Goal: Task Accomplishment & Management: Use online tool/utility

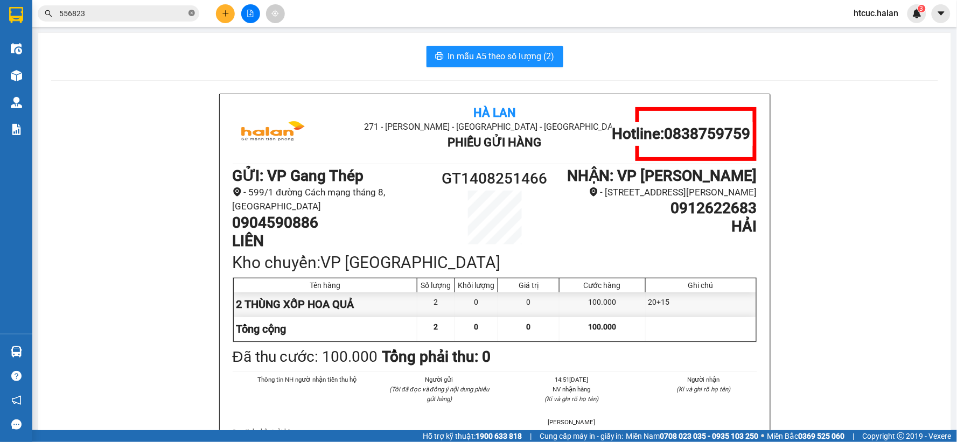
click at [193, 12] on icon "close-circle" at bounding box center [191, 13] width 6 height 6
drag, startPoint x: 141, startPoint y: 16, endPoint x: 115, endPoint y: 30, distance: 28.7
click at [118, 29] on section "Kết quả tìm kiếm ( 1046 ) Bộ lọc Mã ĐH Trạng thái Món hàng Thu hộ Tổng cước Chư…" at bounding box center [478, 221] width 957 height 442
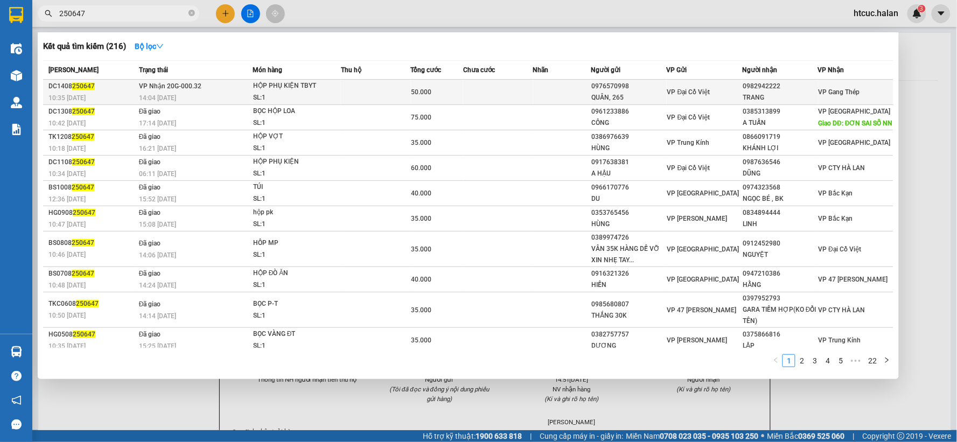
type input "250647"
click at [498, 84] on td at bounding box center [498, 92] width 70 height 25
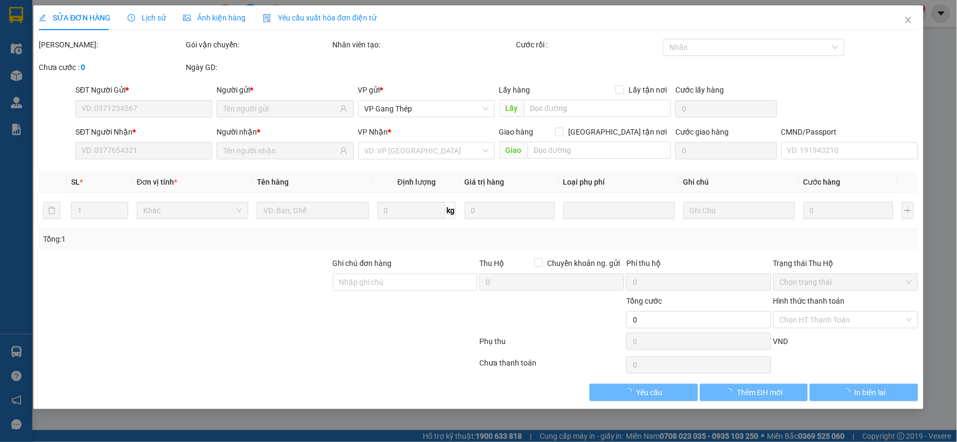
type input "0976570998"
type input "QUÂN, 265"
type input "0982942222"
type input "TRANG"
type input "50.000"
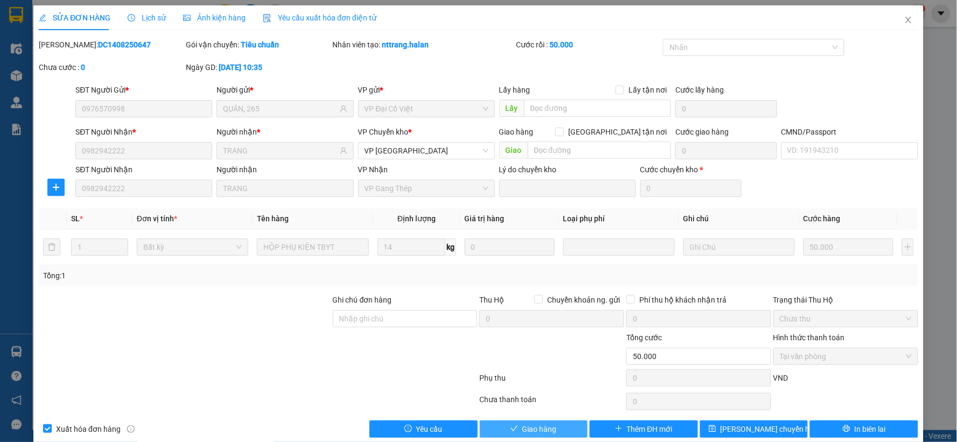
click at [537, 429] on span "Giao hàng" at bounding box center [539, 429] width 34 height 12
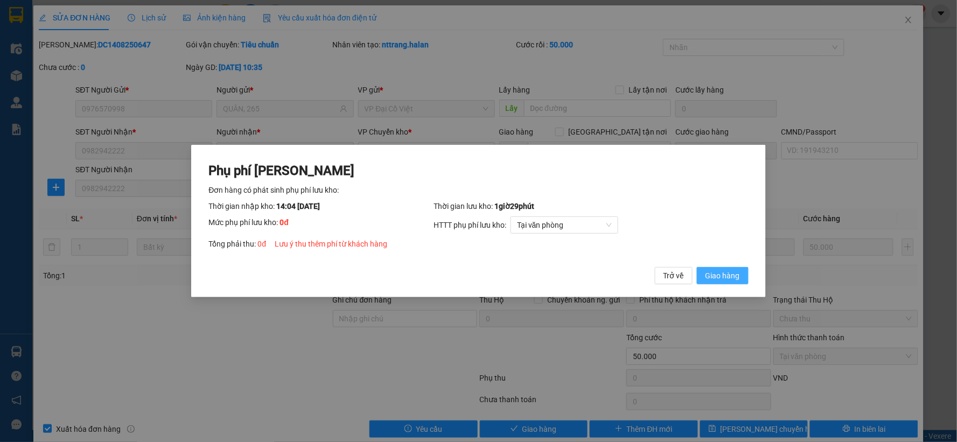
click at [730, 272] on span "Giao hàng" at bounding box center [722, 276] width 34 height 12
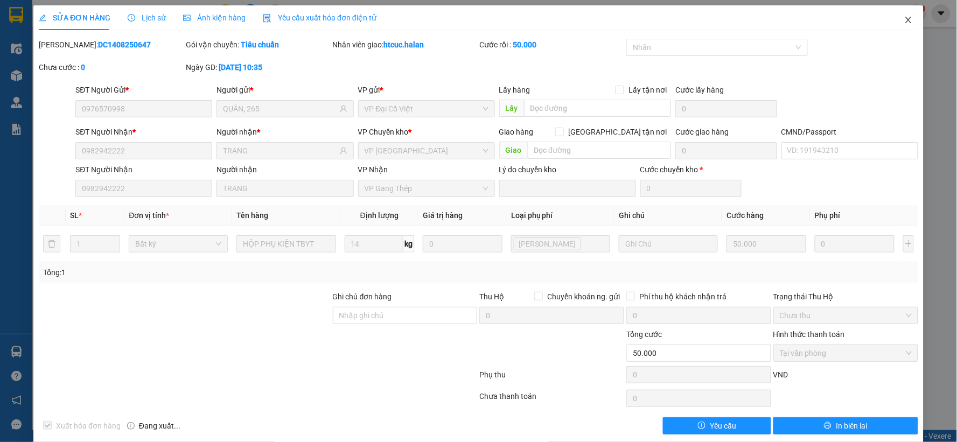
click at [904, 22] on icon "close" at bounding box center [908, 20] width 9 height 9
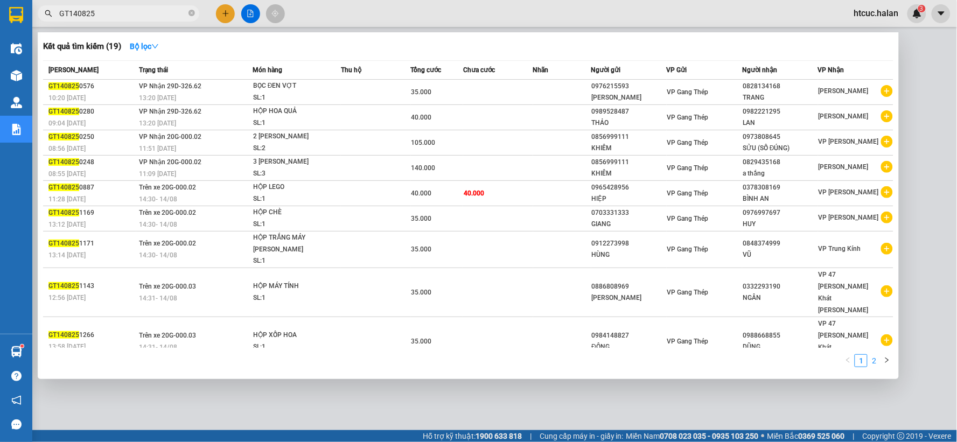
click at [874, 355] on link "2" at bounding box center [874, 361] width 12 height 12
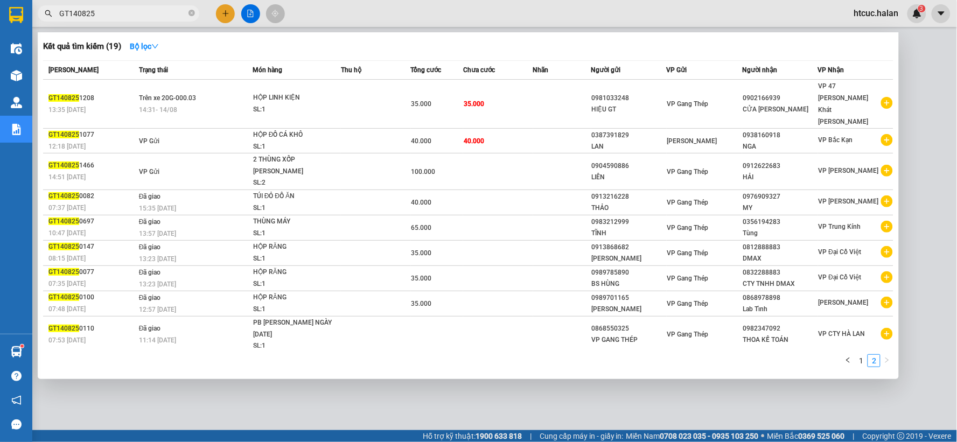
click at [607, 388] on div at bounding box center [478, 221] width 957 height 442
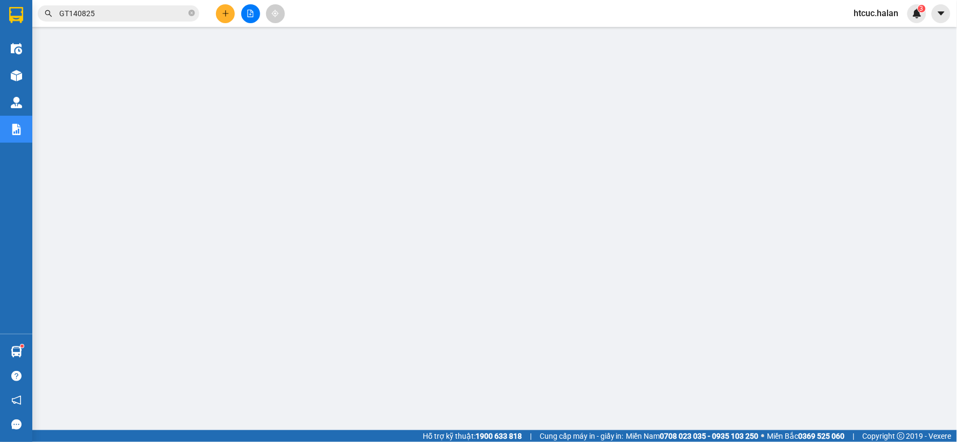
click at [225, 7] on button at bounding box center [225, 13] width 19 height 19
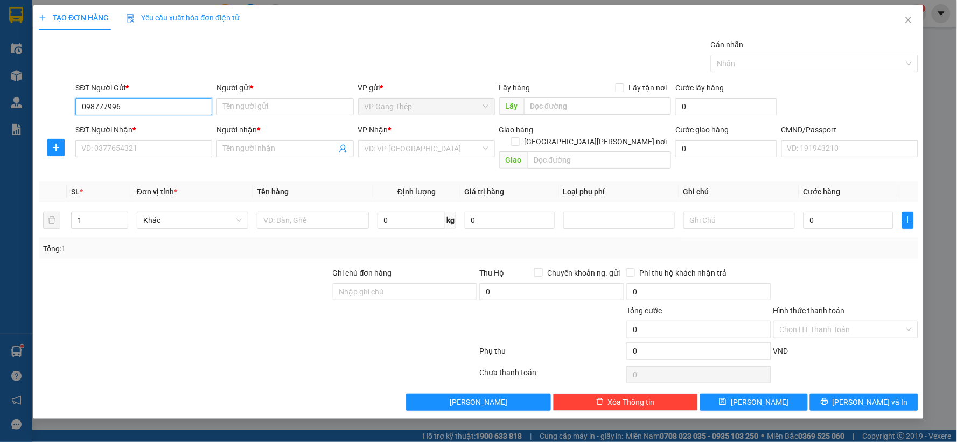
type input "0987779966"
click at [167, 129] on div "0987779966 - TUẤN DŨNG" at bounding box center [144, 128] width 124 height 12
type input "TUẤN DŨNG"
type input "0987779966"
click at [175, 152] on input "SĐT Người Nhận *" at bounding box center [143, 148] width 137 height 17
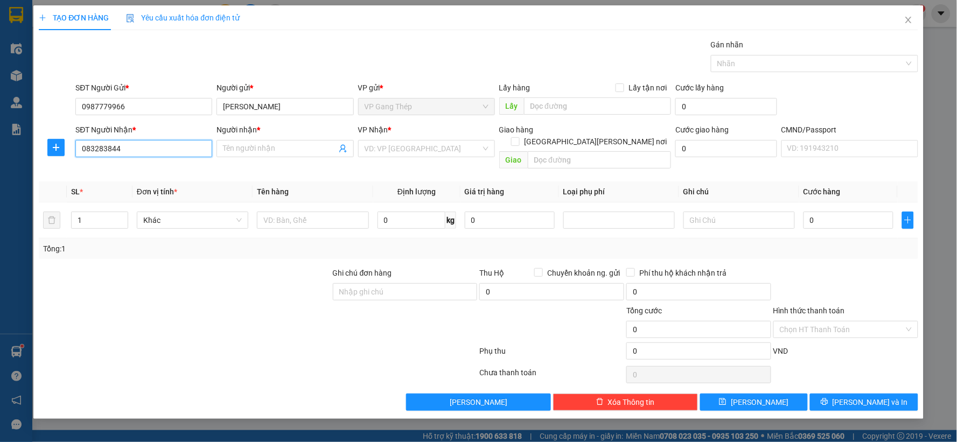
type input "0832838444"
click at [119, 167] on div "0832838444 - THÁI, ĐCV" at bounding box center [144, 170] width 124 height 12
type input "THÁI, ĐCV"
type input "0832838444"
click at [55, 155] on button "button" at bounding box center [55, 147] width 17 height 17
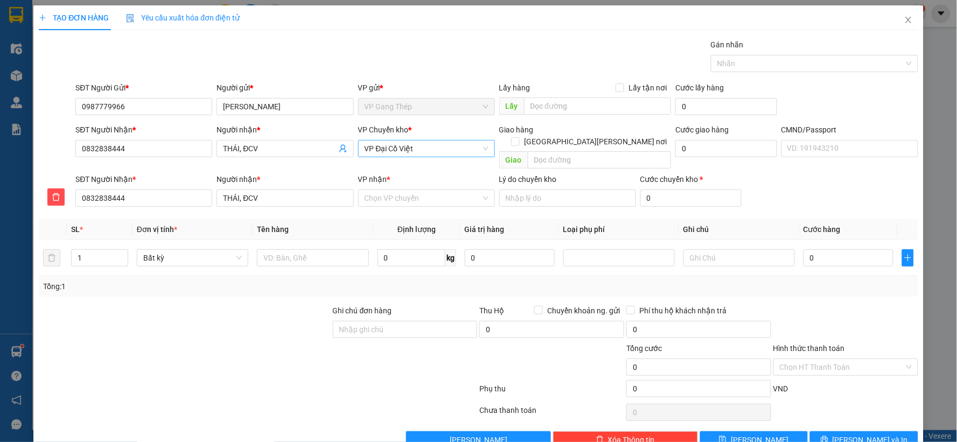
click at [439, 155] on span "VP Đại Cồ Việt" at bounding box center [427, 149] width 124 height 16
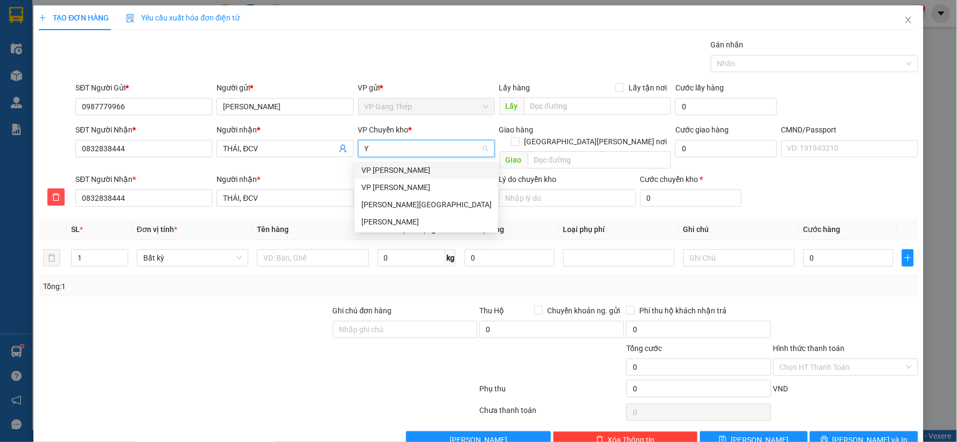
type input "YÊ"
click at [384, 176] on div "VP [GEOGRAPHIC_DATA]" at bounding box center [426, 170] width 130 height 12
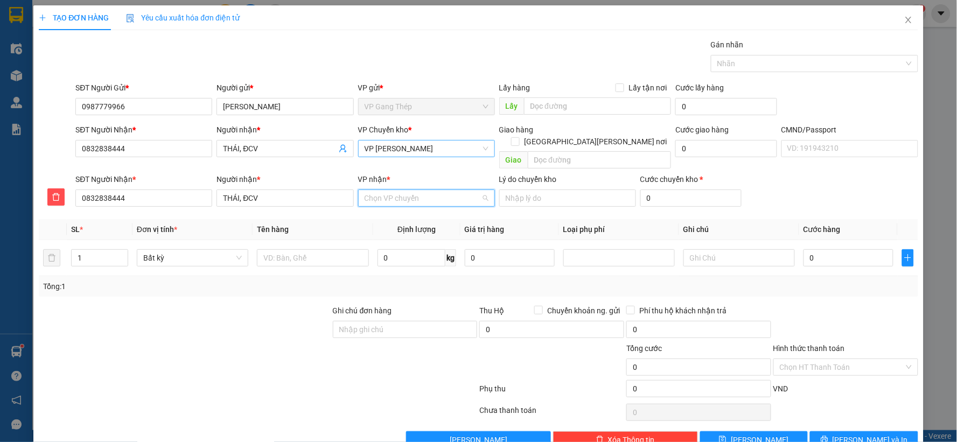
click at [400, 191] on input "VP nhận *" at bounding box center [423, 198] width 116 height 16
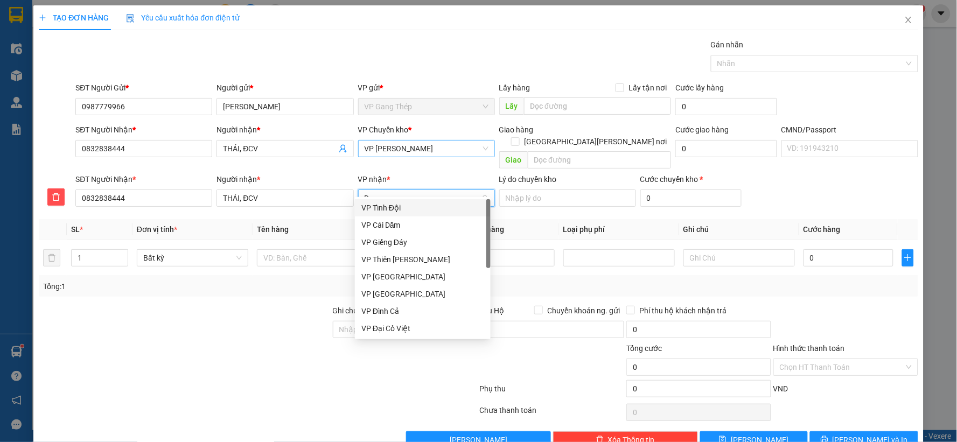
type input "D"
type input "ĐA"
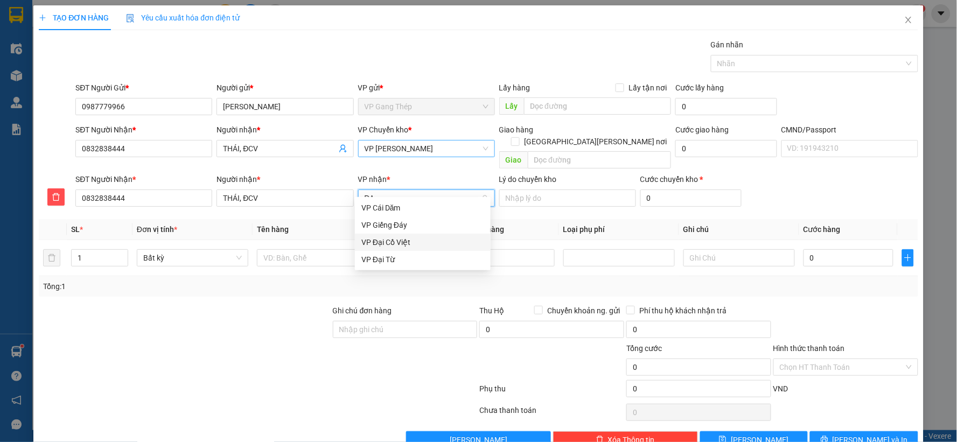
click at [392, 240] on div "VP Đại Cồ Việt" at bounding box center [422, 242] width 123 height 12
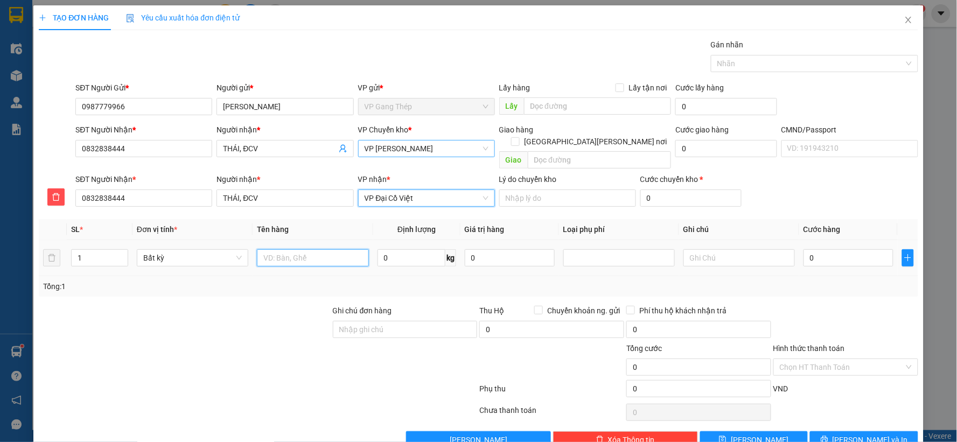
drag, startPoint x: 311, startPoint y: 246, endPoint x: 274, endPoint y: 313, distance: 76.4
click at [309, 249] on input "text" at bounding box center [312, 257] width 111 height 17
type input "HỘP TRẮNG ĐT"
click at [399, 249] on input "0" at bounding box center [411, 257] width 68 height 17
type input "0.2"
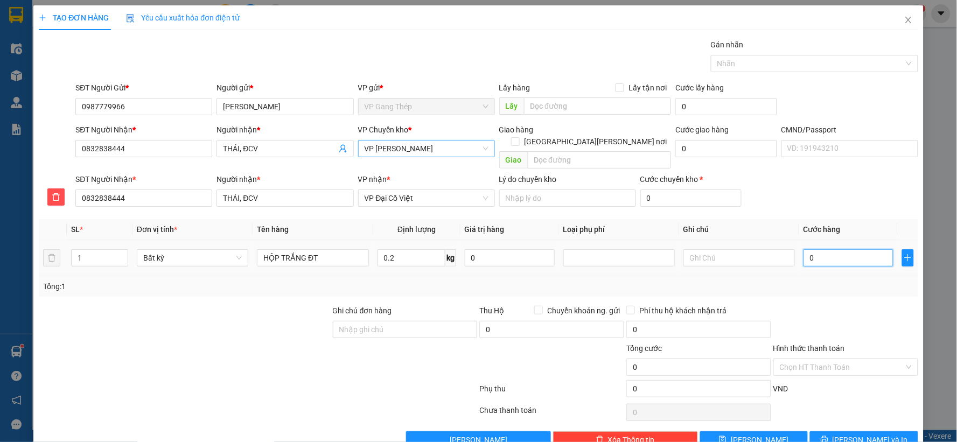
click at [838, 250] on input "0" at bounding box center [848, 257] width 90 height 17
type input "35.000"
click at [845, 431] on button "[PERSON_NAME] và In" at bounding box center [864, 439] width 108 height 17
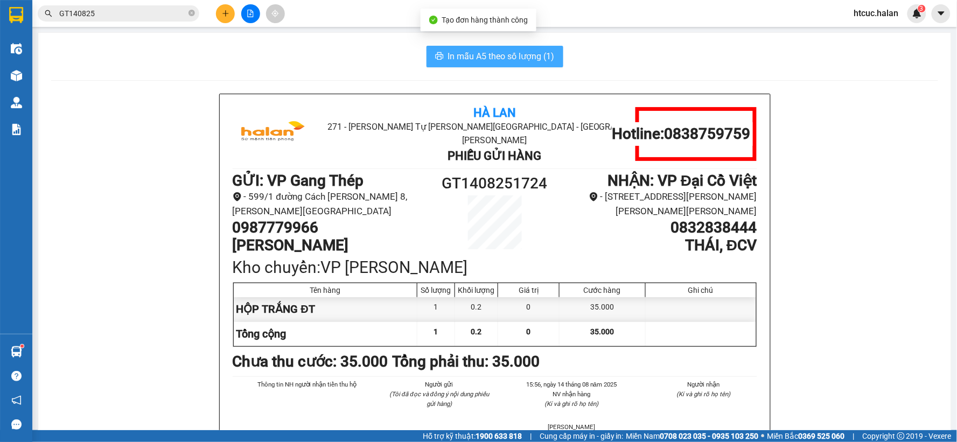
click at [488, 50] on span "In mẫu A5 theo số lượng (1)" at bounding box center [501, 56] width 107 height 13
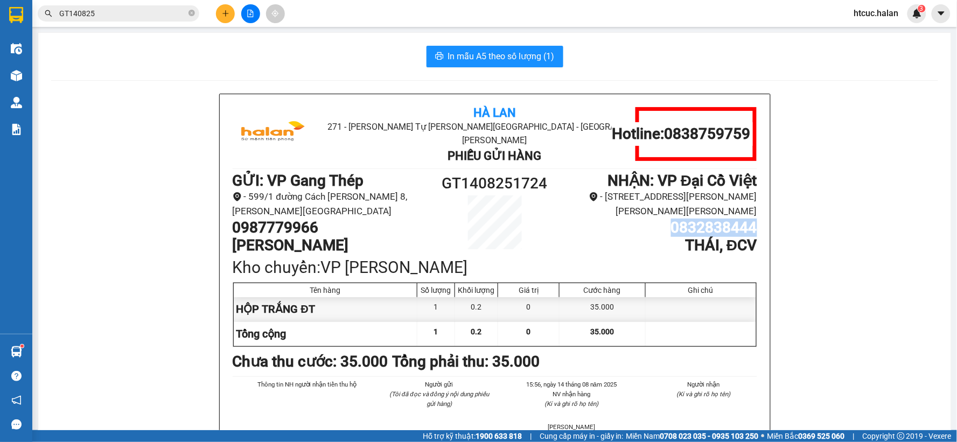
drag, startPoint x: 661, startPoint y: 220, endPoint x: 786, endPoint y: 216, distance: 125.0
copy h1 "0832838444"
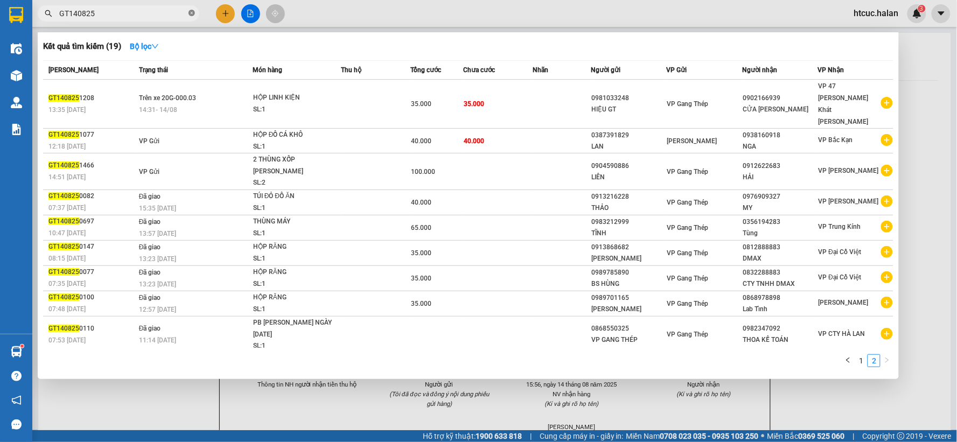
click at [193, 11] on icon "close-circle" at bounding box center [191, 13] width 6 height 6
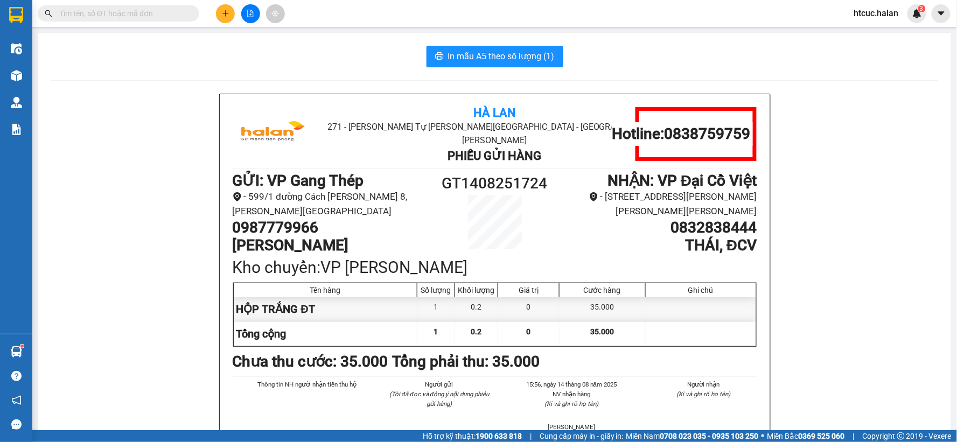
paste input "0832838444"
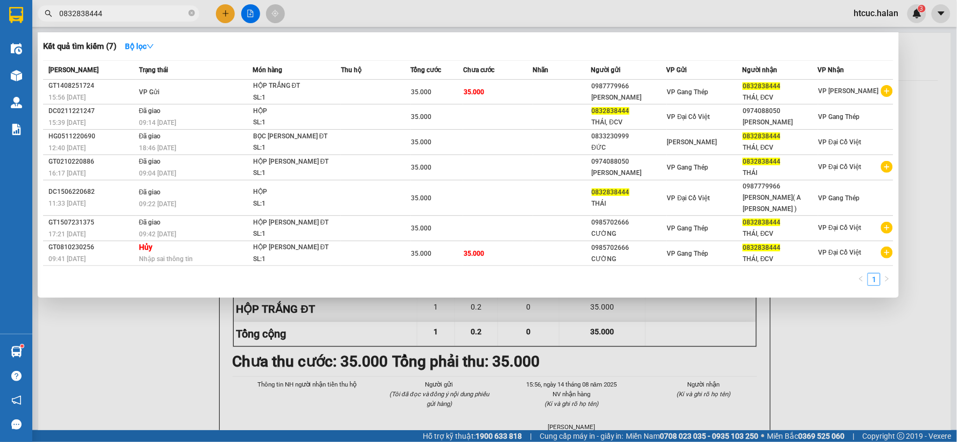
type input "0832838444"
click at [227, 17] on div at bounding box center [478, 221] width 957 height 442
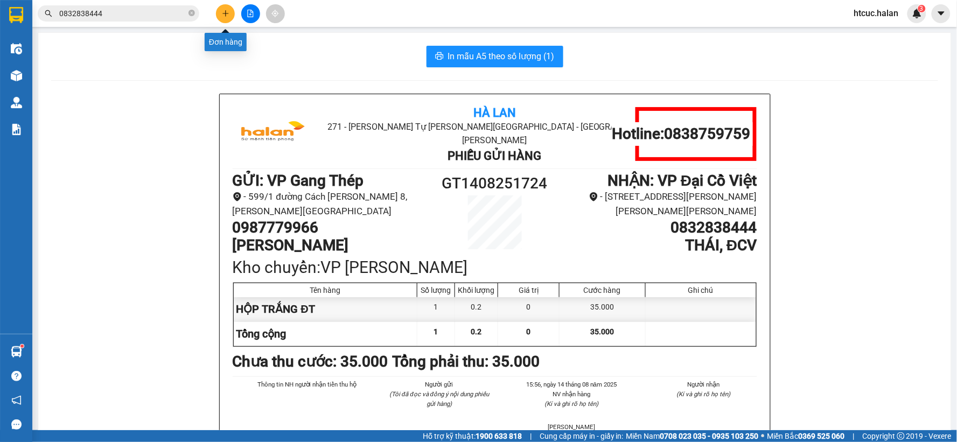
click at [227, 17] on icon "plus" at bounding box center [226, 14] width 8 height 8
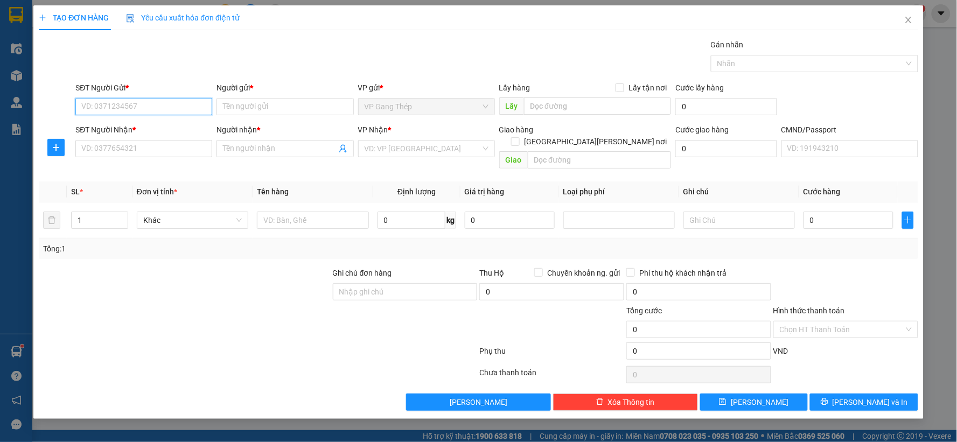
click at [180, 106] on input "SĐT Người Gửi *" at bounding box center [143, 106] width 137 height 17
type input "0989300276"
click at [137, 131] on div "0989300276 - HIỂN" at bounding box center [144, 128] width 124 height 12
type input "HIỂN"
type input "0989300276"
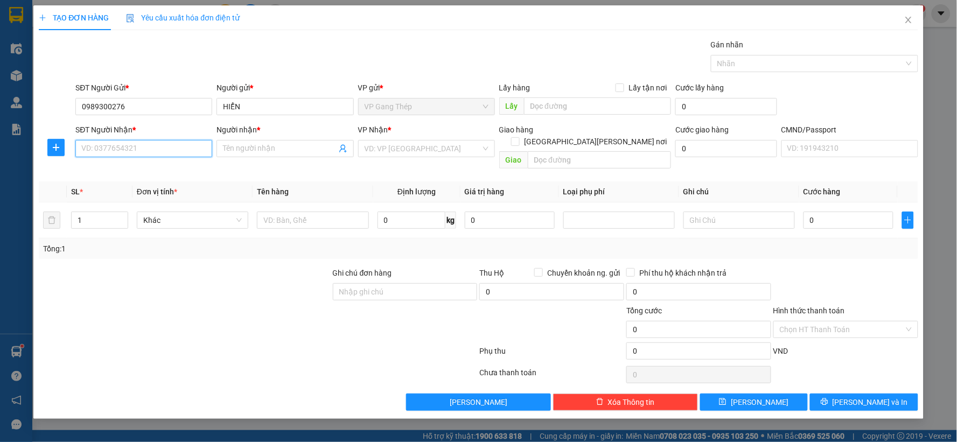
click at [145, 154] on input "SĐT Người Nhận *" at bounding box center [143, 148] width 137 height 17
click at [154, 184] on div "0966480169 - labo việt phát" at bounding box center [144, 187] width 124 height 12
type input "0966480169"
type input "labo việt phát"
click at [50, 140] on button "button" at bounding box center [55, 147] width 17 height 17
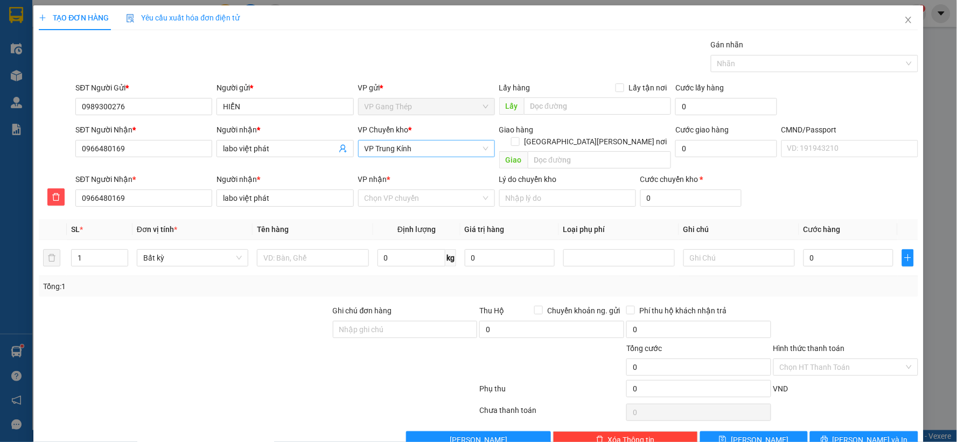
click at [426, 151] on span "VP Trung Kính" at bounding box center [427, 149] width 124 height 16
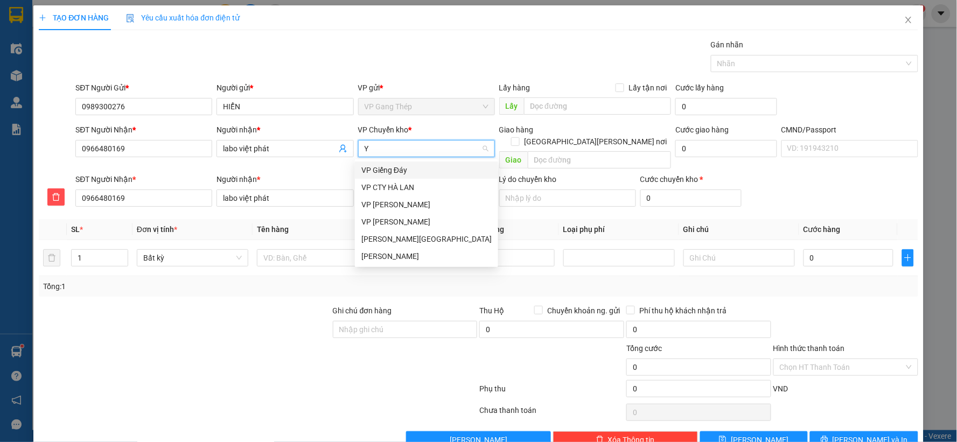
type input "YÊ"
click at [387, 168] on div "VP [GEOGRAPHIC_DATA]" at bounding box center [426, 170] width 130 height 12
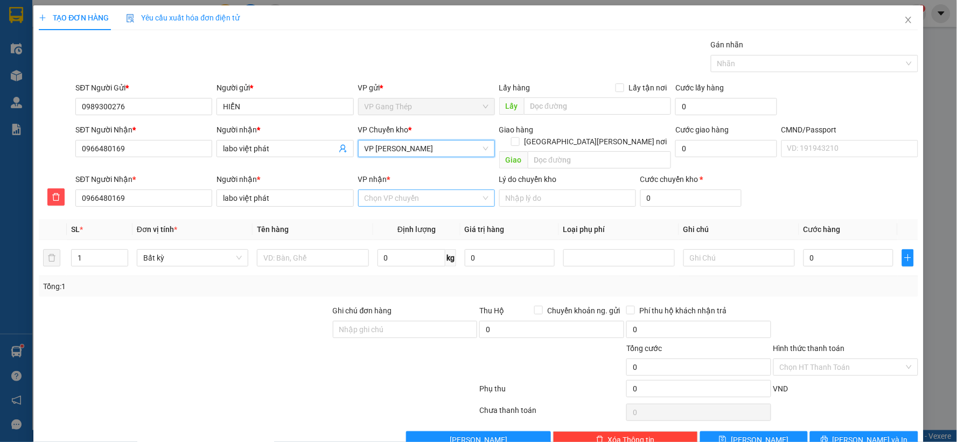
click at [436, 191] on input "VP nhận *" at bounding box center [423, 198] width 116 height 16
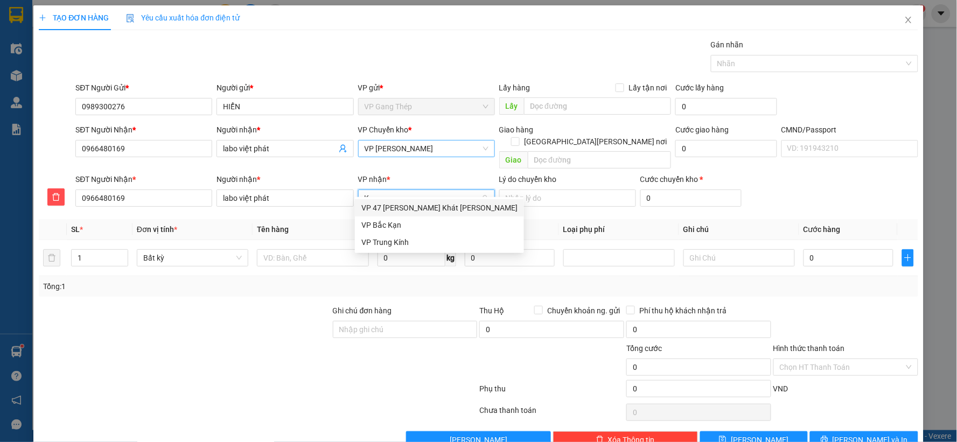
type input "KI"
click at [389, 209] on div "VP Trung Kính" at bounding box center [422, 208] width 123 height 12
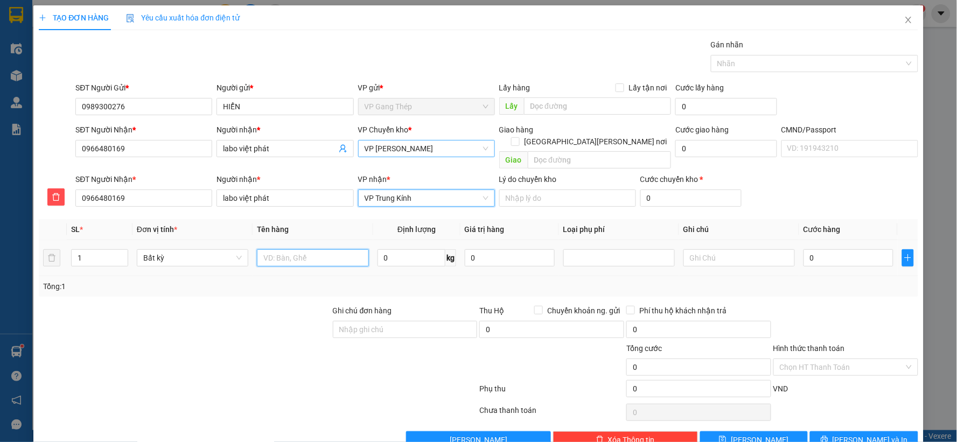
click at [334, 250] on input "text" at bounding box center [312, 257] width 111 height 17
type input "HỘP RĂNG"
click at [433, 249] on input "0" at bounding box center [411, 257] width 68 height 17
type input "0.2"
click at [847, 249] on input "0" at bounding box center [848, 257] width 90 height 17
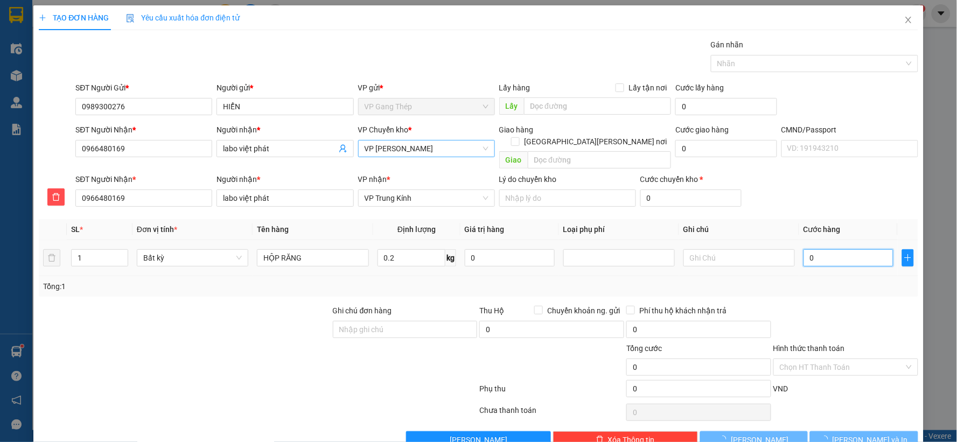
type input "35.000"
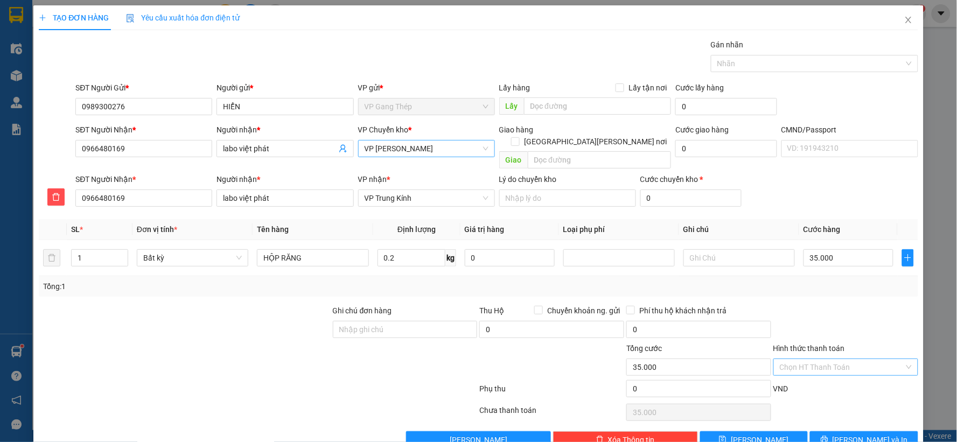
click at [835, 359] on input "Hình thức thanh toán" at bounding box center [842, 367] width 124 height 16
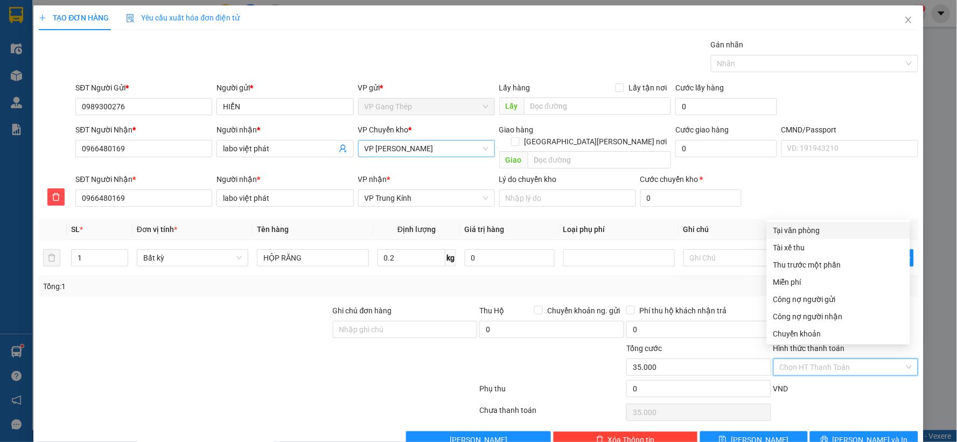
click at [805, 232] on div "Tại văn phòng" at bounding box center [838, 231] width 130 height 12
type input "0"
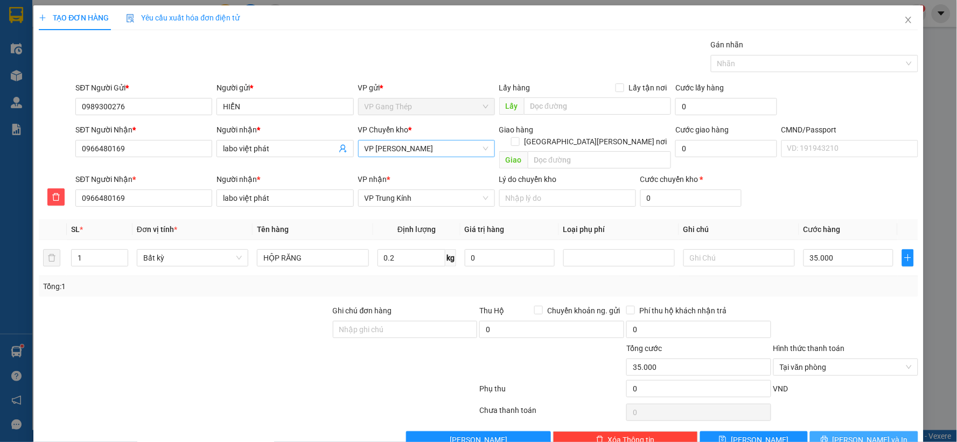
click at [855, 434] on span "[PERSON_NAME] và In" at bounding box center [869, 440] width 75 height 12
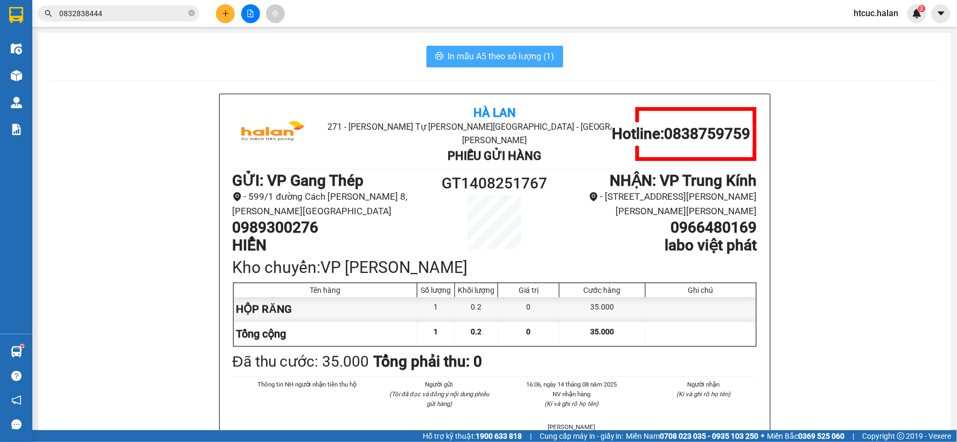
click at [503, 58] on span "In mẫu A5 theo số lượng (1)" at bounding box center [501, 56] width 107 height 13
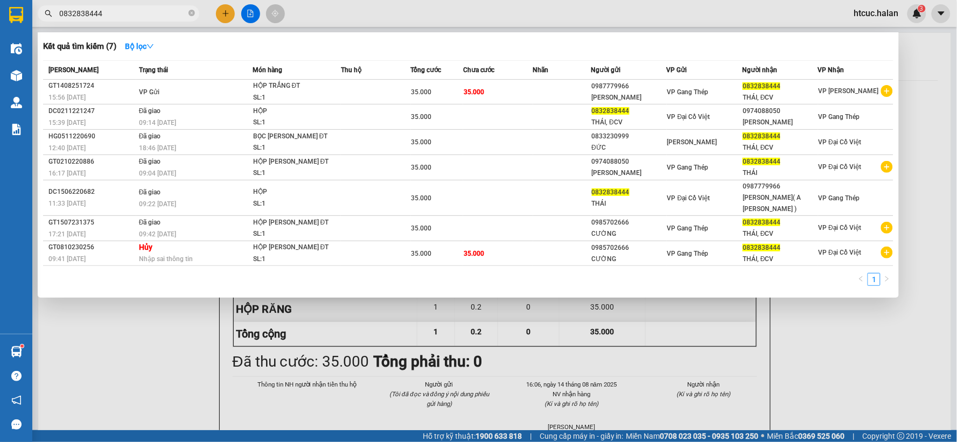
drag, startPoint x: 111, startPoint y: 10, endPoint x: 0, endPoint y: 46, distance: 116.6
click at [0, 46] on section "Kết quả tìm kiếm ( 7 ) Bộ lọc Mã ĐH Trạng thái Món hàng Thu hộ Tổng cước Chưa c…" at bounding box center [478, 221] width 957 height 442
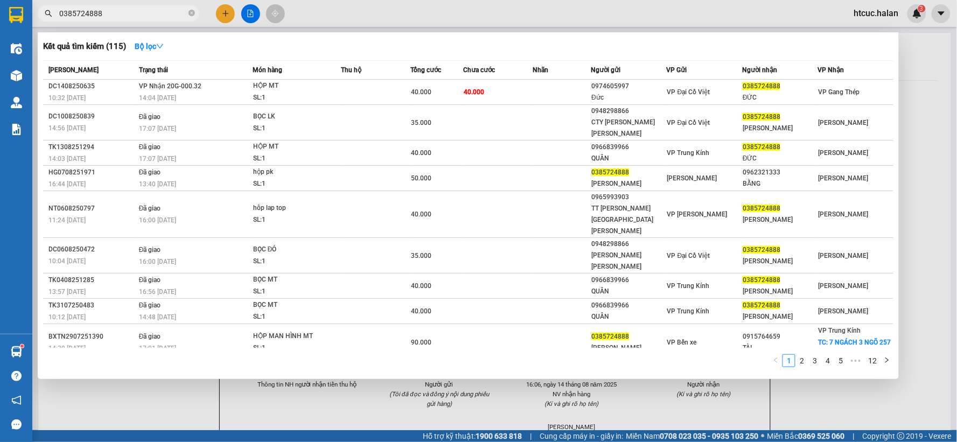
type input "0385724888"
drag, startPoint x: 205, startPoint y: 398, endPoint x: 51, endPoint y: 373, distance: 155.6
click at [184, 391] on div at bounding box center [478, 221] width 957 height 442
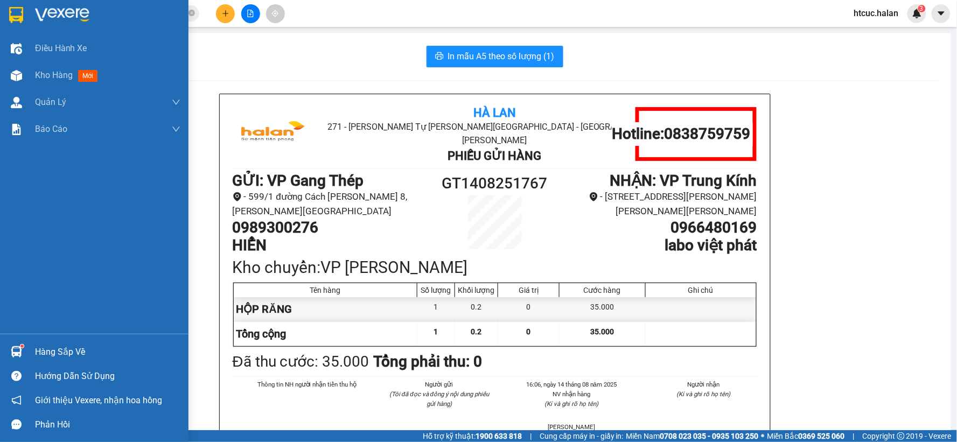
click at [8, 348] on div at bounding box center [16, 351] width 19 height 19
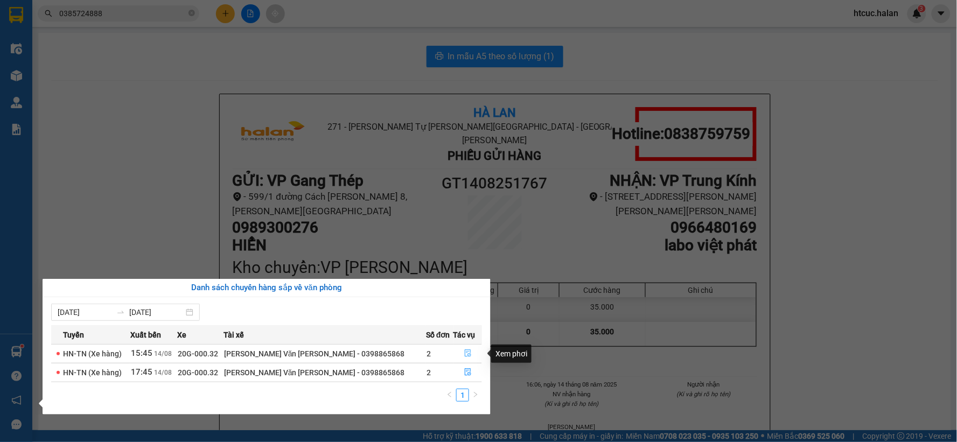
click at [464, 350] on icon "file-done" at bounding box center [468, 353] width 8 height 8
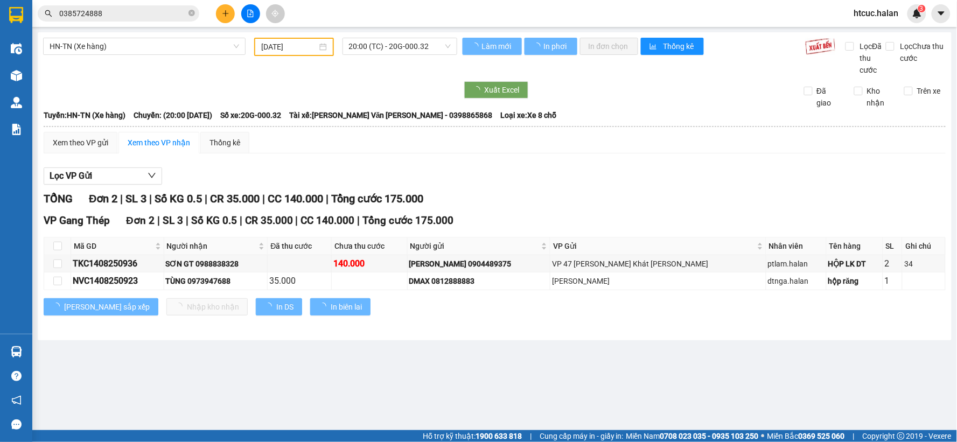
type input "[DATE]"
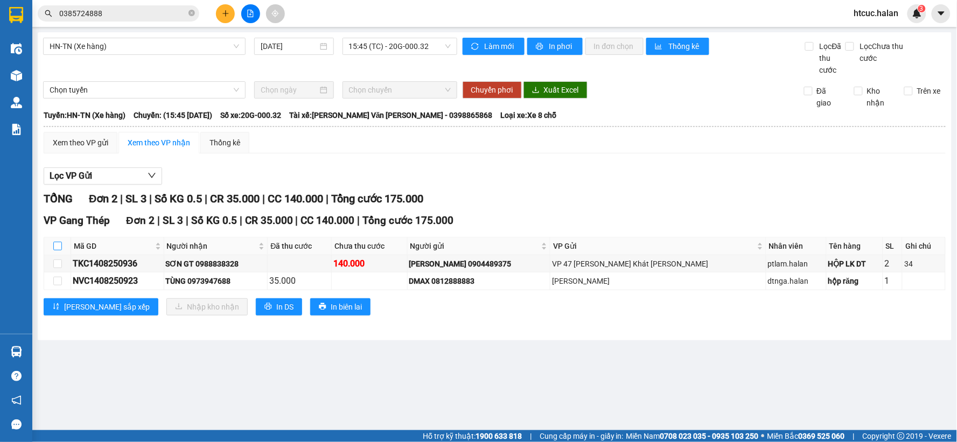
click at [58, 244] on input "checkbox" at bounding box center [57, 246] width 9 height 9
checkbox input "true"
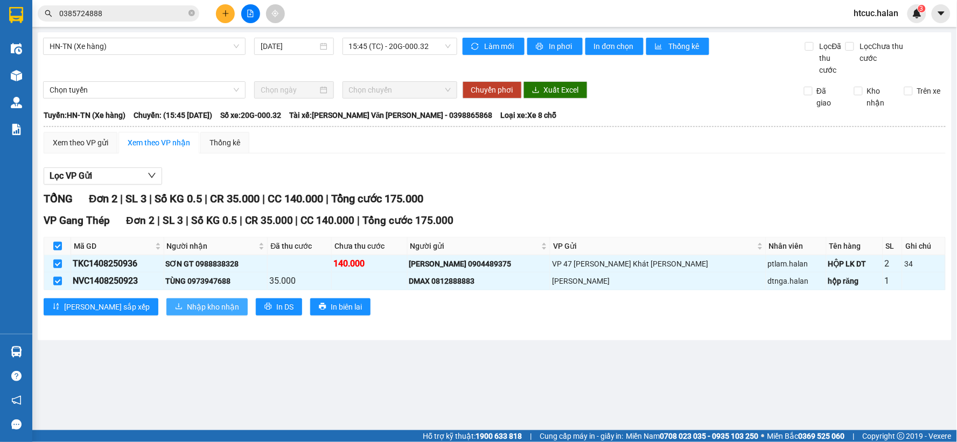
click at [187, 313] on span "Nhập kho nhận" at bounding box center [213, 307] width 52 height 12
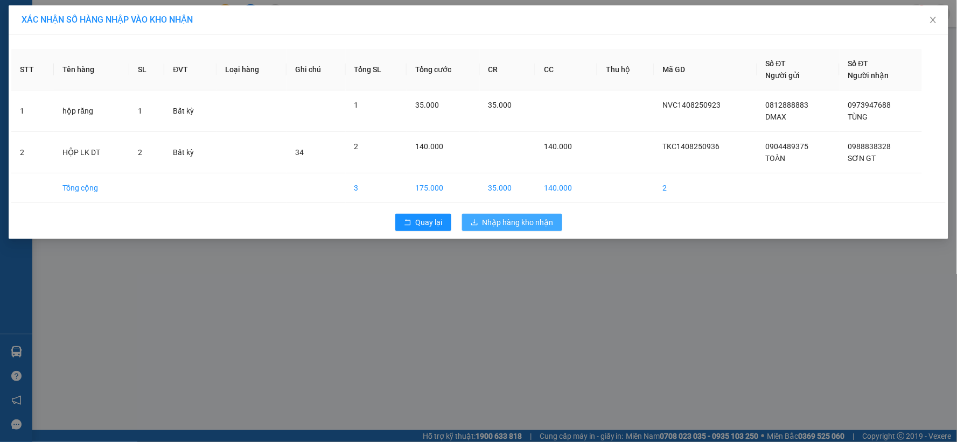
click at [515, 222] on span "Nhập hàng kho nhận" at bounding box center [517, 222] width 71 height 12
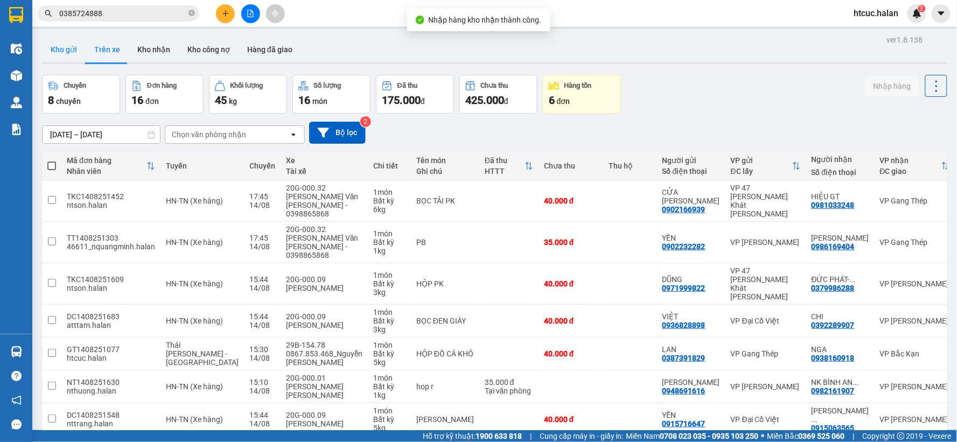
click at [69, 47] on button "Kho gửi" at bounding box center [64, 50] width 44 height 26
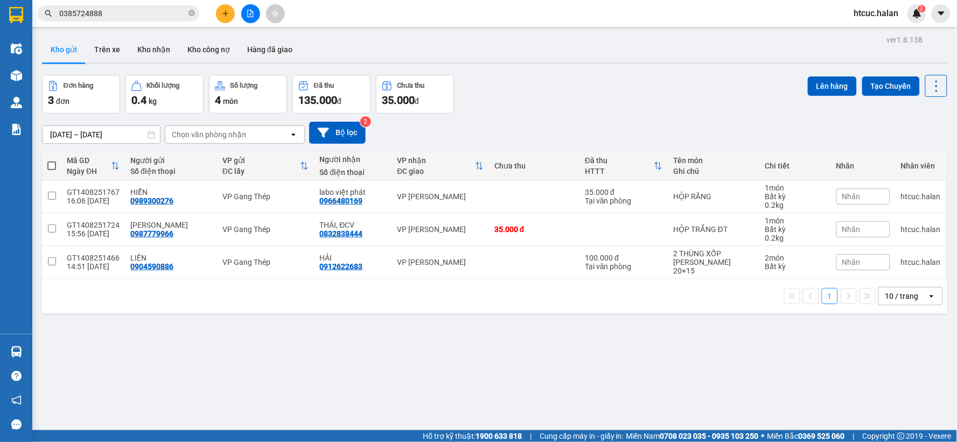
click at [51, 162] on label at bounding box center [51, 165] width 9 height 11
click at [52, 160] on input "checkbox" at bounding box center [52, 160] width 0 height 0
checkbox input "true"
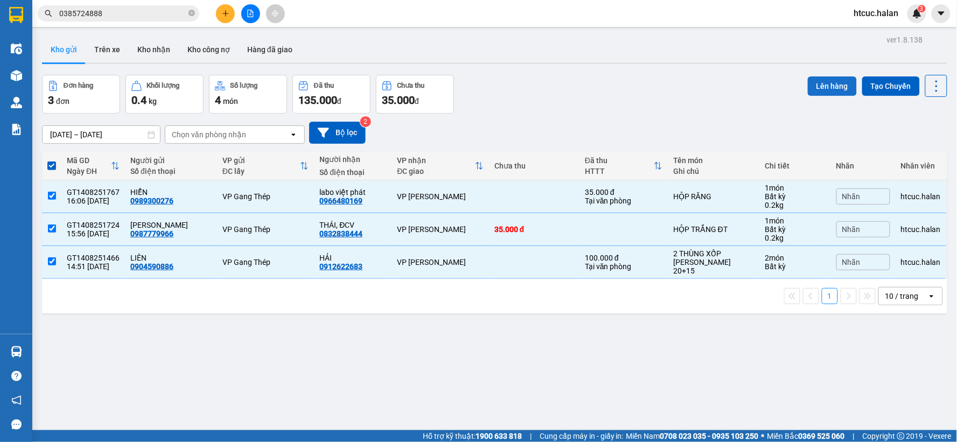
click at [830, 85] on button "Lên hàng" at bounding box center [832, 85] width 49 height 19
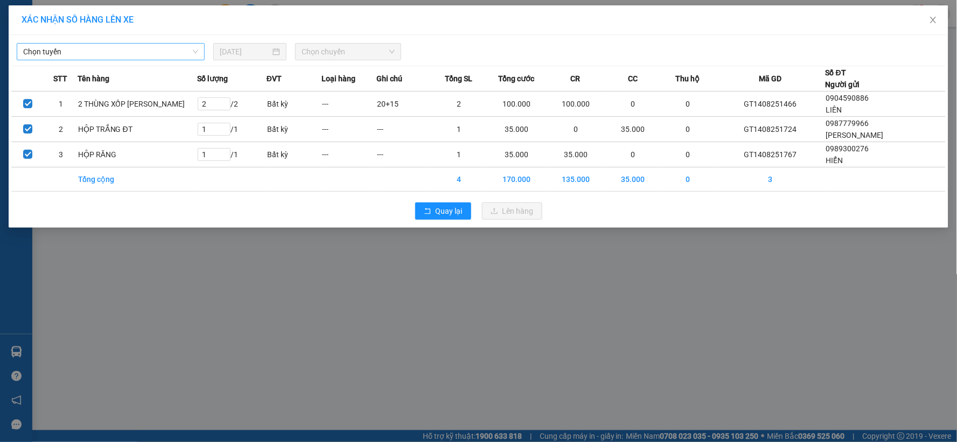
click at [130, 47] on span "Chọn tuyến" at bounding box center [110, 52] width 175 height 16
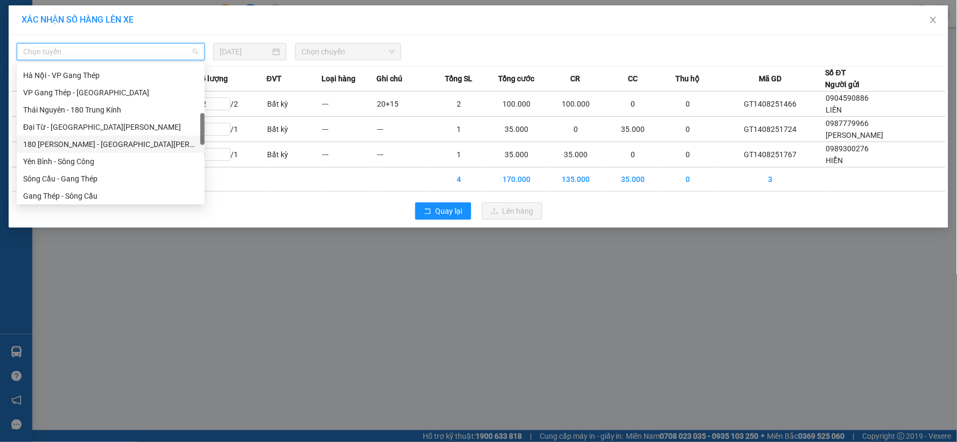
scroll to position [299, 0]
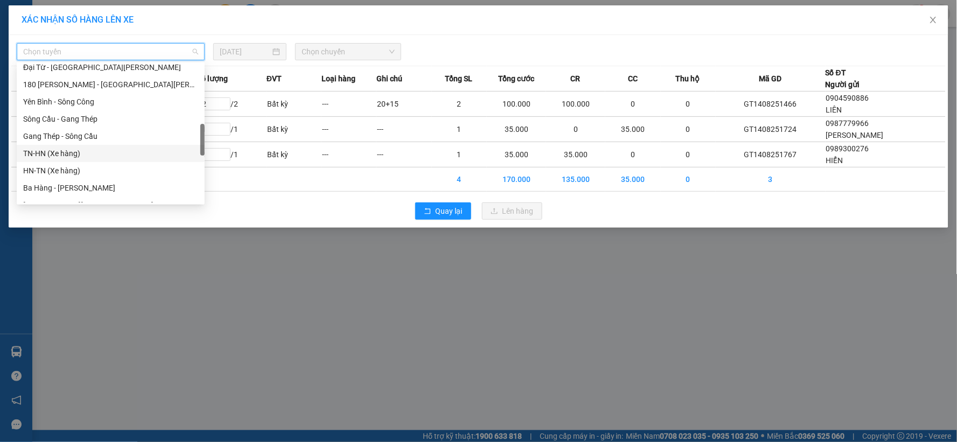
click at [55, 151] on div "TN-HN (Xe hàng)" at bounding box center [110, 154] width 175 height 12
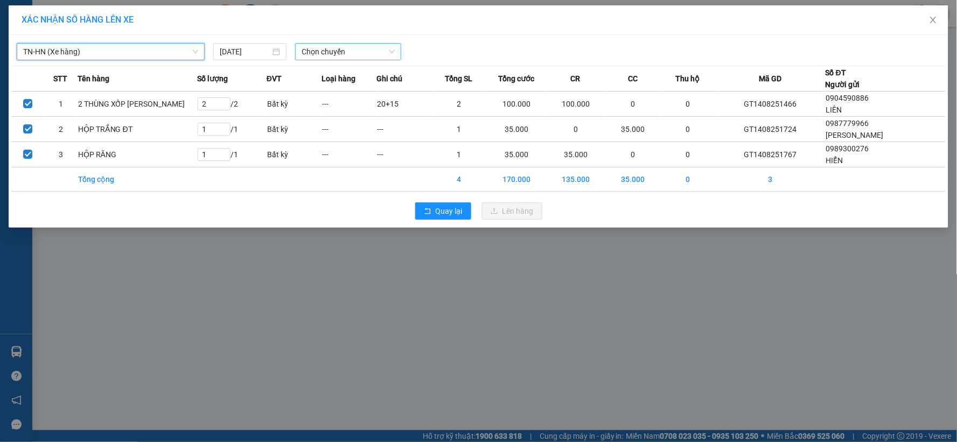
click at [388, 53] on span "Chọn chuyến" at bounding box center [348, 52] width 93 height 16
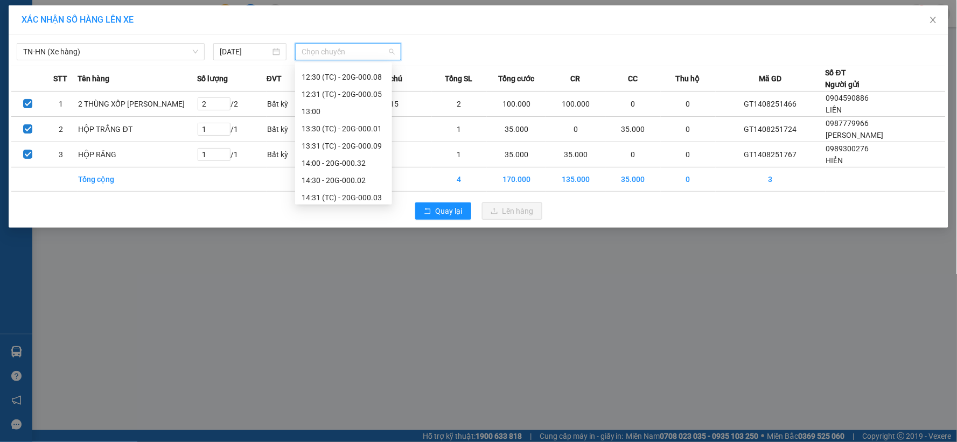
scroll to position [362, 0]
click at [358, 176] on div "16:30 - 20G-000.32" at bounding box center [344, 177] width 84 height 12
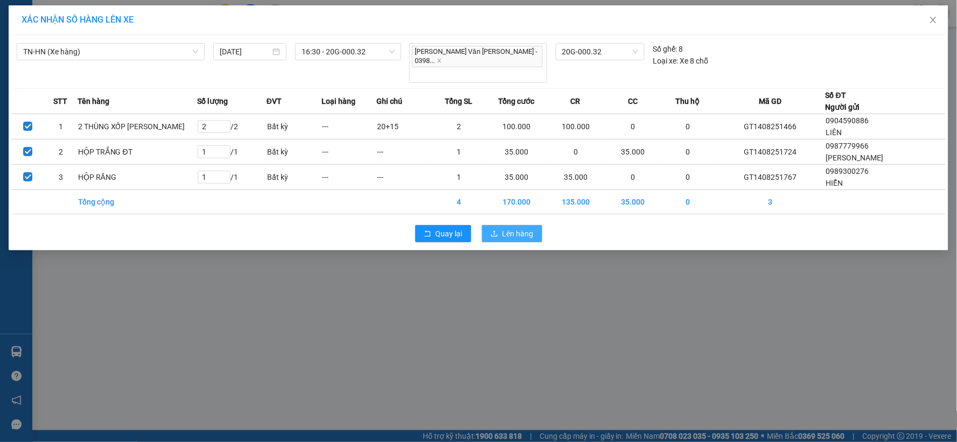
click at [526, 228] on span "Lên hàng" at bounding box center [517, 234] width 31 height 12
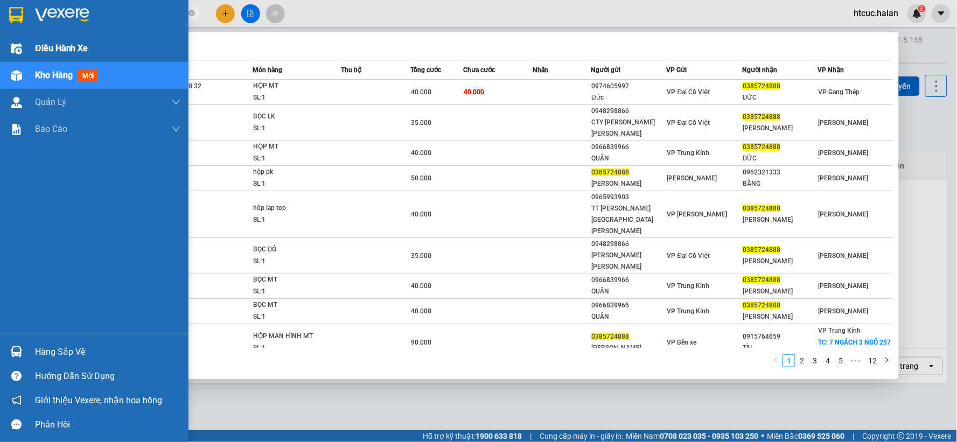
drag, startPoint x: 128, startPoint y: 8, endPoint x: 0, endPoint y: 43, distance: 133.0
click at [0, 43] on section "Kết quả tìm kiếm ( 115 ) Bộ lọc Mã ĐH Trạng thái Món hàng Thu hộ Tổng cước Chưa…" at bounding box center [478, 221] width 957 height 442
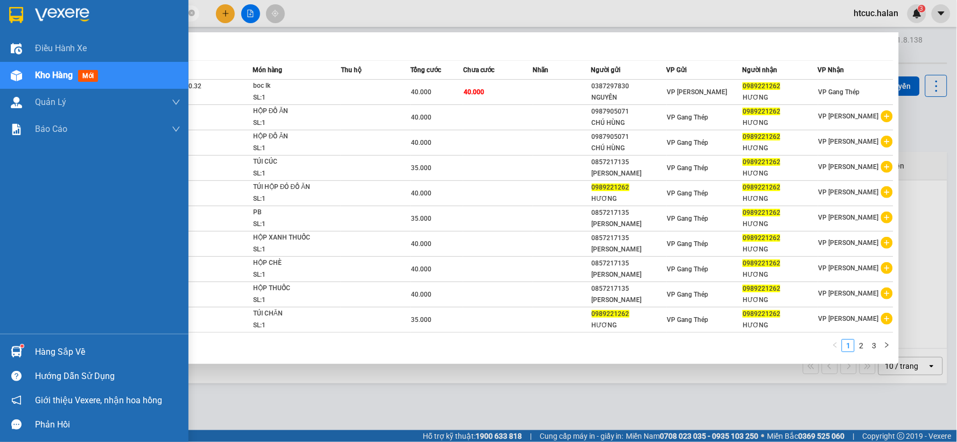
drag, startPoint x: 110, startPoint y: 12, endPoint x: 87, endPoint y: 6, distance: 23.9
click at [29, 29] on section "Kết quả tìm kiếm ( 23 ) Bộ lọc Mã ĐH Trạng thái Món hàng Thu hộ Tổng cước Chưa …" at bounding box center [478, 221] width 957 height 442
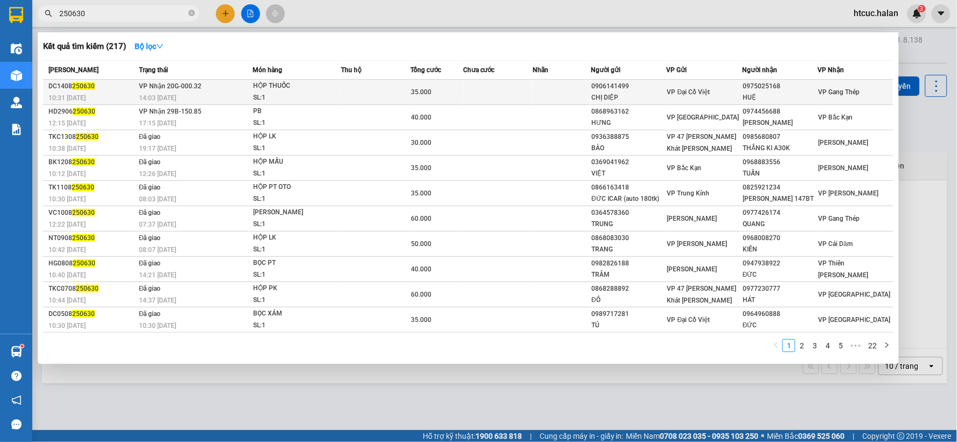
type input "250630"
click at [498, 83] on td at bounding box center [498, 92] width 70 height 25
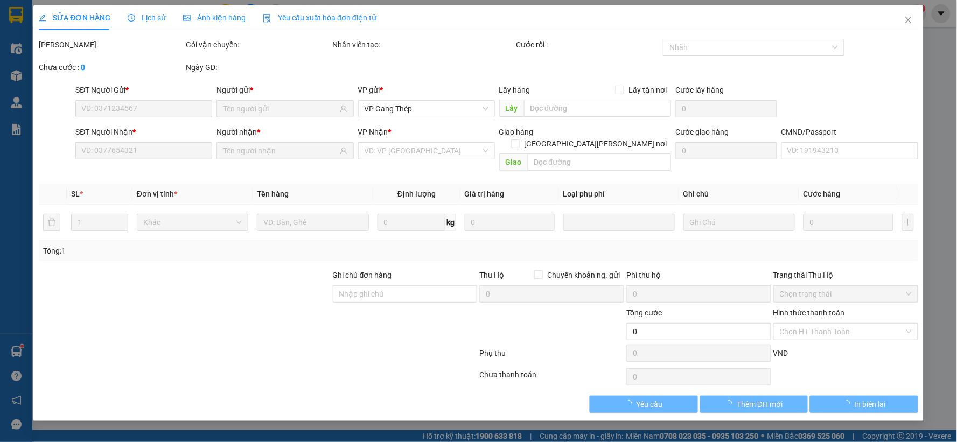
type input "0906141499"
type input "CHỊ DIỆP"
type input "0975025168"
type input "HUỆ"
type input "35.000"
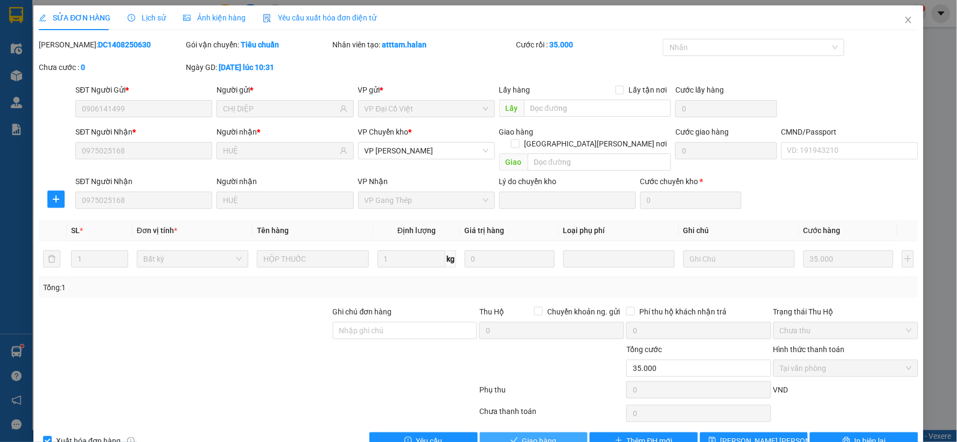
click at [527, 435] on span "Giao hàng" at bounding box center [539, 441] width 34 height 12
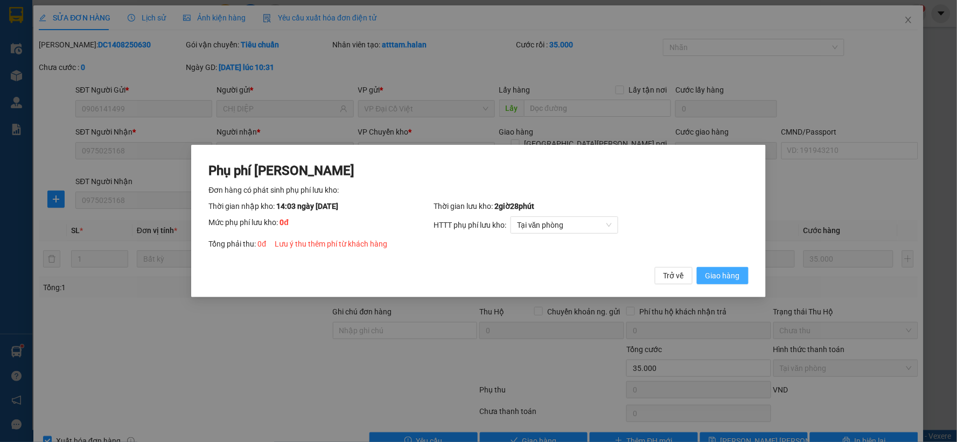
click at [735, 277] on span "Giao hàng" at bounding box center [722, 276] width 34 height 12
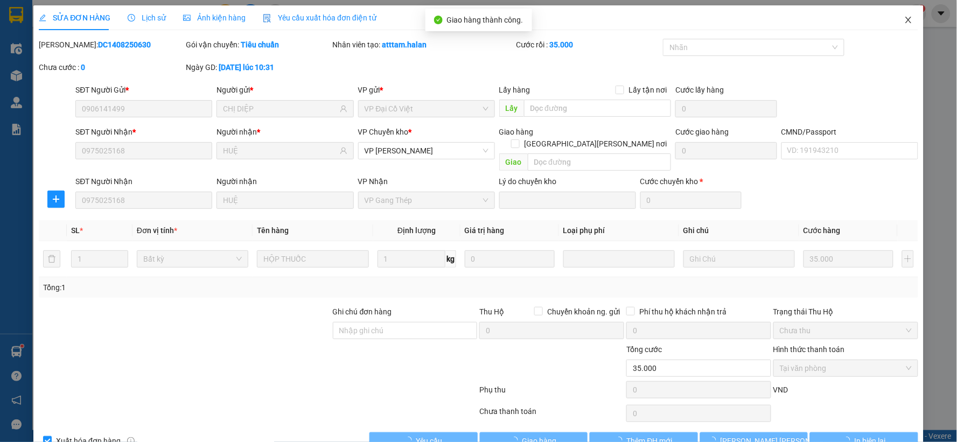
click at [906, 20] on span "Close" at bounding box center [908, 20] width 30 height 30
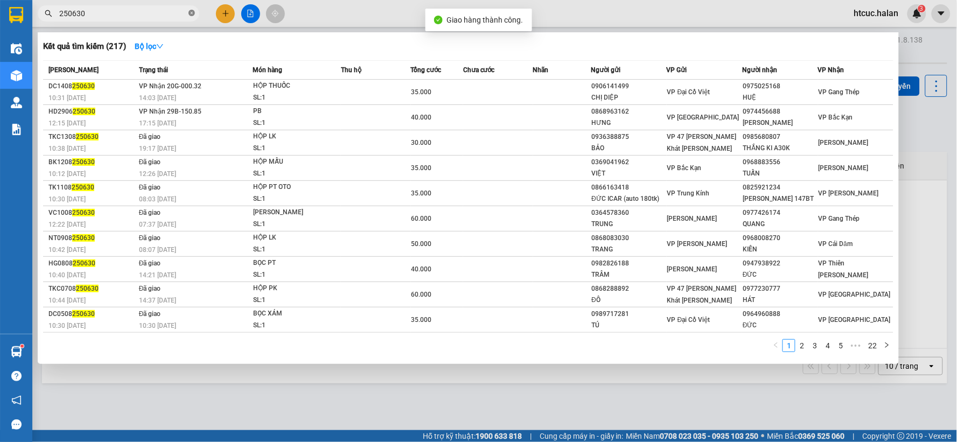
click at [191, 11] on icon "close-circle" at bounding box center [191, 13] width 6 height 6
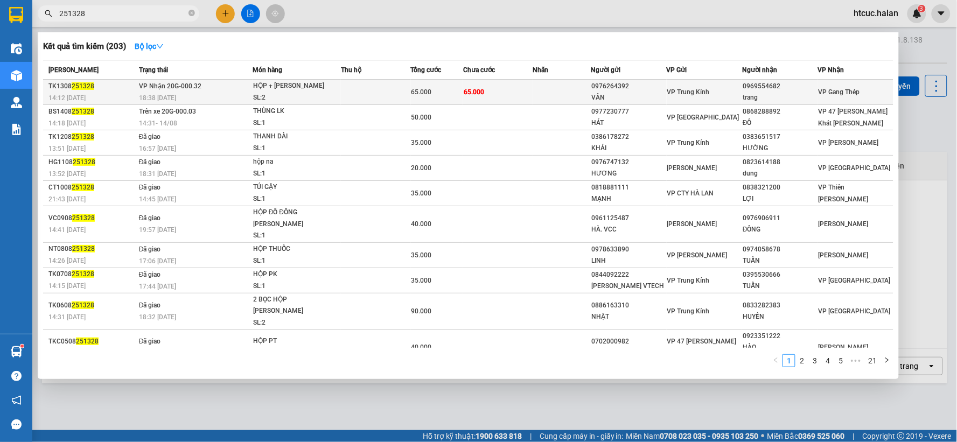
type input "251328"
click at [546, 83] on td at bounding box center [562, 92] width 58 height 25
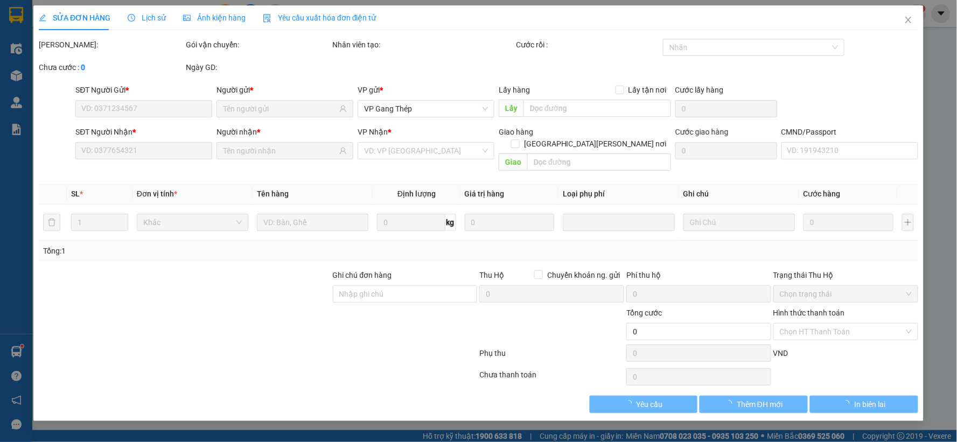
type input "0976264392"
type input "VÂN"
type input "0969554682"
type input "trang"
type input "65.000"
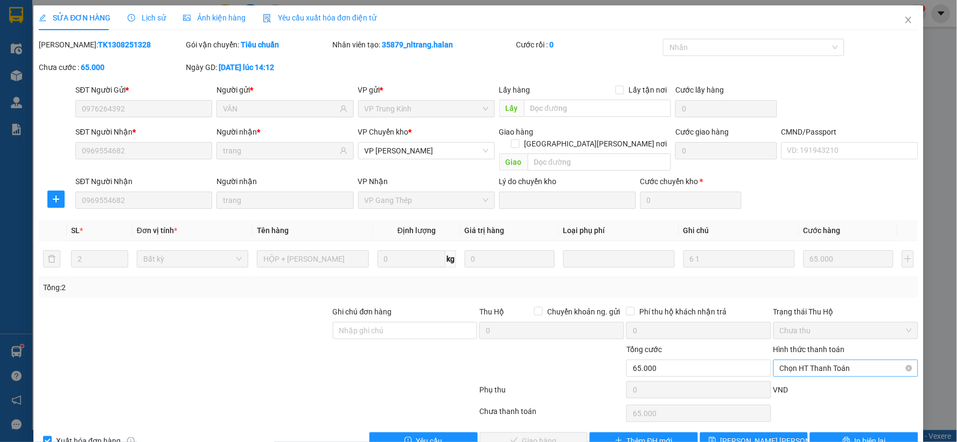
click at [799, 360] on span "Chọn HT Thanh Toán" at bounding box center [846, 368] width 132 height 16
click at [800, 263] on div "Tại văn phòng" at bounding box center [838, 266] width 130 height 12
type input "0"
click at [510, 437] on icon "check" at bounding box center [514, 441] width 8 height 8
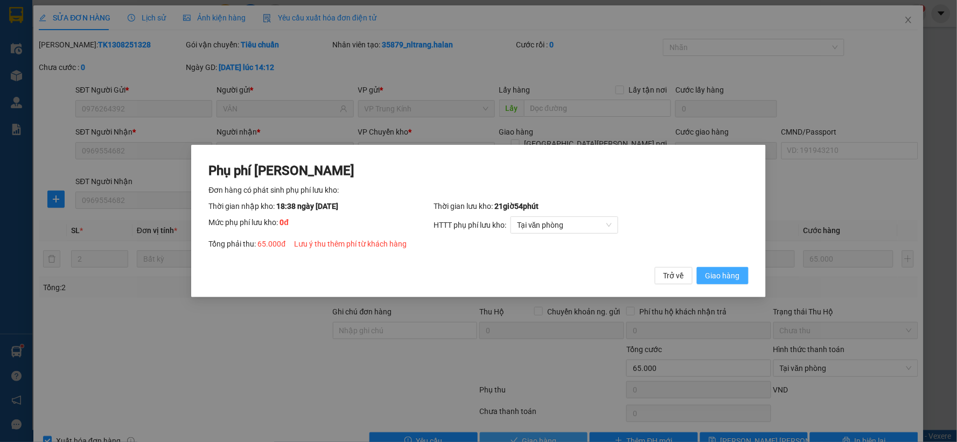
click at [733, 279] on span "Giao hàng" at bounding box center [722, 276] width 34 height 12
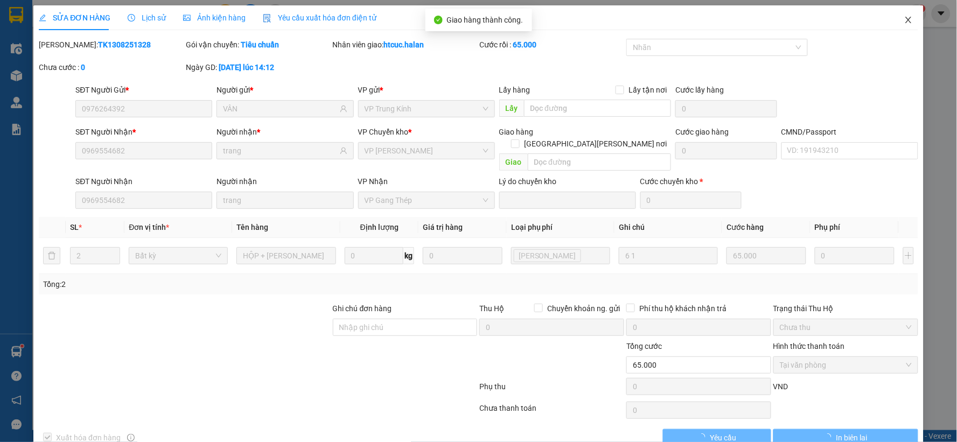
click at [905, 15] on span "Close" at bounding box center [908, 20] width 30 height 30
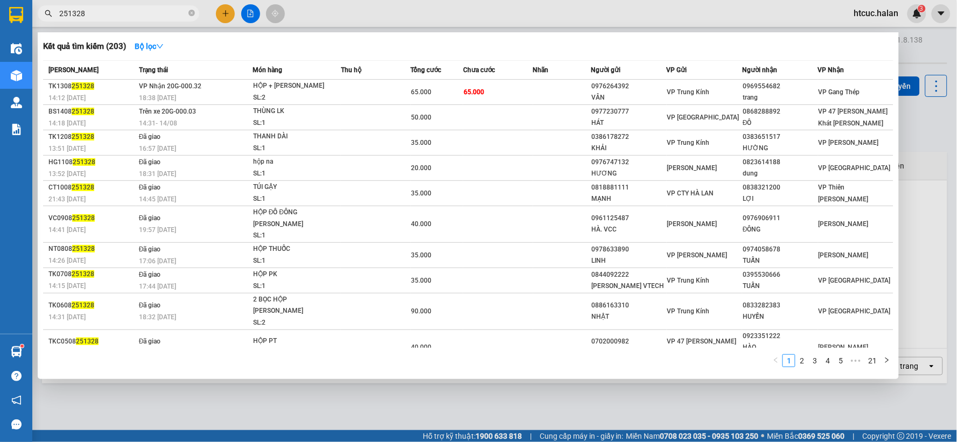
drag, startPoint x: 97, startPoint y: 16, endPoint x: 61, endPoint y: 23, distance: 37.2
click at [61, 23] on div "Kết quả tìm kiếm ( 203 ) Bộ lọc Mã ĐH Trạng thái Món hàng Thu hộ Tổng cước Chưa…" at bounding box center [105, 13] width 210 height 19
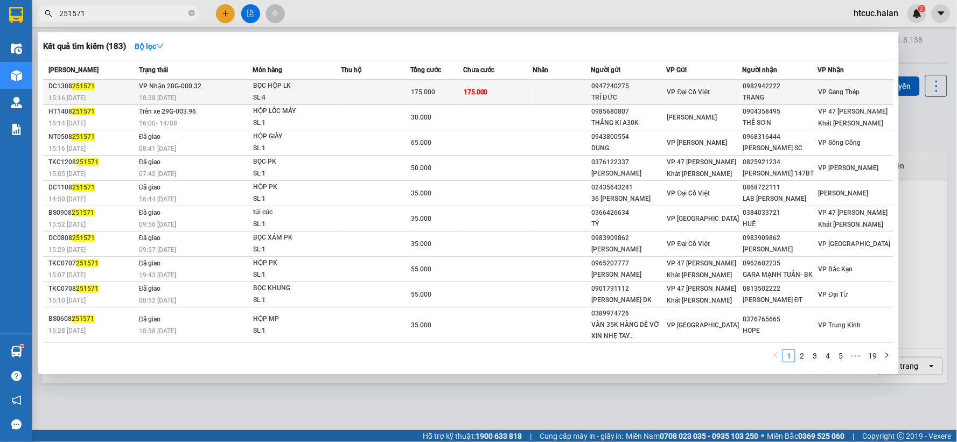
type input "251571"
click at [510, 85] on td "175.000" at bounding box center [498, 92] width 70 height 25
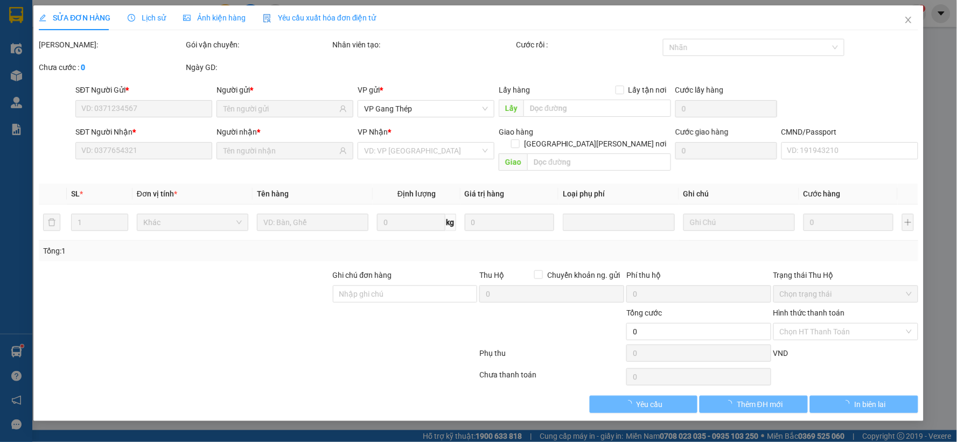
type input "0947240275"
type input "TRÍ ĐỨC"
type input "0982942222"
type input "TRANG"
type input "175.000"
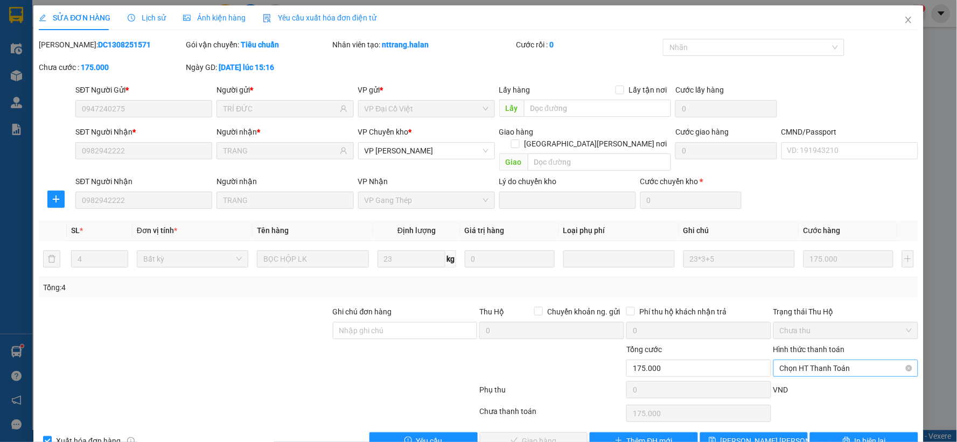
click at [836, 360] on span "Chọn HT Thanh Toán" at bounding box center [846, 368] width 132 height 16
click at [815, 269] on div "Tại văn phòng" at bounding box center [838, 266] width 130 height 12
type input "0"
click at [556, 438] on div "SỬA ĐƠN HÀNG Lịch sử Ảnh kiện hàng Yêu cầu xuất hóa đơn điện tử Total Paid Fee …" at bounding box center [478, 231] width 890 height 452
click at [548, 435] on span "Giao hàng" at bounding box center [539, 441] width 34 height 12
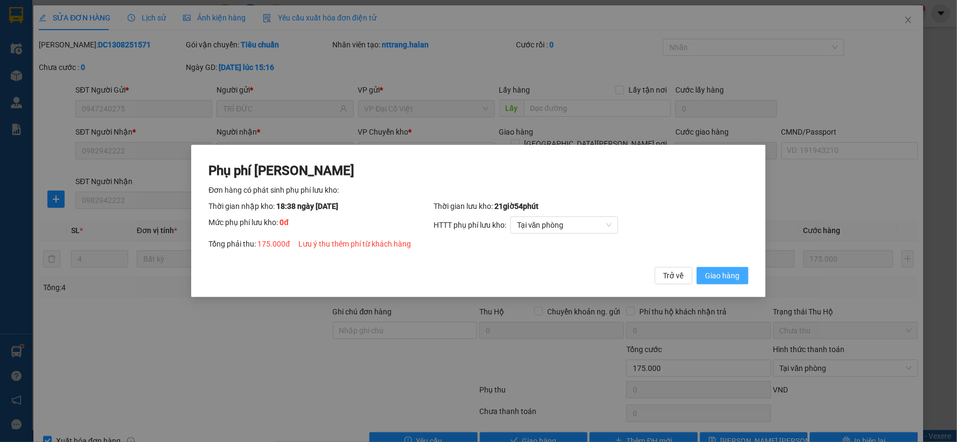
click at [722, 277] on span "Giao hàng" at bounding box center [722, 276] width 34 height 12
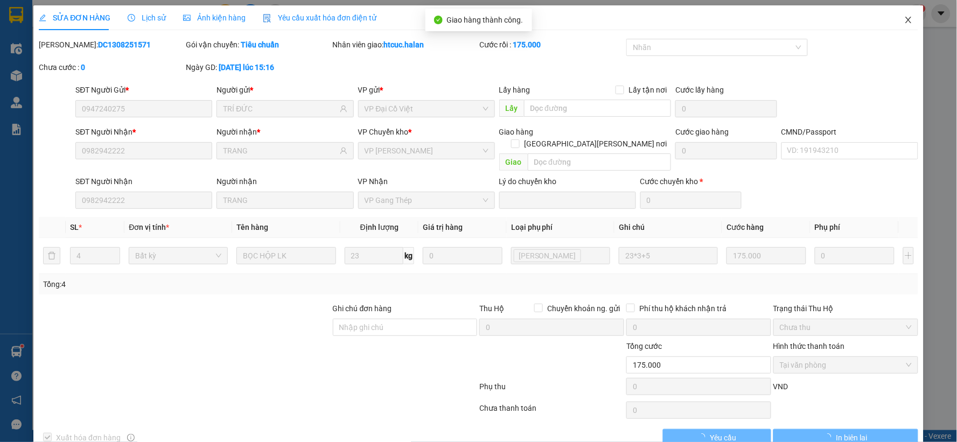
click at [904, 16] on icon "close" at bounding box center [908, 20] width 9 height 9
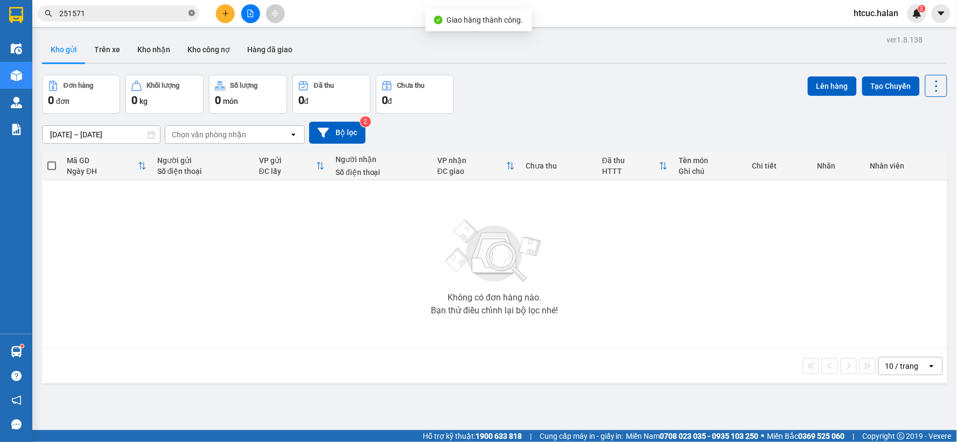
click at [191, 11] on icon "close-circle" at bounding box center [191, 13] width 6 height 6
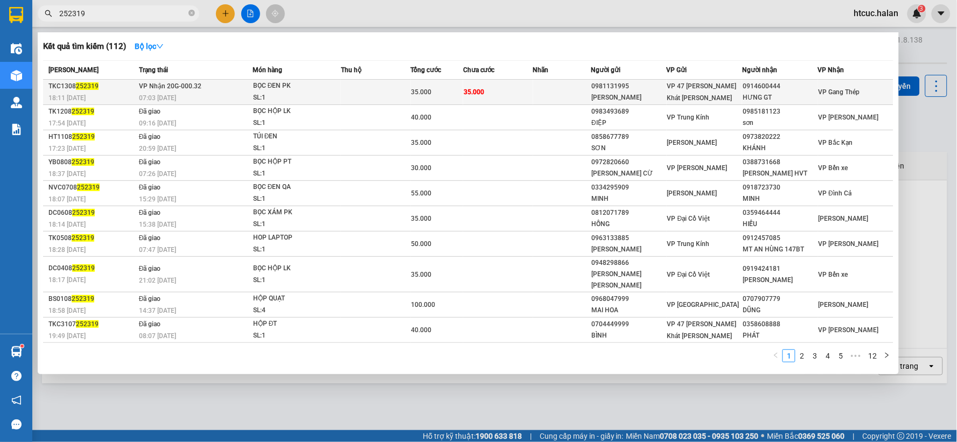
type input "252319"
click at [514, 83] on td "35.000" at bounding box center [498, 92] width 70 height 25
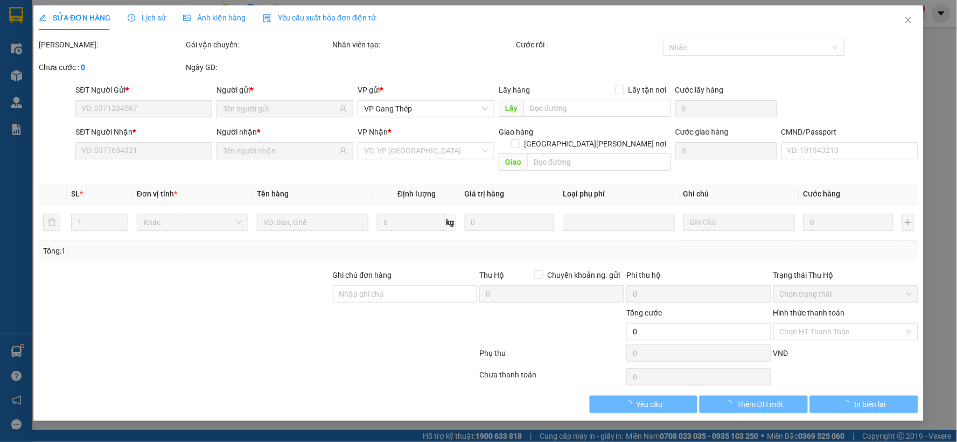
type input "0981131995"
type input "TRỊNH"
type input "0914600444"
type input "HƯNG GT"
type input "35.000"
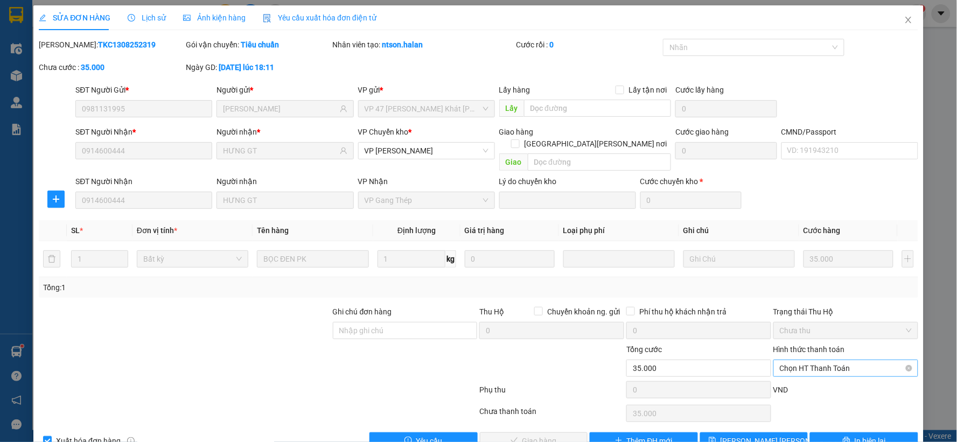
click at [827, 360] on span "Chọn HT Thanh Toán" at bounding box center [846, 368] width 132 height 16
click at [796, 268] on div "Tại văn phòng" at bounding box center [838, 266] width 130 height 12
type input "0"
click at [574, 432] on button "Giao hàng" at bounding box center [534, 440] width 108 height 17
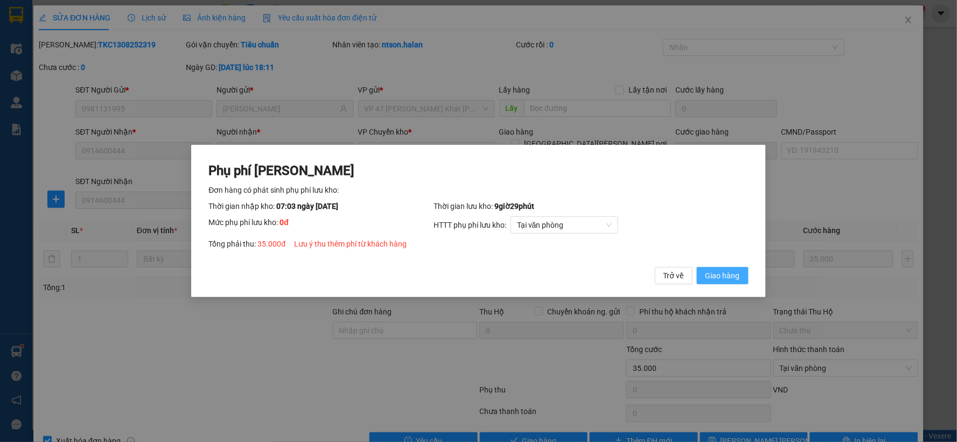
click at [734, 275] on span "Giao hàng" at bounding box center [722, 276] width 34 height 12
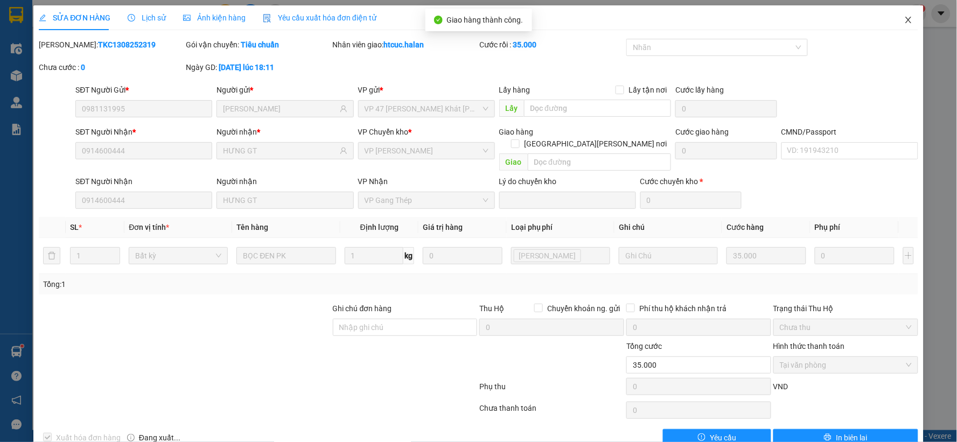
click at [895, 22] on span "Close" at bounding box center [908, 20] width 30 height 30
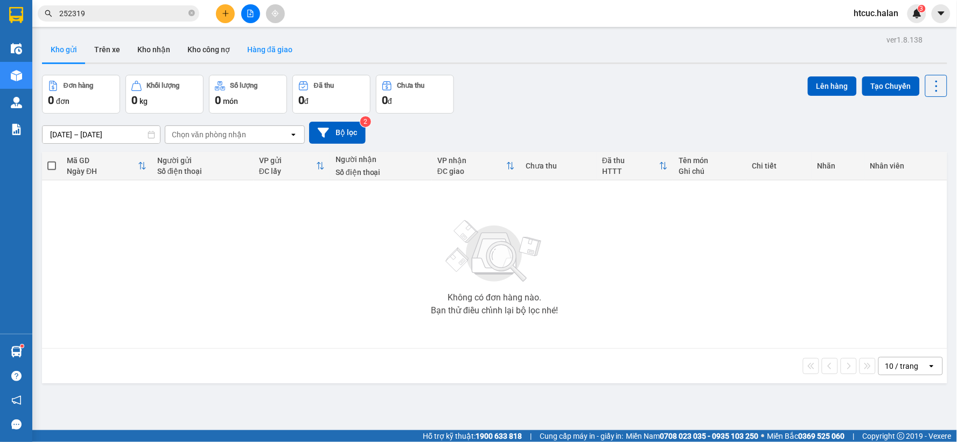
click at [256, 53] on button "Hàng đã giao" at bounding box center [270, 50] width 62 height 26
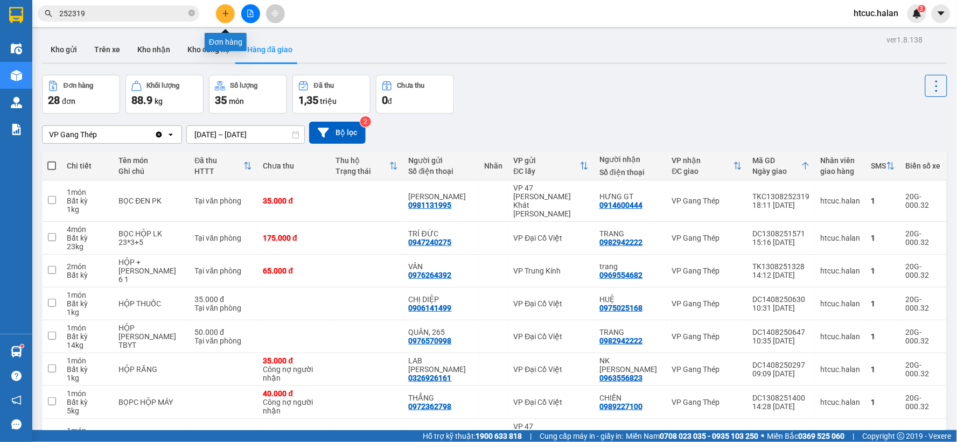
click at [230, 15] on button at bounding box center [225, 13] width 19 height 19
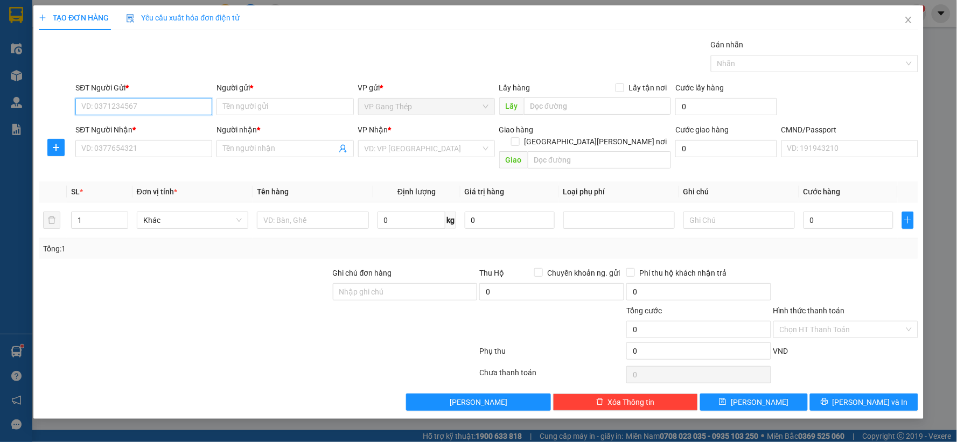
click at [159, 106] on input "SĐT Người Gửi *" at bounding box center [143, 106] width 137 height 17
type input "0862425732"
click at [248, 106] on input "Người gửi *" at bounding box center [284, 106] width 137 height 17
type input "HUYỀN"
click at [122, 148] on input "SĐT Người Nhận *" at bounding box center [143, 148] width 137 height 17
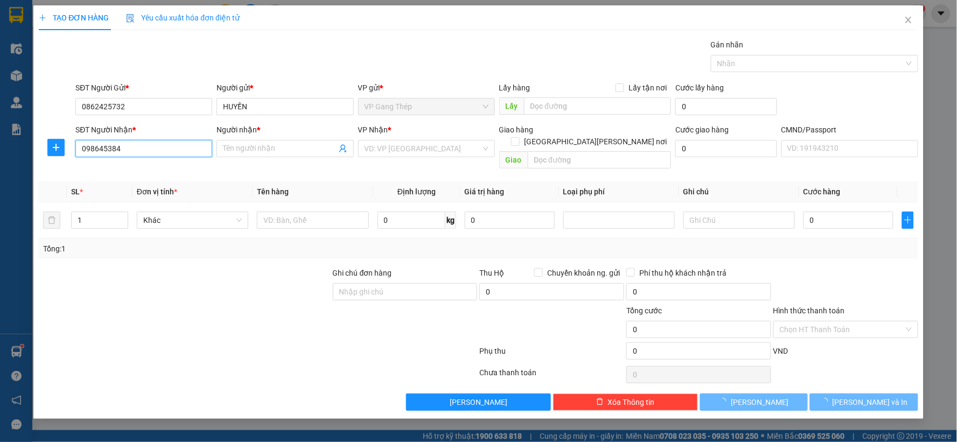
type input "0986453844"
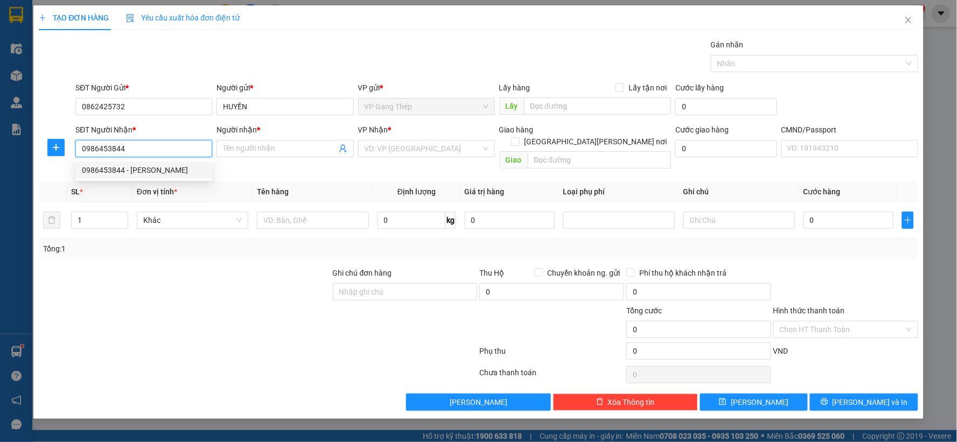
click at [148, 170] on div "0986453844 - CƯỜNG" at bounding box center [144, 170] width 124 height 12
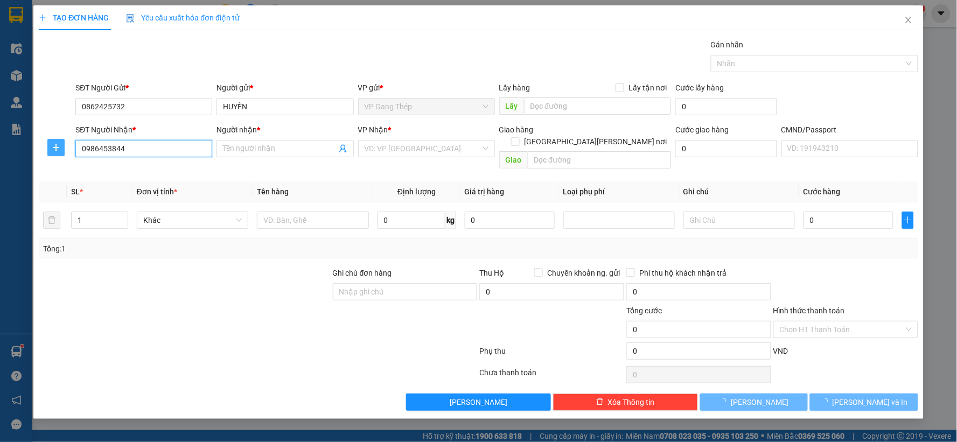
type input "CƯỜNG"
type input "0986453844"
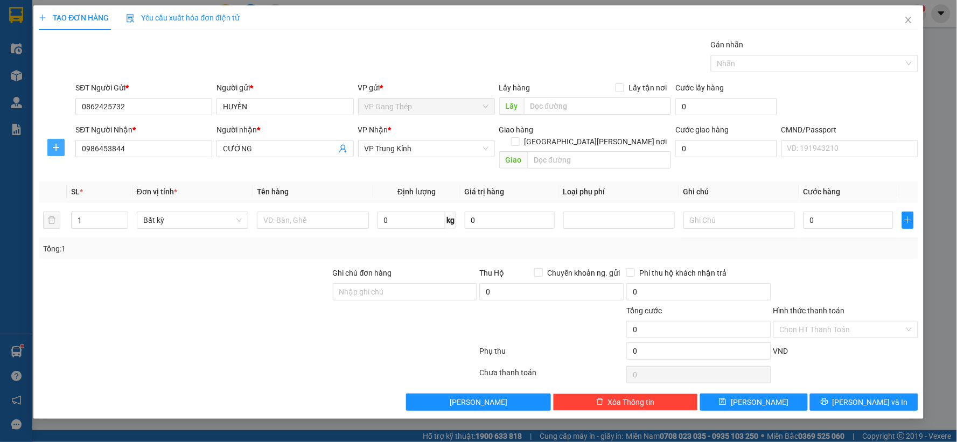
click at [58, 148] on icon "plus" at bounding box center [56, 147] width 9 height 9
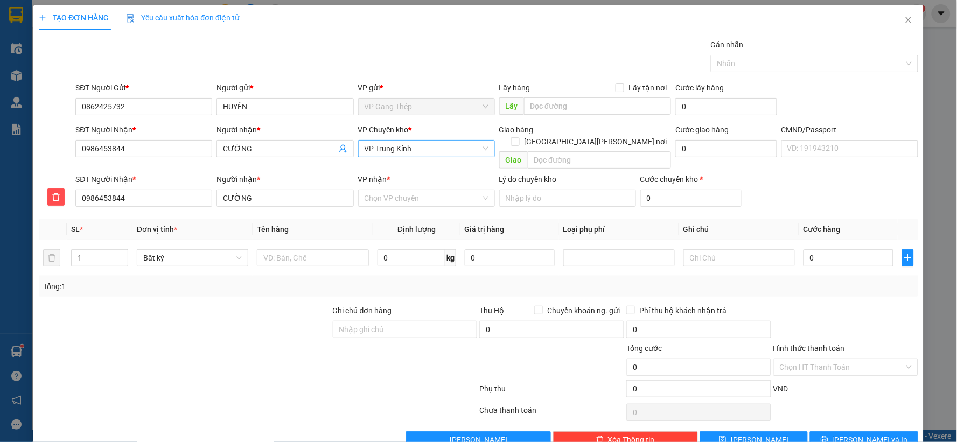
click at [406, 151] on span "VP Trung Kính" at bounding box center [427, 149] width 124 height 16
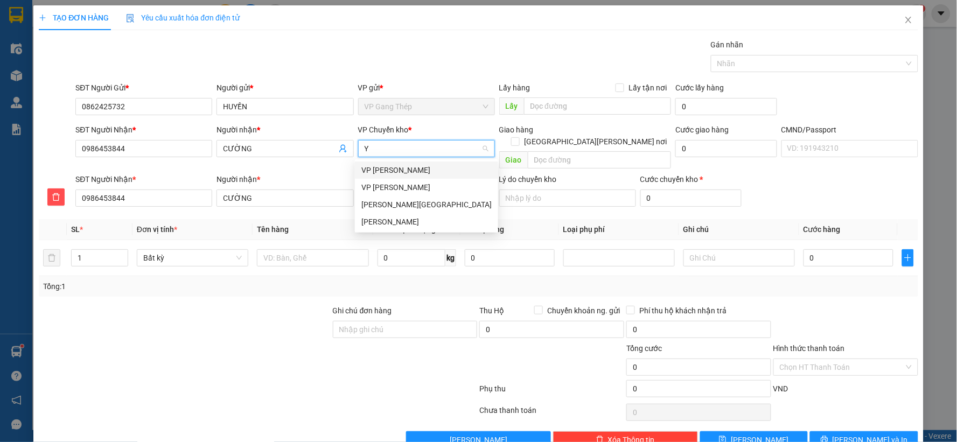
type input "YÊ"
click at [388, 168] on div "VP [GEOGRAPHIC_DATA]" at bounding box center [426, 170] width 130 height 12
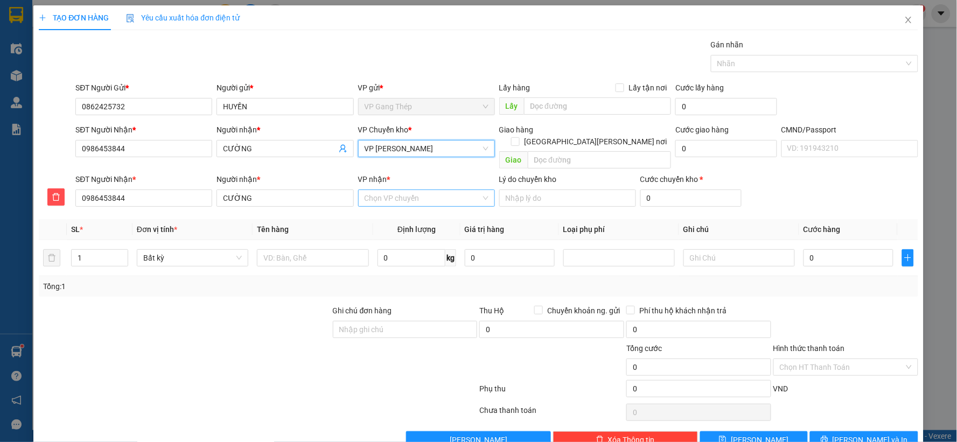
click at [407, 190] on input "VP nhận *" at bounding box center [423, 198] width 116 height 16
type input "KINH"
drag, startPoint x: 392, startPoint y: 205, endPoint x: 198, endPoint y: 281, distance: 208.0
click at [391, 206] on div "VP Trung Kính" at bounding box center [422, 208] width 123 height 12
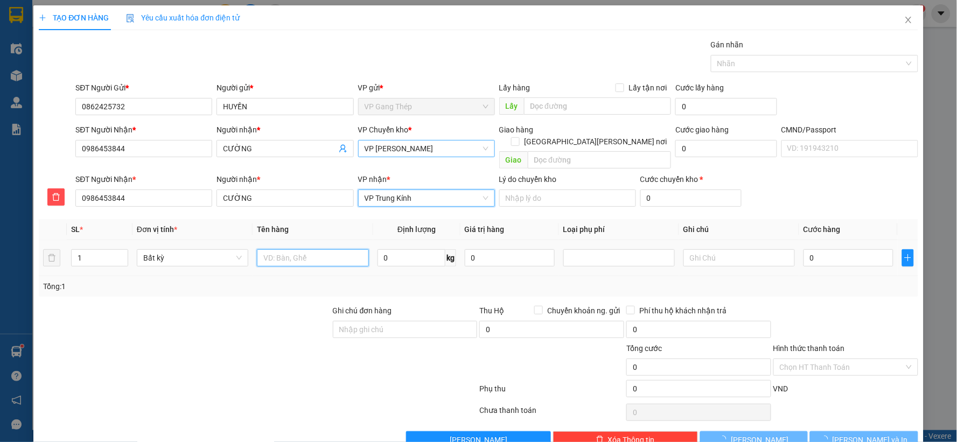
click at [316, 249] on input "text" at bounding box center [312, 257] width 111 height 17
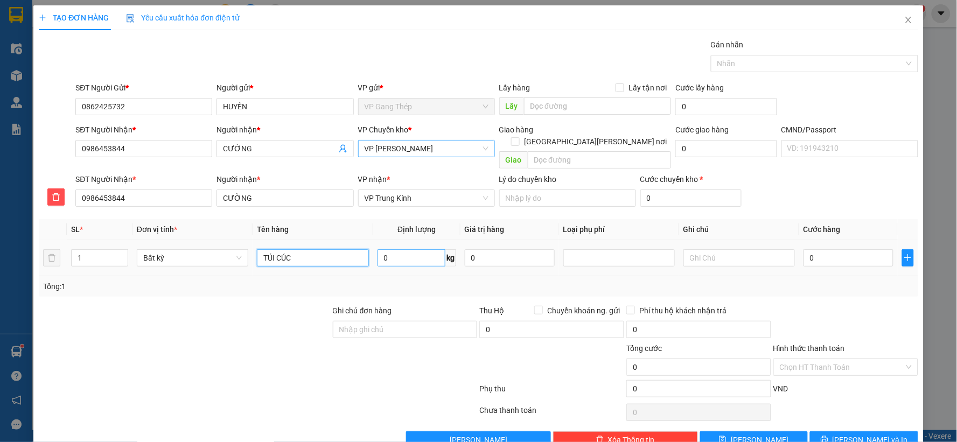
type input "TÚI CÚC"
click at [414, 250] on input "0" at bounding box center [411, 257] width 68 height 17
type input "0.2"
click at [838, 249] on input "0" at bounding box center [848, 257] width 90 height 17
type input "35.000"
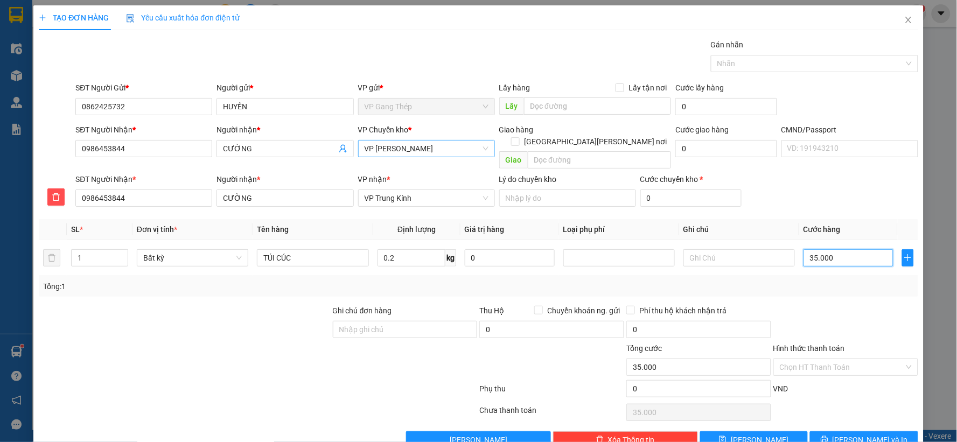
type input "35.000"
click at [847, 359] on input "Hình thức thanh toán" at bounding box center [842, 367] width 124 height 16
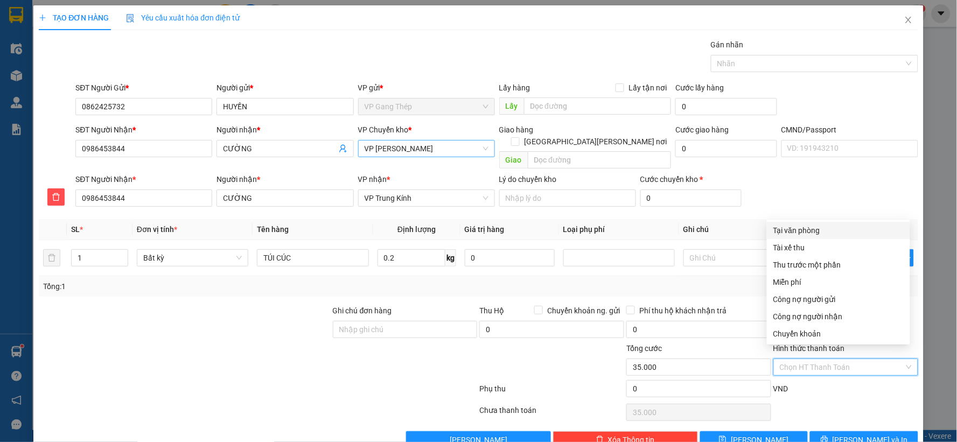
click at [810, 225] on div "Tại văn phòng" at bounding box center [838, 231] width 130 height 12
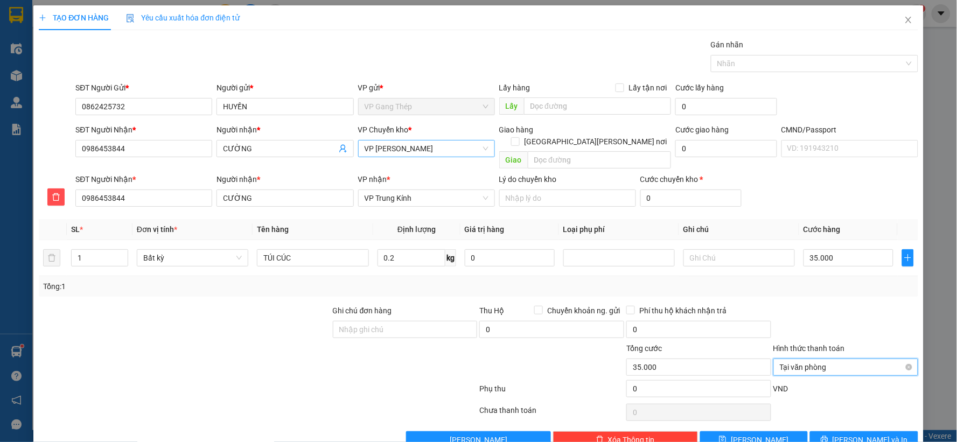
click at [894, 359] on span "Tại văn phòng" at bounding box center [846, 367] width 132 height 16
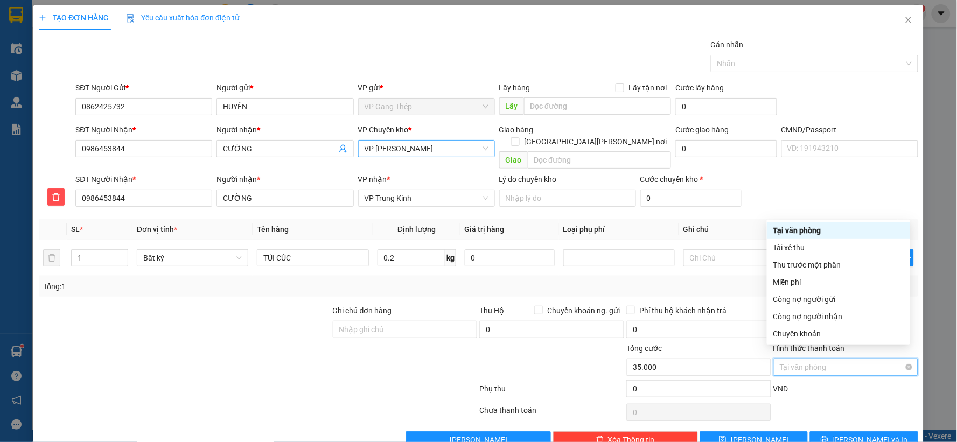
click at [906, 359] on div "Tại văn phòng" at bounding box center [845, 367] width 145 height 17
type input "35.000"
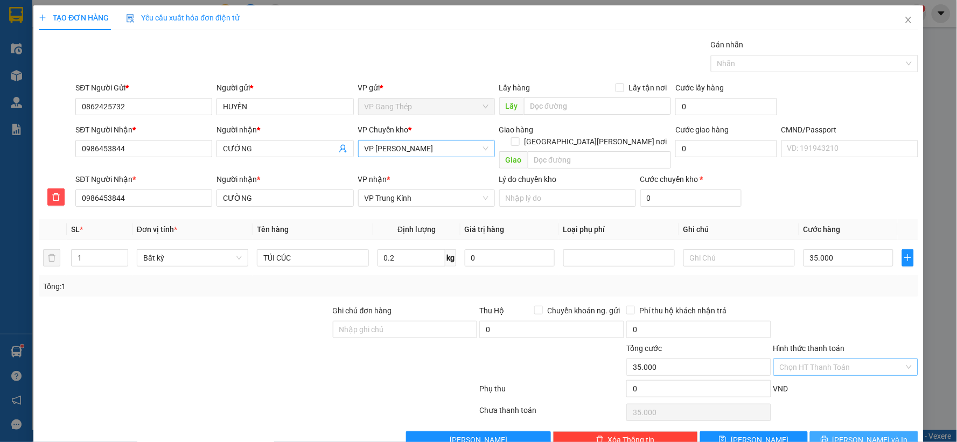
click at [864, 434] on span "[PERSON_NAME] và In" at bounding box center [869, 440] width 75 height 12
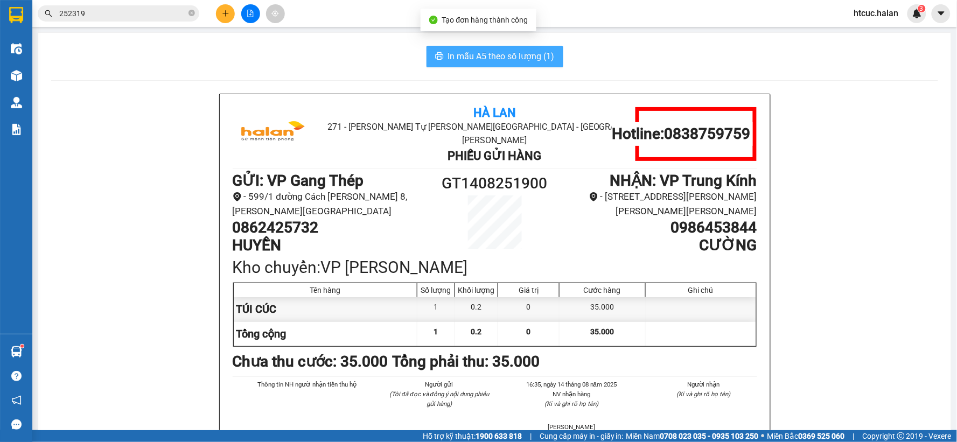
click at [496, 60] on span "In mẫu A5 theo số lượng (1)" at bounding box center [501, 56] width 107 height 13
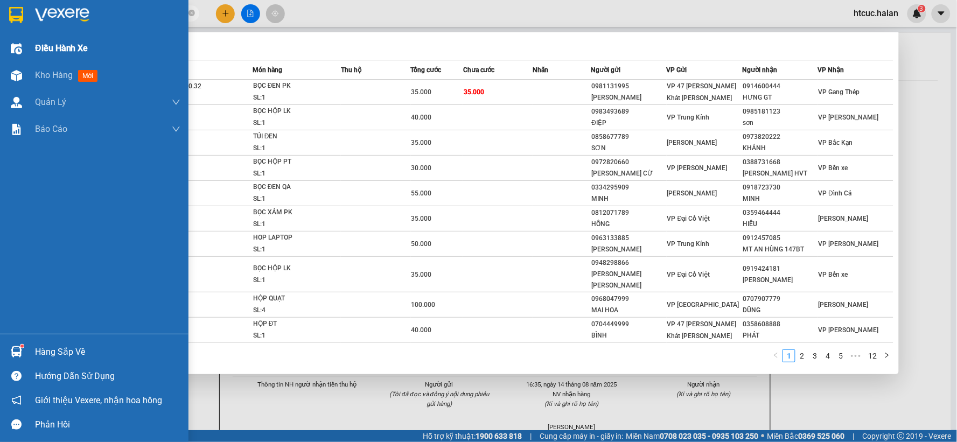
drag, startPoint x: 93, startPoint y: 10, endPoint x: 0, endPoint y: 39, distance: 97.7
click at [0, 39] on section "Kết quả tìm kiếm ( 112 ) Bộ lọc Mã ĐH Trạng thái Món hàng Thu hộ Tổng cước Chưa…" at bounding box center [478, 221] width 957 height 442
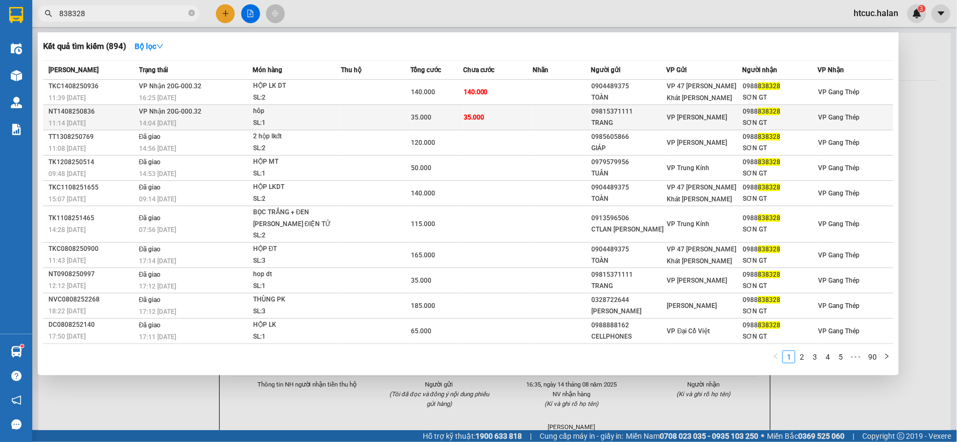
type input "838328"
click at [519, 113] on td "35.000" at bounding box center [498, 117] width 70 height 25
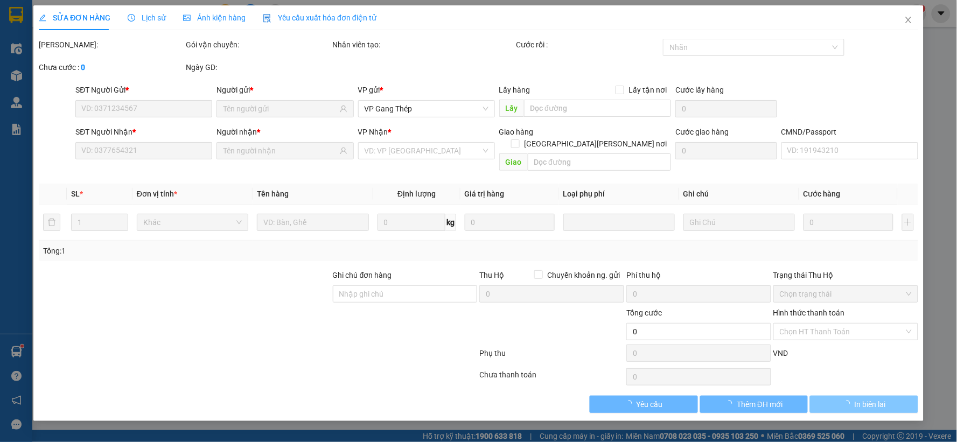
type input "09815371111"
type input "TRANG"
type input "0988838328"
type input "SƠN GT"
type input "35.000"
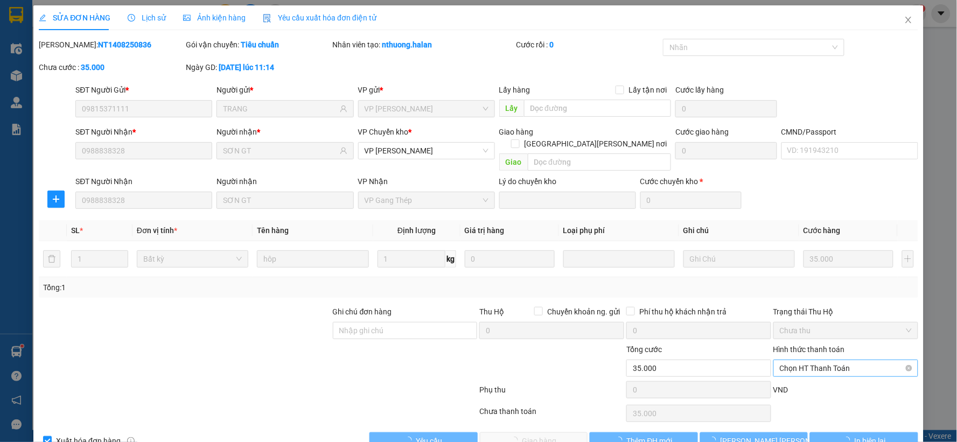
drag, startPoint x: 810, startPoint y: 393, endPoint x: 813, endPoint y: 348, distance: 44.8
click at [813, 360] on span "Chọn HT Thanh Toán" at bounding box center [846, 368] width 132 height 16
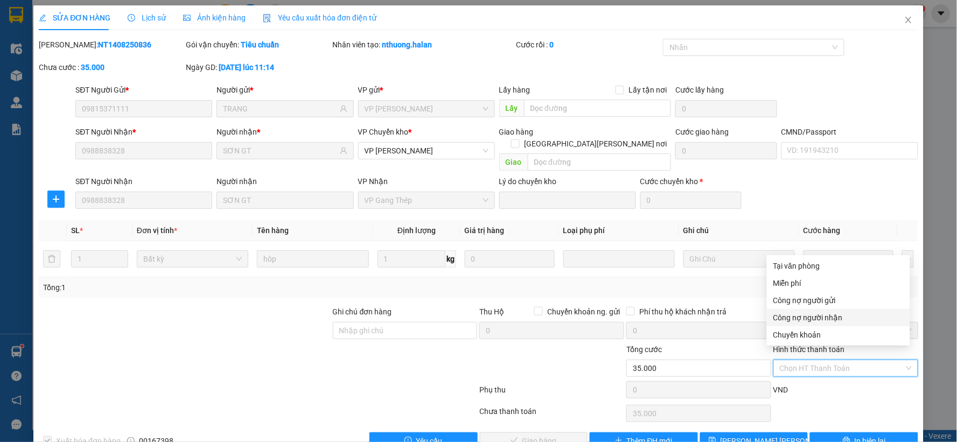
click at [830, 320] on div "Công nợ người nhận" at bounding box center [838, 318] width 130 height 12
type input "0"
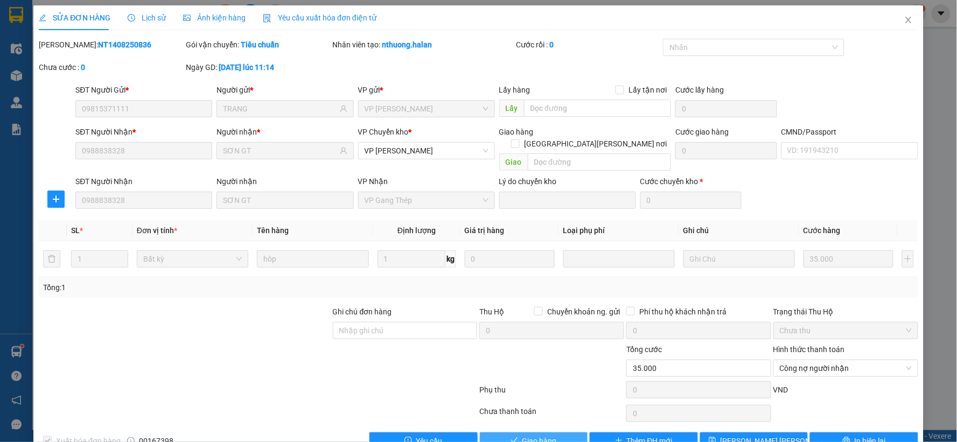
click at [567, 432] on button "Giao hàng" at bounding box center [534, 440] width 108 height 17
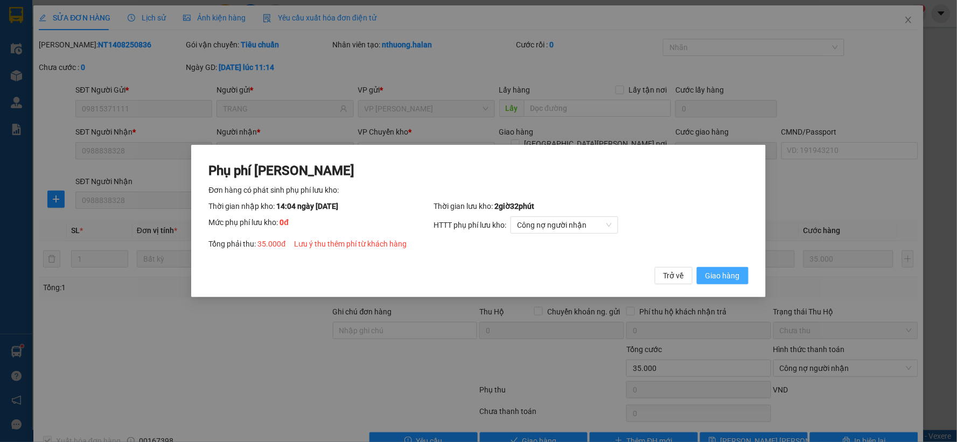
click at [729, 272] on span "Giao hàng" at bounding box center [722, 276] width 34 height 12
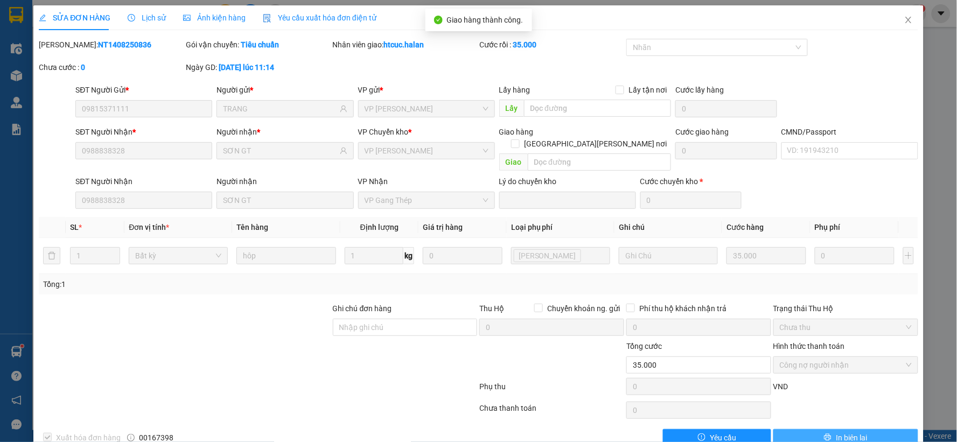
click at [864, 429] on button "In biên lai" at bounding box center [845, 437] width 145 height 17
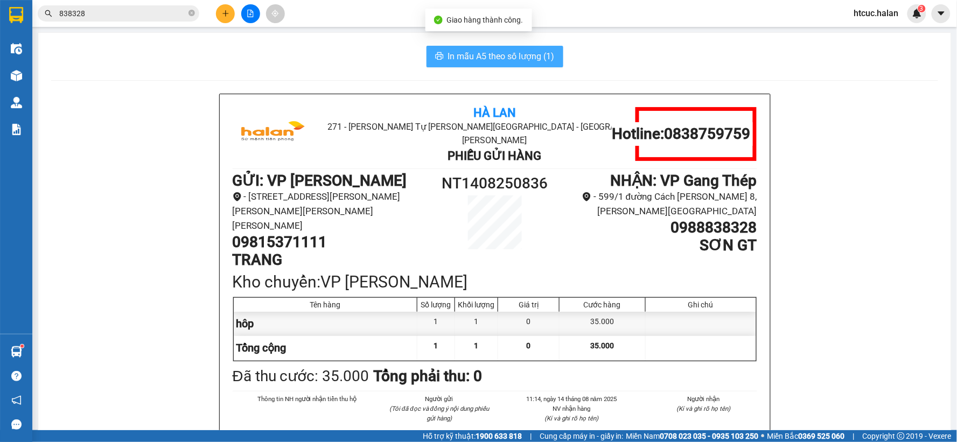
click at [479, 54] on span "In mẫu A5 theo số lượng (1)" at bounding box center [501, 56] width 107 height 13
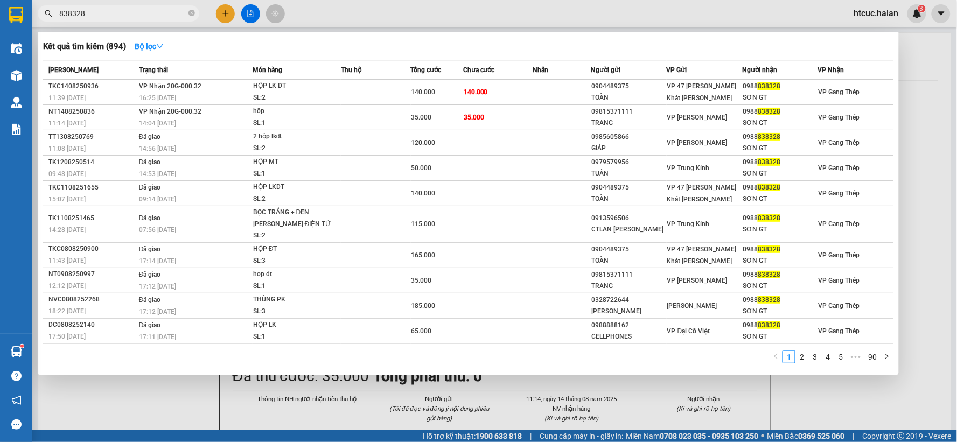
click at [160, 15] on input "838328" at bounding box center [122, 14] width 127 height 12
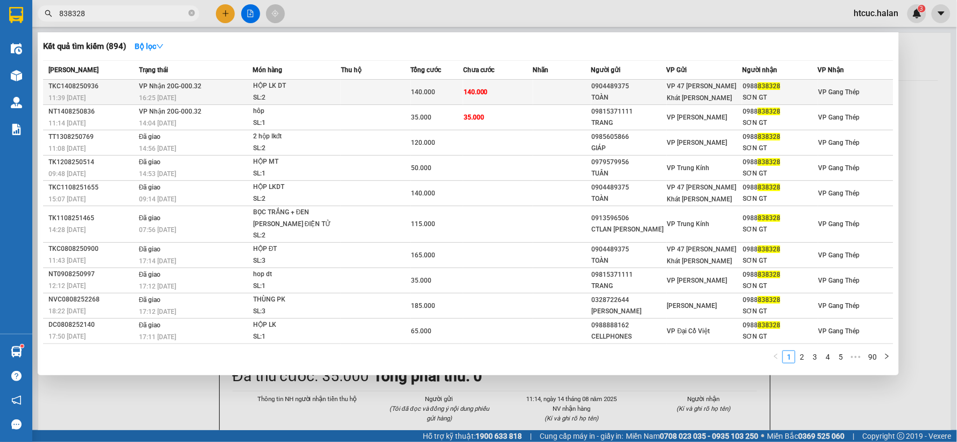
click at [504, 94] on td "140.000" at bounding box center [498, 92] width 70 height 25
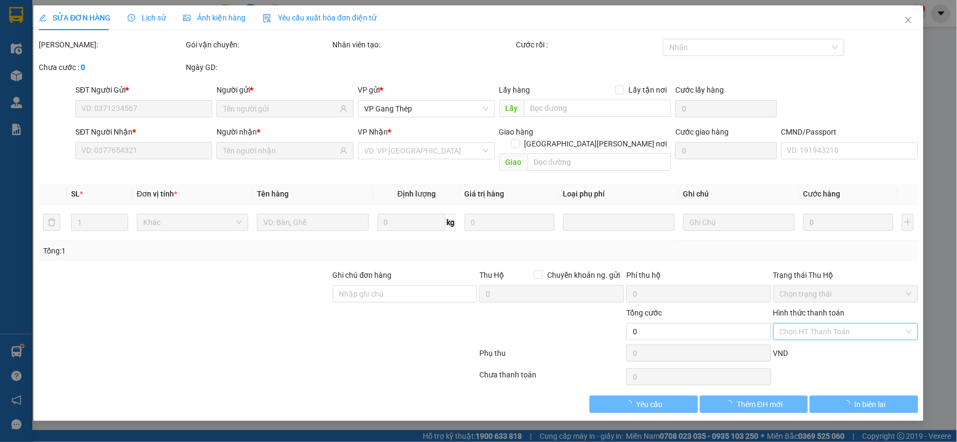
type input "0904489375"
type input "TOÀN"
type input "0988838328"
type input "SƠN GT"
type input "140.000"
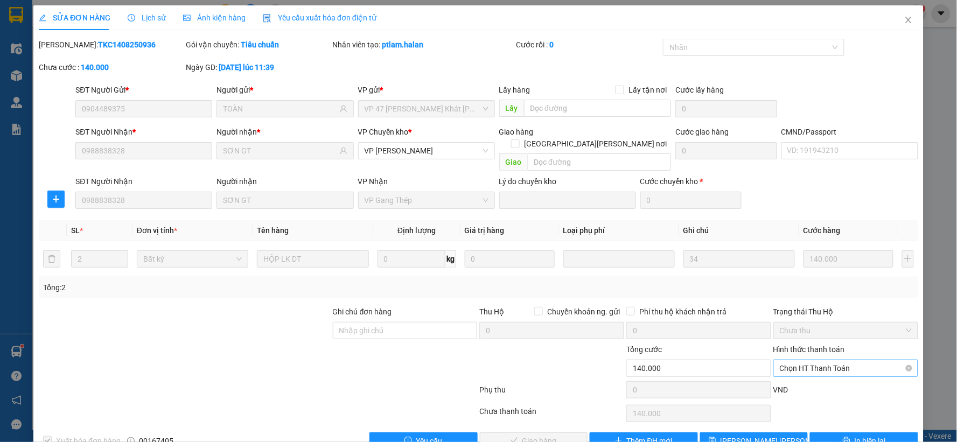
click at [836, 360] on span "Chọn HT Thanh Toán" at bounding box center [846, 368] width 132 height 16
click at [835, 317] on div "Công nợ người nhận" at bounding box center [838, 318] width 130 height 12
type input "0"
click at [562, 437] on button "Giao hàng" at bounding box center [534, 440] width 108 height 17
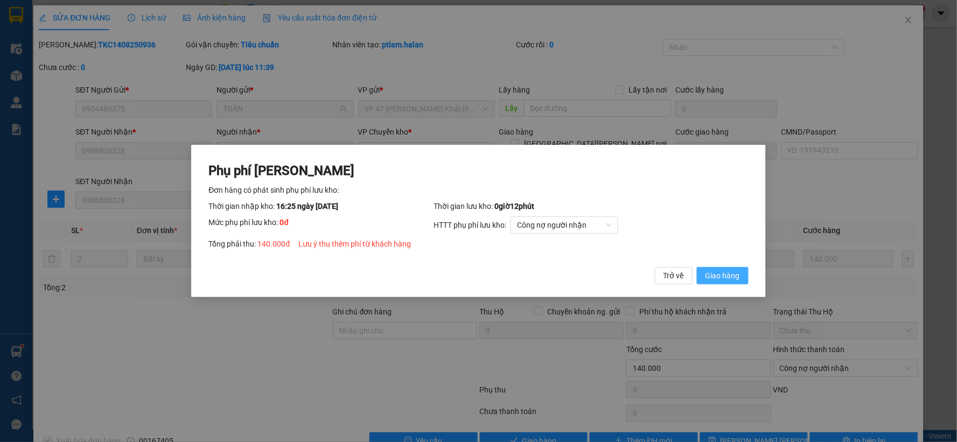
click at [726, 268] on button "Giao hàng" at bounding box center [723, 275] width 52 height 17
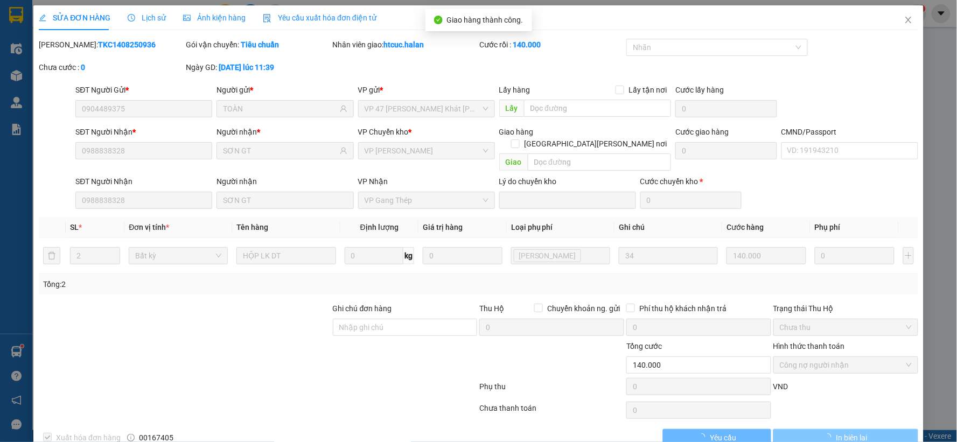
click at [847, 432] on span "In biên lai" at bounding box center [851, 438] width 31 height 12
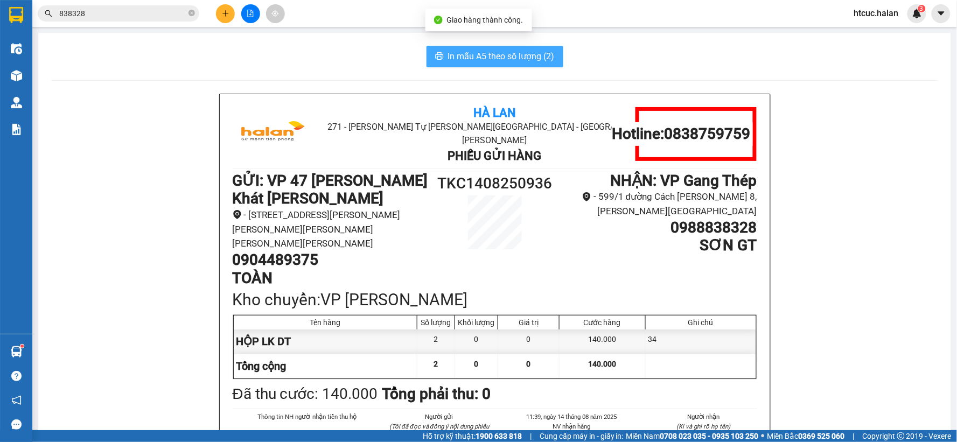
click at [481, 58] on span "In mẫu A5 theo số lượng (2)" at bounding box center [501, 56] width 107 height 13
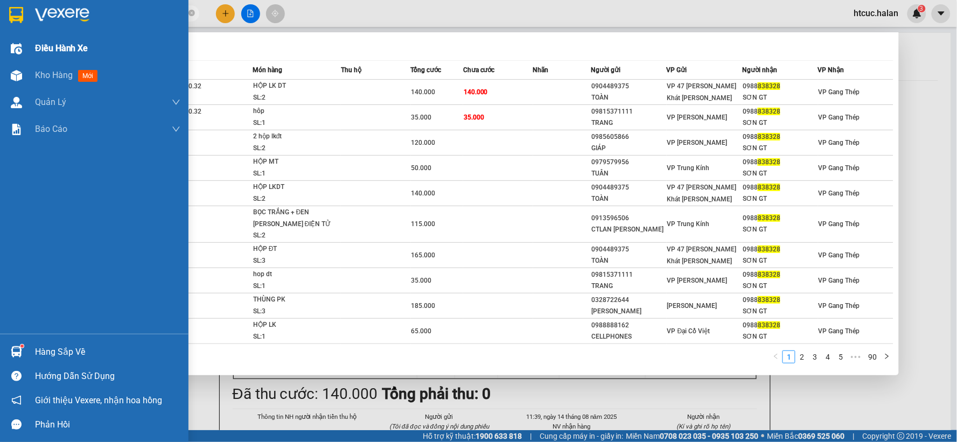
drag, startPoint x: 92, startPoint y: 17, endPoint x: 0, endPoint y: 47, distance: 96.5
click at [0, 47] on section "Kết quả tìm kiếm ( 894 ) Bộ lọc Mã ĐH Trạng thái Món hàng Thu hộ Tổng cước Chưa…" at bounding box center [478, 221] width 957 height 442
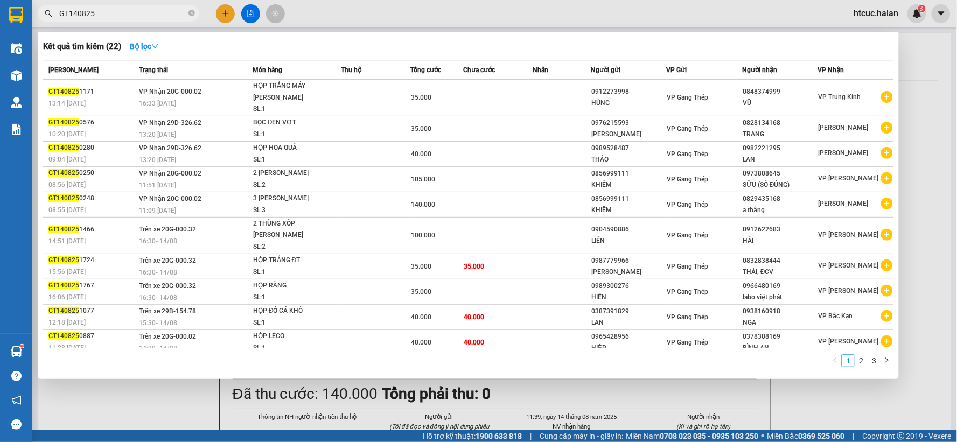
type input "GT140825"
drag, startPoint x: 153, startPoint y: 384, endPoint x: 149, endPoint y: 365, distance: 19.3
click at [152, 383] on div at bounding box center [478, 221] width 957 height 442
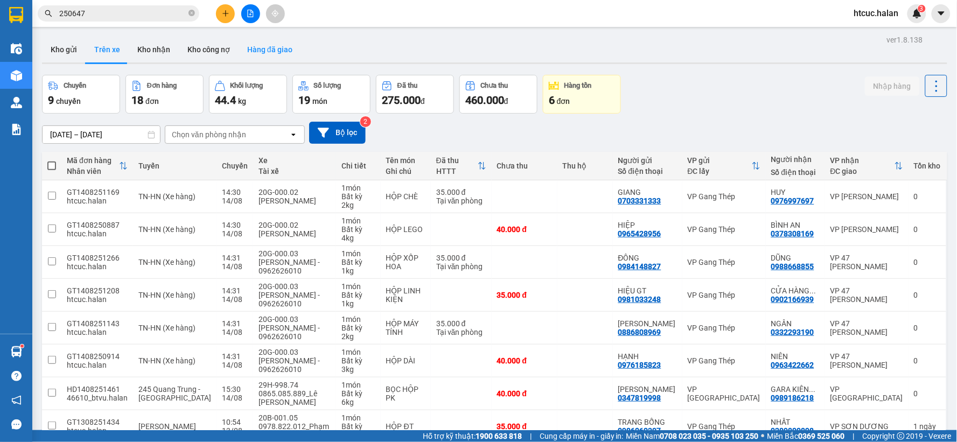
click at [275, 47] on button "Hàng đã giao" at bounding box center [270, 50] width 62 height 26
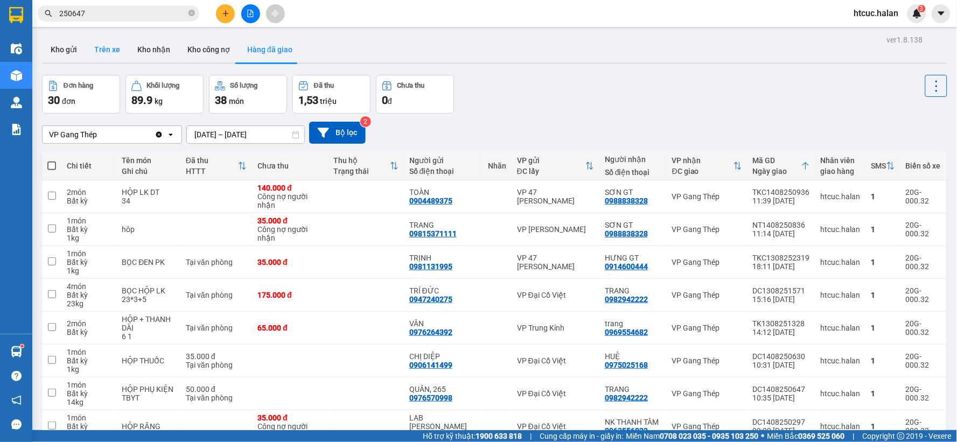
click at [104, 51] on button "Trên xe" at bounding box center [107, 50] width 43 height 26
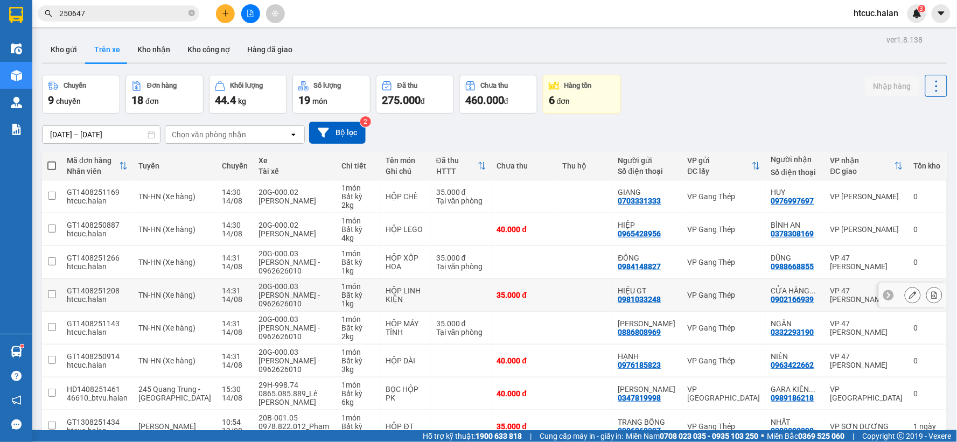
scroll to position [58, 0]
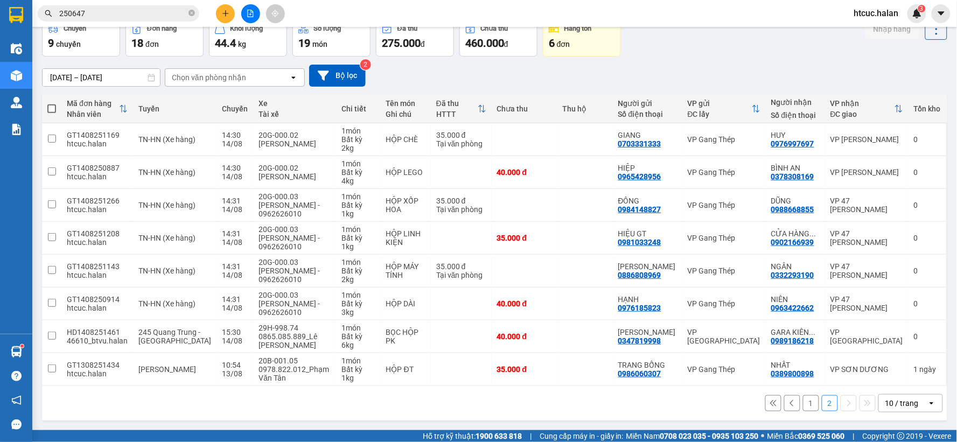
click at [803, 401] on button "1" at bounding box center [811, 403] width 16 height 16
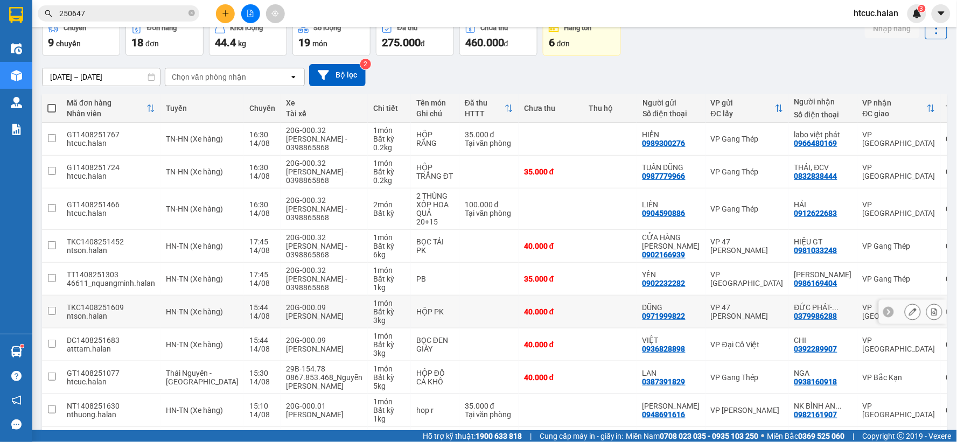
scroll to position [132, 0]
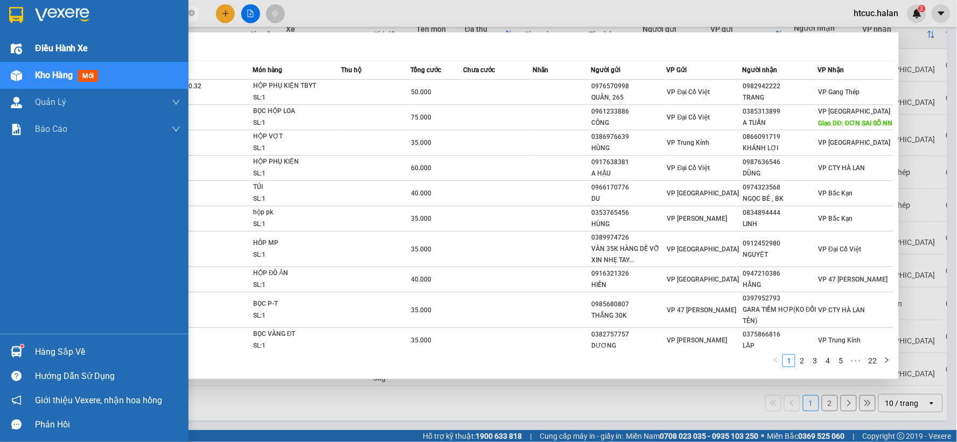
drag, startPoint x: 97, startPoint y: 17, endPoint x: 16, endPoint y: 38, distance: 83.3
click at [16, 38] on section "Kết quả tìm kiếm ( 216 ) Bộ lọc Mã ĐH Trạng thái Món hàng Thu hộ Tổng cước Chưa…" at bounding box center [478, 221] width 957 height 442
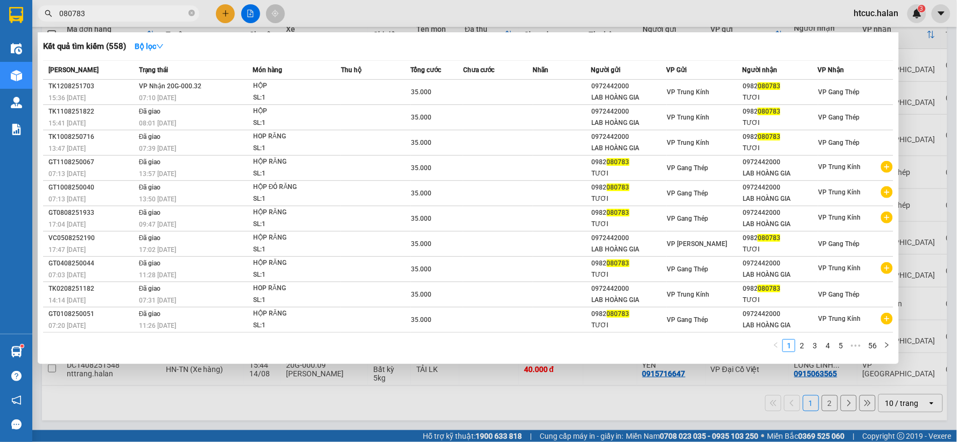
type input "080783"
click at [443, 89] on div "35.000" at bounding box center [436, 92] width 51 height 12
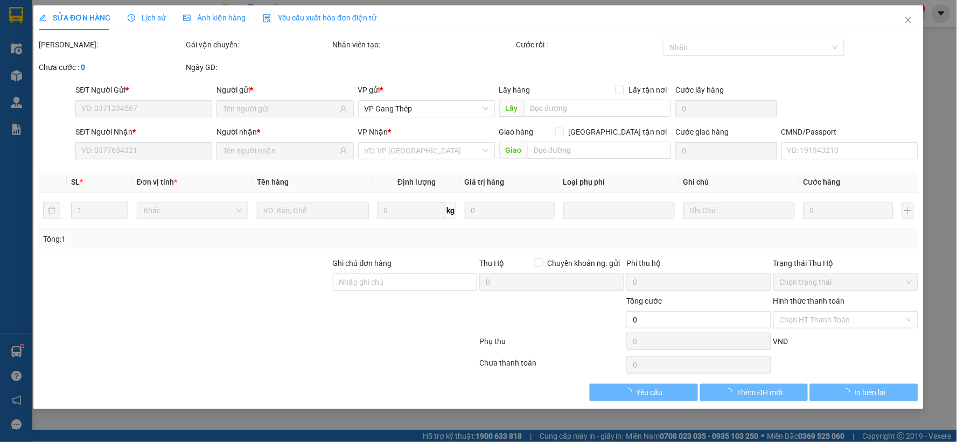
type input "0972442000"
type input "LAB HOÀNG GIA"
type input "0982080783"
type input "TƯƠI"
type input "35.000"
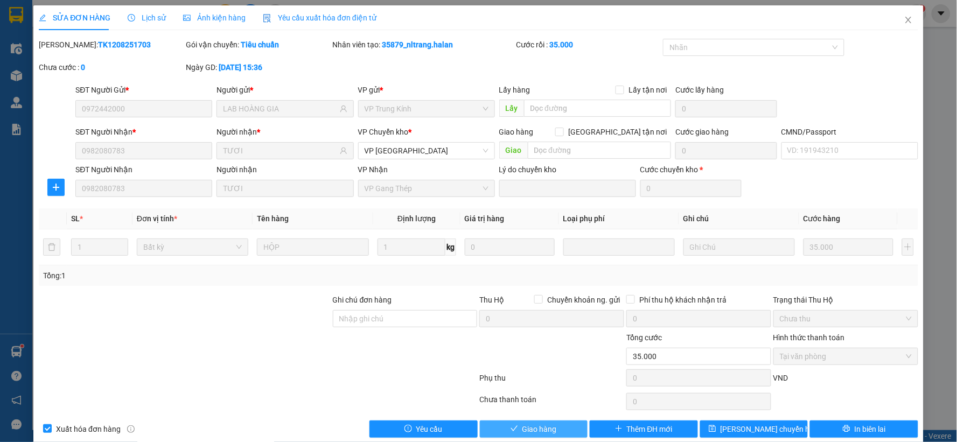
click at [531, 429] on span "Giao hàng" at bounding box center [539, 429] width 34 height 12
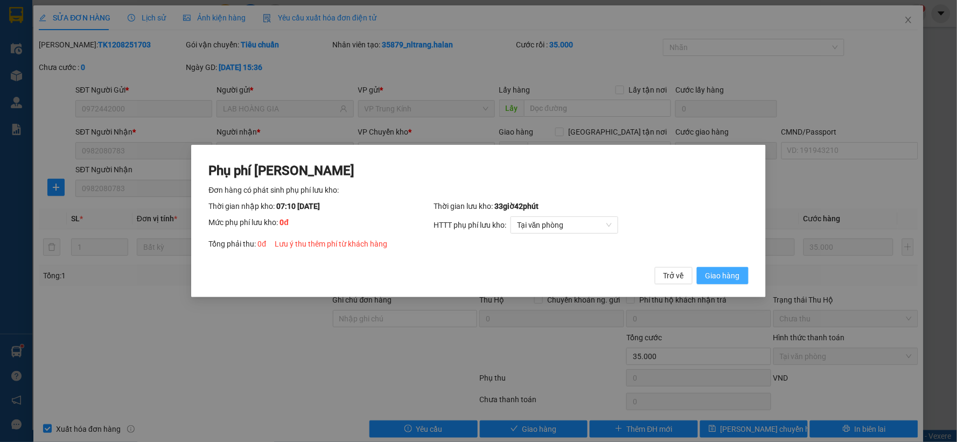
click at [722, 279] on span "Giao hàng" at bounding box center [722, 276] width 34 height 12
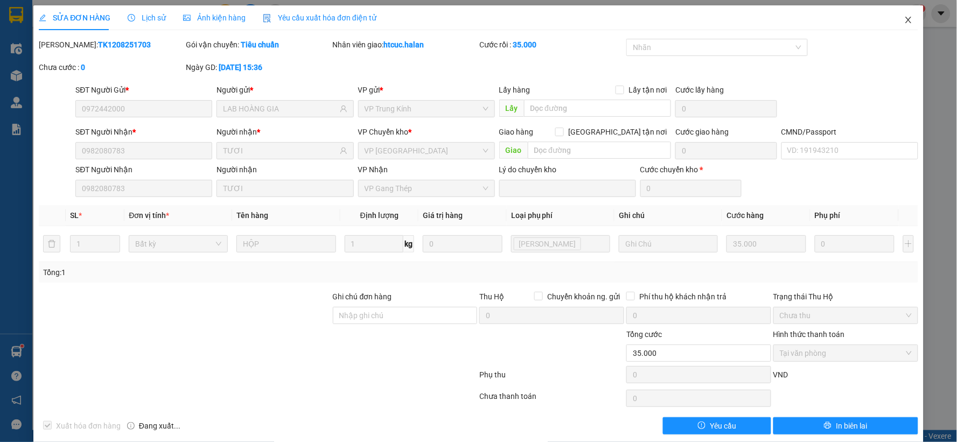
click at [900, 15] on span "Close" at bounding box center [908, 20] width 30 height 30
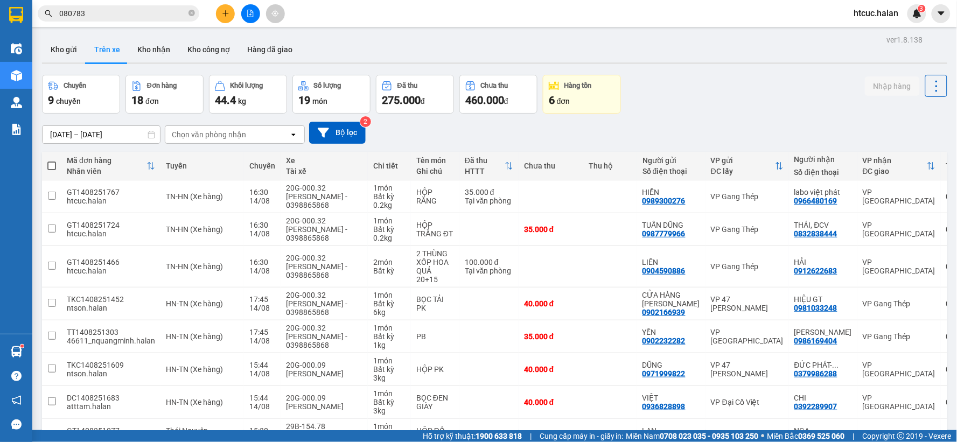
click at [226, 13] on icon "plus" at bounding box center [225, 13] width 6 height 1
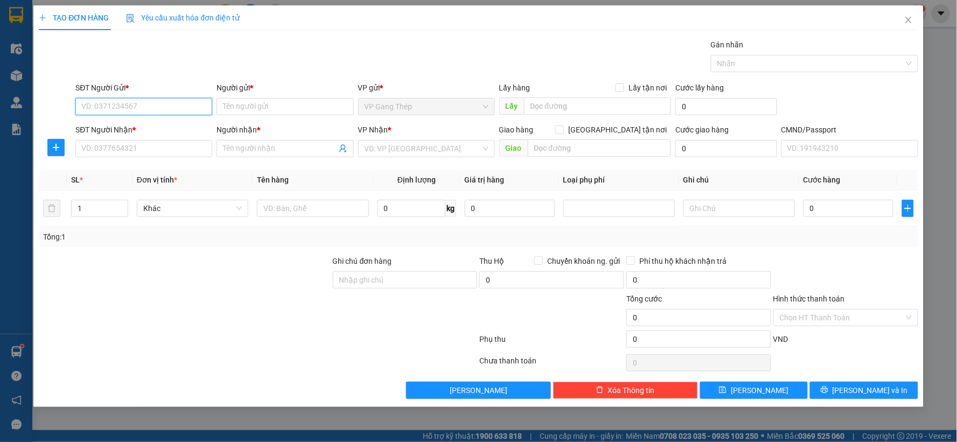
click at [182, 102] on input "SĐT Người Gửi *" at bounding box center [143, 106] width 137 height 17
type input "0384823009"
drag, startPoint x: 131, startPoint y: 130, endPoint x: 160, endPoint y: 144, distance: 32.3
click at [132, 130] on div "0384823009 - chú tuấn" at bounding box center [144, 128] width 124 height 12
type input "chú tuấn"
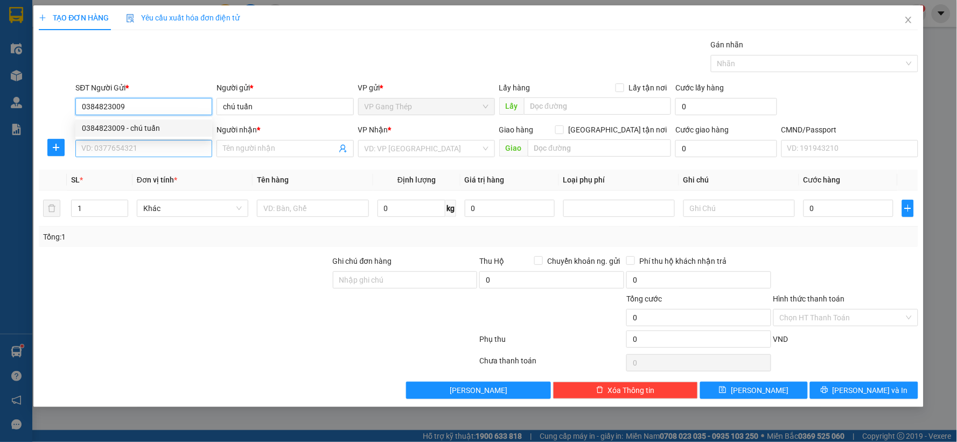
type input "0384823009"
click at [160, 144] on input "SĐT Người Nhận *" at bounding box center [143, 148] width 137 height 17
type input "0974421331"
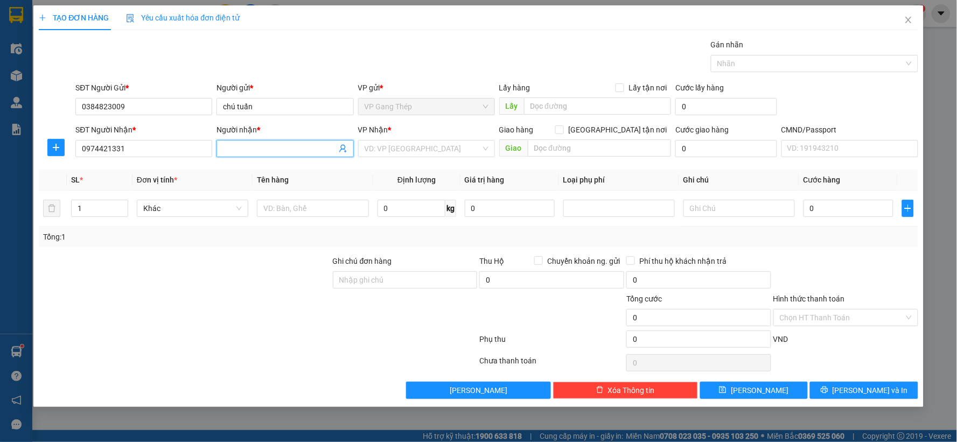
click at [271, 148] on input "Người nhận *" at bounding box center [279, 149] width 113 height 12
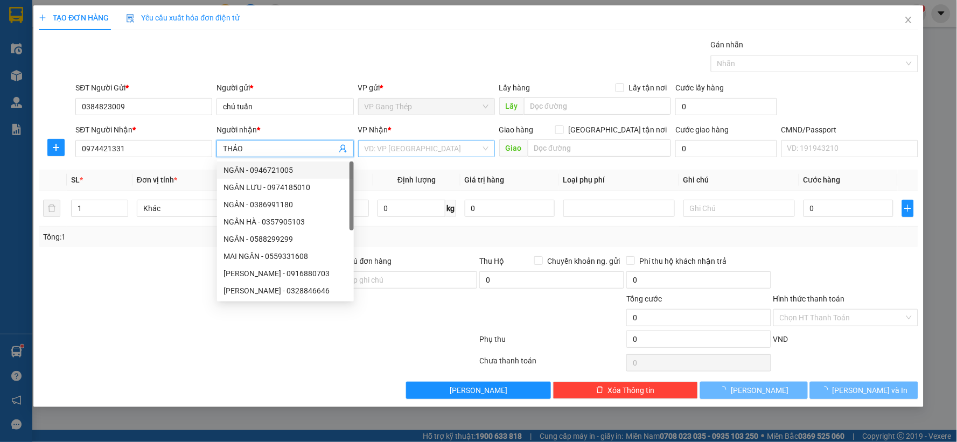
type input "THẢO"
click at [396, 149] on input "search" at bounding box center [423, 149] width 116 height 16
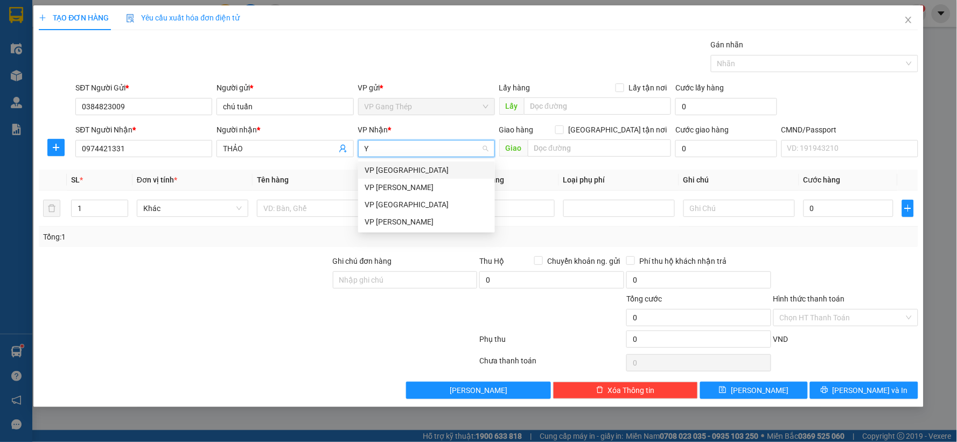
type input "YÊ"
click at [389, 167] on div "VP [GEOGRAPHIC_DATA]" at bounding box center [427, 170] width 124 height 12
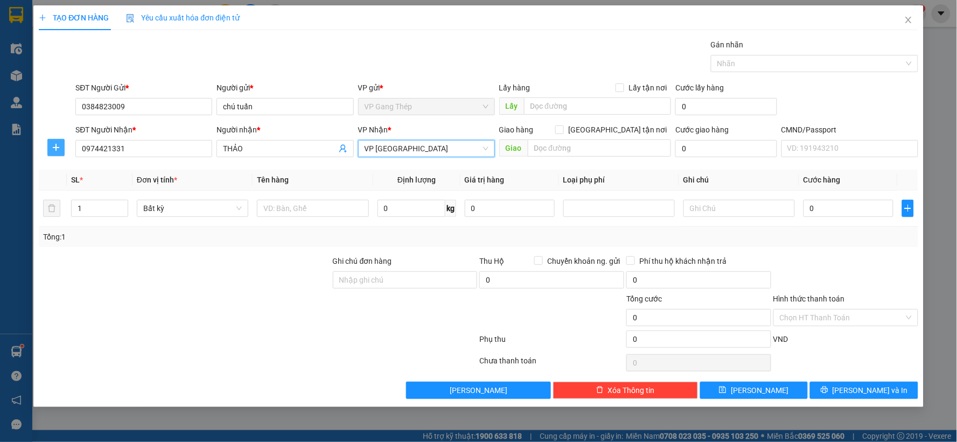
click at [50, 146] on span "plus" at bounding box center [56, 147] width 16 height 9
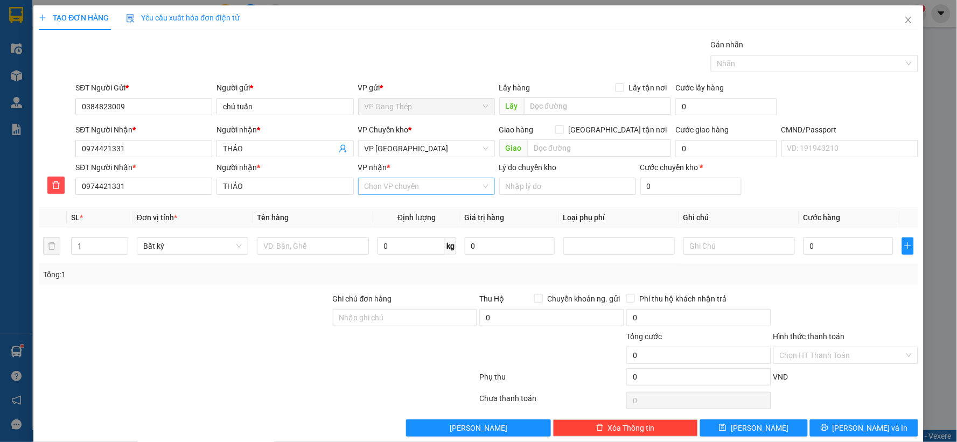
click at [383, 187] on input "VP nhận *" at bounding box center [423, 186] width 116 height 16
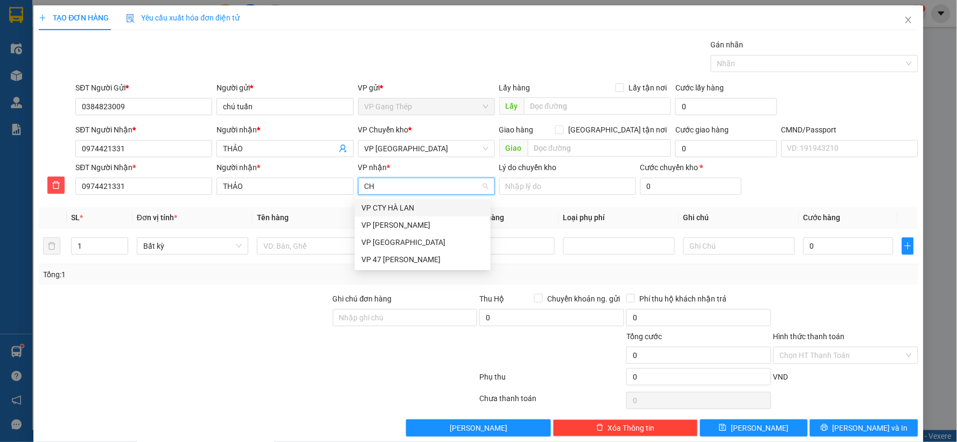
type input "CHÍ"
click at [407, 212] on div "VP [PERSON_NAME]" at bounding box center [422, 208] width 123 height 12
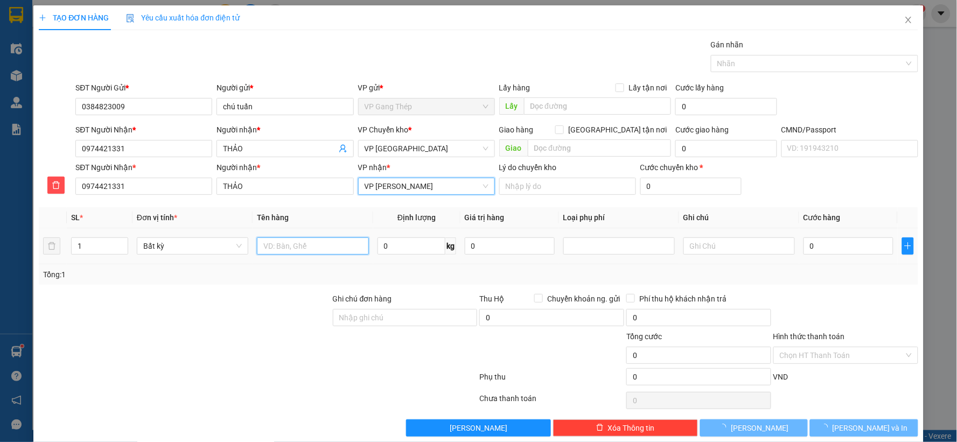
click at [302, 248] on input "text" at bounding box center [312, 245] width 111 height 17
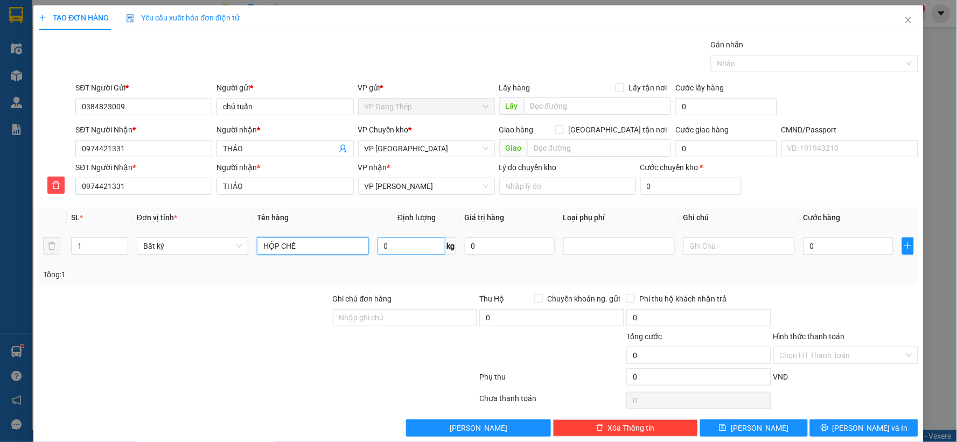
type input "HỘP CHÈ"
click at [406, 249] on input "0" at bounding box center [411, 245] width 68 height 17
type input "6"
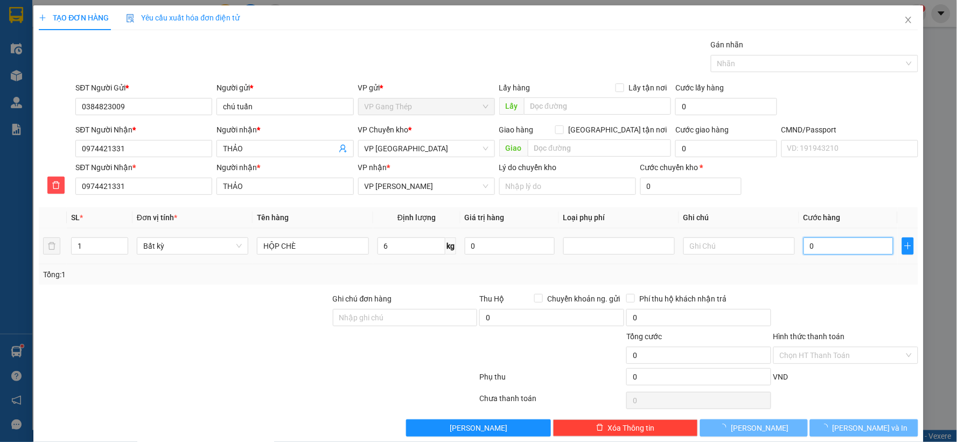
click at [837, 251] on input "0" at bounding box center [848, 245] width 90 height 17
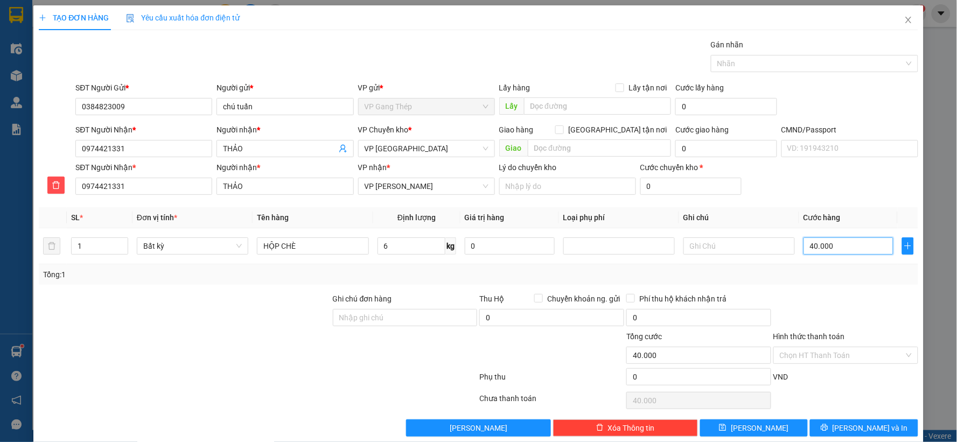
type input "40.000"
click at [862, 353] on input "Hình thức thanh toán" at bounding box center [842, 355] width 124 height 16
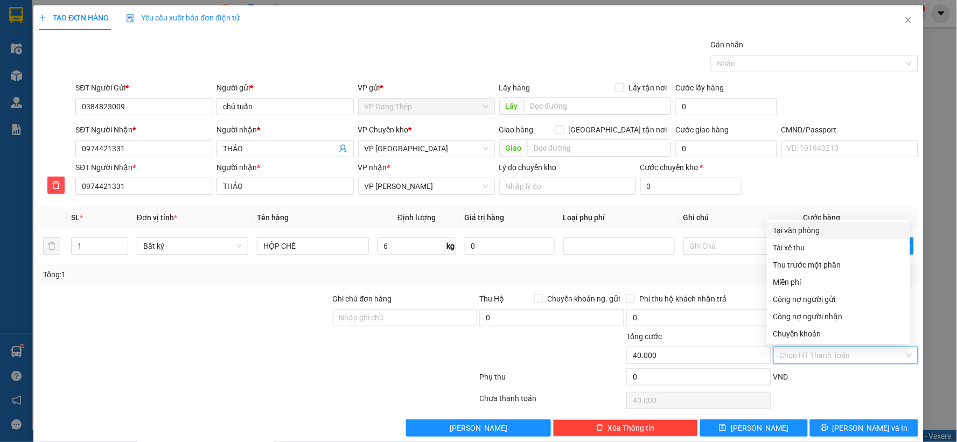
click at [800, 229] on div "Tại văn phòng" at bounding box center [838, 231] width 130 height 12
type input "0"
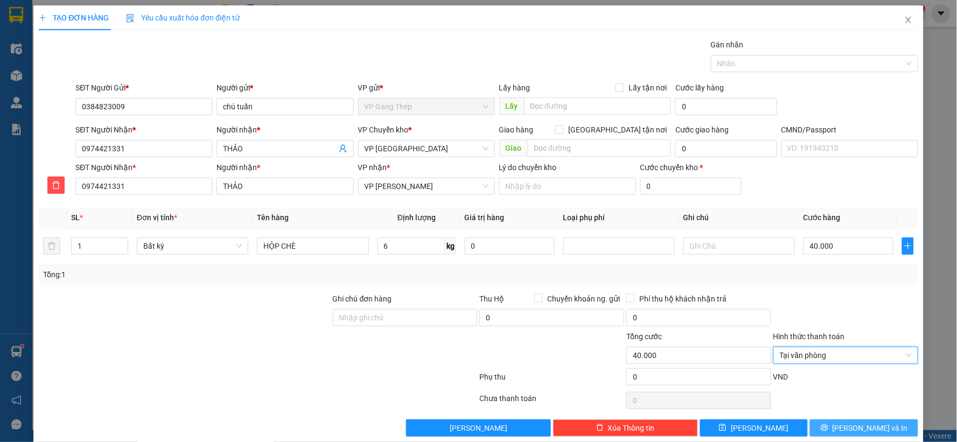
drag, startPoint x: 853, startPoint y: 428, endPoint x: 814, endPoint y: 396, distance: 50.9
click at [853, 428] on span "[PERSON_NAME] và In" at bounding box center [869, 428] width 75 height 12
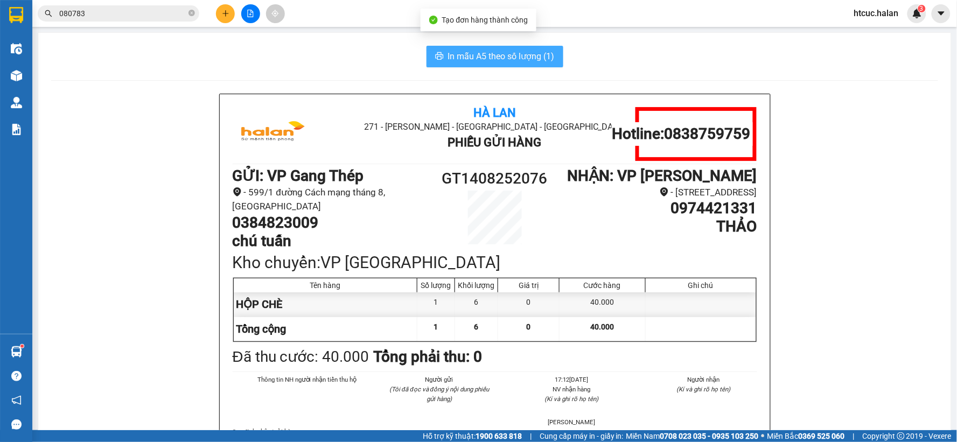
click at [526, 55] on span "In mẫu A5 theo số lượng (1)" at bounding box center [501, 56] width 107 height 13
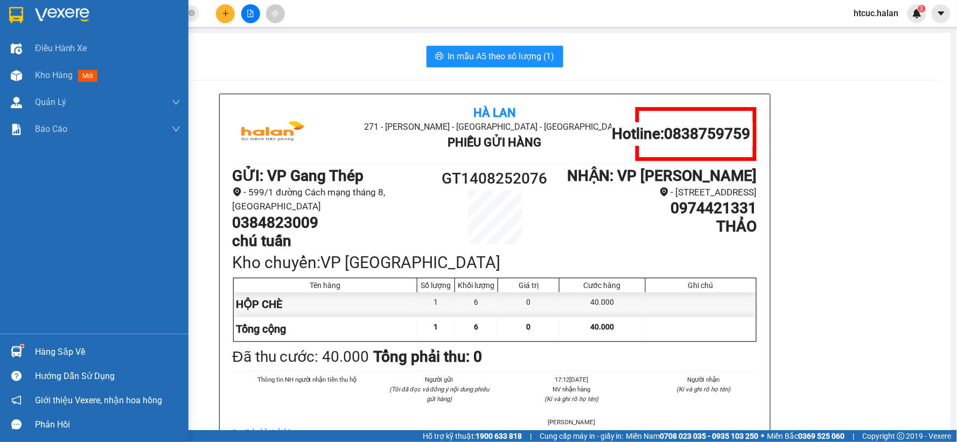
click at [40, 352] on div "Hàng sắp về" at bounding box center [107, 352] width 145 height 16
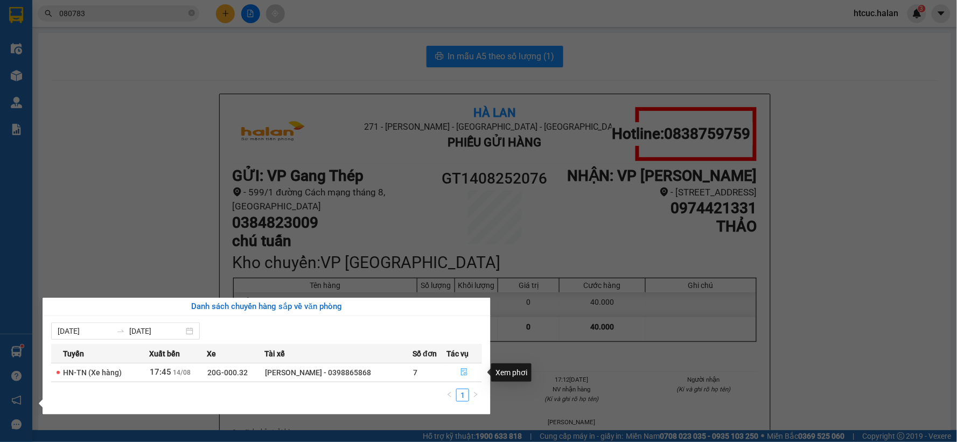
click at [460, 376] on icon "file-done" at bounding box center [464, 372] width 8 height 8
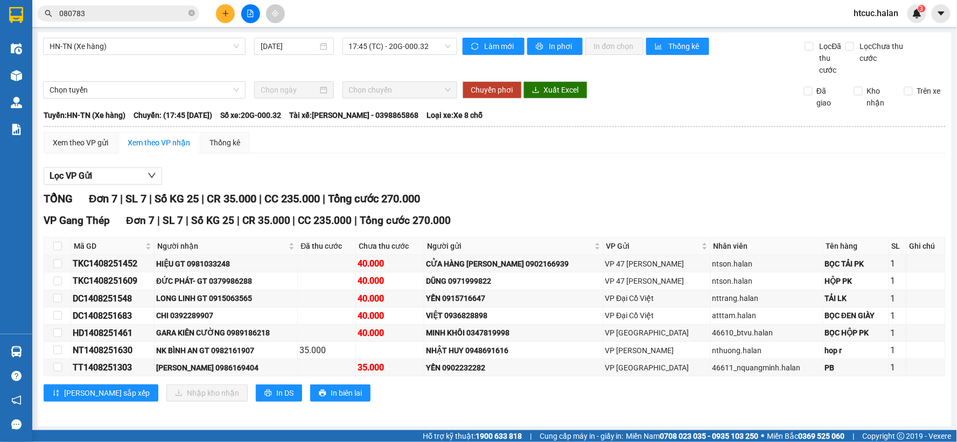
click at [218, 14] on button at bounding box center [225, 13] width 19 height 19
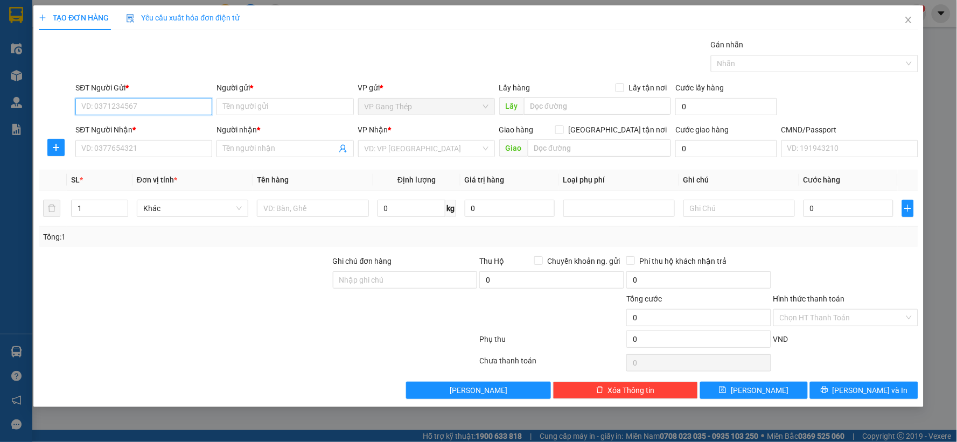
drag, startPoint x: 136, startPoint y: 111, endPoint x: 148, endPoint y: 108, distance: 11.6
click at [138, 111] on input "SĐT Người Gửi *" at bounding box center [143, 106] width 137 height 17
type input "0346415736"
click at [139, 126] on div "0346415736 - SƠN" at bounding box center [144, 128] width 124 height 12
type input "SƠN"
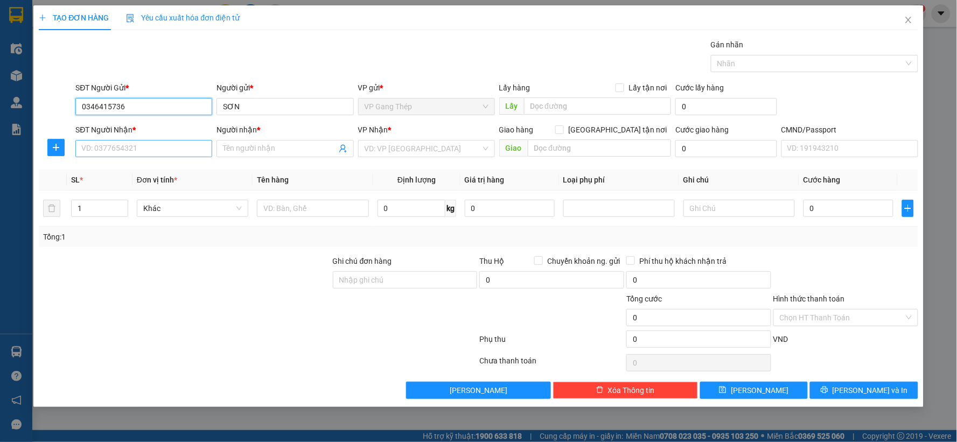
type input "0346415736"
click at [136, 152] on input "SĐT Người Nhận *" at bounding box center [143, 148] width 137 height 17
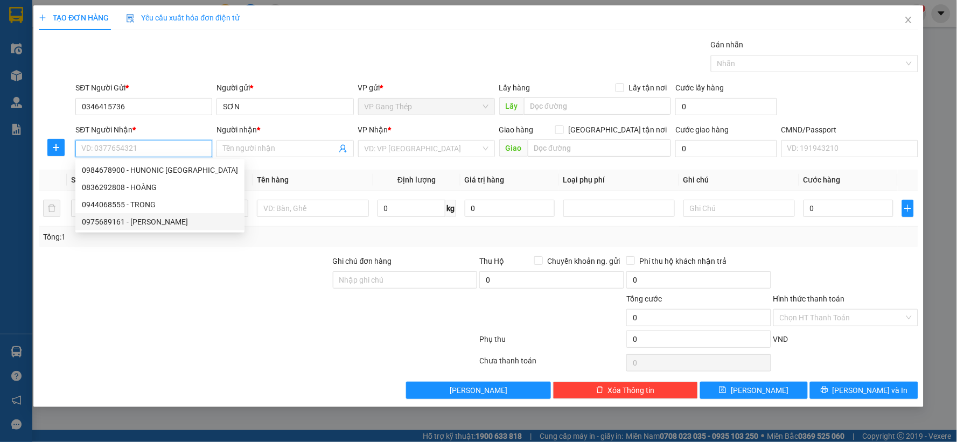
click at [164, 220] on div "0975689161 - [PERSON_NAME]" at bounding box center [160, 222] width 156 height 12
type input "0975689161"
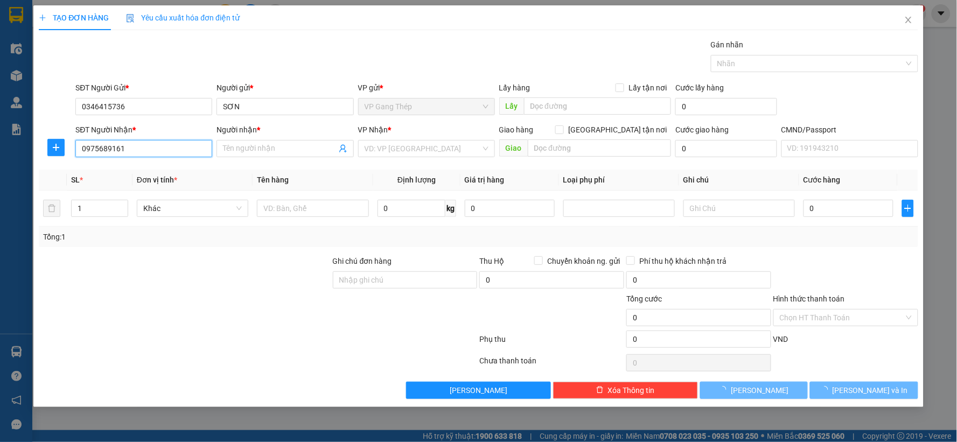
type input "[PERSON_NAME]"
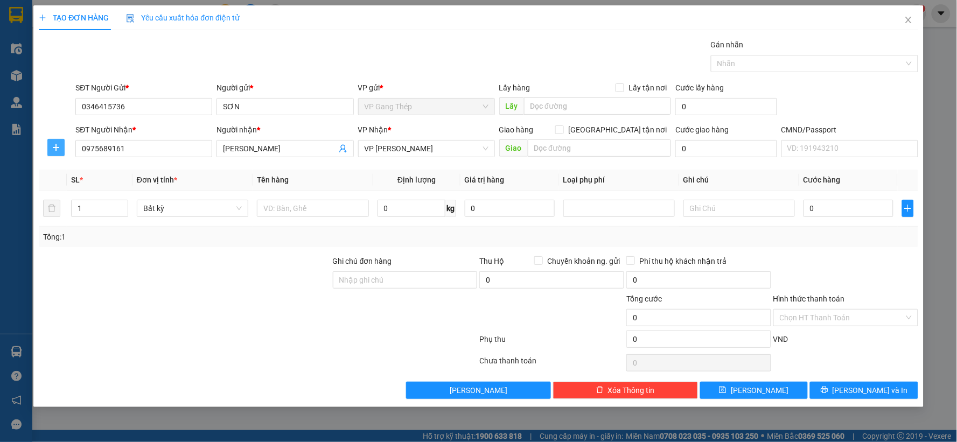
click at [58, 142] on button "button" at bounding box center [55, 147] width 17 height 17
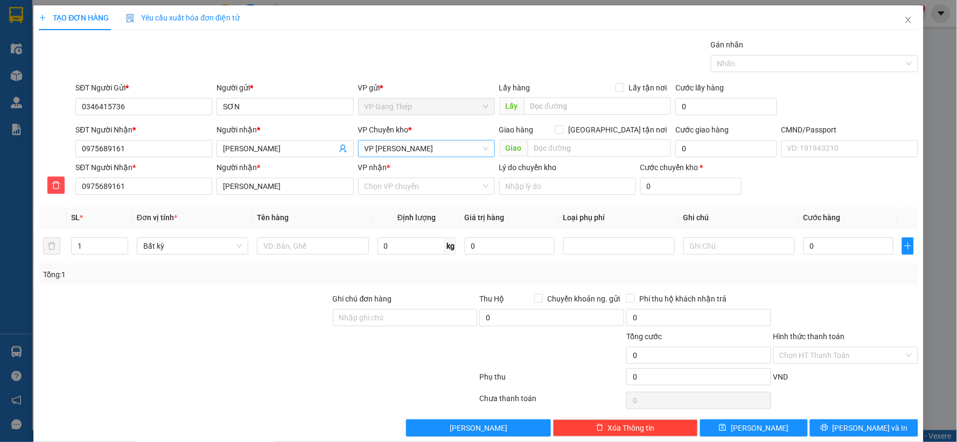
click at [442, 147] on span "VP [PERSON_NAME]" at bounding box center [427, 149] width 124 height 16
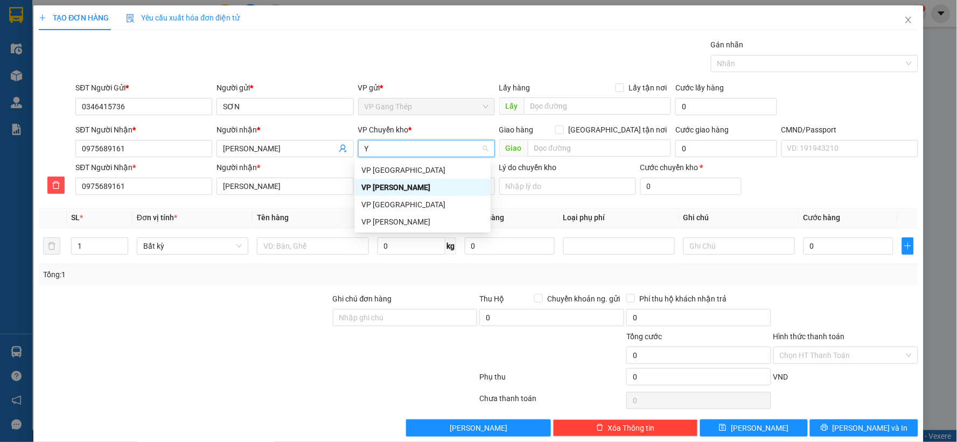
type input "YÊ"
click at [379, 169] on div "VP [GEOGRAPHIC_DATA]" at bounding box center [422, 170] width 123 height 12
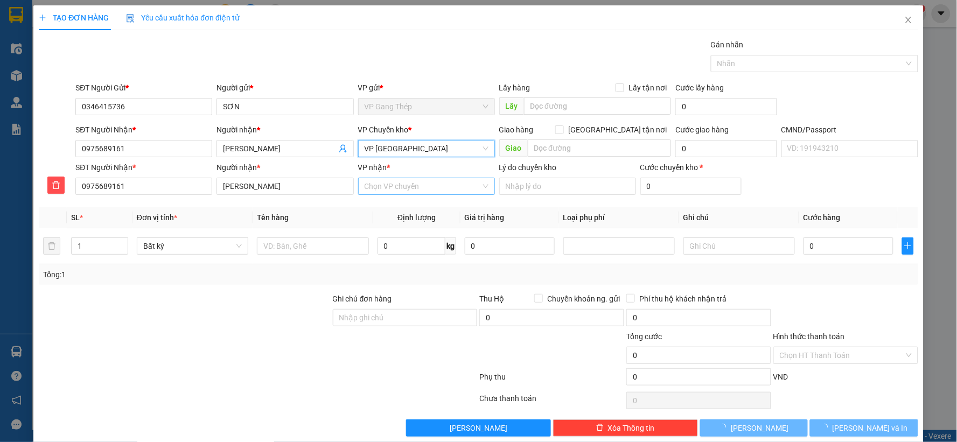
click at [392, 190] on input "VP nhận *" at bounding box center [423, 186] width 116 height 16
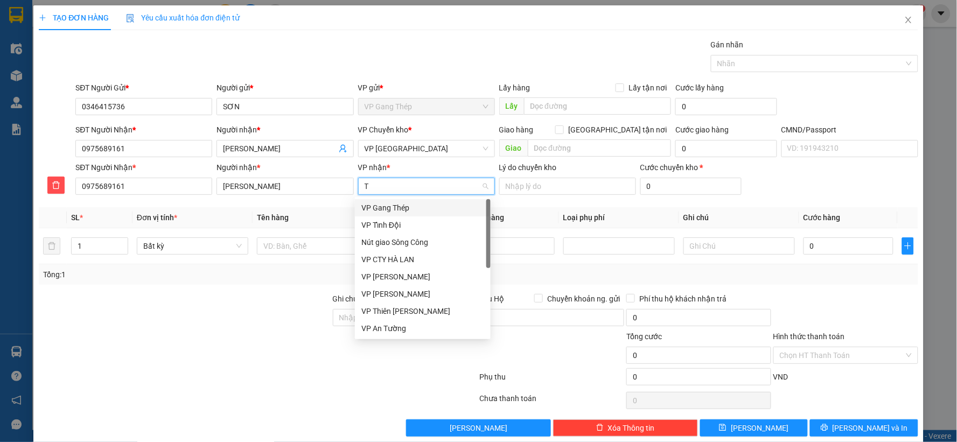
type input "TR"
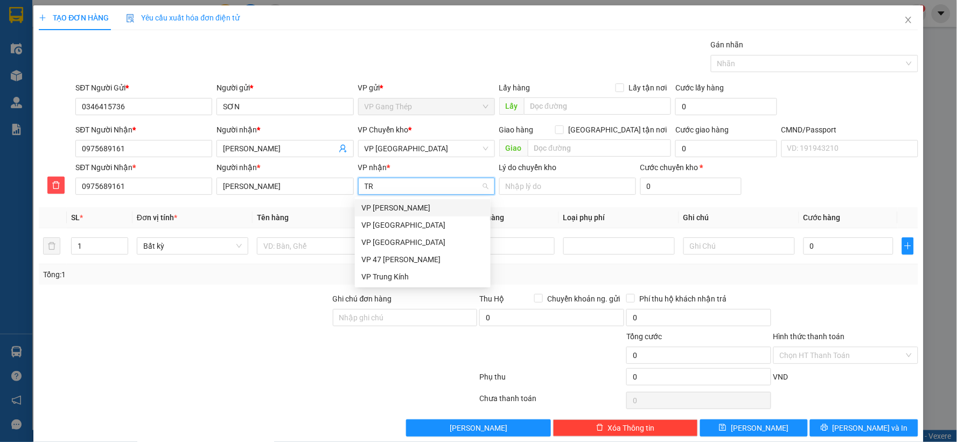
click at [389, 205] on div "VP [PERSON_NAME]" at bounding box center [422, 208] width 123 height 12
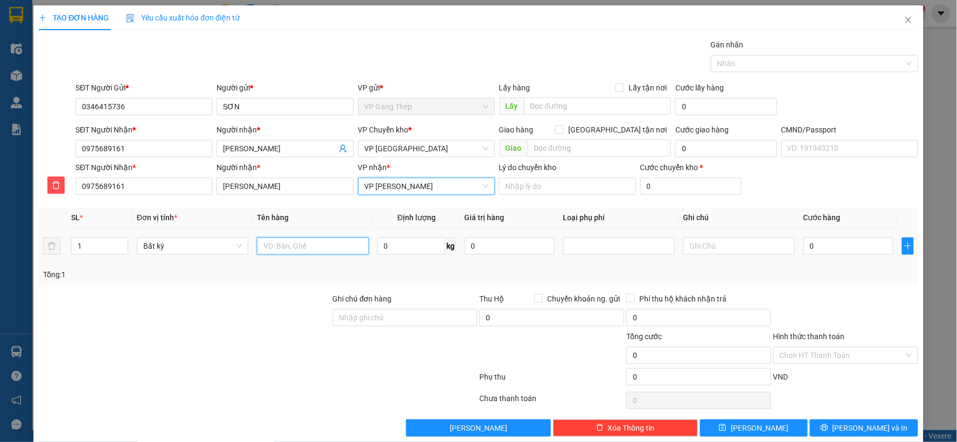
click at [325, 246] on input "text" at bounding box center [312, 245] width 111 height 17
type input "HỘP LINH KIỆN"
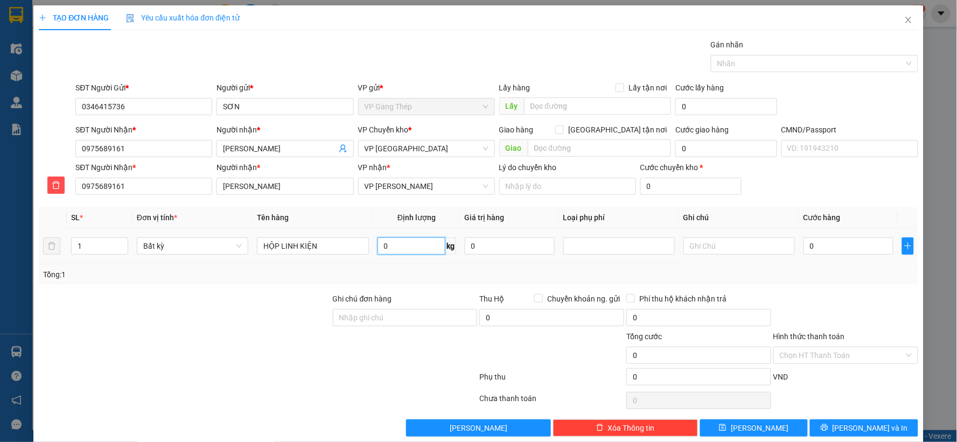
click at [439, 247] on input "0" at bounding box center [411, 245] width 68 height 17
type input "6"
click at [835, 248] on input "0" at bounding box center [848, 245] width 90 height 17
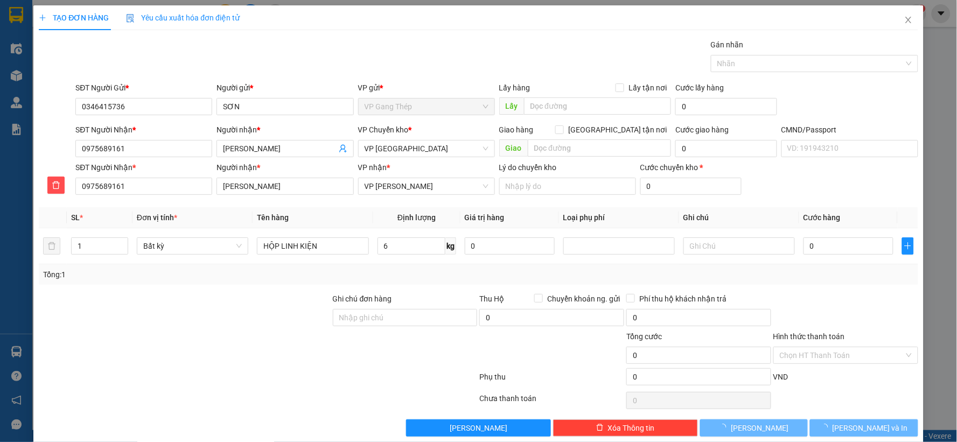
click at [830, 355] on input "Hình thức thanh toán" at bounding box center [842, 355] width 124 height 16
type input "40.000"
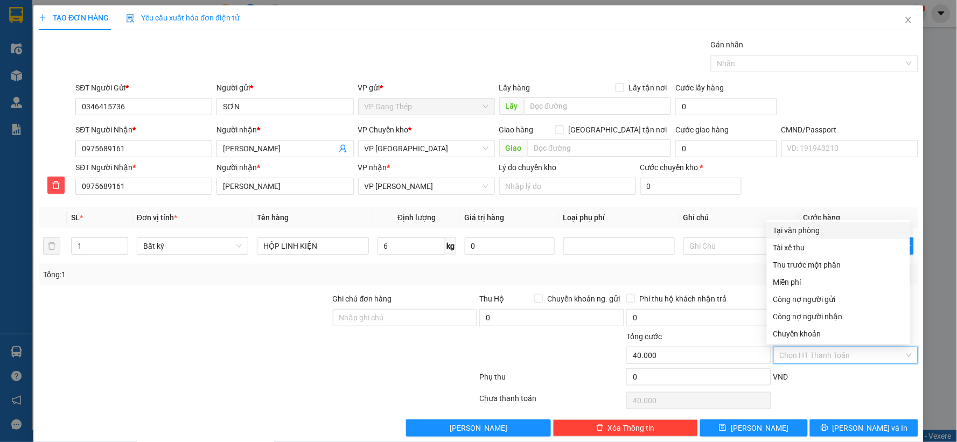
click at [798, 230] on div "Tại văn phòng" at bounding box center [838, 231] width 130 height 12
type input "0"
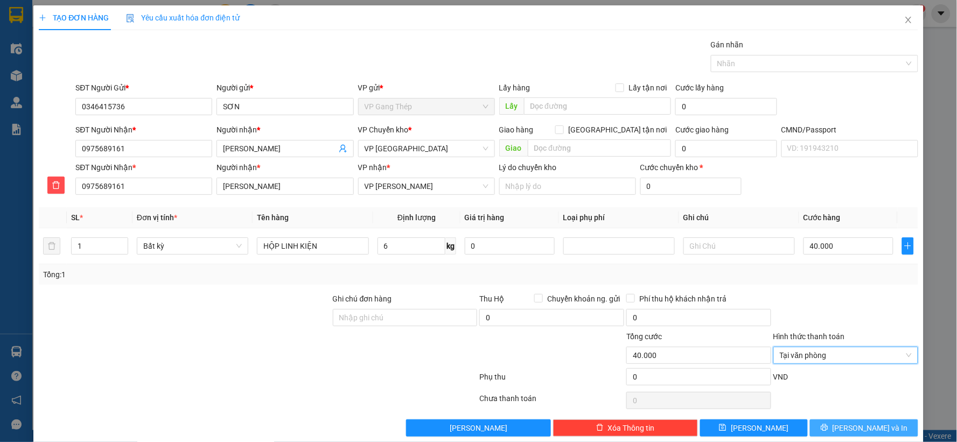
click at [878, 422] on button "[PERSON_NAME] và In" at bounding box center [864, 427] width 108 height 17
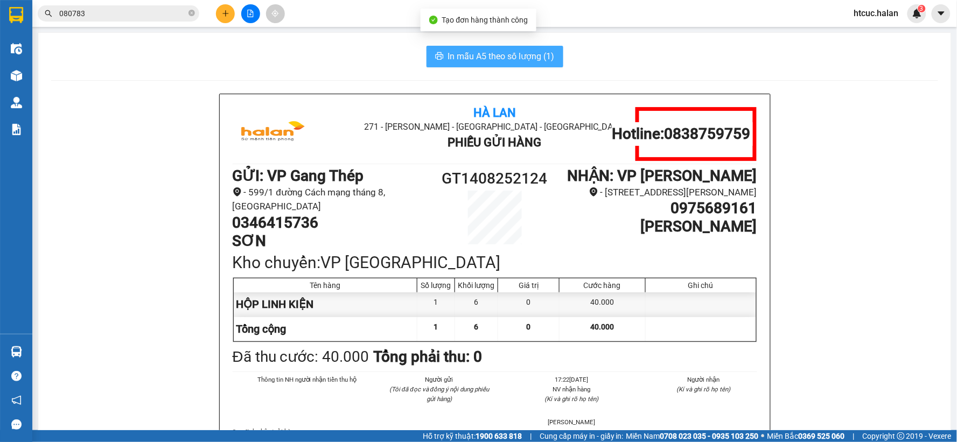
click at [519, 48] on button "In mẫu A5 theo số lượng (1)" at bounding box center [494, 57] width 137 height 22
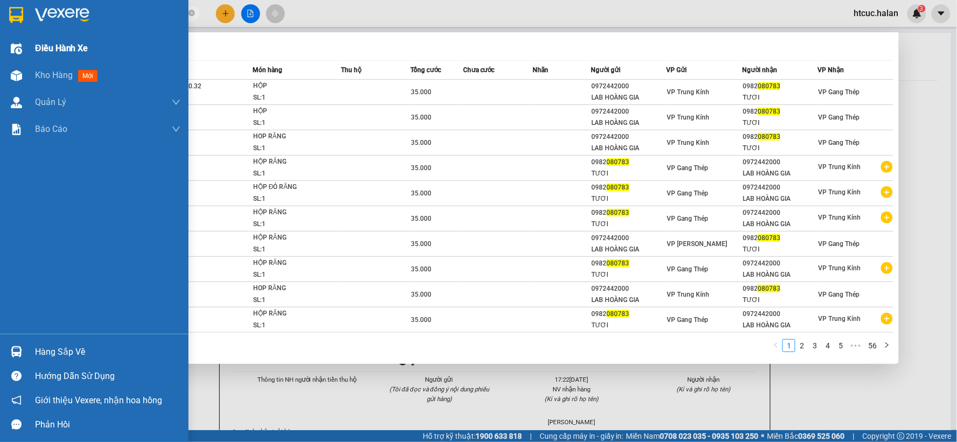
drag, startPoint x: 100, startPoint y: 9, endPoint x: 0, endPoint y: 38, distance: 104.4
click at [0, 38] on section "Kết quả tìm kiếm ( 558 ) Bộ lọc Mã ĐH Trạng thái Món hàng Thu hộ Tổng cước Chưa…" at bounding box center [478, 221] width 957 height 442
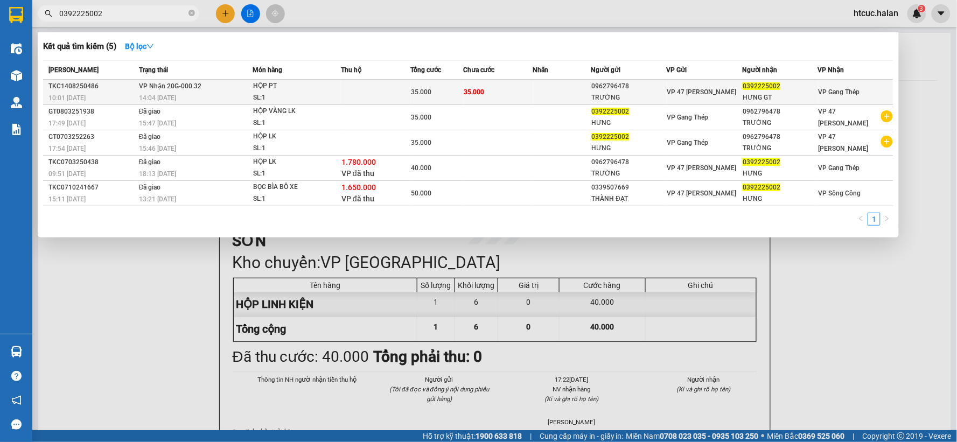
type input "0392225002"
click at [513, 86] on td "35.000" at bounding box center [498, 92] width 70 height 25
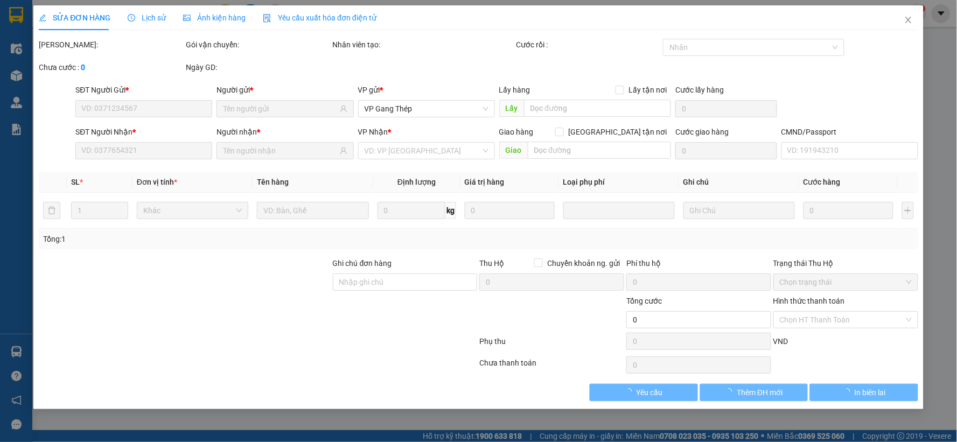
type input "0962796478"
type input "TRƯỜNG"
type input "0392225002"
type input "HƯNG GT"
type input "35.000"
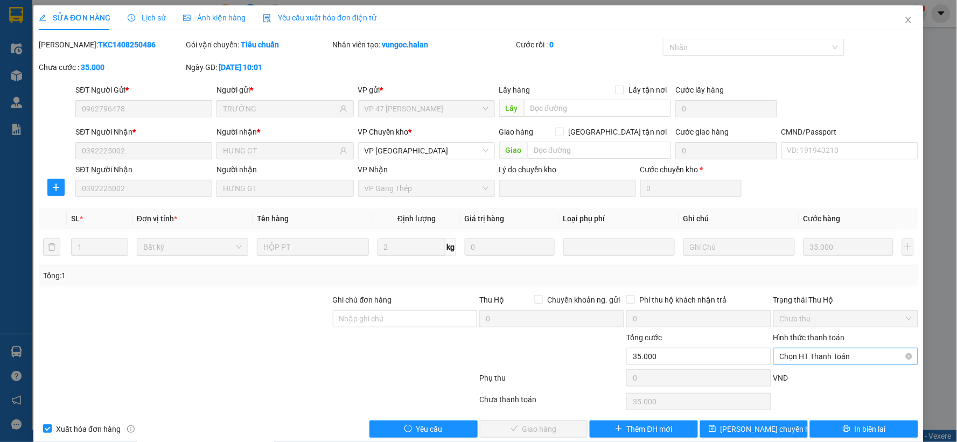
click at [823, 354] on span "Chọn HT Thanh Toán" at bounding box center [846, 356] width 132 height 16
click at [809, 265] on div "Tại văn phòng" at bounding box center [838, 266] width 130 height 12
type input "0"
click at [530, 425] on span "Giao hàng" at bounding box center [539, 429] width 34 height 12
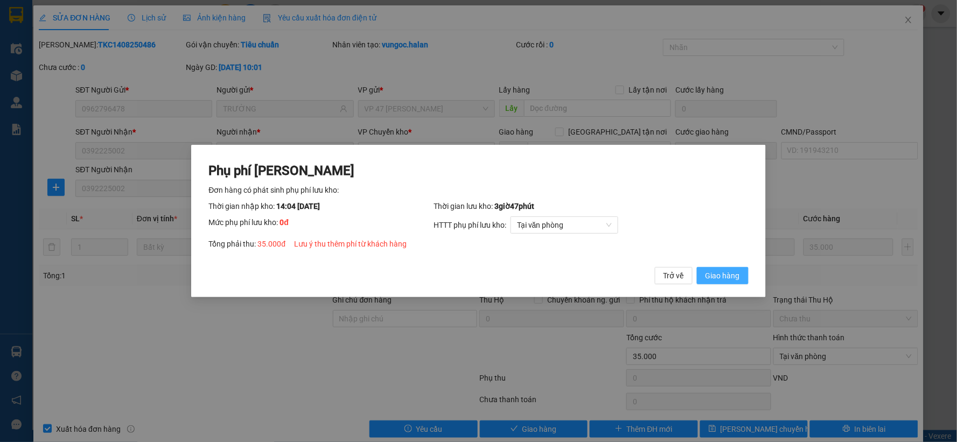
click at [725, 269] on button "Giao hàng" at bounding box center [723, 275] width 52 height 17
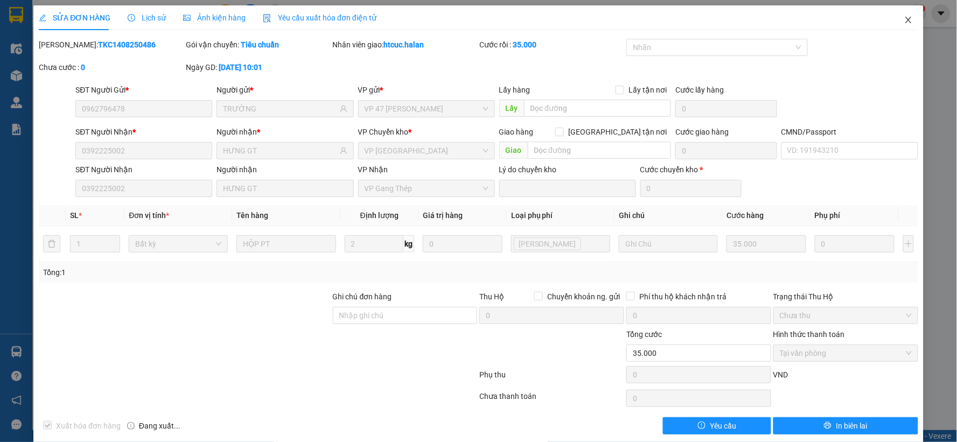
click at [904, 19] on icon "close" at bounding box center [908, 20] width 9 height 9
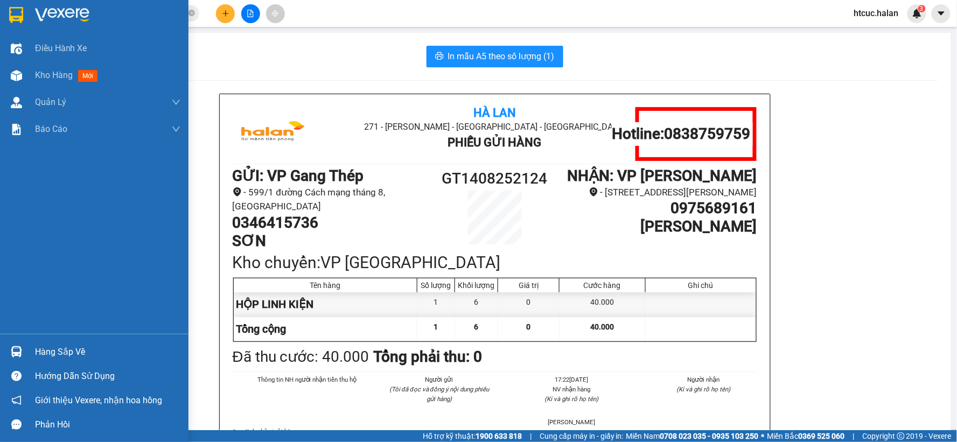
click at [39, 350] on div "Hàng sắp về" at bounding box center [107, 352] width 145 height 16
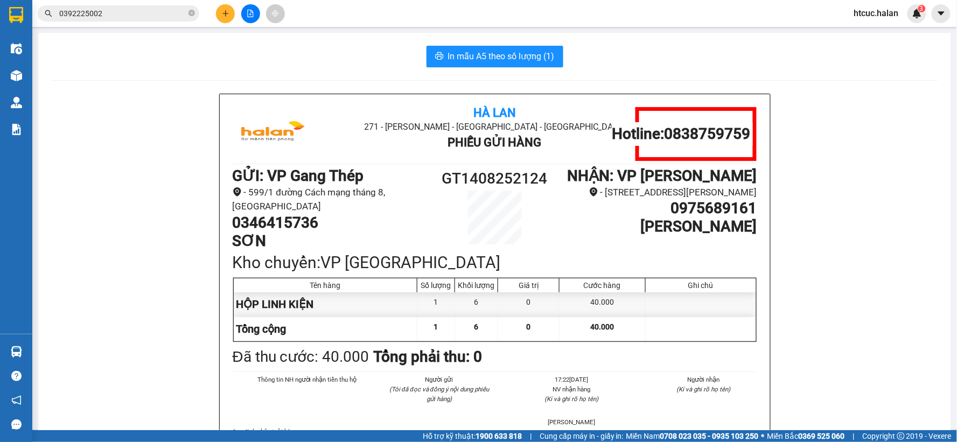
click at [836, 253] on section "Kết quả tìm kiếm ( 5 ) Bộ lọc Mã ĐH Trạng thái Món hàng Thu hộ Tổng cước Chưa c…" at bounding box center [478, 221] width 957 height 442
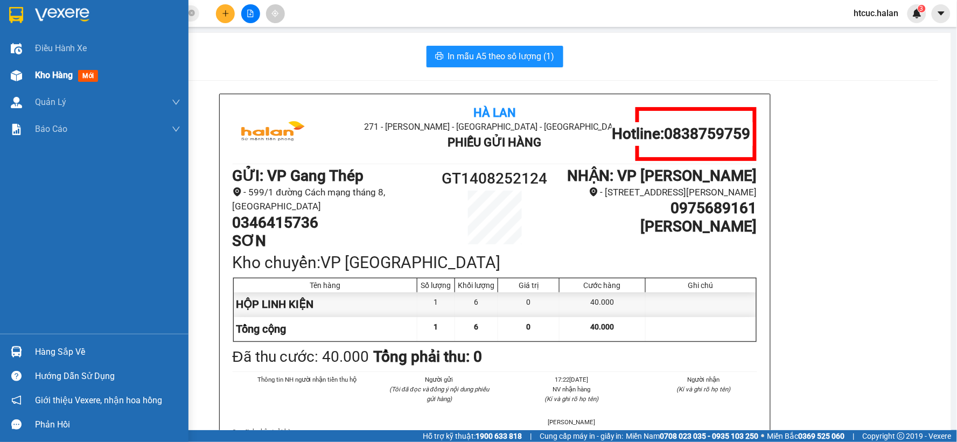
click at [11, 70] on img at bounding box center [16, 75] width 11 height 11
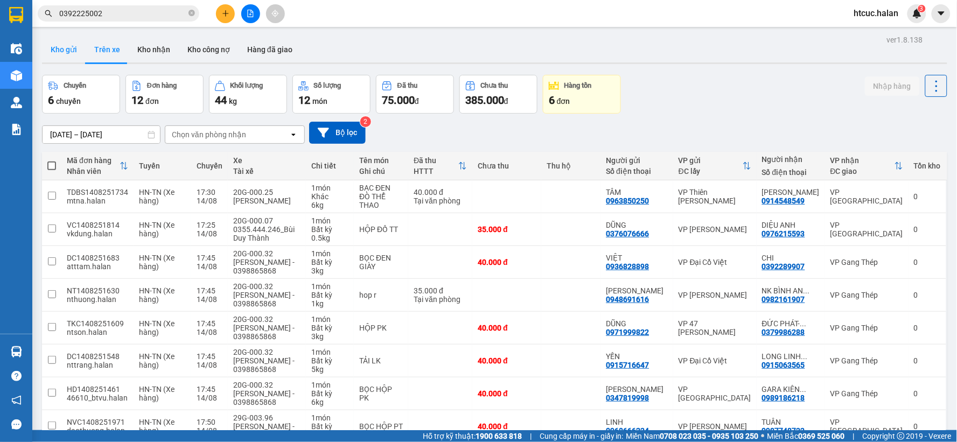
click at [50, 51] on button "Kho gửi" at bounding box center [64, 50] width 44 height 26
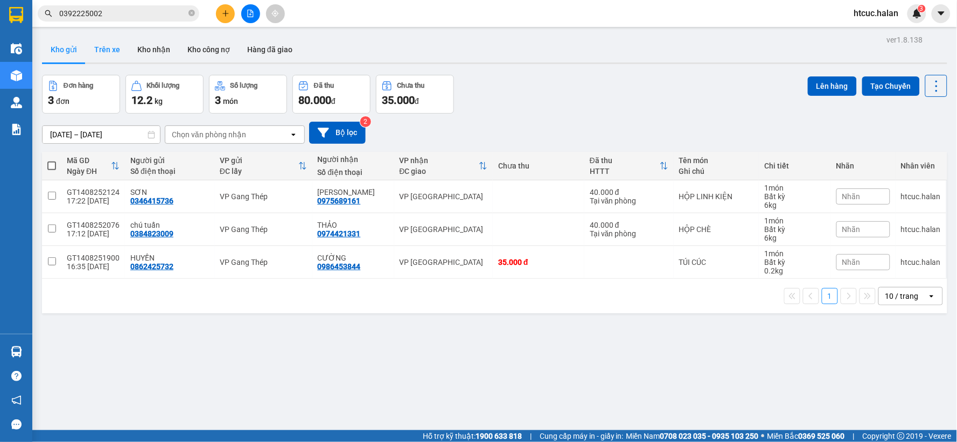
click at [104, 45] on button "Trên xe" at bounding box center [107, 50] width 43 height 26
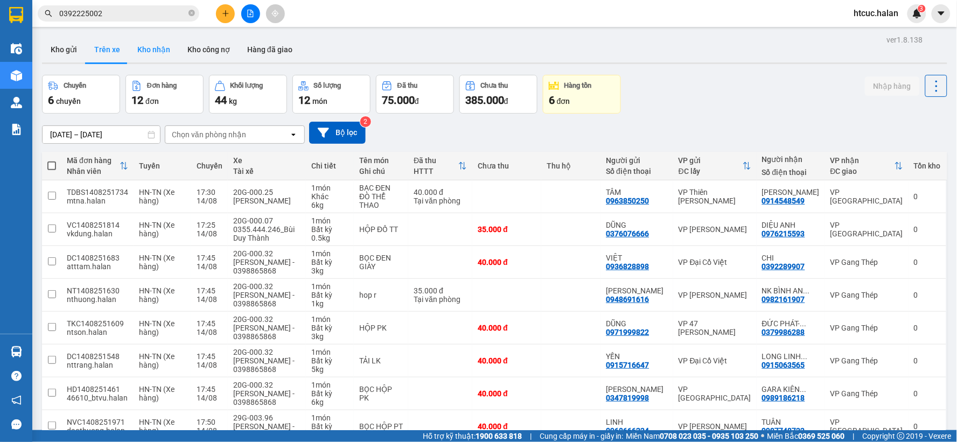
click at [149, 52] on button "Kho nhận" at bounding box center [154, 50] width 50 height 26
type input "[DATE] – [DATE]"
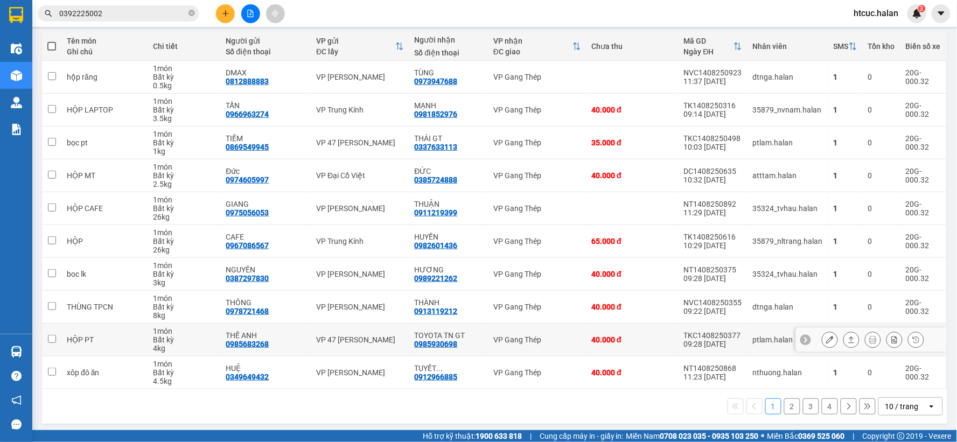
scroll to position [124, 0]
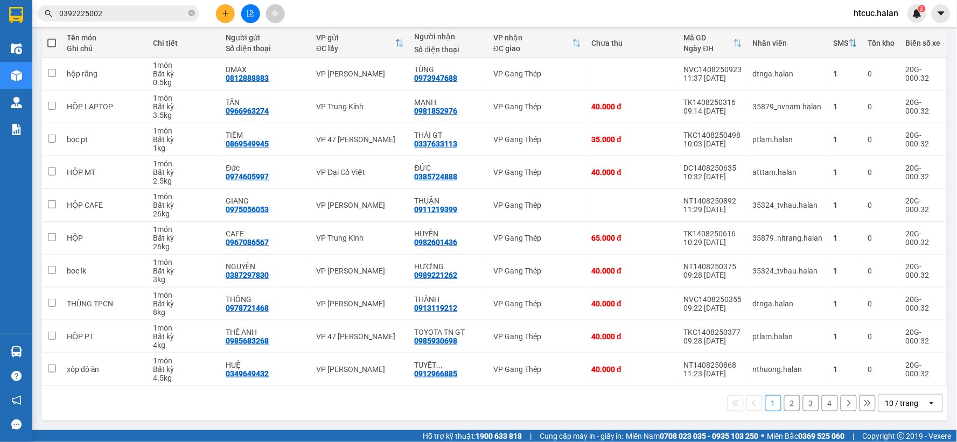
click at [822, 402] on button "4" at bounding box center [830, 403] width 16 height 16
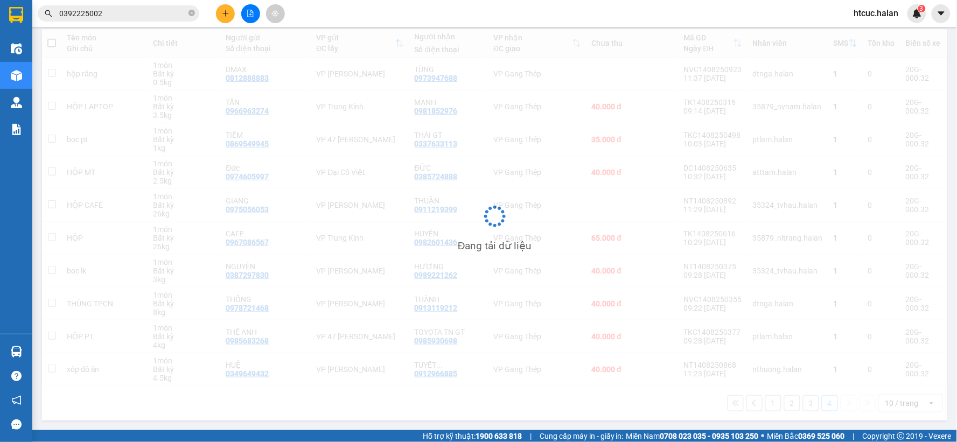
scroll to position [50, 0]
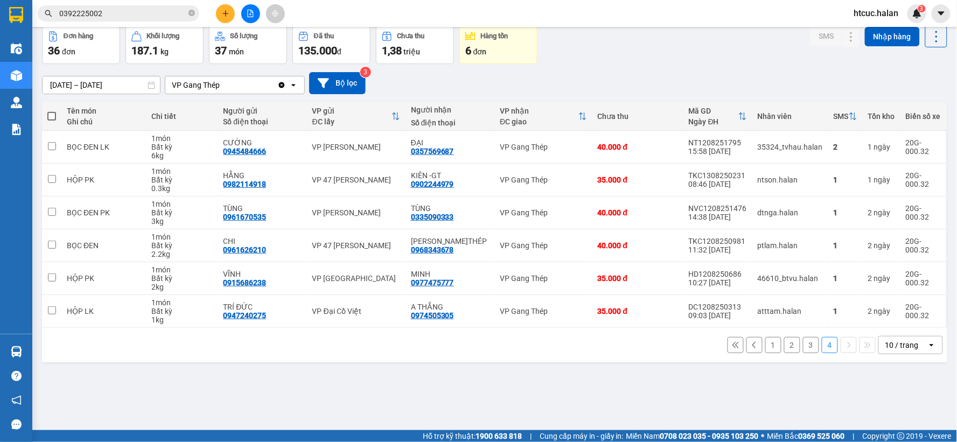
click at [803, 347] on button "3" at bounding box center [811, 345] width 16 height 16
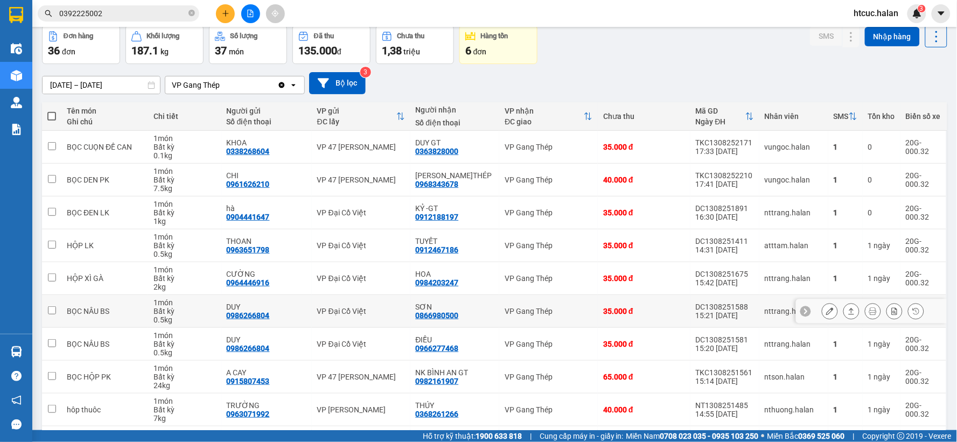
scroll to position [124, 0]
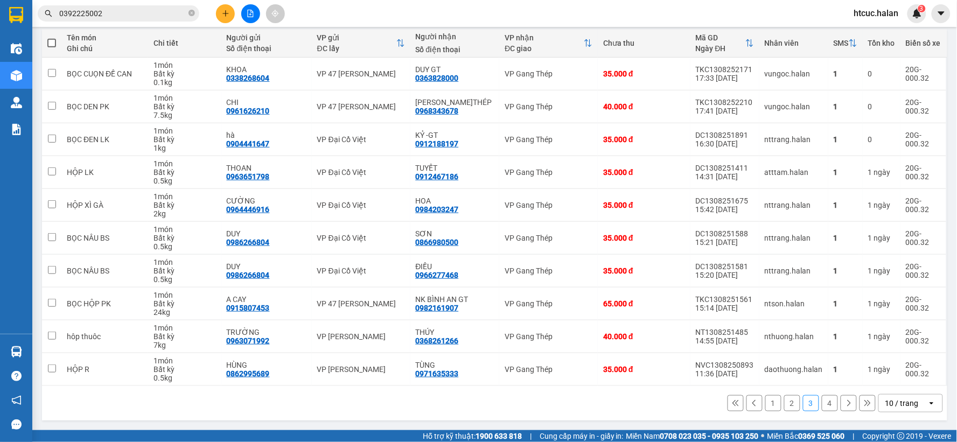
click at [784, 400] on button "2" at bounding box center [792, 403] width 16 height 16
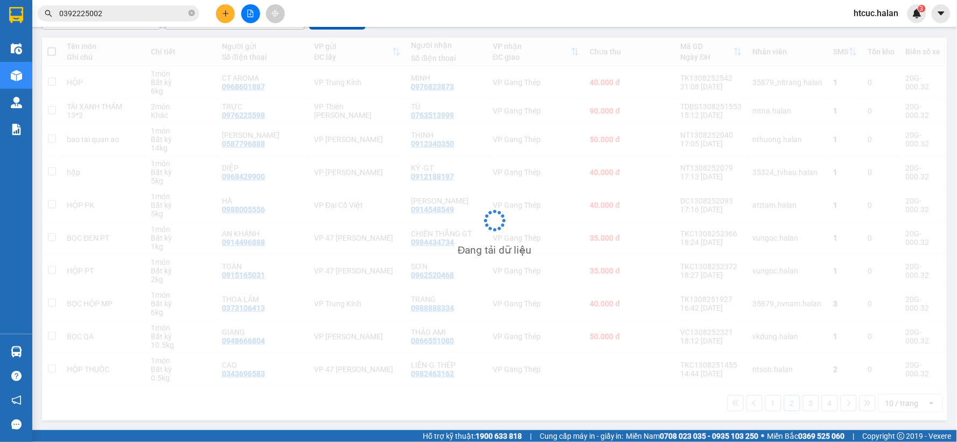
scroll to position [115, 0]
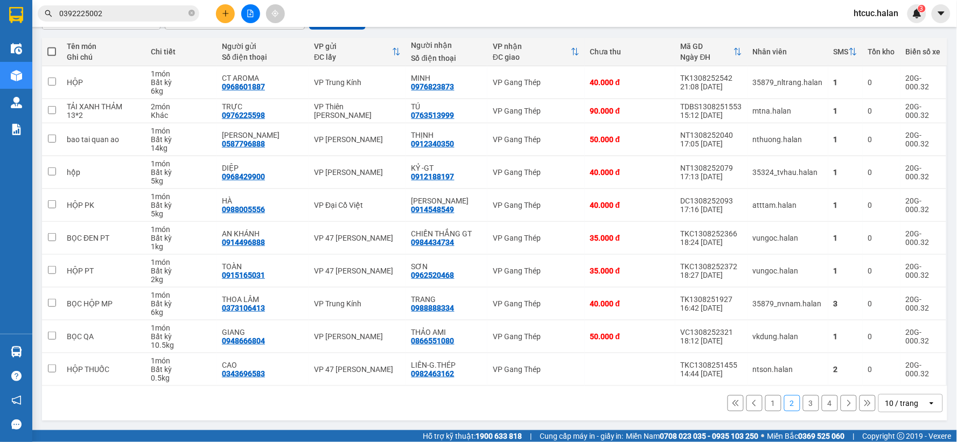
click at [766, 400] on button "1" at bounding box center [773, 403] width 16 height 16
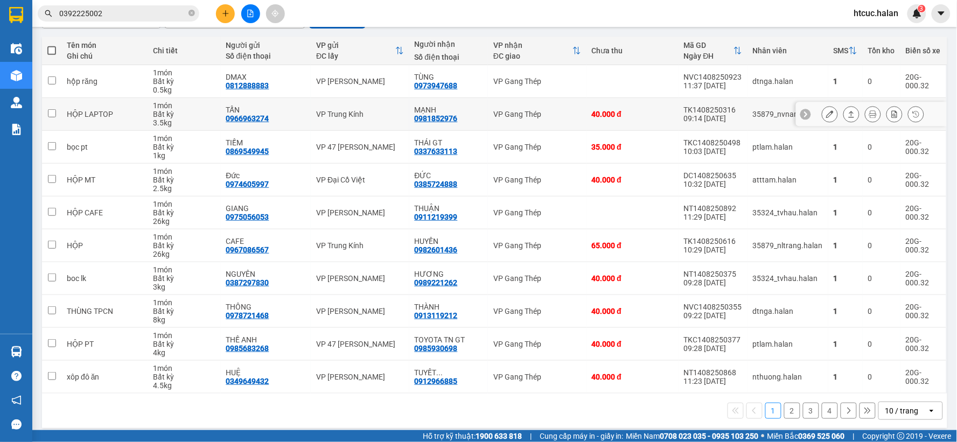
scroll to position [0, 0]
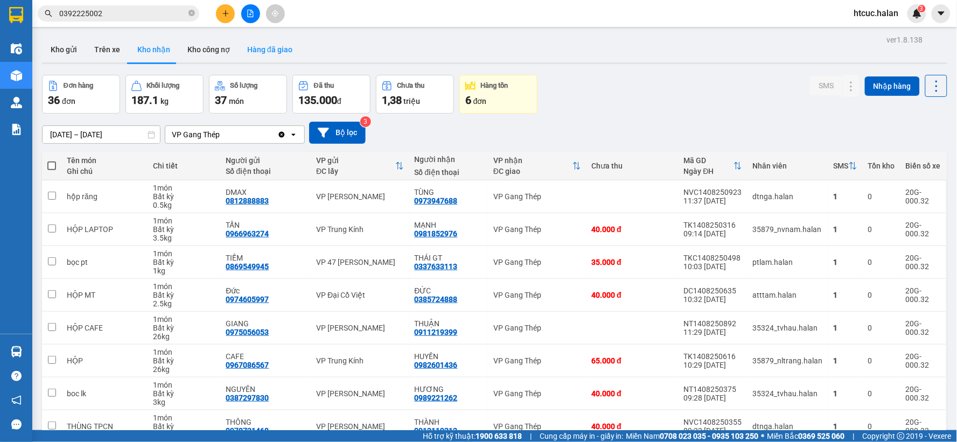
click at [272, 44] on button "Hàng đã giao" at bounding box center [270, 50] width 62 height 26
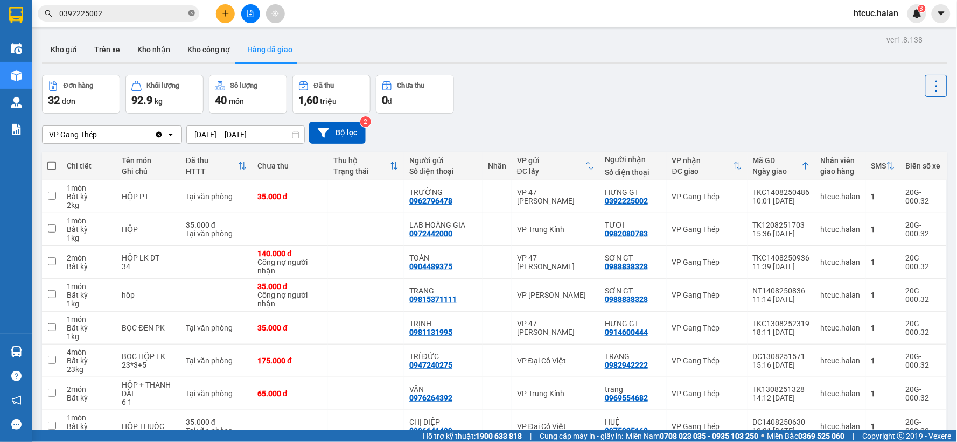
click at [193, 12] on icon "close-circle" at bounding box center [191, 13] width 6 height 6
drag, startPoint x: 173, startPoint y: 13, endPoint x: 194, endPoint y: 5, distance: 22.3
click at [176, 12] on input "text" at bounding box center [122, 14] width 127 height 12
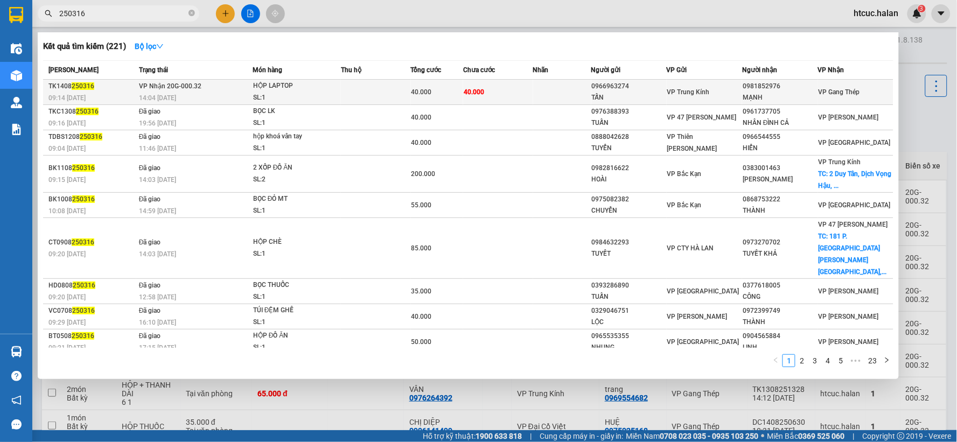
type input "250316"
click at [501, 90] on td "40.000" at bounding box center [498, 92] width 70 height 25
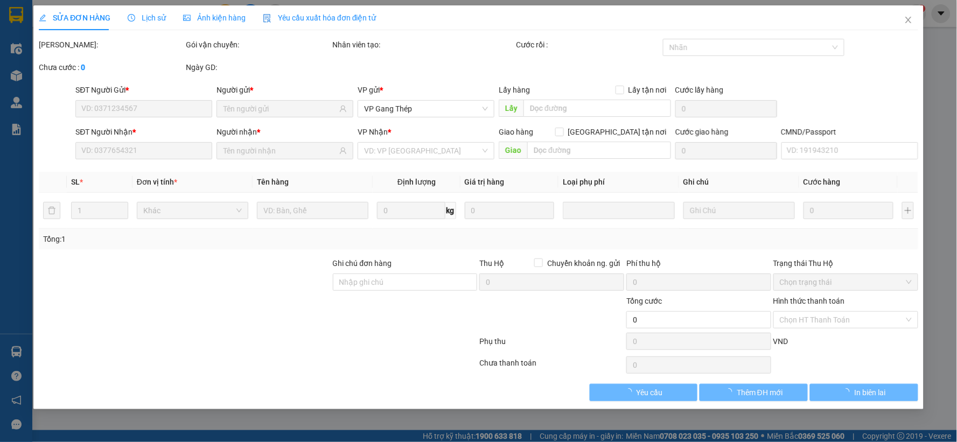
type input "0966963274"
type input "TẤN"
type input "0981852976"
type input "MẠNH"
type input "40.000"
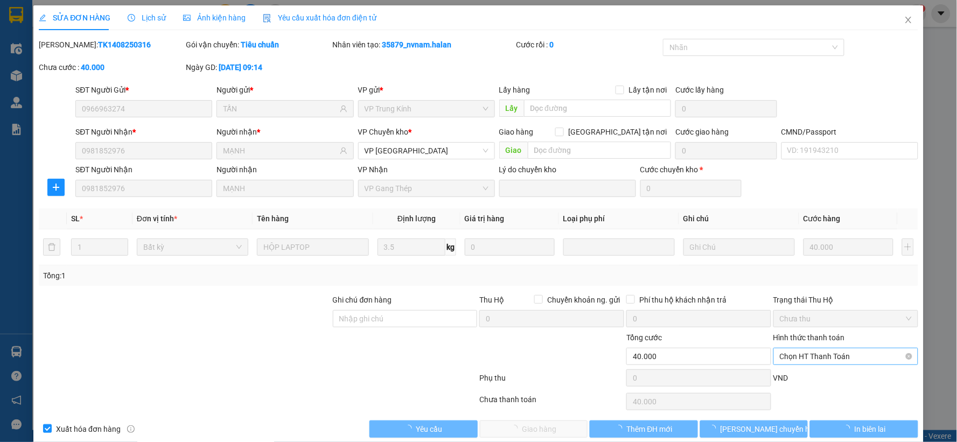
click at [809, 353] on span "Chọn HT Thanh Toán" at bounding box center [846, 356] width 132 height 16
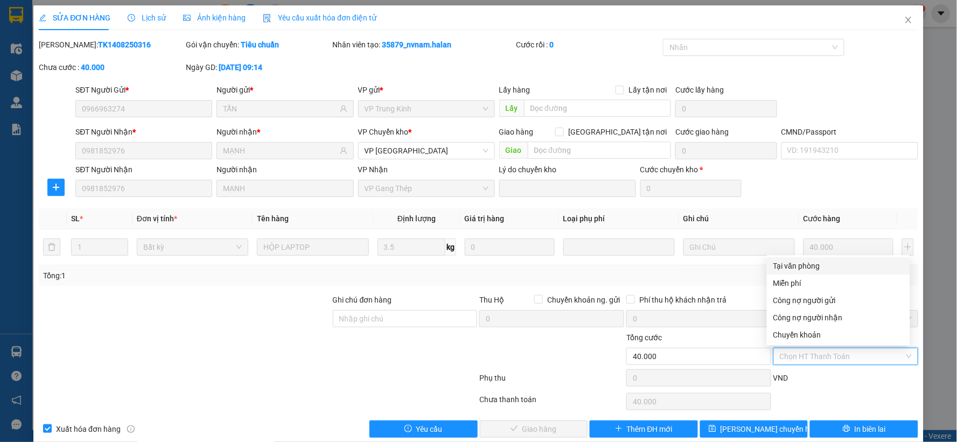
click at [810, 265] on div "Tại văn phòng" at bounding box center [838, 266] width 130 height 12
type input "0"
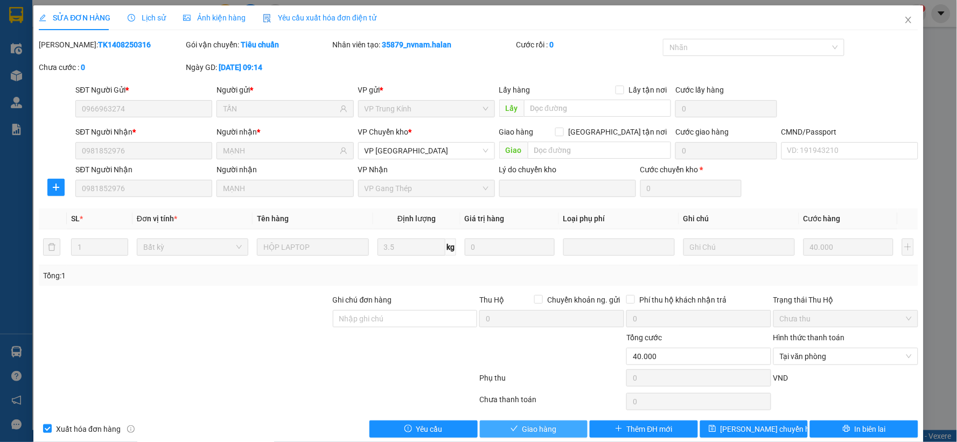
click at [548, 432] on span "Giao hàng" at bounding box center [539, 429] width 34 height 12
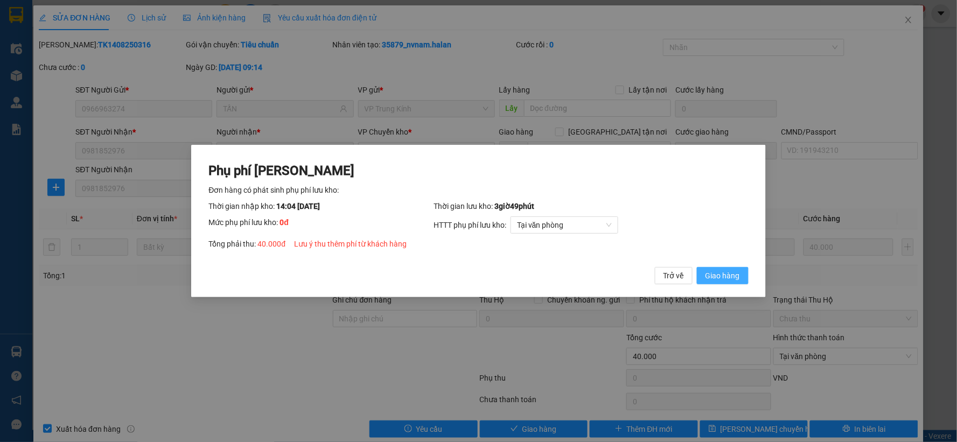
click at [739, 270] on span "Giao hàng" at bounding box center [722, 276] width 34 height 12
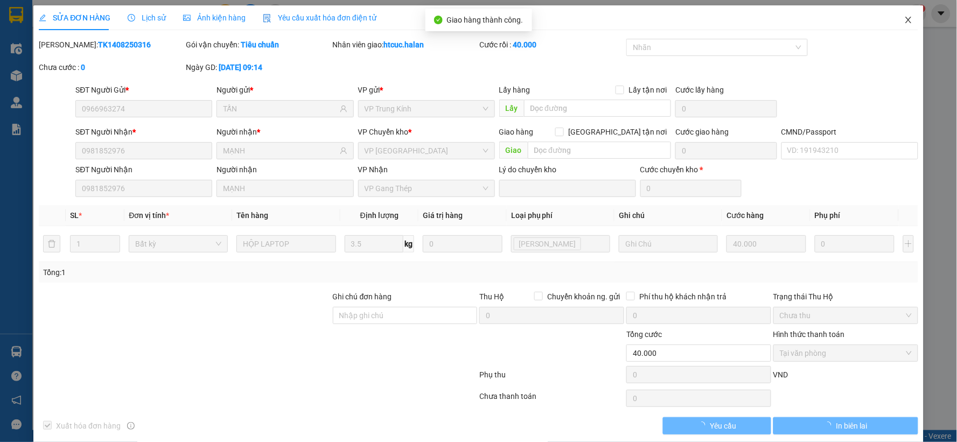
click at [904, 17] on icon "close" at bounding box center [908, 20] width 9 height 9
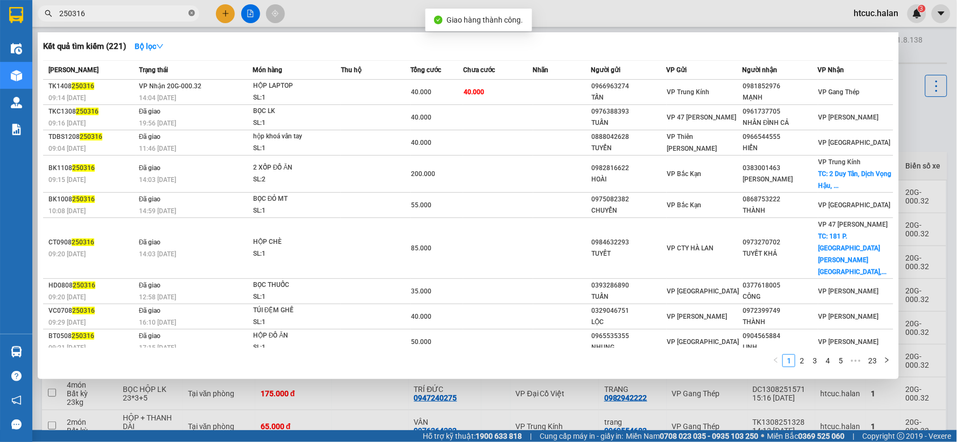
click at [194, 12] on icon "close-circle" at bounding box center [191, 13] width 6 height 6
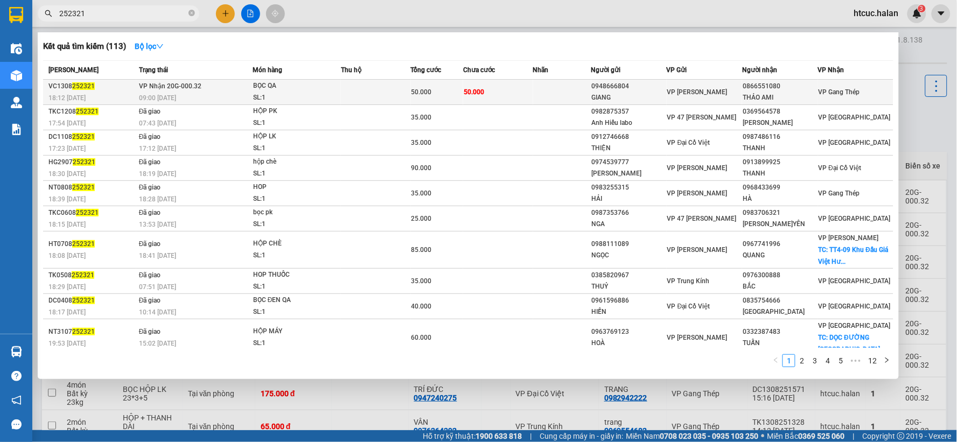
type input "252321"
click at [522, 94] on td "50.000" at bounding box center [498, 92] width 70 height 25
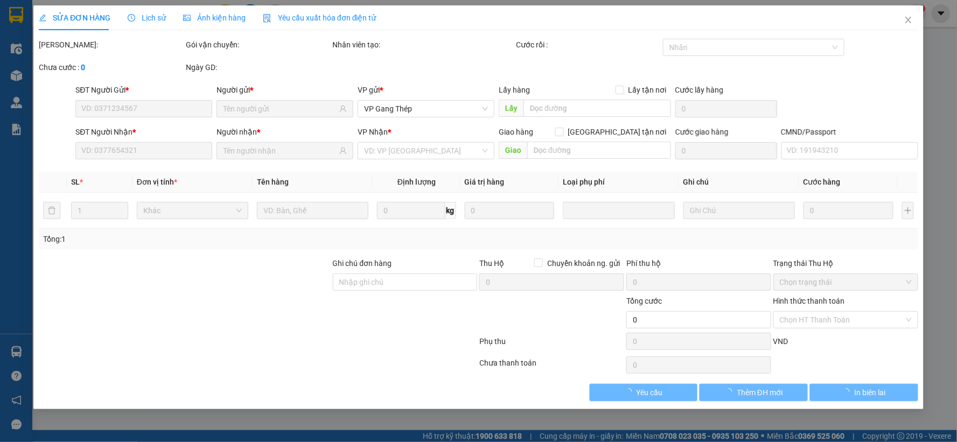
type input "0948666804"
type input "GIANG"
type input "0866551080"
type input "THẢO AMI"
type input "50.000"
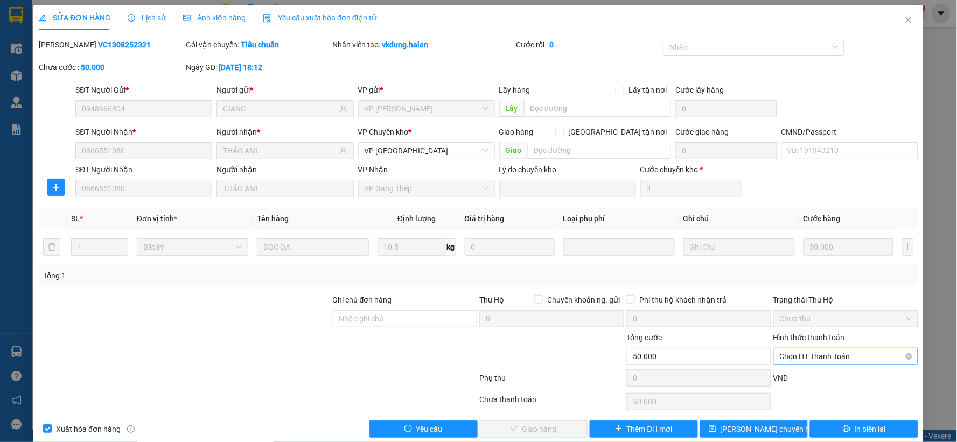
click at [857, 357] on span "Chọn HT Thanh Toán" at bounding box center [846, 356] width 132 height 16
click at [806, 266] on div "Tại văn phòng" at bounding box center [838, 266] width 130 height 12
type input "0"
click at [550, 434] on span "Giao hàng" at bounding box center [539, 429] width 34 height 12
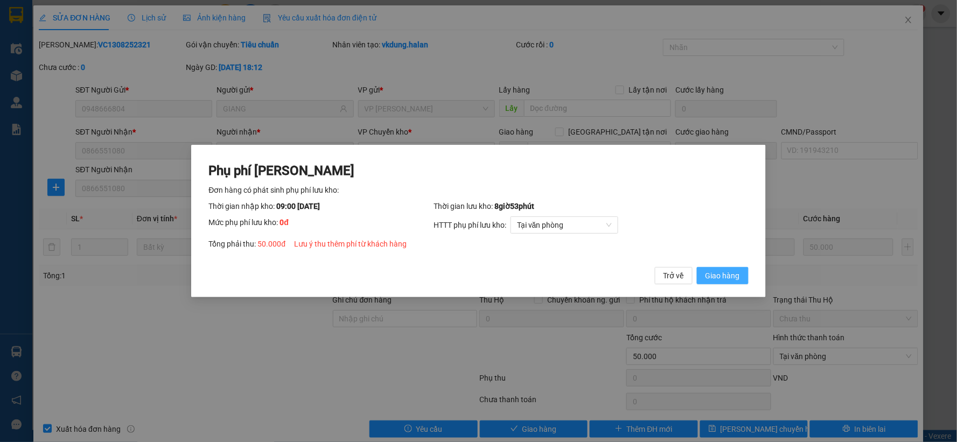
click at [715, 272] on span "Giao hàng" at bounding box center [722, 276] width 34 height 12
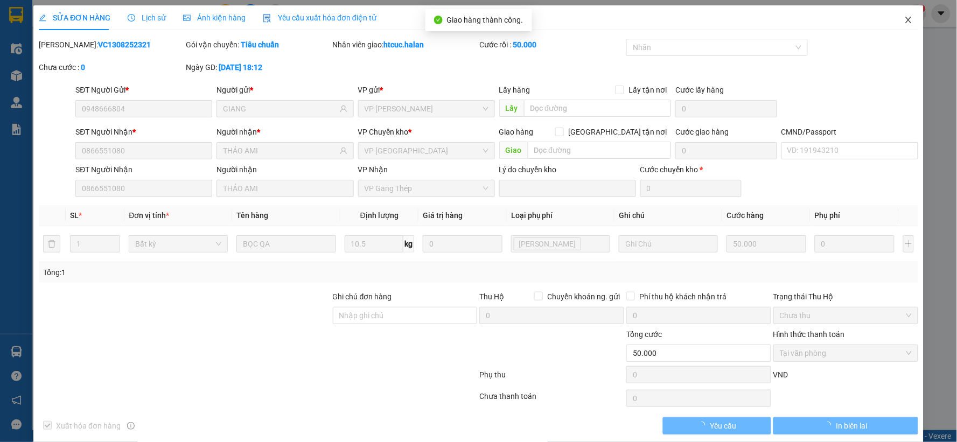
click at [904, 22] on icon "close" at bounding box center [908, 20] width 9 height 9
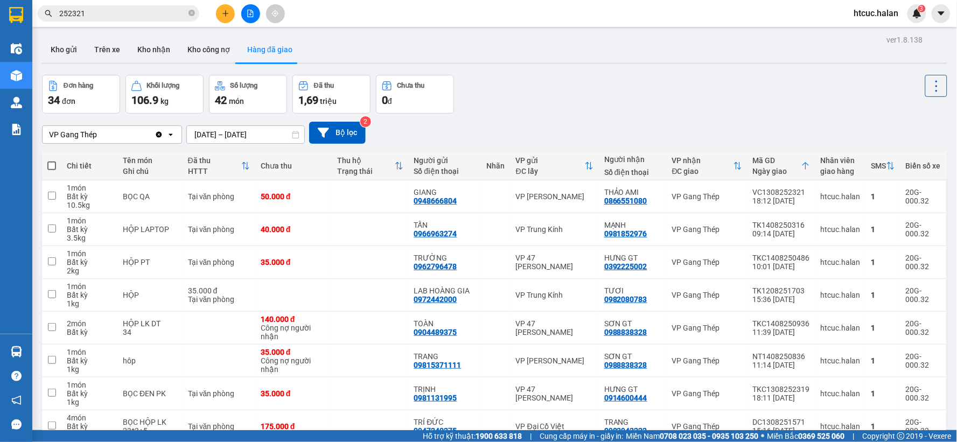
click at [229, 15] on button at bounding box center [225, 13] width 19 height 19
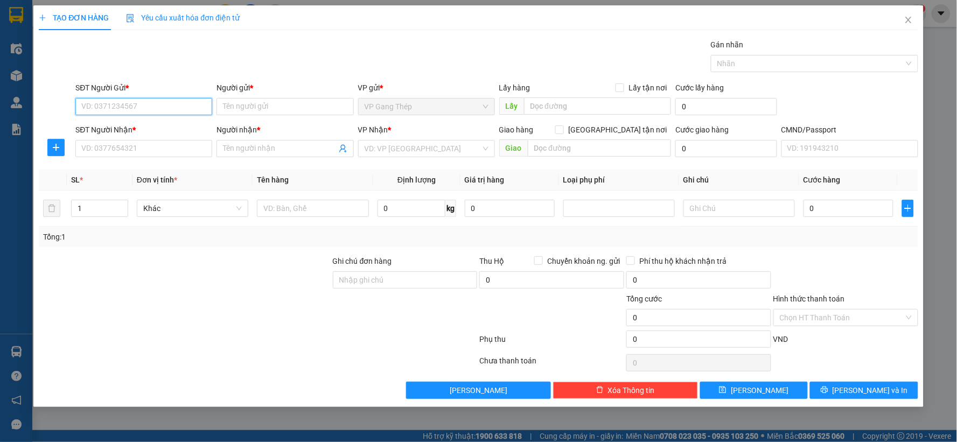
drag, startPoint x: 160, startPoint y: 104, endPoint x: 741, endPoint y: 1, distance: 590.6
click at [309, 77] on div "Transit Pickup Surcharge Ids Transit Deliver Surcharge Ids Transit Deliver Surc…" at bounding box center [478, 219] width 879 height 360
type input "0945475929"
click at [132, 131] on div "0945475929 - ĐỨC GT" at bounding box center [144, 128] width 124 height 12
type input "ĐỨC GT"
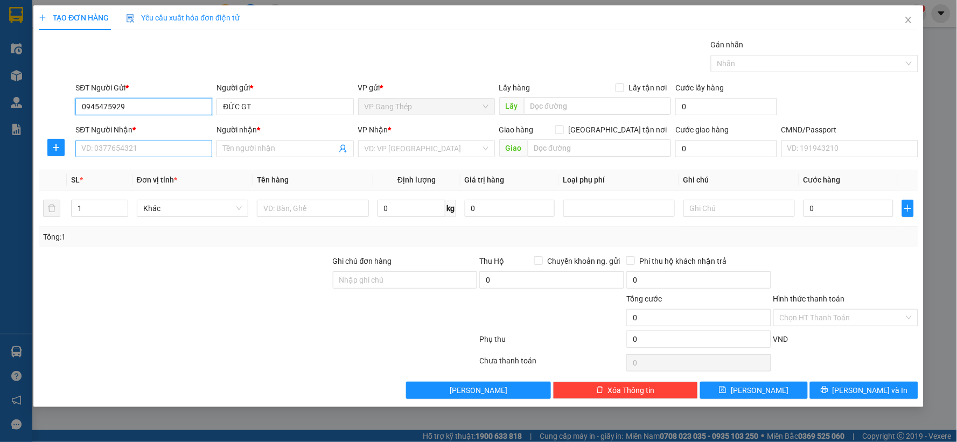
type input "0945475929"
click at [139, 146] on input "SĐT Người Nhận *" at bounding box center [143, 148] width 137 height 17
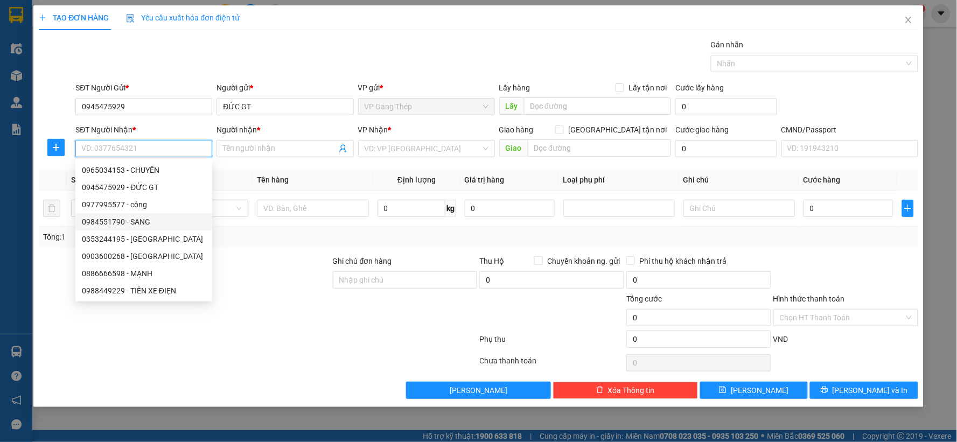
click at [132, 222] on div "0984551790 - SANG" at bounding box center [144, 222] width 124 height 12
type input "0984551790"
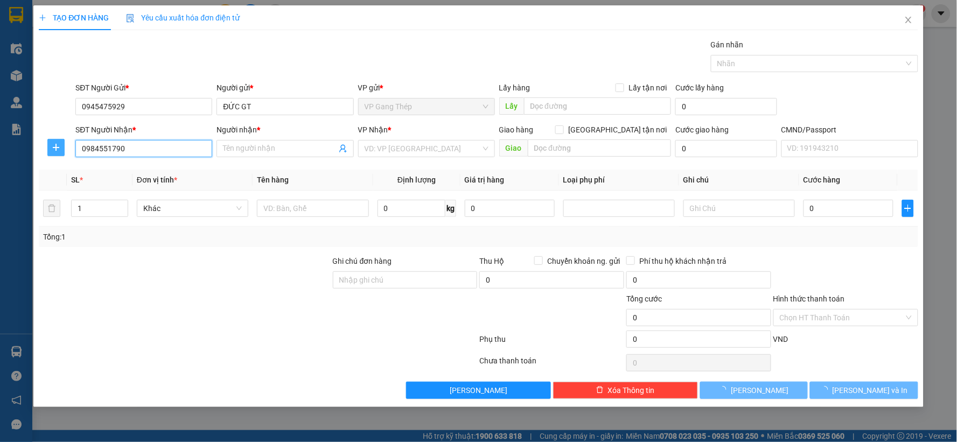
type input "SANG"
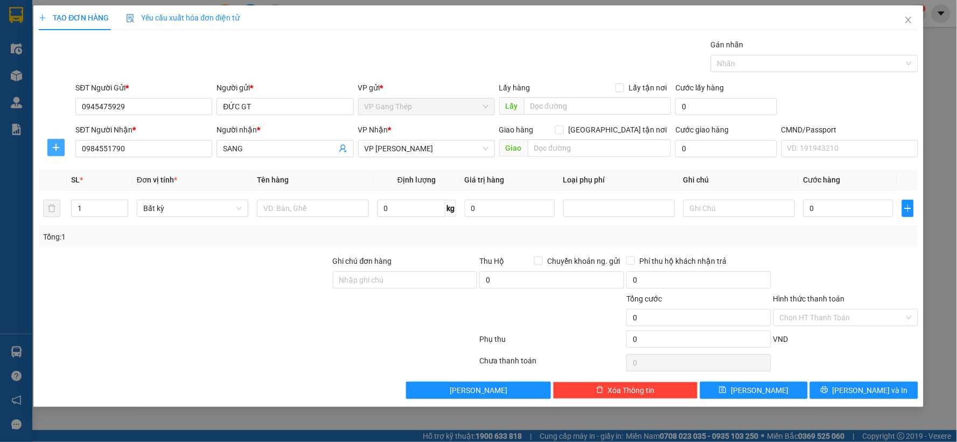
click at [55, 149] on icon "plus" at bounding box center [56, 147] width 9 height 9
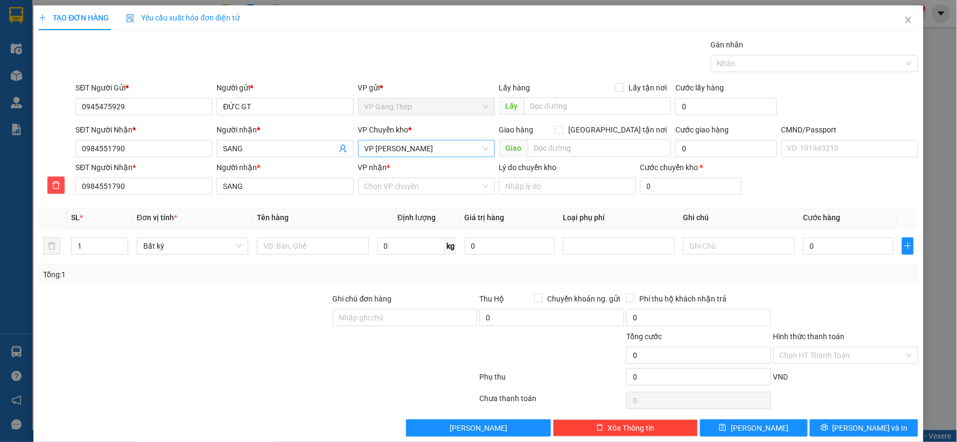
click at [443, 151] on span "VP [PERSON_NAME]" at bounding box center [427, 149] width 124 height 16
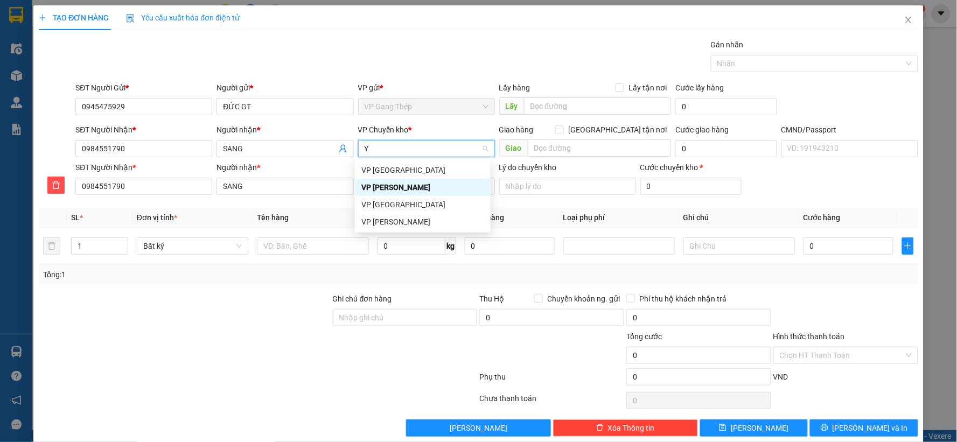
type input "YÊ"
click at [388, 170] on div "VP [GEOGRAPHIC_DATA]" at bounding box center [422, 170] width 123 height 12
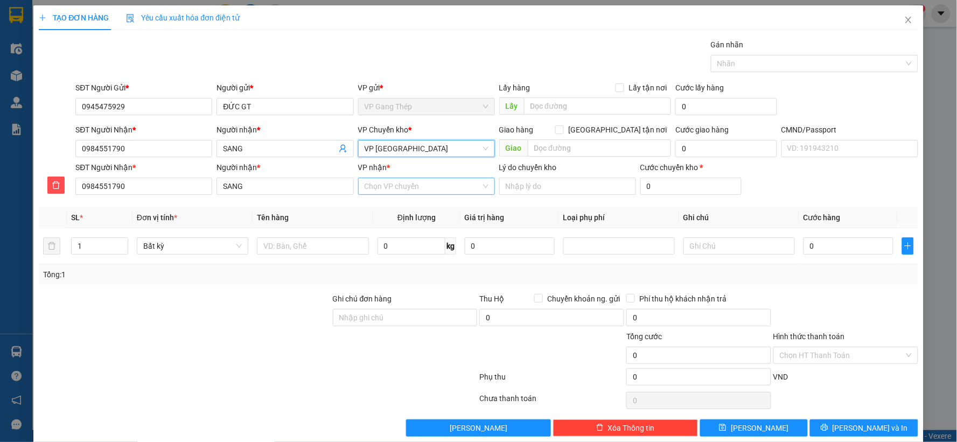
click at [388, 193] on input "VP nhận *" at bounding box center [423, 186] width 116 height 16
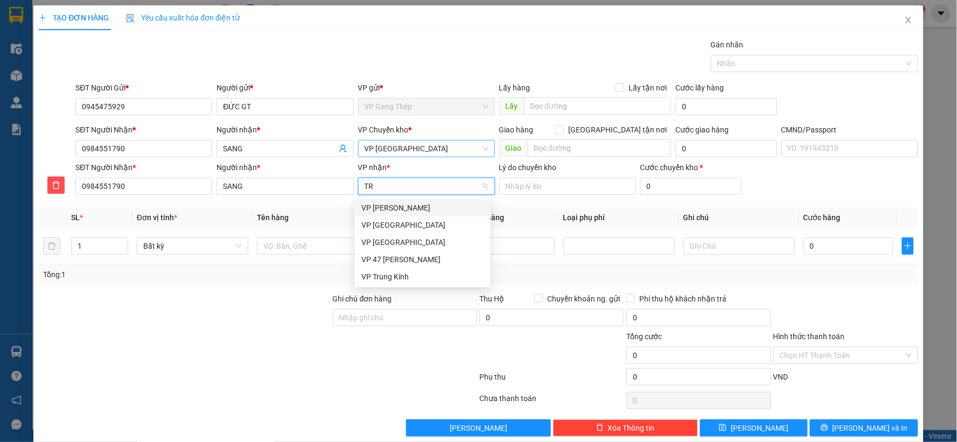
type input "TRA"
click at [384, 204] on div "VP [PERSON_NAME]" at bounding box center [422, 208] width 123 height 12
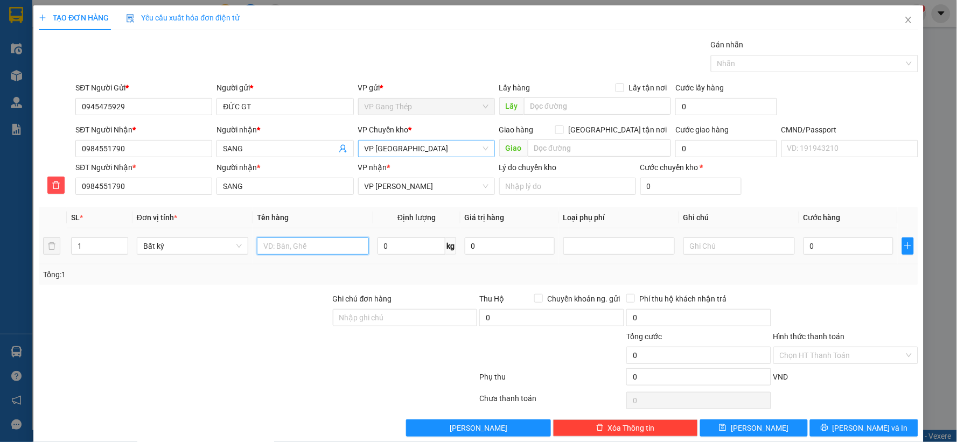
click at [316, 245] on input "text" at bounding box center [312, 245] width 111 height 17
type input "HỘP LINH KIỆN"
click at [397, 243] on input "0" at bounding box center [411, 245] width 68 height 17
type input "1"
click at [831, 249] on input "0" at bounding box center [848, 245] width 90 height 17
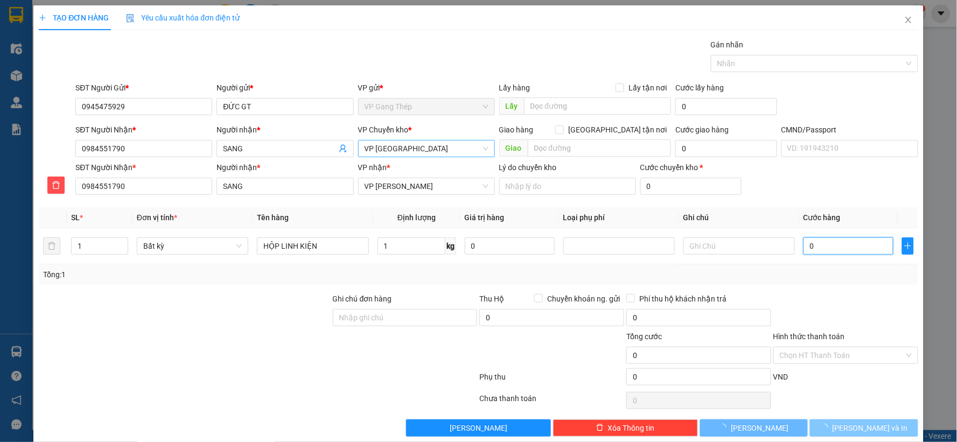
type input "35.000"
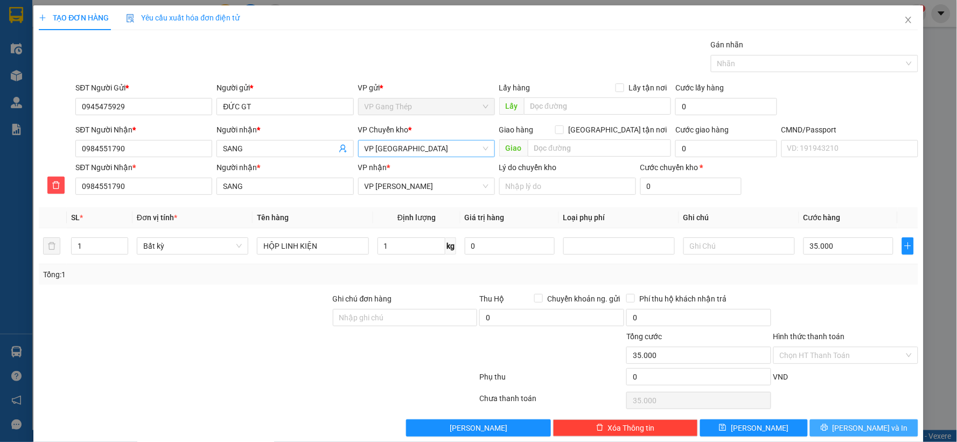
click at [828, 429] on icon "printer" at bounding box center [824, 427] width 7 height 7
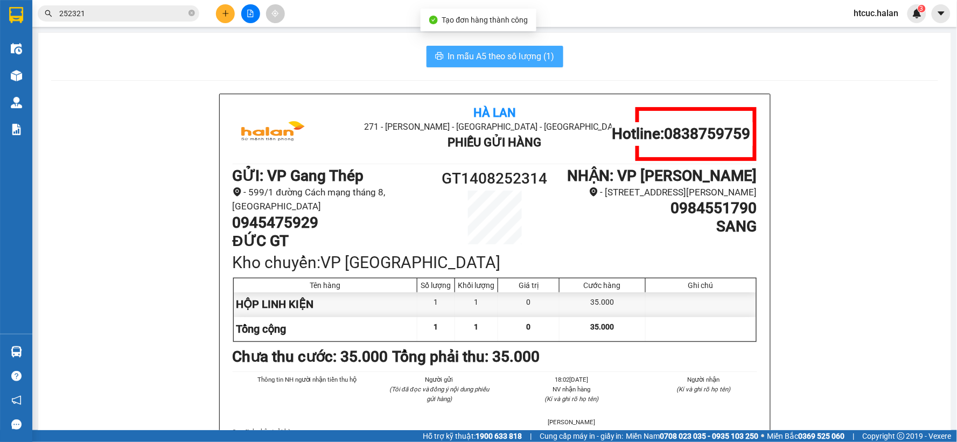
click at [480, 55] on span "In mẫu A5 theo số lượng (1)" at bounding box center [501, 56] width 107 height 13
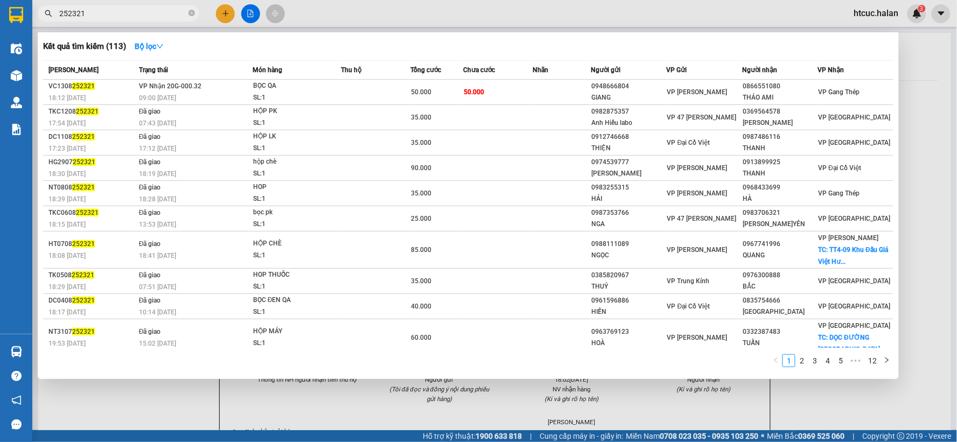
drag, startPoint x: 115, startPoint y: 15, endPoint x: 0, endPoint y: 28, distance: 115.5
click at [0, 28] on section "Kết quả tìm kiếm ( 113 ) Bộ lọc Mã ĐH Trạng thái Món hàng Thu hộ Tổng cước Chưa…" at bounding box center [478, 221] width 957 height 442
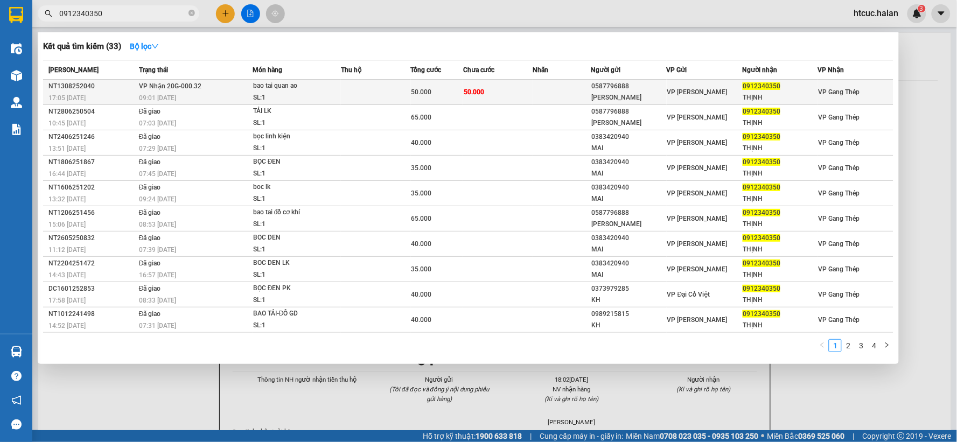
type input "0912340350"
click at [526, 86] on td "50.000" at bounding box center [498, 92] width 70 height 25
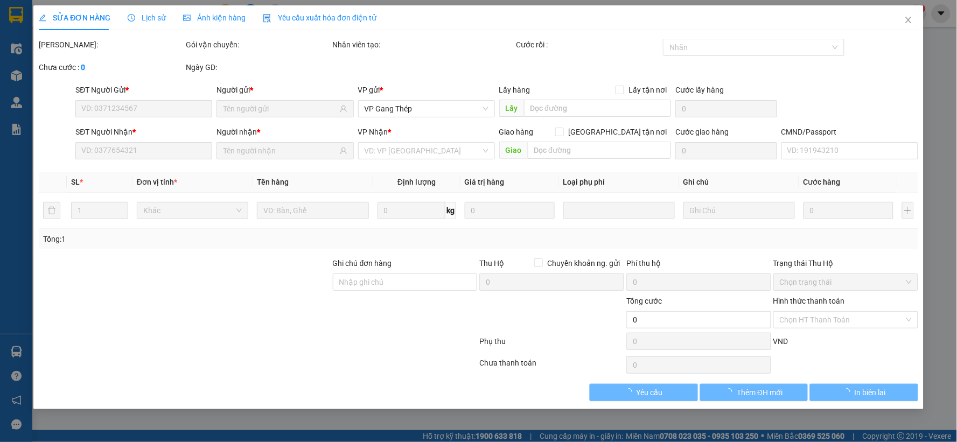
type input "0587796888"
type input "[PERSON_NAME]"
type input "0912340350"
type input "THỊNH"
type input "50.000"
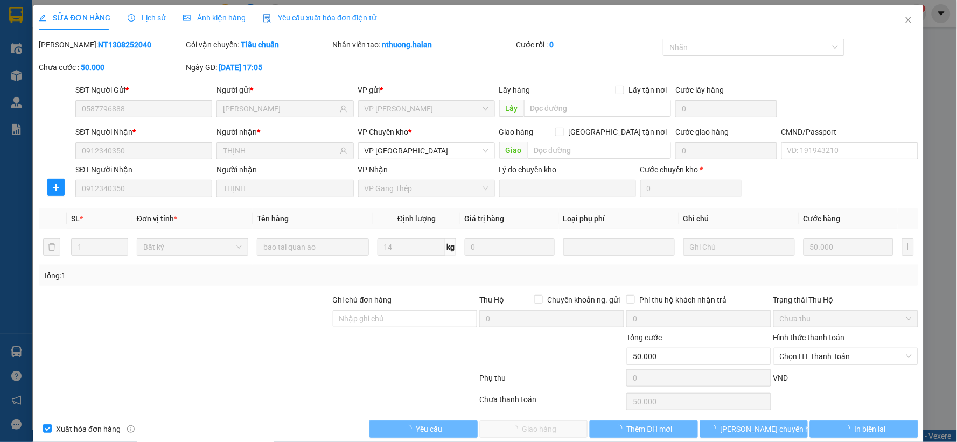
click at [853, 355] on span "Chọn HT Thanh Toán" at bounding box center [846, 356] width 132 height 16
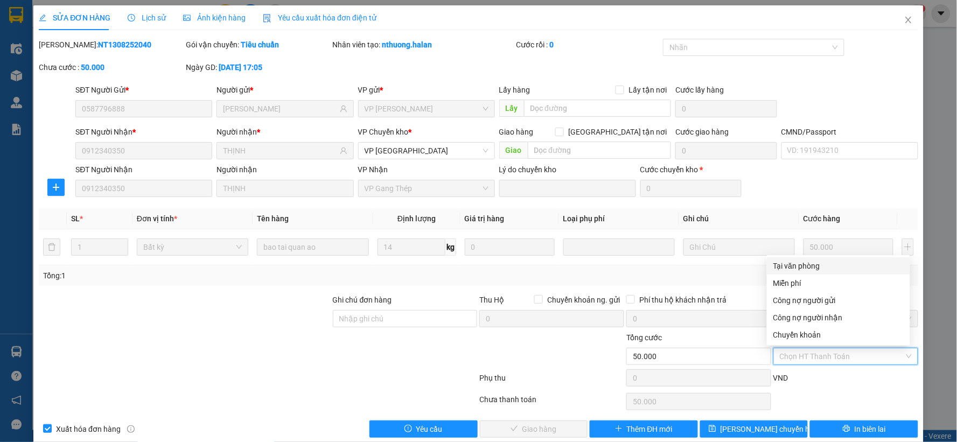
click at [809, 266] on div "Tại văn phòng" at bounding box center [838, 266] width 130 height 12
type input "0"
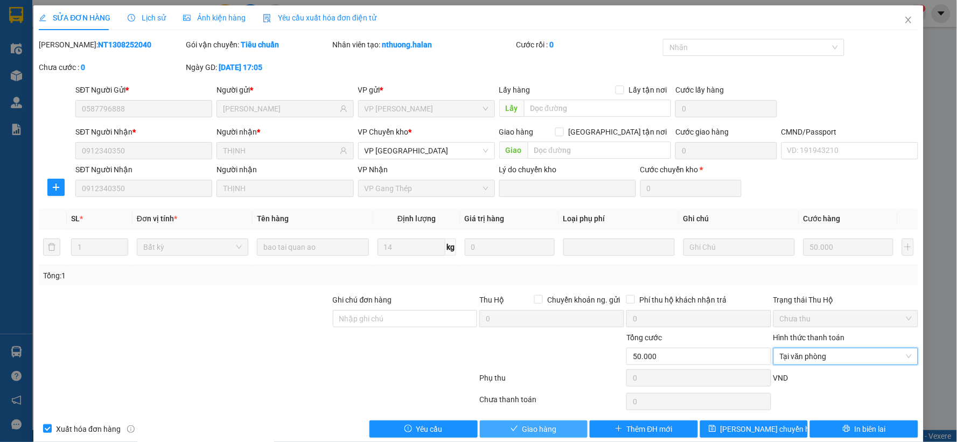
click at [555, 429] on button "Giao hàng" at bounding box center [534, 429] width 108 height 17
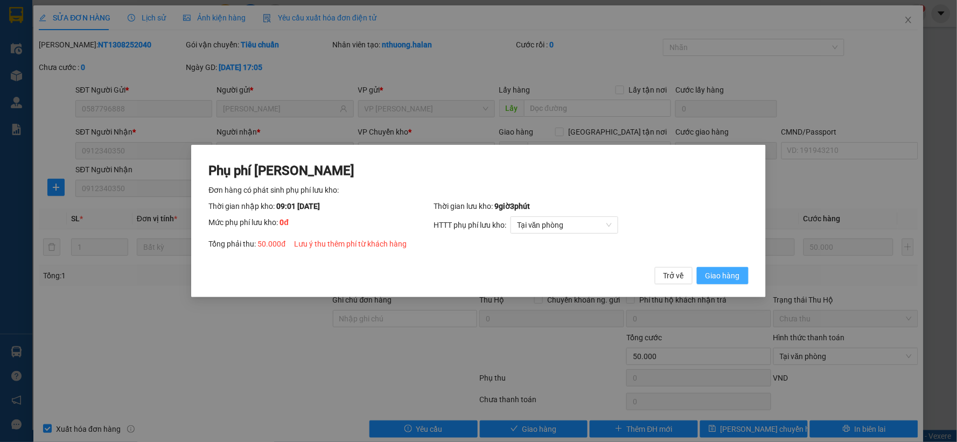
click at [725, 279] on span "Giao hàng" at bounding box center [722, 276] width 34 height 12
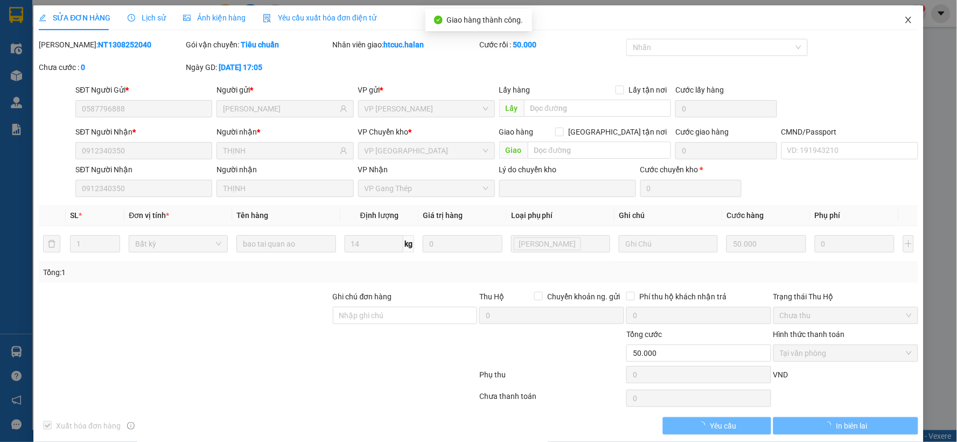
click at [904, 18] on icon "close" at bounding box center [908, 20] width 9 height 9
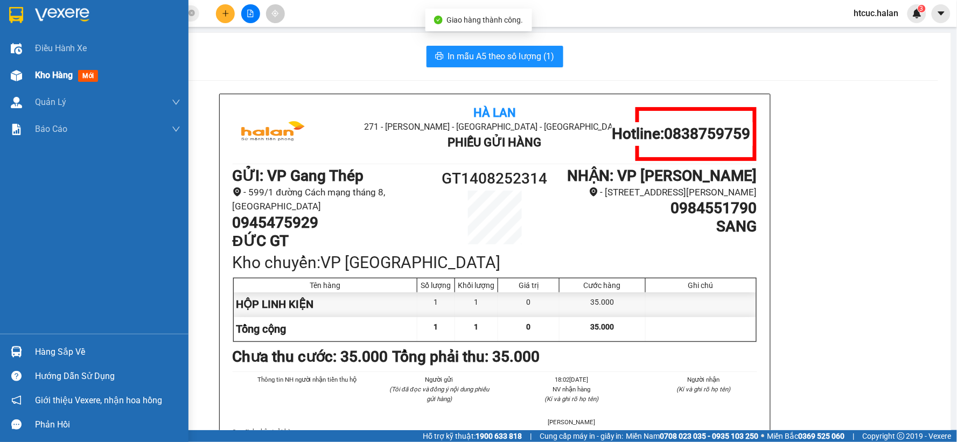
click at [14, 72] on img at bounding box center [16, 75] width 11 height 11
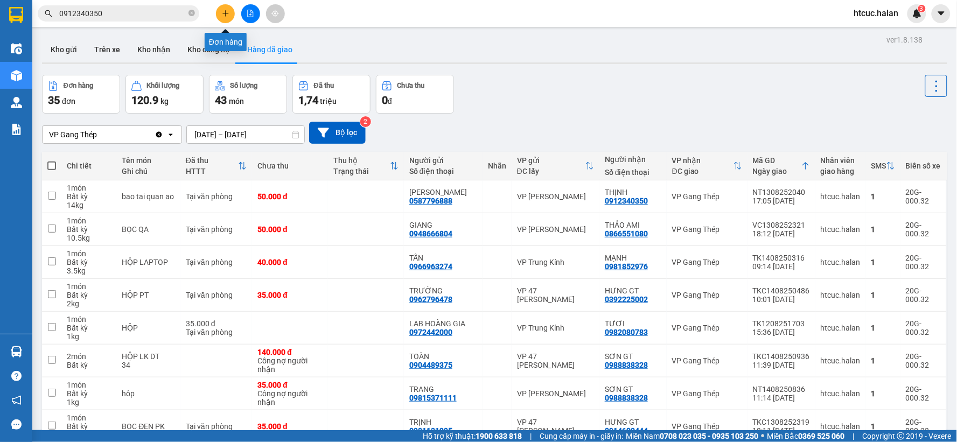
click at [227, 14] on icon "plus" at bounding box center [226, 14] width 8 height 8
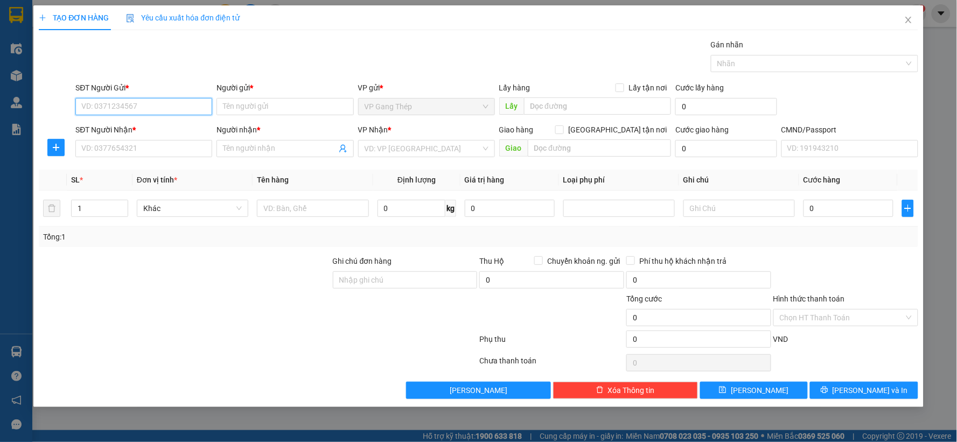
drag, startPoint x: 186, startPoint y: 104, endPoint x: 396, endPoint y: 20, distance: 226.4
click at [186, 104] on input "SĐT Người Gửi *" at bounding box center [143, 106] width 137 height 17
type input "0375996041"
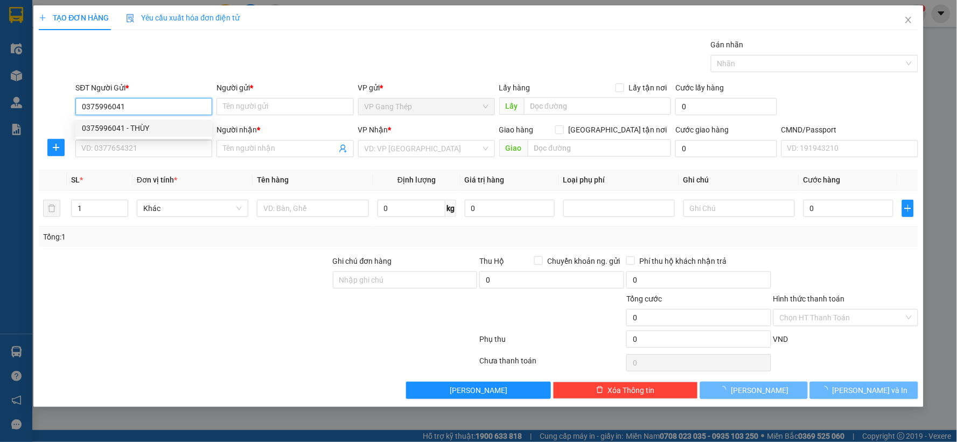
click at [137, 131] on div "0375996041 - THÙY" at bounding box center [144, 128] width 124 height 12
type input "THÙY"
type input "0375996041"
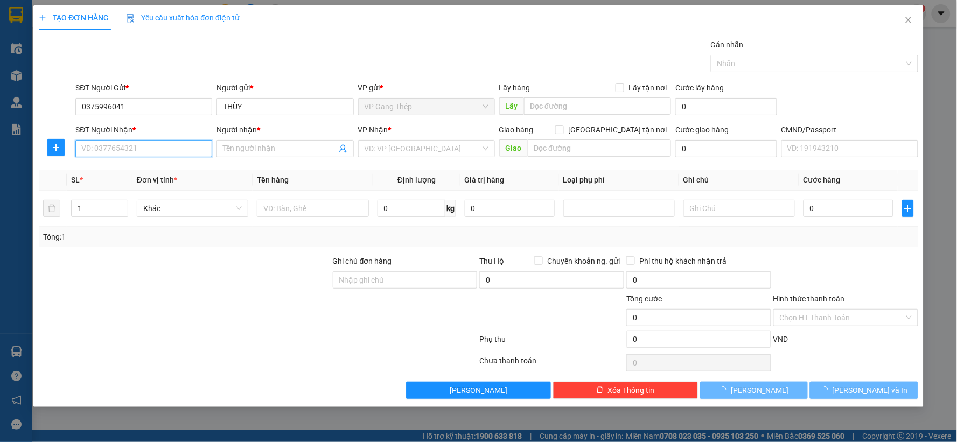
click at [140, 151] on input "SĐT Người Nhận *" at bounding box center [143, 148] width 137 height 17
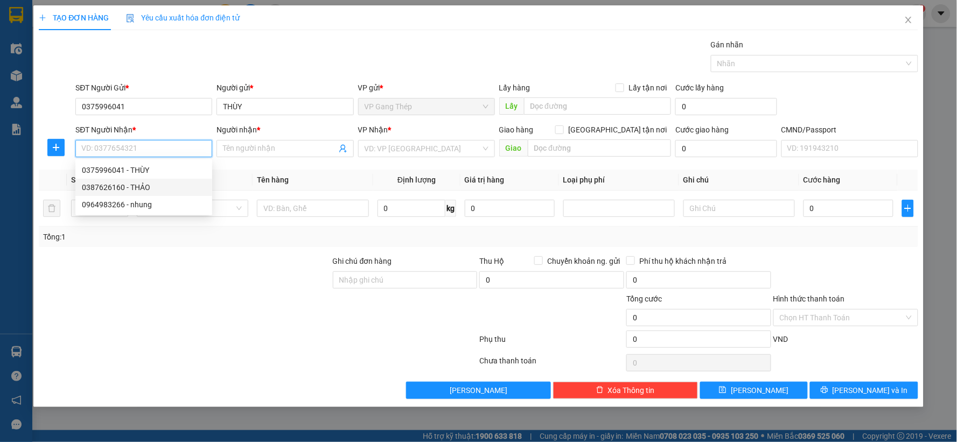
click at [143, 185] on div "0387626160 - THẢO" at bounding box center [144, 187] width 124 height 12
type input "0387626160"
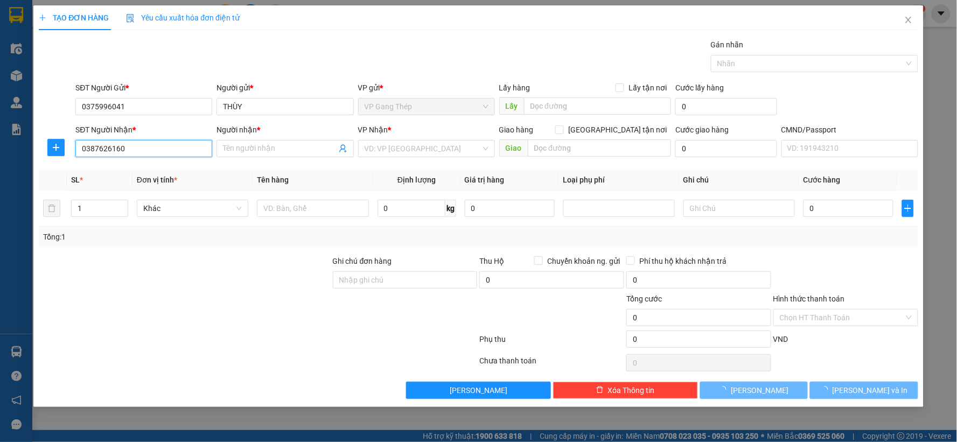
type input "THẢO"
checkbox input "true"
type input "SỐ 79 [PERSON_NAME], [GEOGRAPHIC_DATA], [GEOGRAPHIC_DATA], [GEOGRAPHIC_DATA]"
type input "30.000"
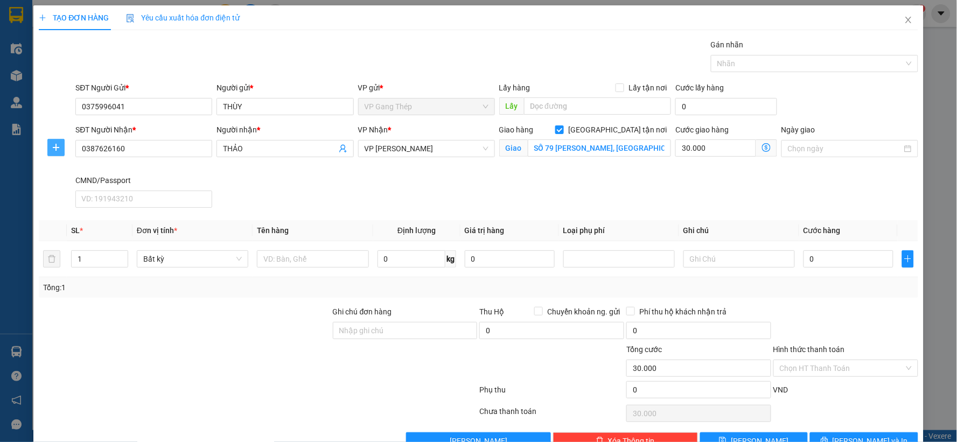
click at [52, 148] on icon "plus" at bounding box center [56, 147] width 9 height 9
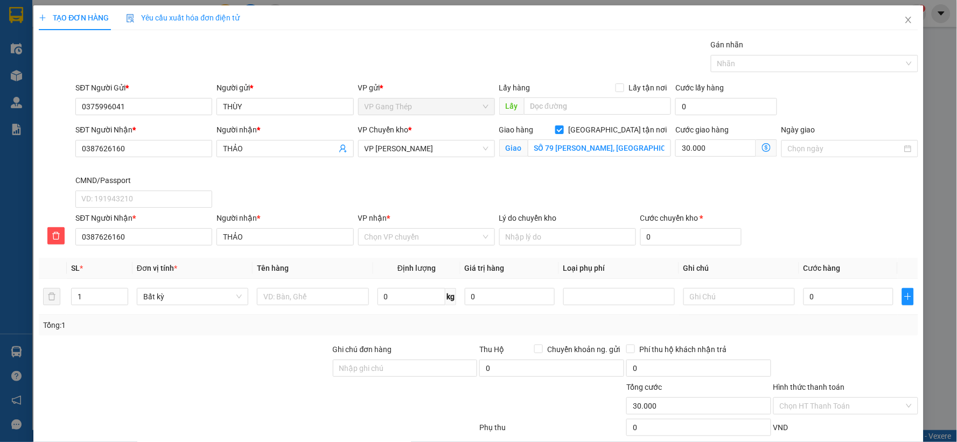
click at [763, 146] on span at bounding box center [766, 147] width 21 height 17
click at [762, 147] on icon "dollar-circle" at bounding box center [766, 147] width 9 height 9
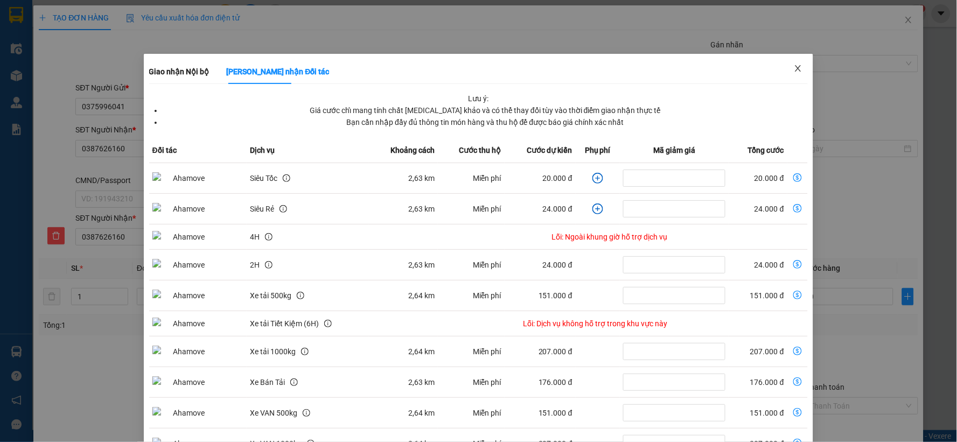
click at [794, 67] on icon "close" at bounding box center [798, 68] width 9 height 9
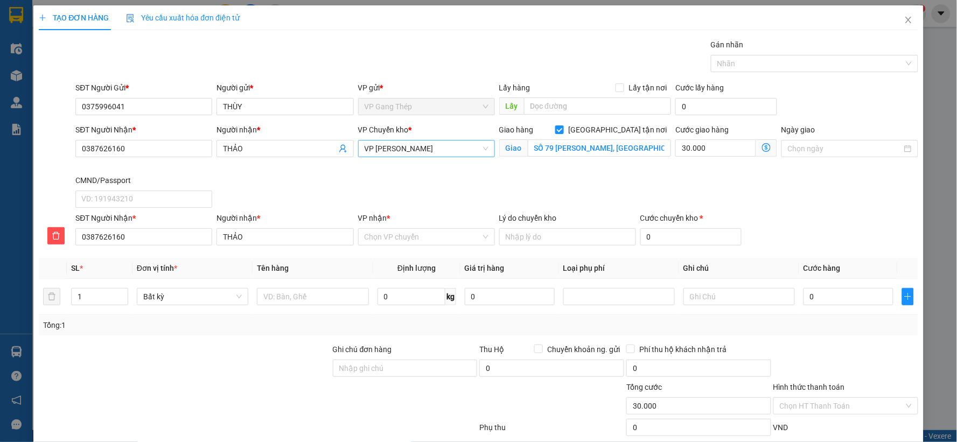
click at [389, 149] on span "VP [PERSON_NAME]" at bounding box center [427, 149] width 124 height 16
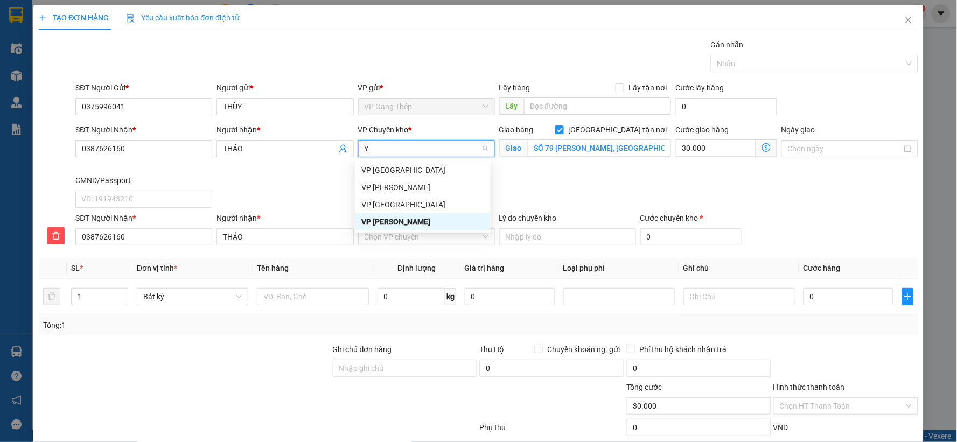
type input "YÊ"
drag, startPoint x: 388, startPoint y: 160, endPoint x: 387, endPoint y: 178, distance: 17.8
click at [387, 170] on div "VP [GEOGRAPHIC_DATA]" at bounding box center [422, 170] width 123 height 12
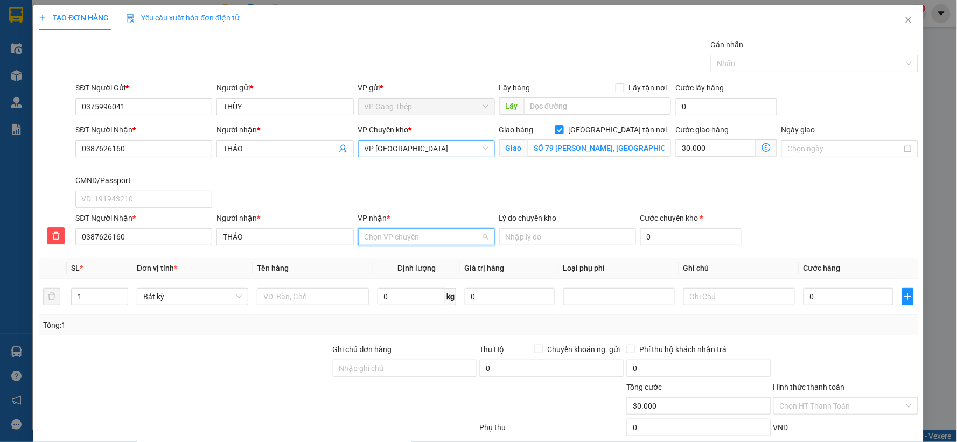
click at [395, 237] on input "VP nhận *" at bounding box center [423, 237] width 116 height 16
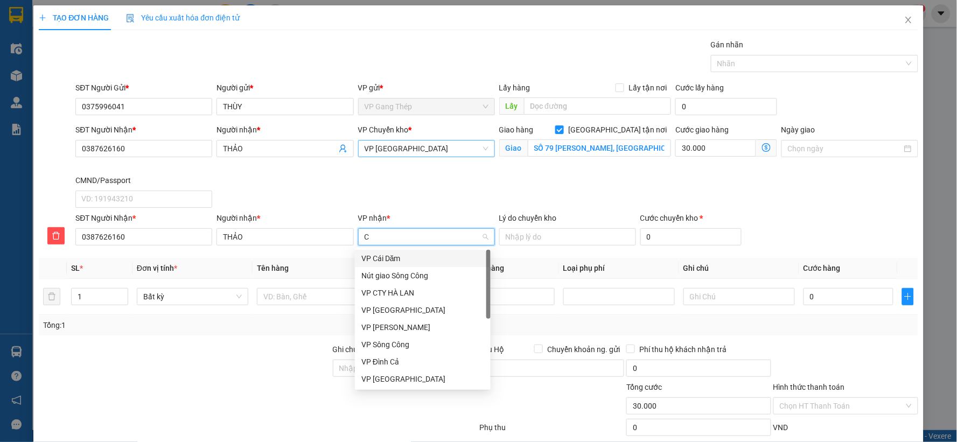
type input "CU"
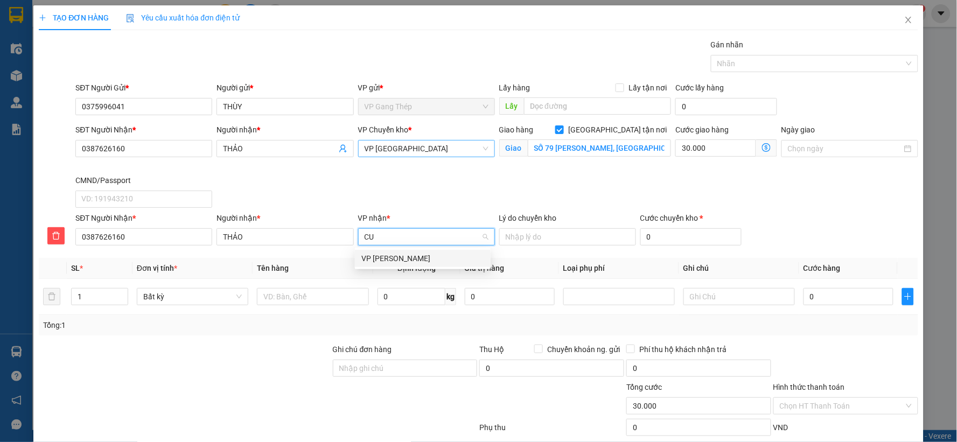
click at [390, 255] on div "VP [PERSON_NAME]" at bounding box center [422, 259] width 123 height 12
click at [322, 305] on input "text" at bounding box center [312, 296] width 111 height 17
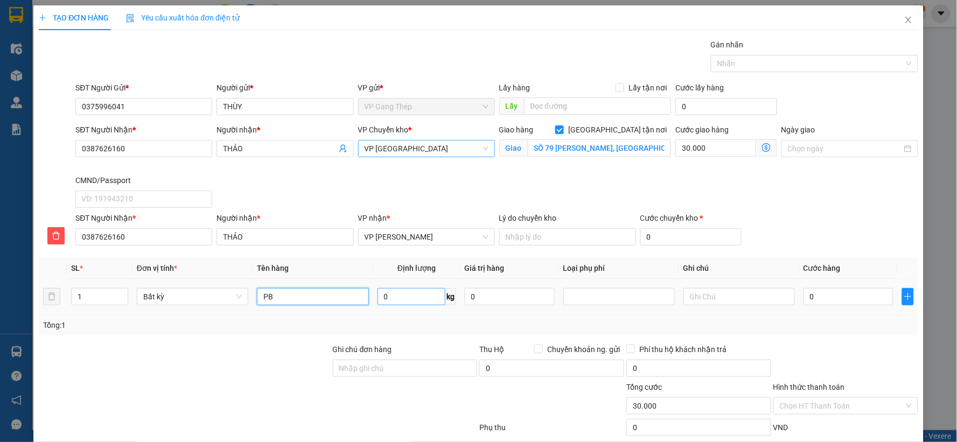
type input "PB"
click at [395, 298] on input "0" at bounding box center [411, 296] width 68 height 17
type input "0.2"
click at [810, 295] on input "0" at bounding box center [848, 296] width 90 height 17
type input "35.000"
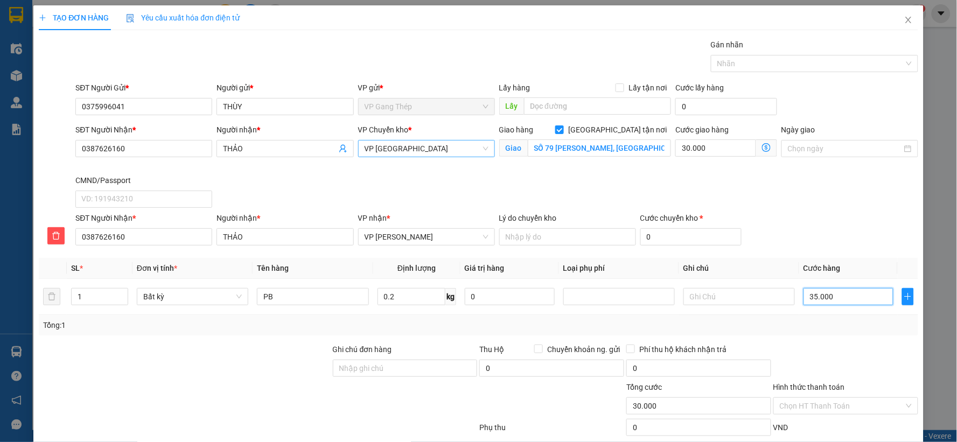
type input "65.000"
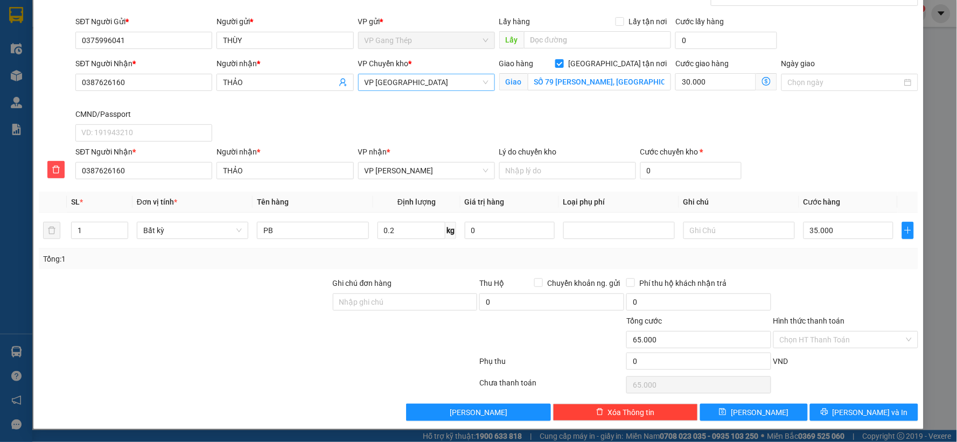
drag, startPoint x: 862, startPoint y: 409, endPoint x: 893, endPoint y: 367, distance: 52.5
click at [893, 367] on div "VND" at bounding box center [845, 364] width 147 height 19
click at [860, 413] on span "[PERSON_NAME] và In" at bounding box center [869, 413] width 75 height 12
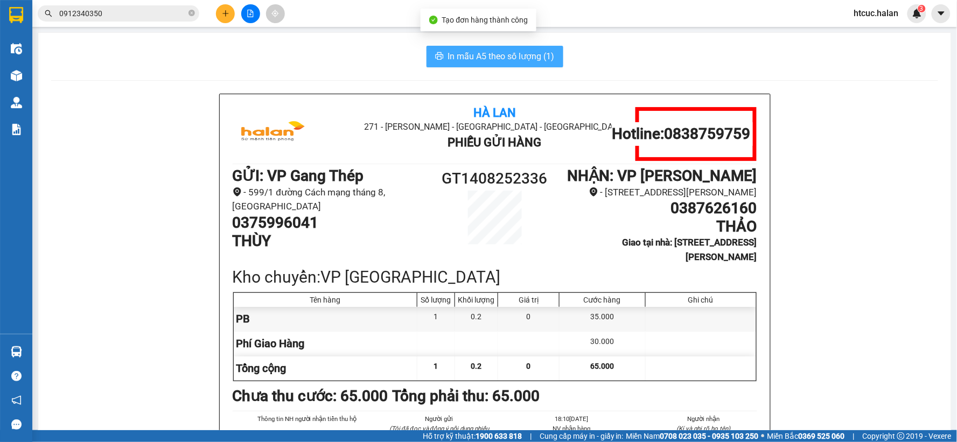
click at [480, 51] on span "In mẫu A5 theo số lượng (1)" at bounding box center [501, 56] width 107 height 13
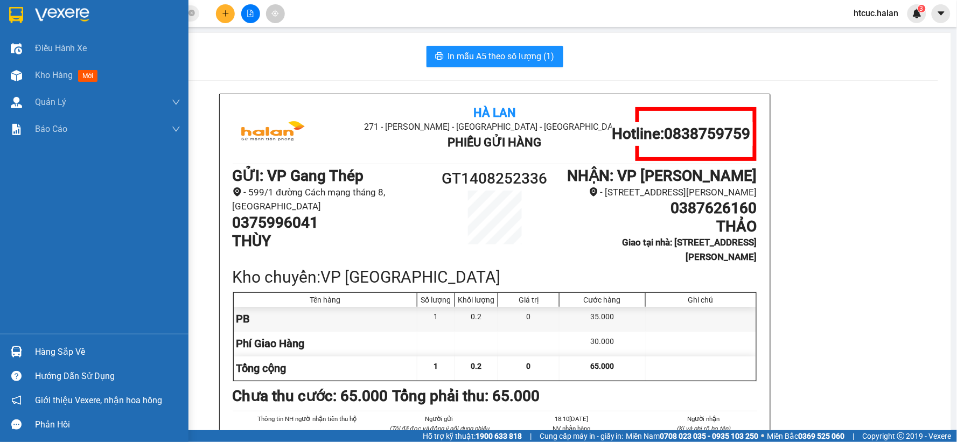
click at [11, 79] on img at bounding box center [16, 75] width 11 height 11
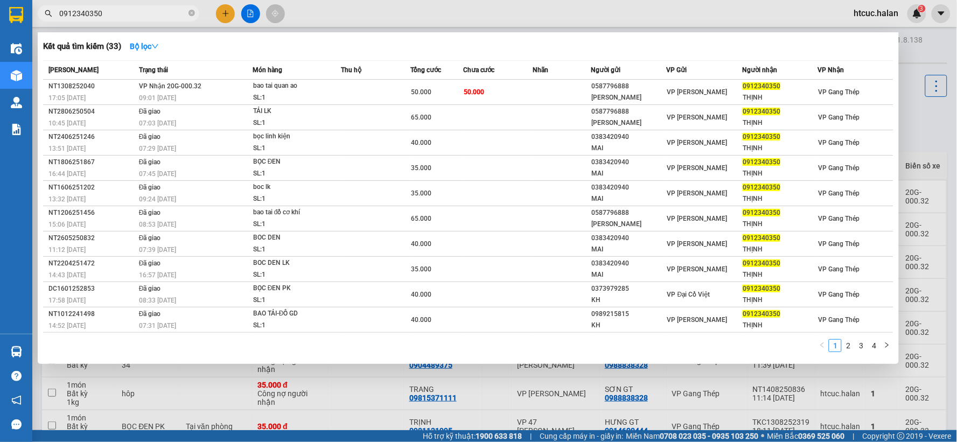
drag, startPoint x: 109, startPoint y: 14, endPoint x: 44, endPoint y: 30, distance: 67.1
click at [44, 23] on div "Kết quả tìm kiếm ( 33 ) Bộ lọc Mã ĐH Trạng thái Món hàng Thu hộ Tổng cước Chưa …" at bounding box center [105, 13] width 210 height 19
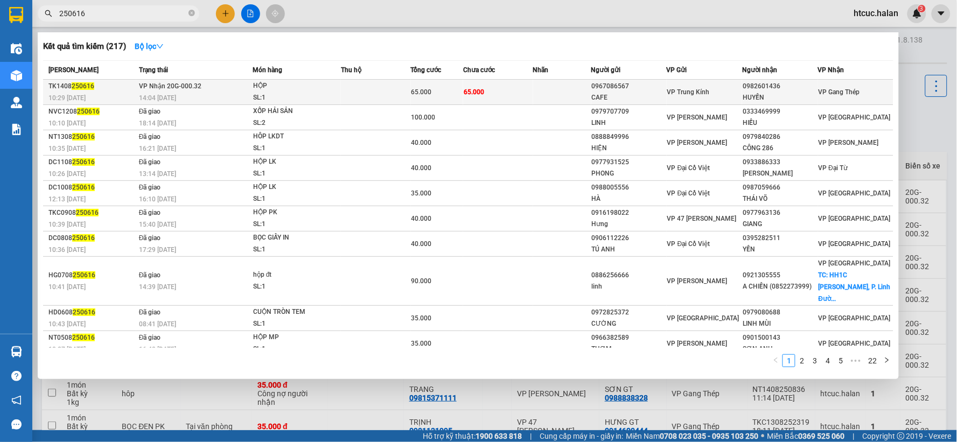
type input "250616"
click at [499, 89] on td "65.000" at bounding box center [498, 92] width 70 height 25
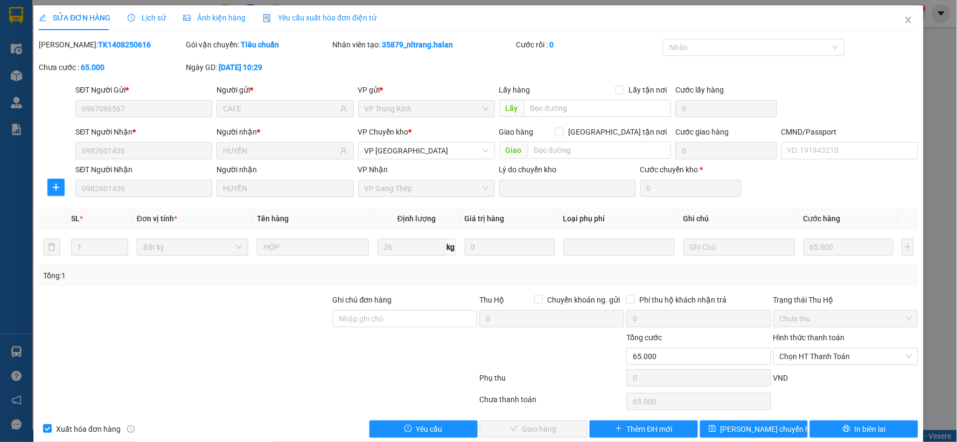
type input "0967086567"
type input "CAFE"
type input "0982601436"
type input "HUYỀN"
type input "65.000"
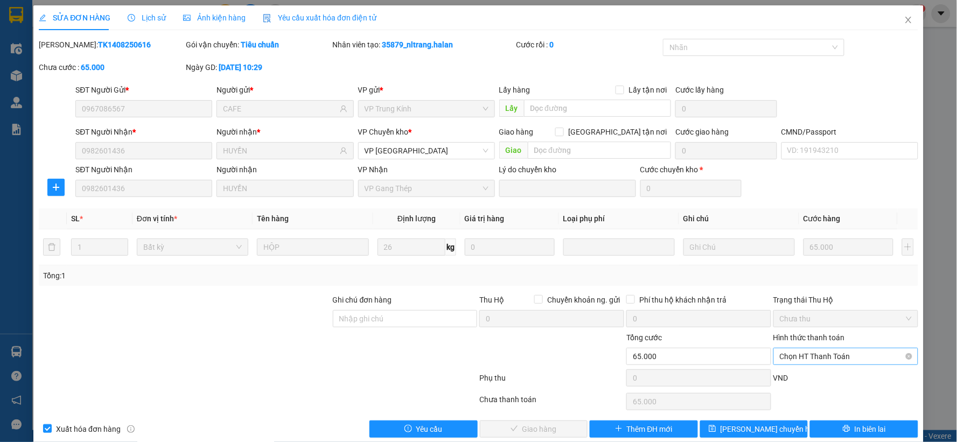
click at [818, 353] on span "Chọn HT Thanh Toán" at bounding box center [846, 356] width 132 height 16
click at [801, 264] on div "Tại văn phòng" at bounding box center [838, 266] width 130 height 12
type input "0"
click at [519, 439] on div "SỬA ĐƠN HÀNG Lịch sử Ảnh kiện hàng Yêu cầu xuất hóa đơn điện tử Total Paid Fee …" at bounding box center [478, 225] width 890 height 440
click at [523, 433] on span "Giao hàng" at bounding box center [539, 429] width 34 height 12
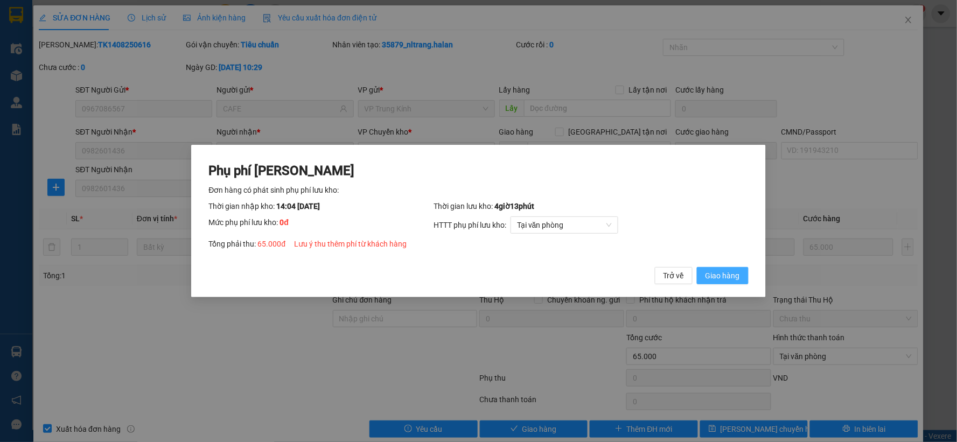
click at [733, 275] on span "Giao hàng" at bounding box center [722, 276] width 34 height 12
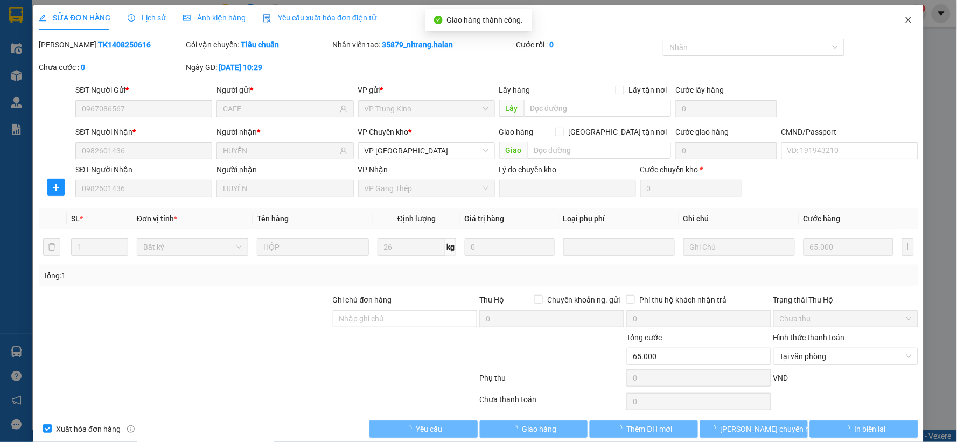
click at [904, 20] on icon "close" at bounding box center [908, 20] width 9 height 9
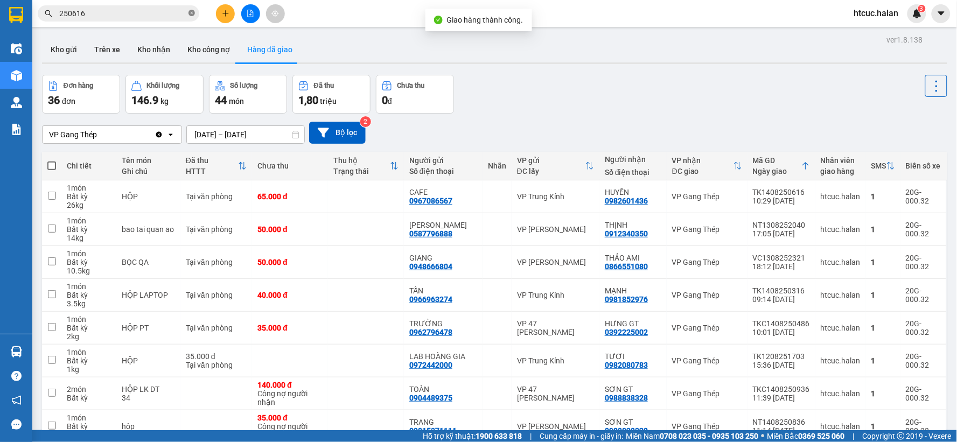
click at [191, 13] on icon "close-circle" at bounding box center [191, 13] width 6 height 6
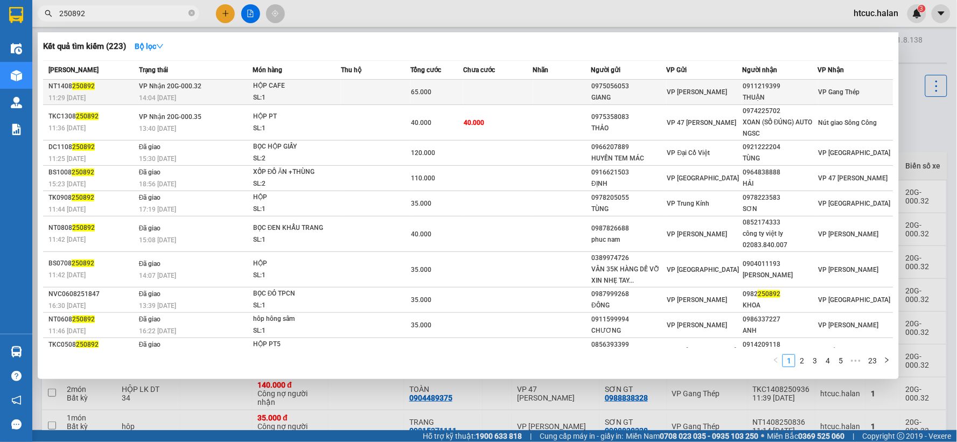
type input "250892"
click at [525, 87] on td at bounding box center [498, 92] width 70 height 25
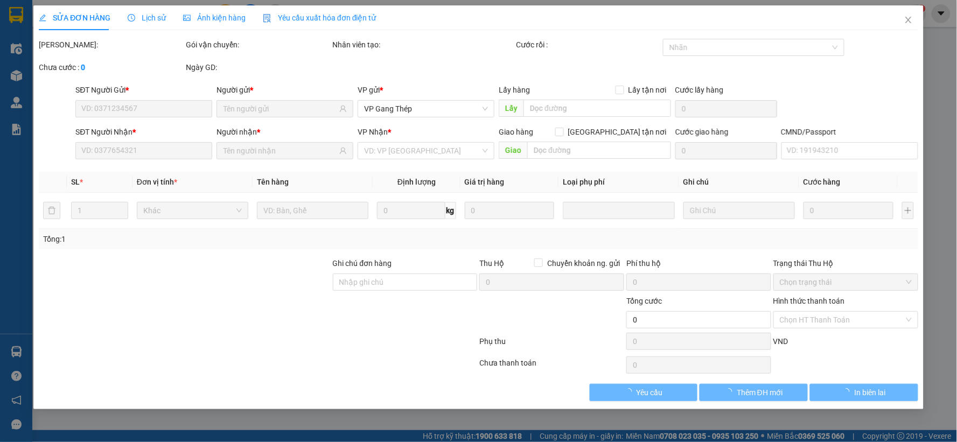
type input "0975056053"
type input "GIANG"
type input "0911219399"
type input "THUẬN"
type input "65.000"
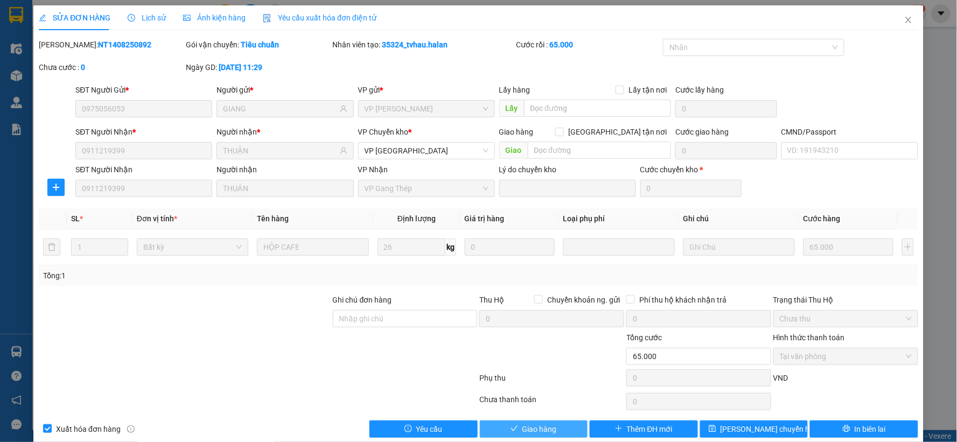
click at [522, 434] on span "Giao hàng" at bounding box center [539, 429] width 34 height 12
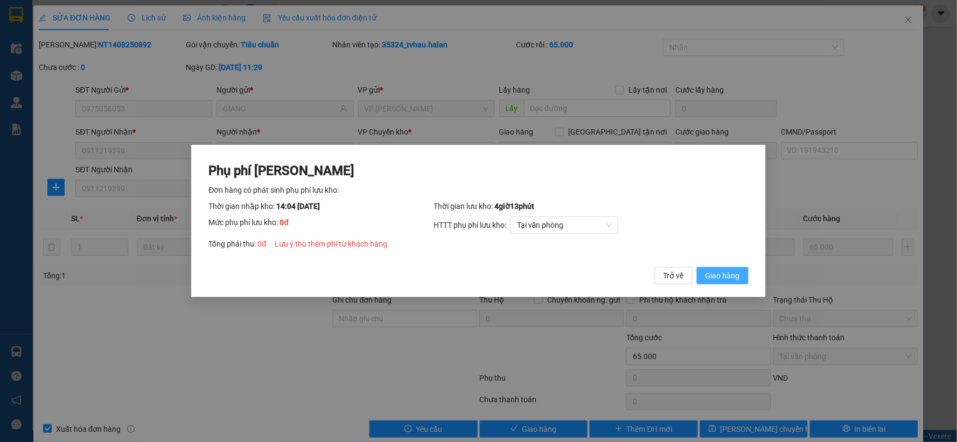
click at [719, 271] on span "Giao hàng" at bounding box center [722, 276] width 34 height 12
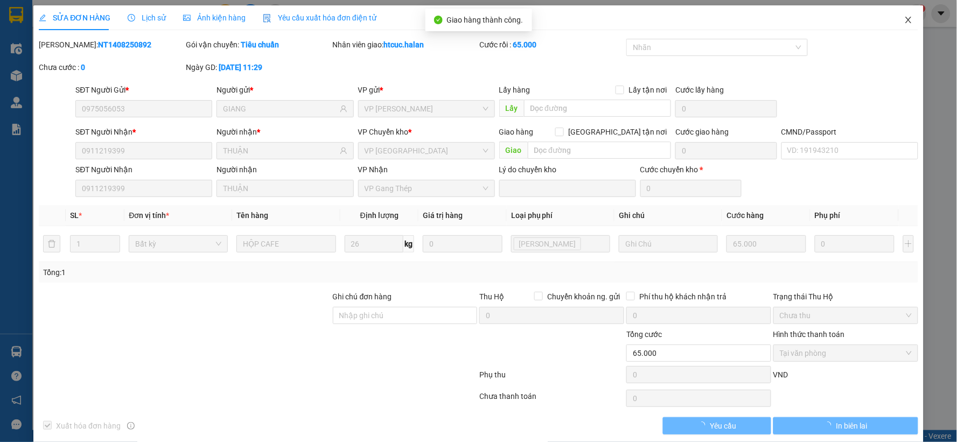
click at [906, 19] on span "Close" at bounding box center [908, 20] width 30 height 30
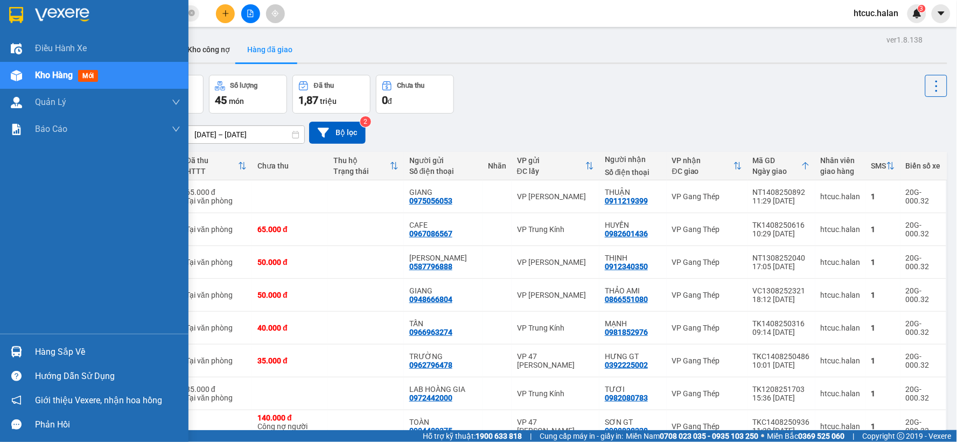
click at [25, 348] on div at bounding box center [16, 351] width 19 height 19
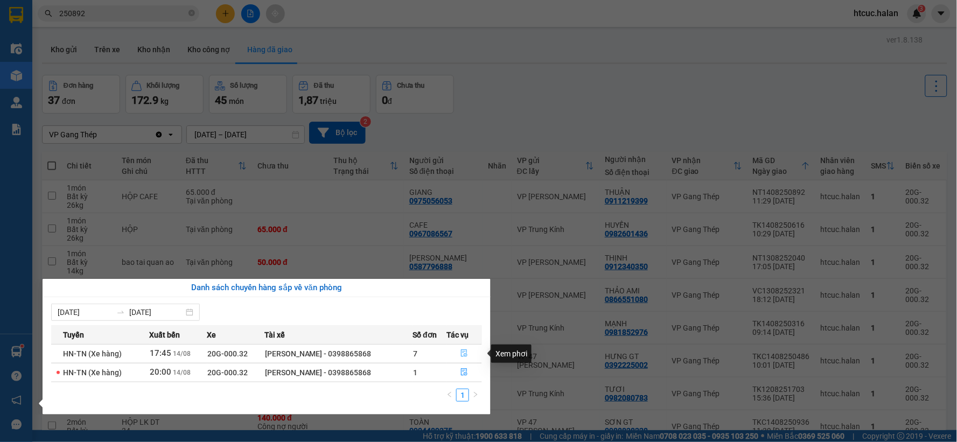
click at [465, 350] on icon "file-done" at bounding box center [464, 353] width 8 height 8
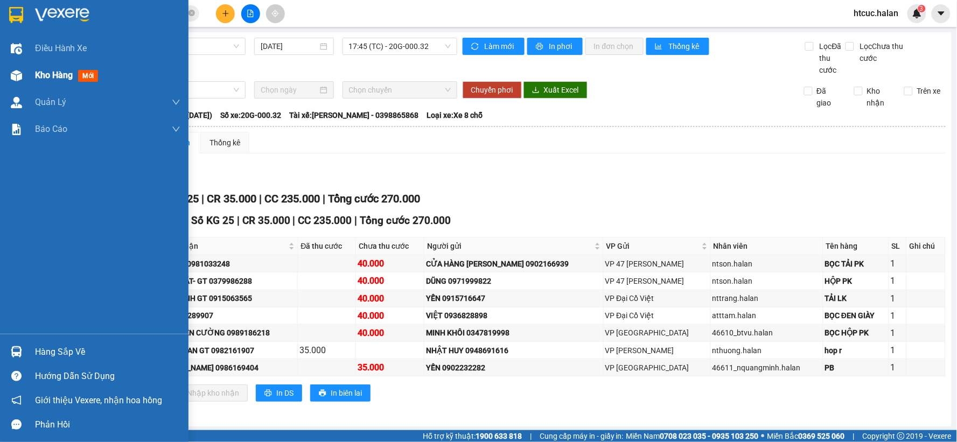
click at [11, 71] on img at bounding box center [16, 75] width 11 height 11
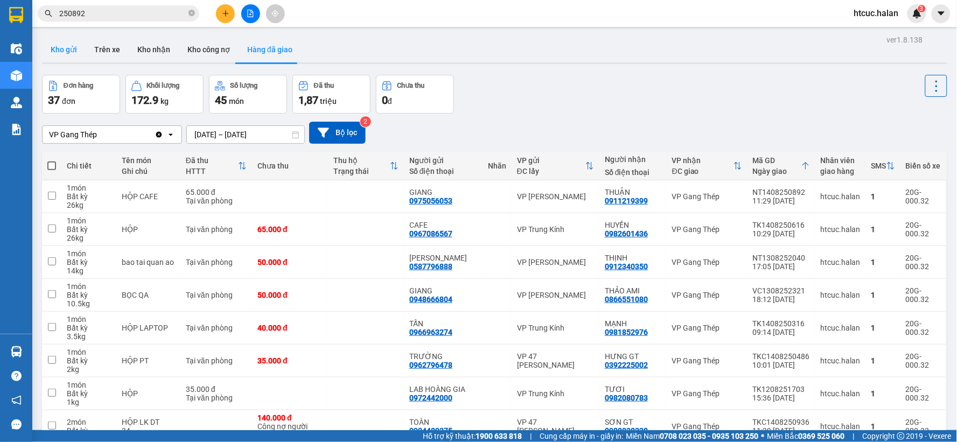
click at [60, 55] on button "Kho gửi" at bounding box center [64, 50] width 44 height 26
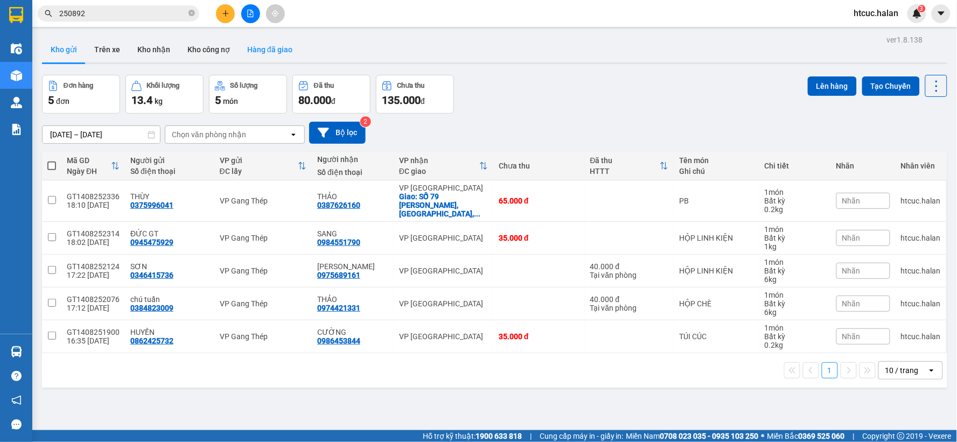
click at [262, 51] on button "Hàng đã giao" at bounding box center [270, 50] width 62 height 26
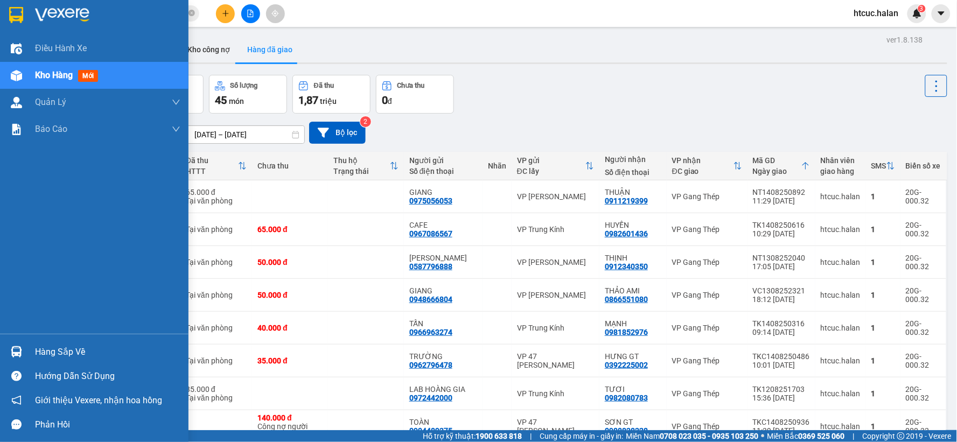
click at [16, 347] on img at bounding box center [16, 351] width 11 height 11
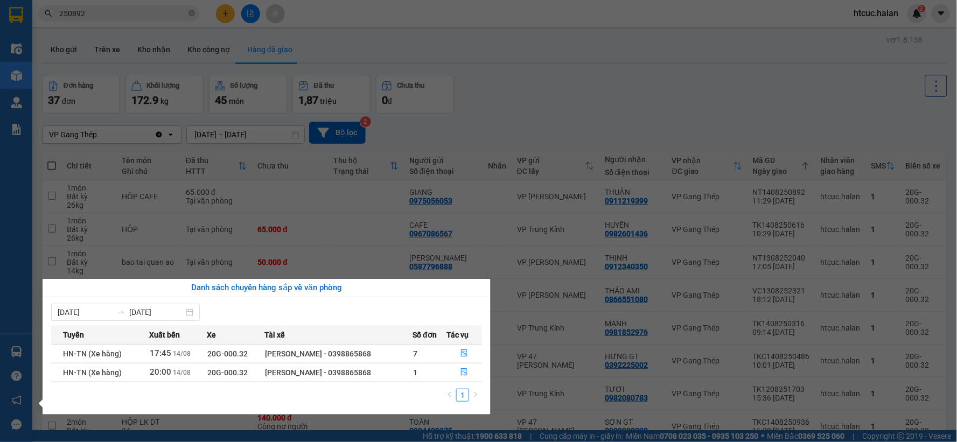
click at [127, 18] on section "Kết quả tìm kiếm ( 223 ) Bộ lọc Mã ĐH Trạng thái Món hàng Thu hộ Tổng cước Chưa…" at bounding box center [478, 221] width 957 height 442
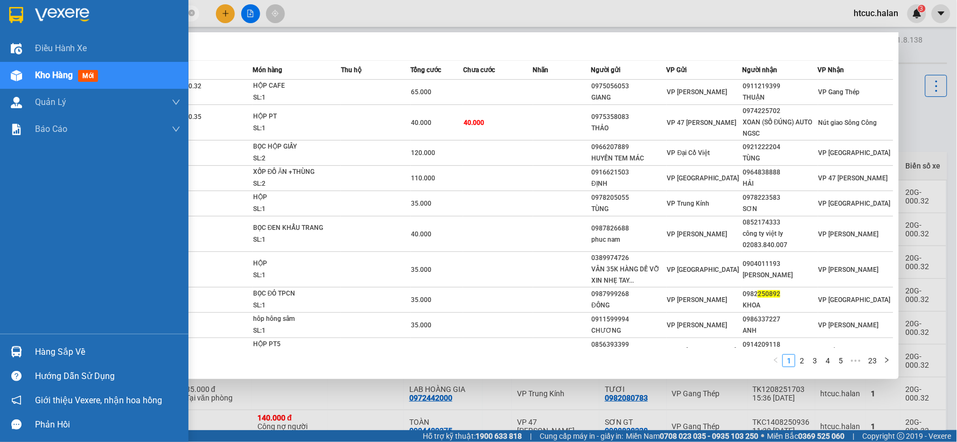
drag, startPoint x: 96, startPoint y: 14, endPoint x: 76, endPoint y: 12, distance: 19.5
click at [27, 31] on section "Kết quả tìm kiếm ( 223 ) Bộ lọc Mã ĐH Trạng thái Món hàng Thu hộ Tổng cước Chưa…" at bounding box center [478, 221] width 957 height 442
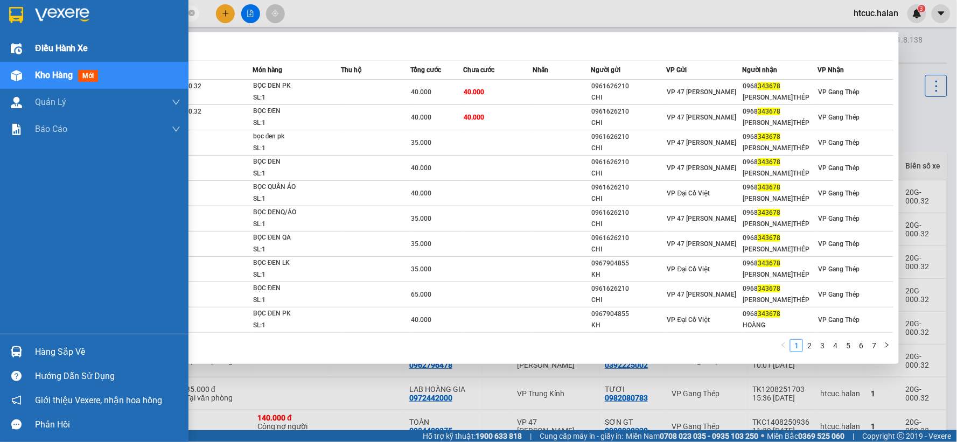
drag, startPoint x: 114, startPoint y: 17, endPoint x: 25, endPoint y: 34, distance: 91.0
click at [29, 33] on section "Kết quả tìm kiếm ( 66 ) Bộ lọc Mã ĐH Trạng thái Món hàng Thu hộ Tổng cước Chưa …" at bounding box center [478, 221] width 957 height 442
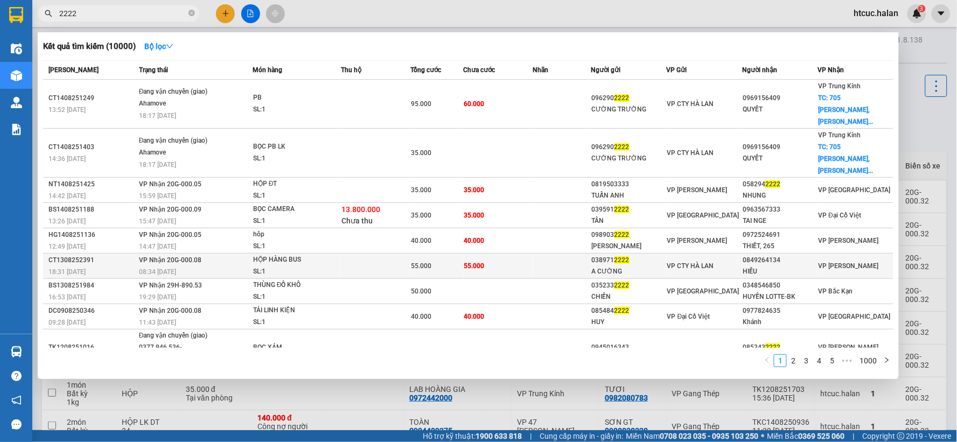
scroll to position [33, 0]
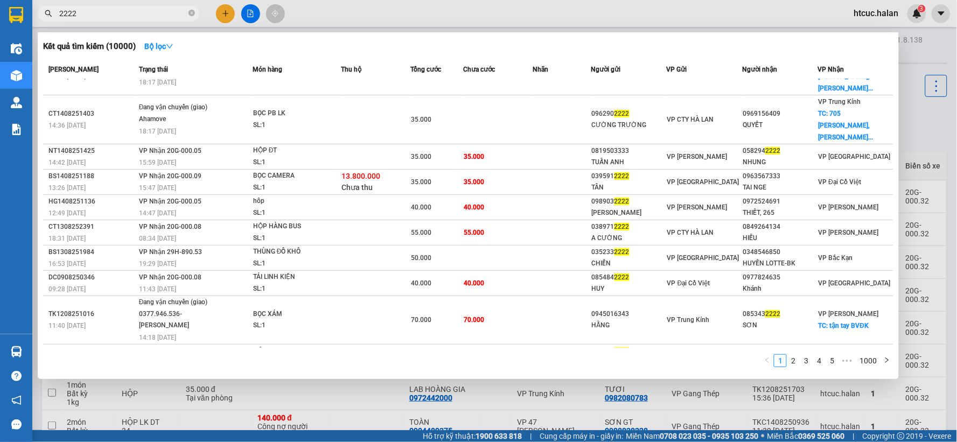
drag, startPoint x: 97, startPoint y: 14, endPoint x: 10, endPoint y: 31, distance: 88.8
click at [10, 31] on section "Kết quả tìm kiếm ( 10000 ) Bộ lọc Mã ĐH Trạng thái Món hàng Thu hộ Tổng cước Ch…" at bounding box center [478, 221] width 957 height 442
click at [792, 359] on link "2" at bounding box center [793, 361] width 12 height 12
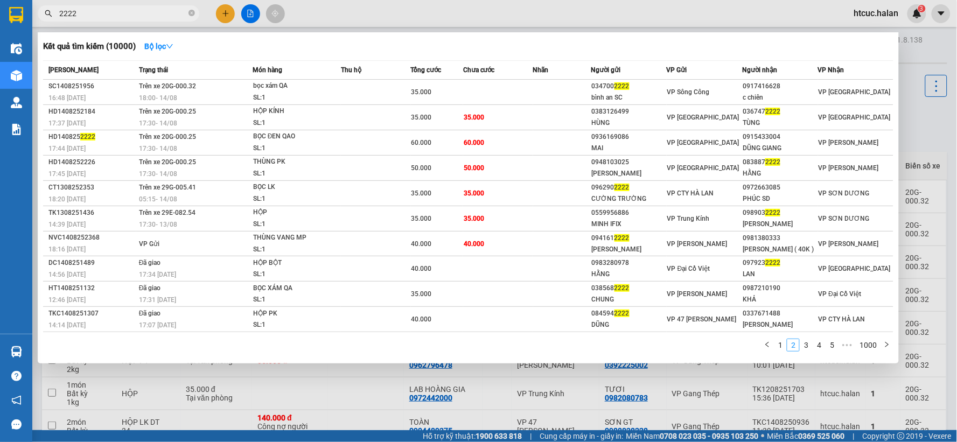
scroll to position [0, 0]
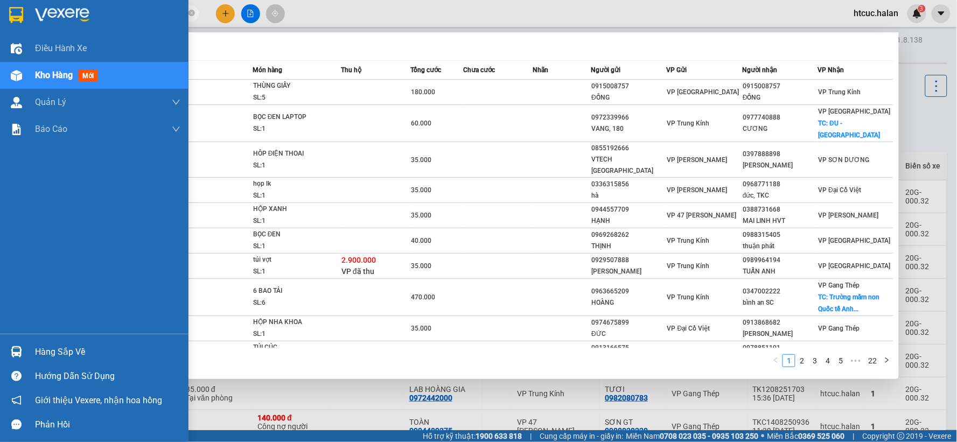
drag, startPoint x: 90, startPoint y: 11, endPoint x: 64, endPoint y: 12, distance: 26.4
click at [15, 29] on section "Kết quả tìm kiếm ( 216 ) Bộ lọc Mã ĐH Trạng thái Món hàng Thu hộ Tổng cước Chưa…" at bounding box center [478, 221] width 957 height 442
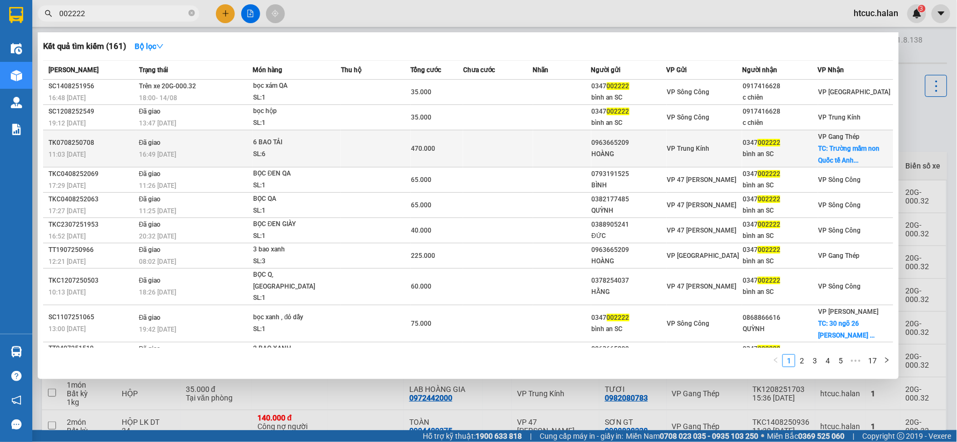
type input "002222"
click at [492, 149] on td at bounding box center [498, 148] width 70 height 37
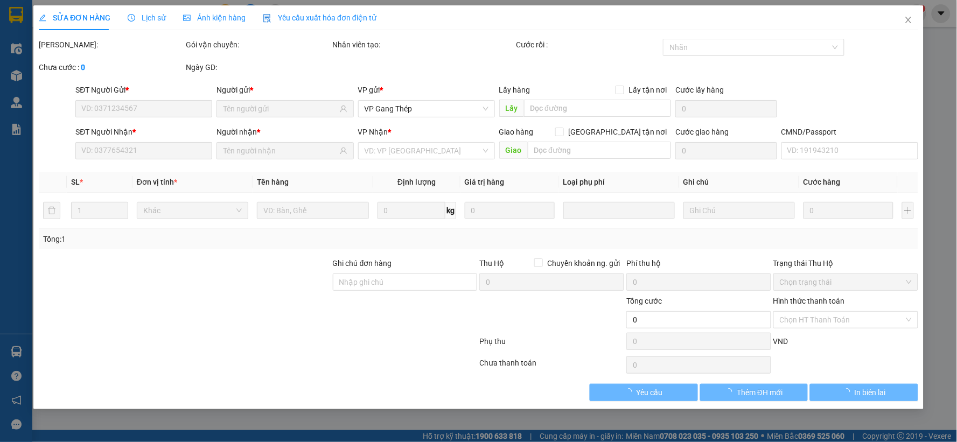
type input "0963665209"
type input "HOÀNG"
type input "0347002222"
type input "bình an SC"
checkbox input "true"
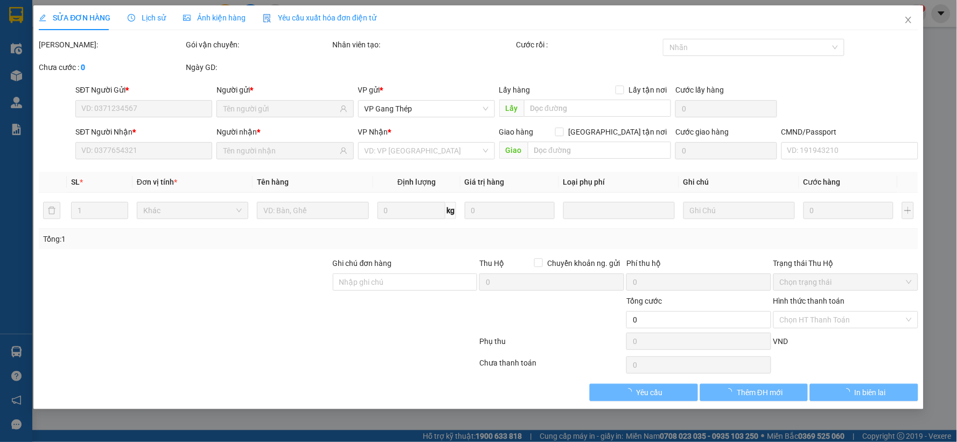
type input "Trường mầm non Quốc tế Anh Việt - HTN, [STREET_ADDRESS], [GEOGRAPHIC_DATA]"
type input "50.000"
type input "470.000"
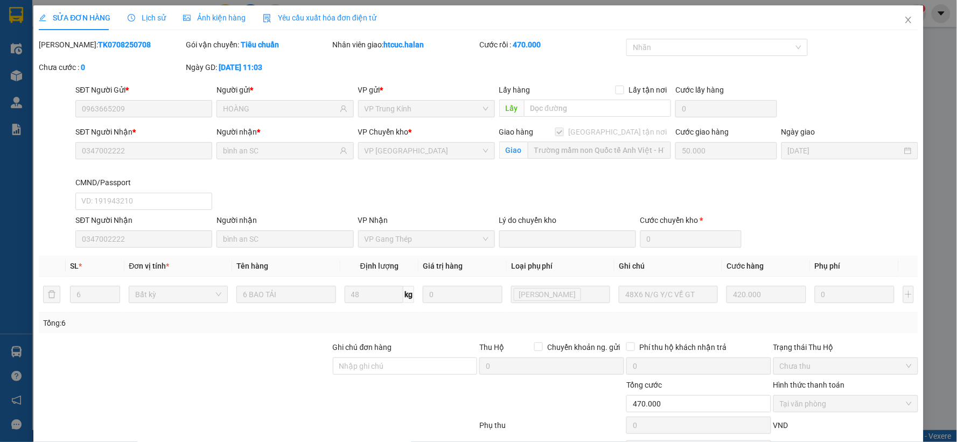
scroll to position [64, 0]
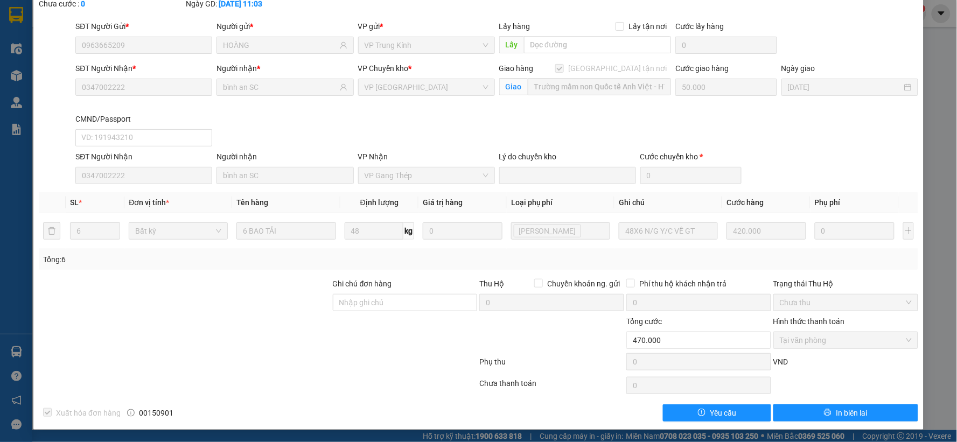
drag, startPoint x: 779, startPoint y: 319, endPoint x: 884, endPoint y: 56, distance: 283.3
click at [884, 56] on div "SĐT Người Gửi * 0963665209 Người gửi * HOÀNG VP gửi * VP Trung Kính Lấy hàng Lấ…" at bounding box center [496, 39] width 846 height 38
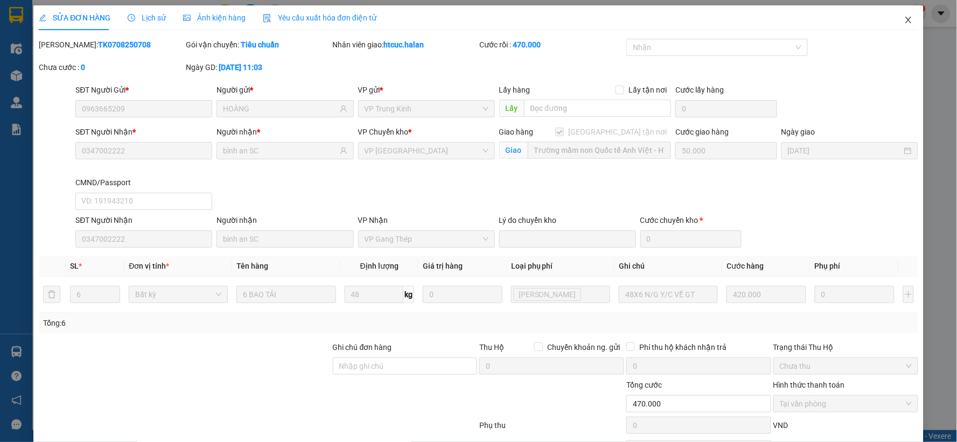
drag, startPoint x: 884, startPoint y: 72, endPoint x: 902, endPoint y: 23, distance: 52.5
click at [904, 23] on icon "close" at bounding box center [908, 20] width 9 height 9
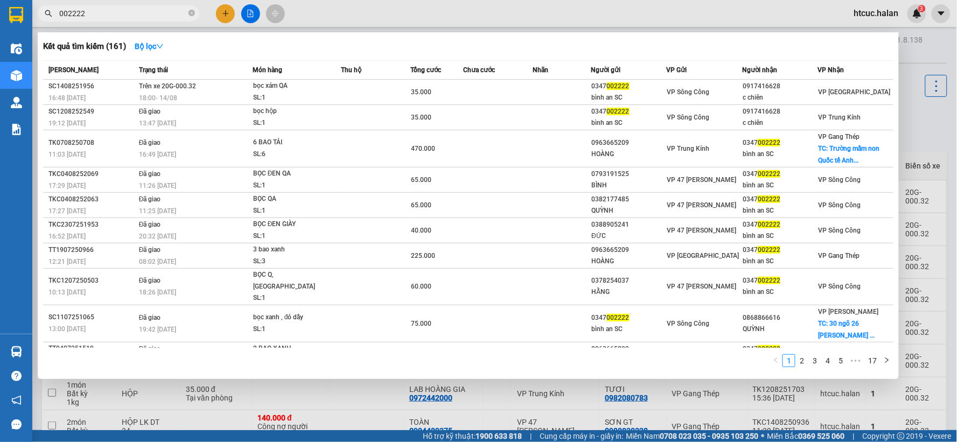
drag, startPoint x: 136, startPoint y: 13, endPoint x: 40, endPoint y: 27, distance: 96.3
click at [40, 23] on div "Kết quả tìm kiếm ( 161 ) Bộ lọc Mã ĐH Trạng thái Món hàng Thu hộ Tổng cước Chưa…" at bounding box center [105, 13] width 210 height 19
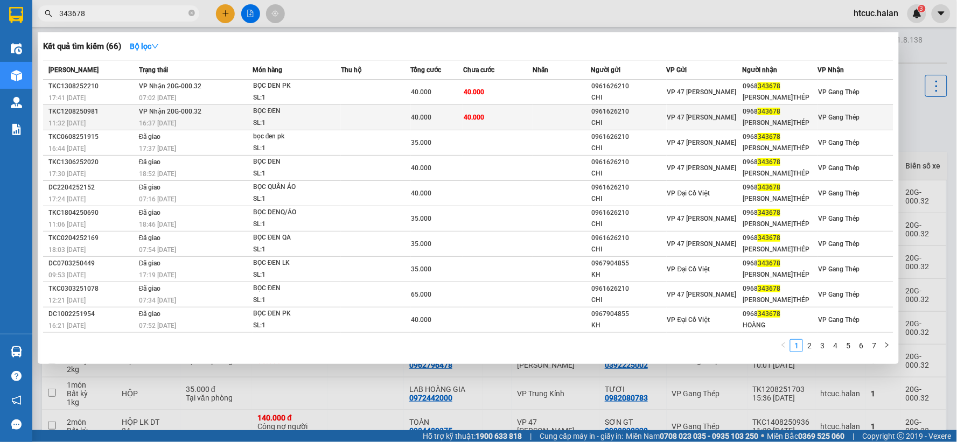
type input "343678"
click at [510, 116] on td "40.000" at bounding box center [498, 117] width 70 height 25
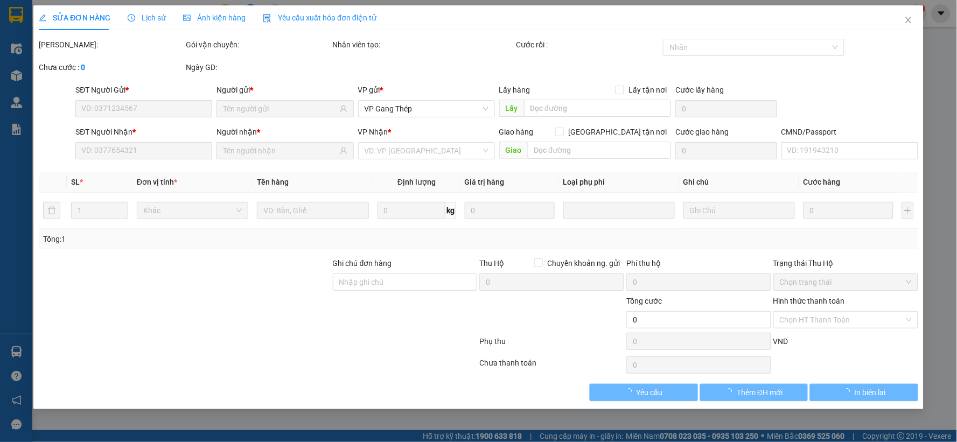
type input "0961626210"
type input "CHI"
type input "0968343678"
type input "[PERSON_NAME]THÉP"
type input "40.000"
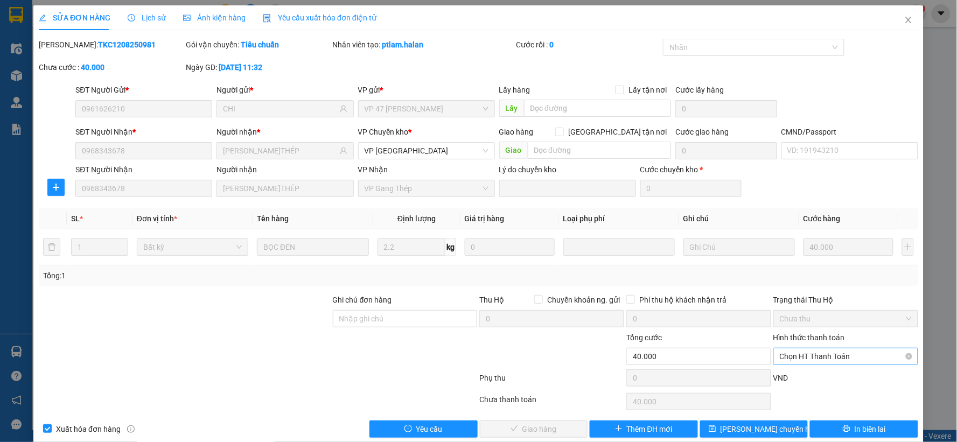
click at [847, 354] on span "Chọn HT Thanh Toán" at bounding box center [846, 356] width 132 height 16
click at [820, 265] on div "Tại văn phòng" at bounding box center [838, 266] width 130 height 12
type input "0"
click at [558, 424] on button "Giao hàng" at bounding box center [534, 429] width 108 height 17
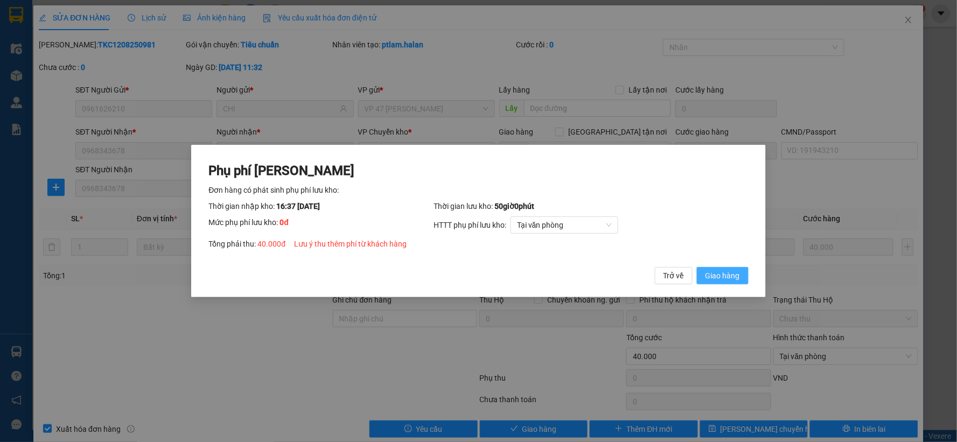
click at [739, 268] on button "Giao hàng" at bounding box center [723, 275] width 52 height 17
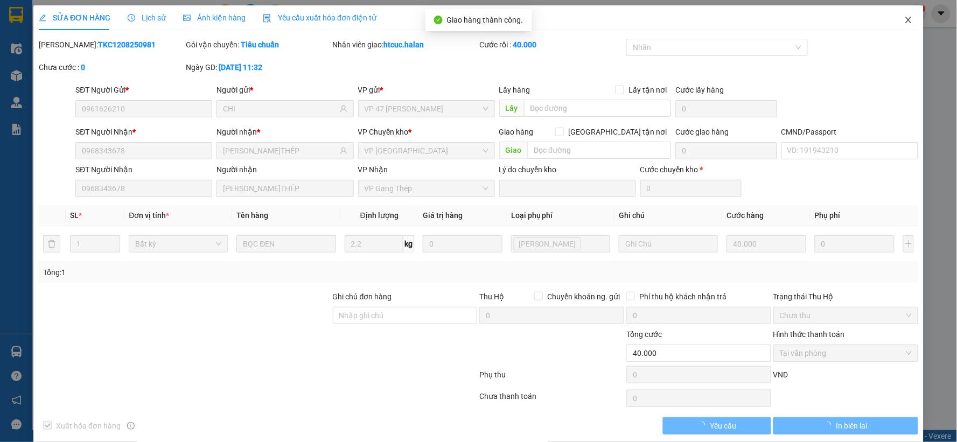
click at [904, 17] on icon "close" at bounding box center [908, 20] width 9 height 9
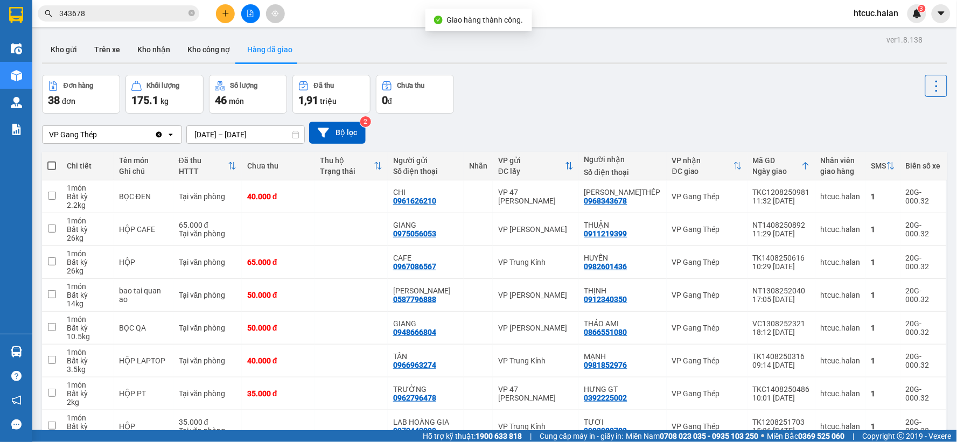
click at [159, 14] on input "343678" at bounding box center [122, 14] width 127 height 12
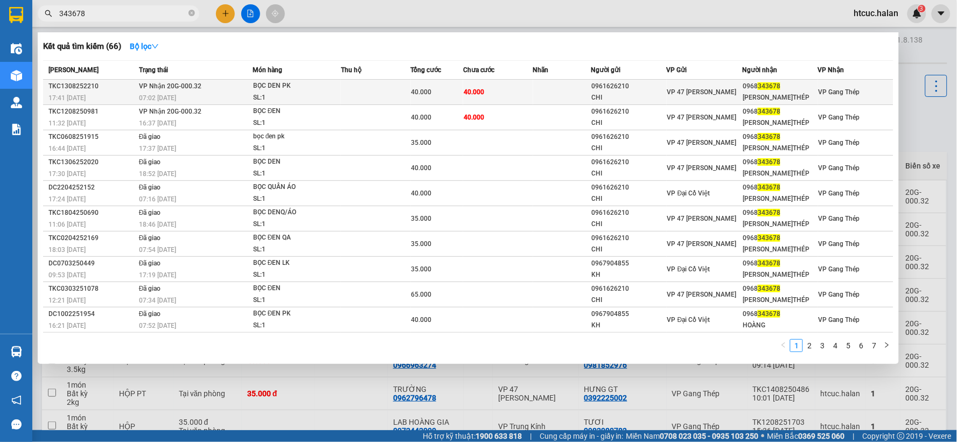
click at [516, 93] on td "40.000" at bounding box center [498, 92] width 70 height 25
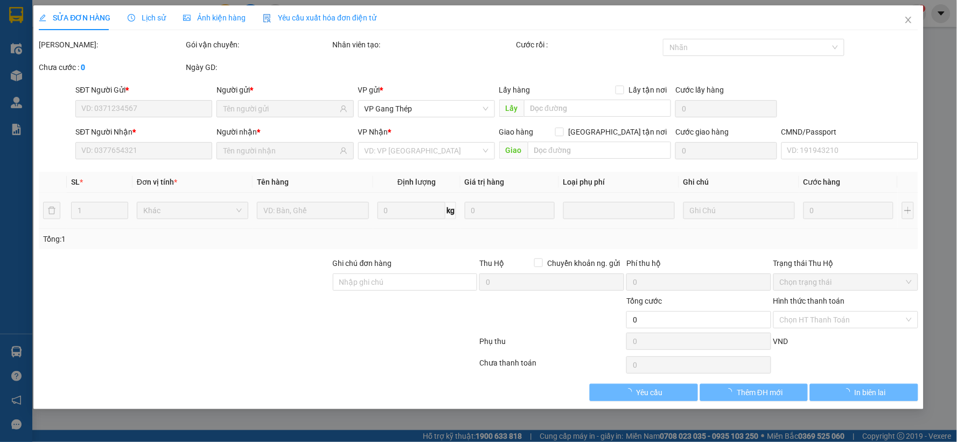
type input "0961626210"
type input "CHI"
type input "0968343678"
type input "[PERSON_NAME]THÉP"
type input "40.000"
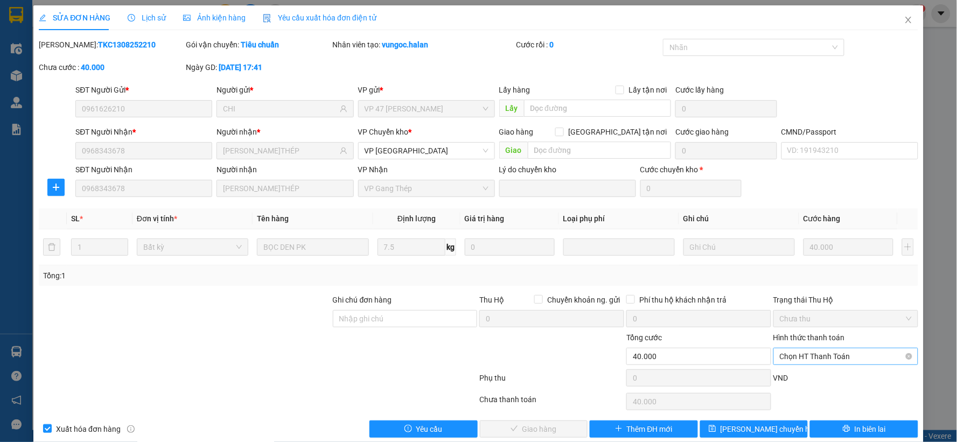
click at [813, 354] on span "Chọn HT Thanh Toán" at bounding box center [846, 356] width 132 height 16
click at [810, 257] on div "Tại văn phòng" at bounding box center [838, 265] width 143 height 17
type input "0"
drag, startPoint x: 508, startPoint y: 432, endPoint x: 514, endPoint y: 422, distance: 11.6
click at [510, 432] on icon "check" at bounding box center [514, 429] width 8 height 8
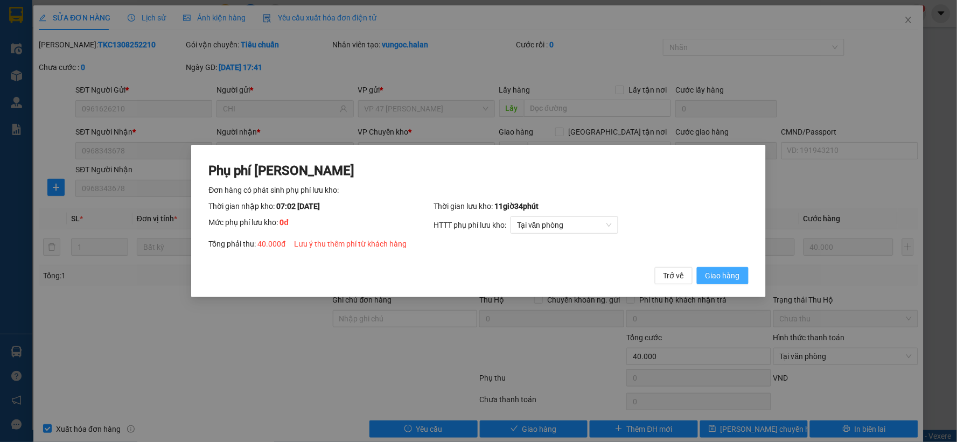
click at [727, 271] on span "Giao hàng" at bounding box center [722, 276] width 34 height 12
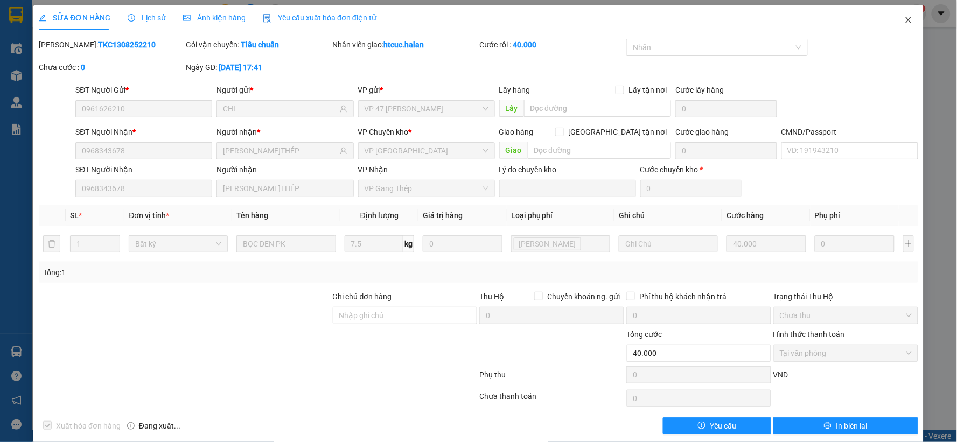
click at [904, 16] on icon "close" at bounding box center [908, 20] width 9 height 9
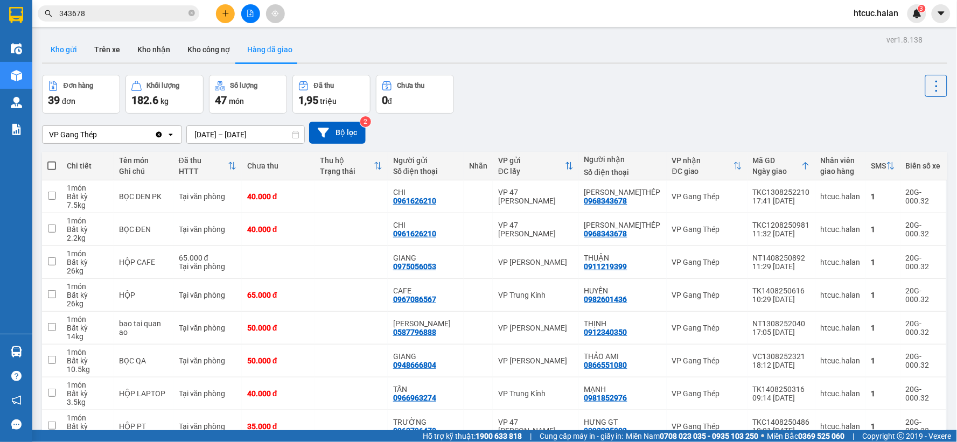
click at [57, 52] on button "Kho gửi" at bounding box center [64, 50] width 44 height 26
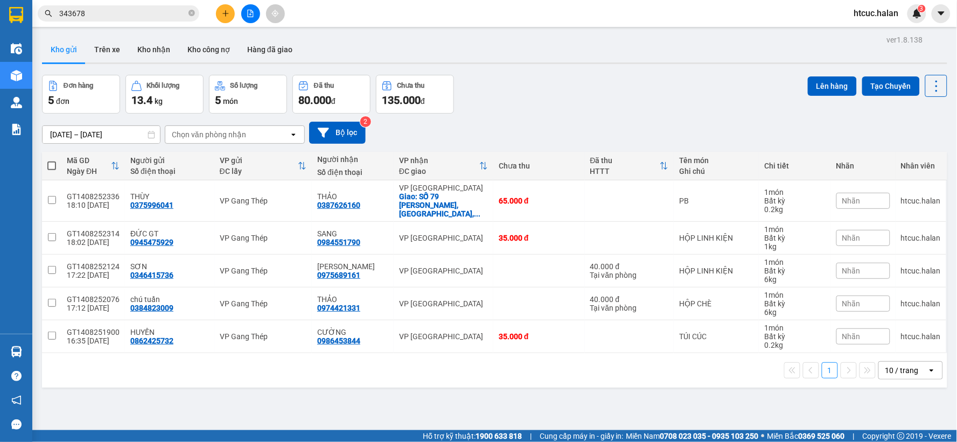
click at [52, 165] on span at bounding box center [51, 166] width 9 height 9
click at [52, 160] on input "checkbox" at bounding box center [52, 160] width 0 height 0
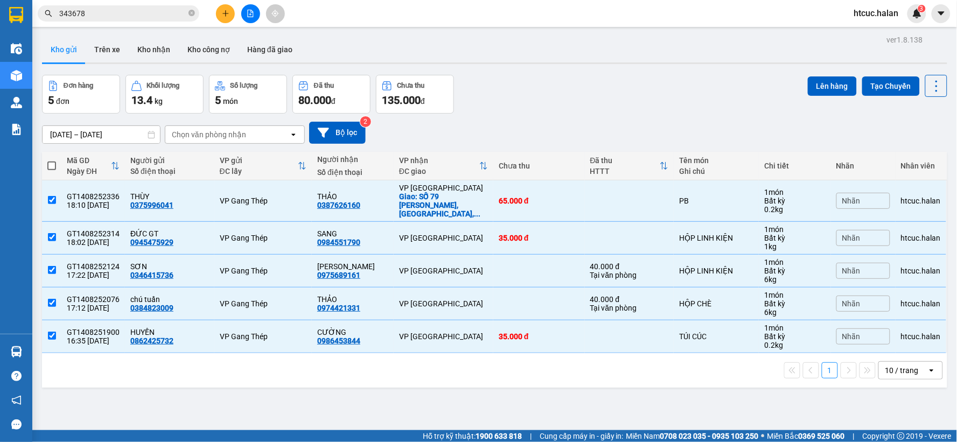
checkbox input "true"
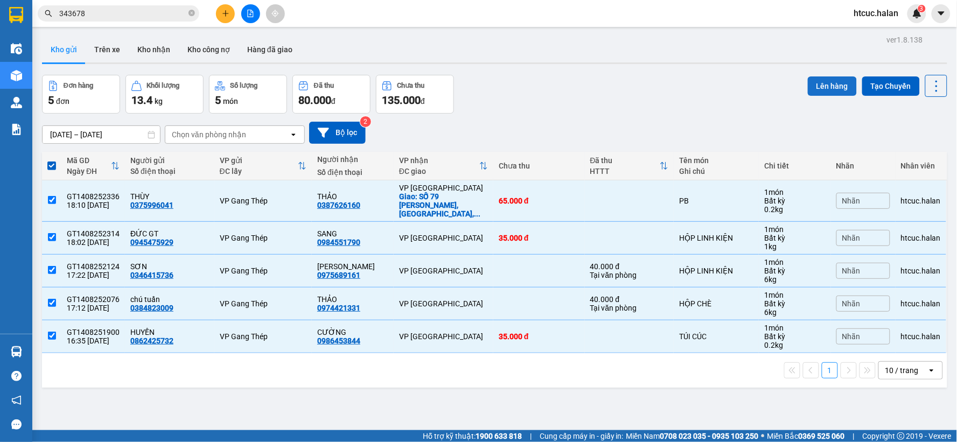
click at [819, 85] on button "Lên hàng" at bounding box center [832, 85] width 49 height 19
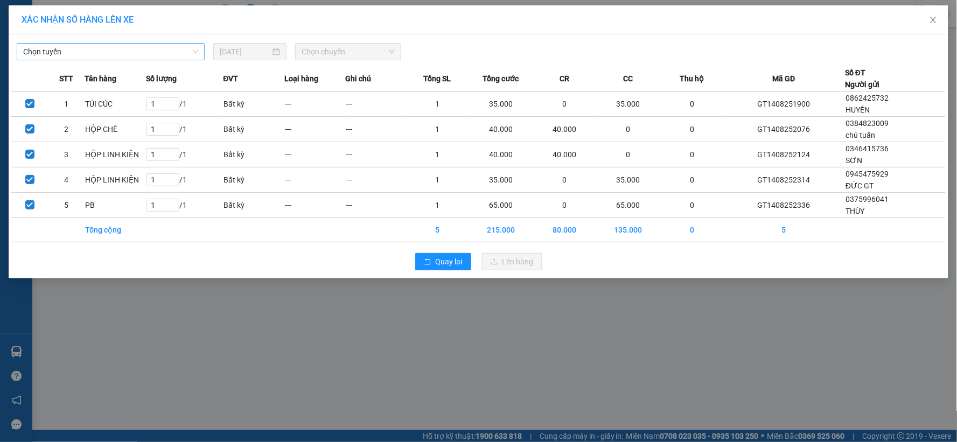
click at [191, 50] on span "Chọn tuyến" at bounding box center [110, 52] width 175 height 16
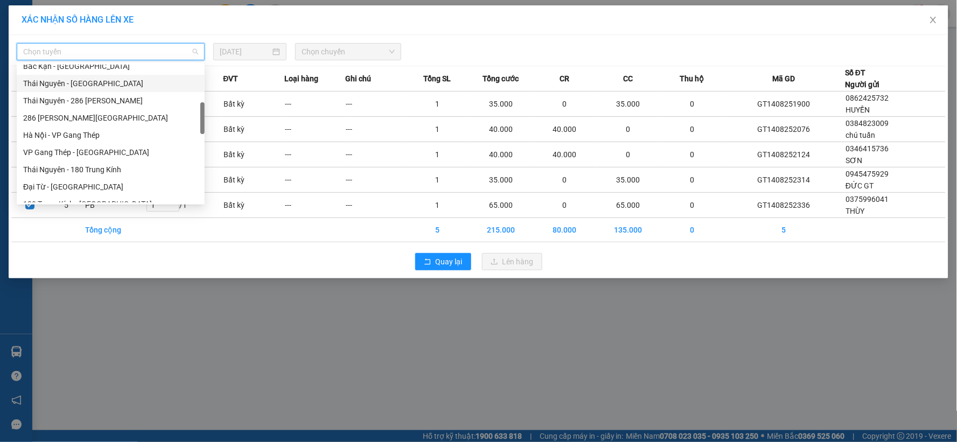
drag, startPoint x: 133, startPoint y: 144, endPoint x: 47, endPoint y: 148, distance: 85.7
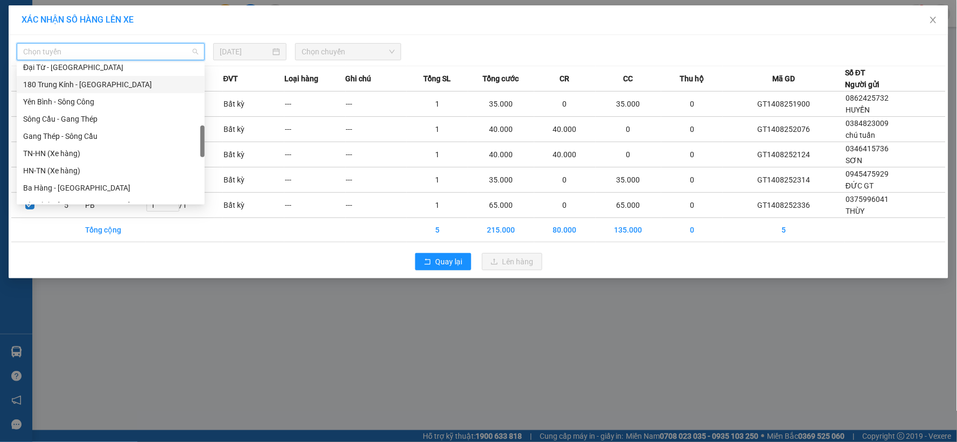
scroll to position [299, 0]
drag, startPoint x: 47, startPoint y: 148, endPoint x: 38, endPoint y: 153, distance: 11.1
click at [38, 153] on div "TN-HN (Xe hàng)" at bounding box center [110, 154] width 175 height 12
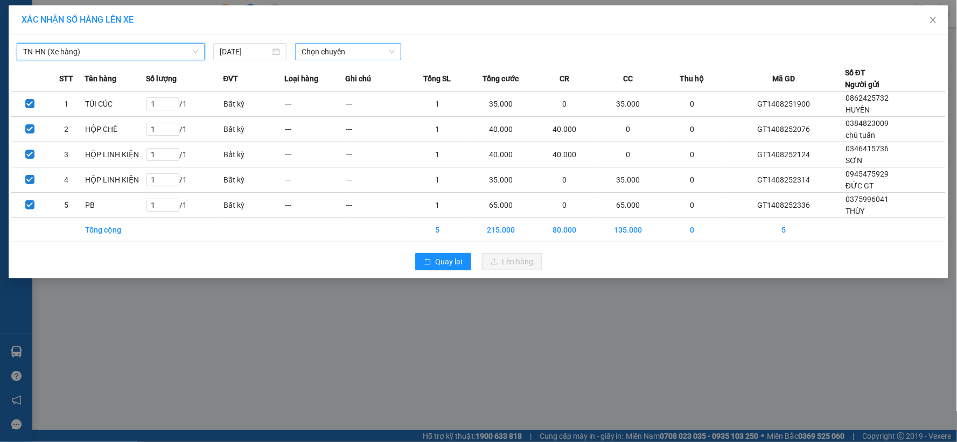
click at [390, 53] on span "Chọn chuyến" at bounding box center [348, 52] width 93 height 16
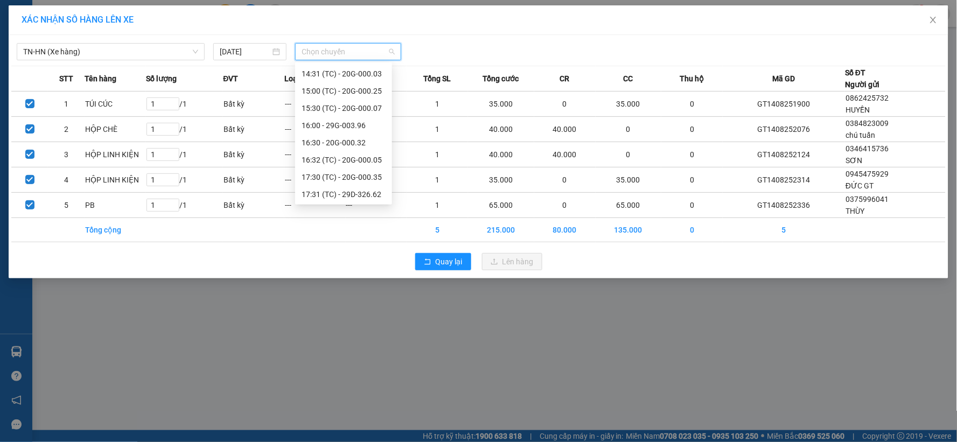
scroll to position [431, 0]
click at [360, 195] on div "18:00 (TC) - 20G-000.32" at bounding box center [344, 194] width 84 height 12
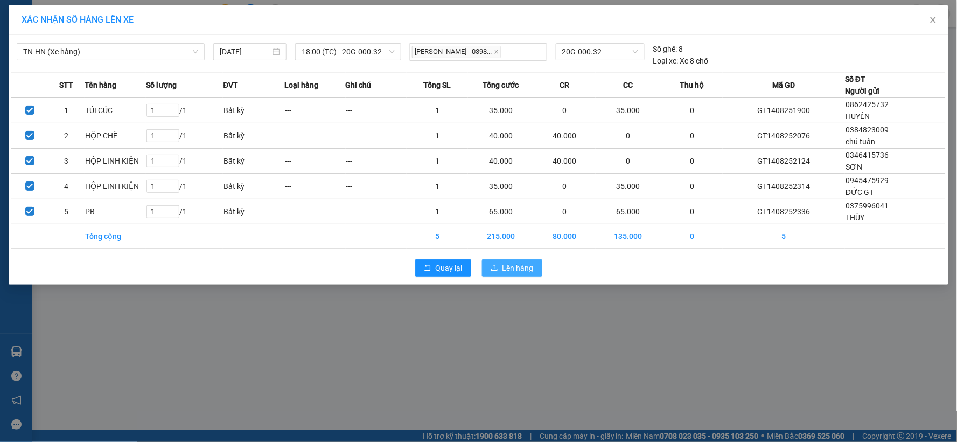
click at [499, 272] on button "Lên hàng" at bounding box center [512, 268] width 60 height 17
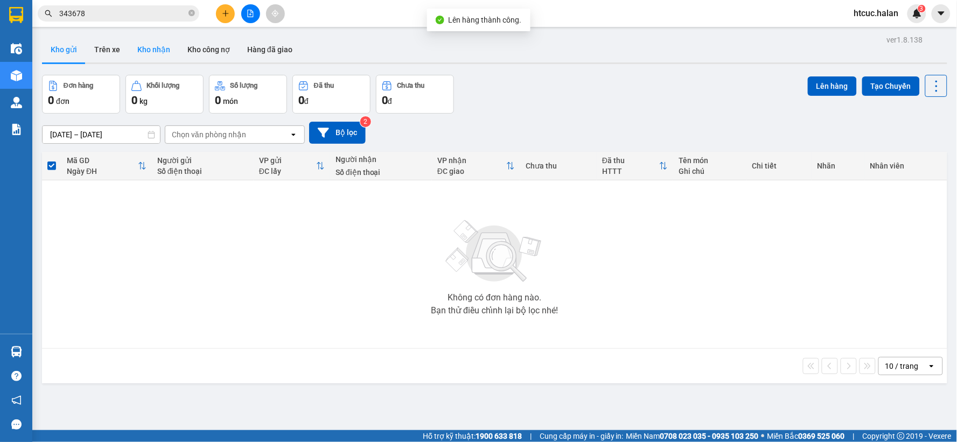
click at [147, 48] on button "Kho nhận" at bounding box center [154, 50] width 50 height 26
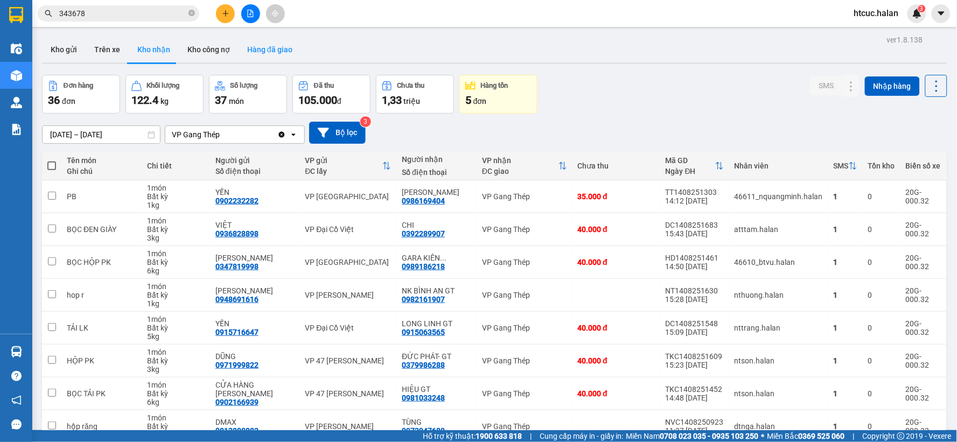
click at [277, 46] on button "Hàng đã giao" at bounding box center [270, 50] width 62 height 26
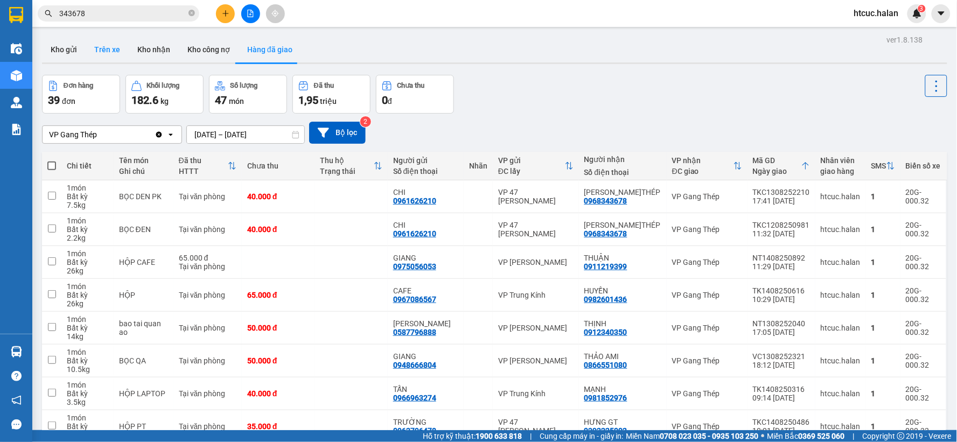
click at [102, 48] on button "Trên xe" at bounding box center [107, 50] width 43 height 26
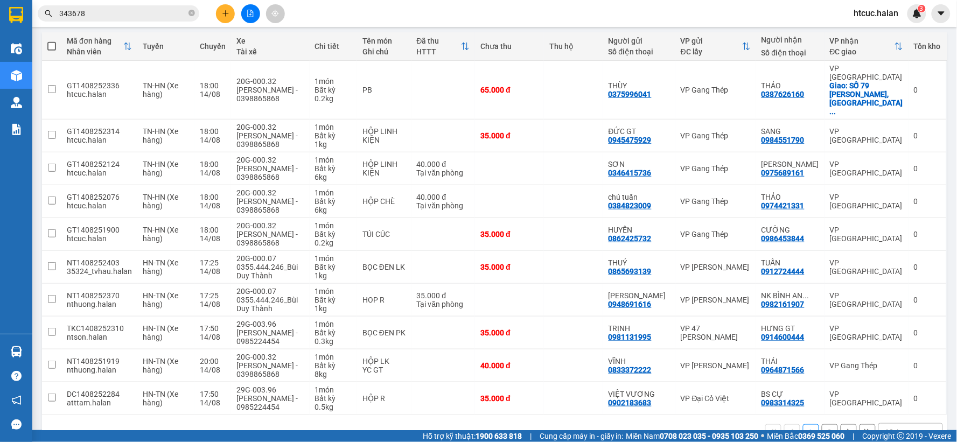
scroll to position [124, 0]
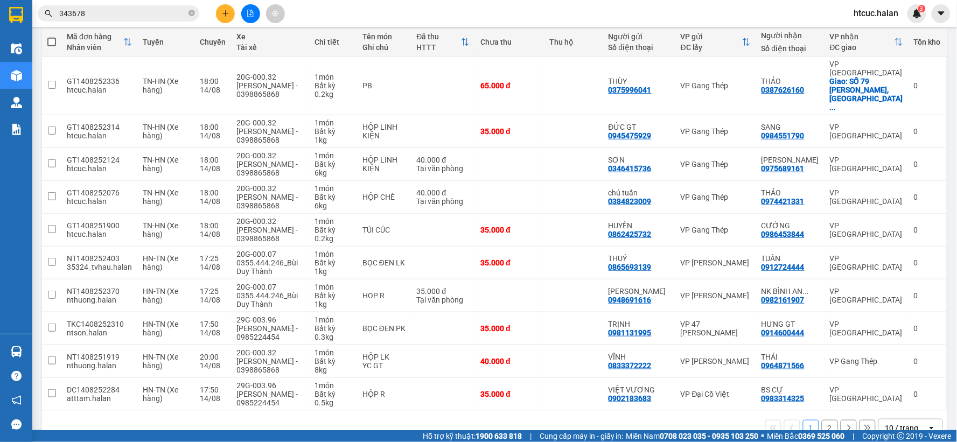
click at [822, 420] on button "2" at bounding box center [830, 428] width 16 height 16
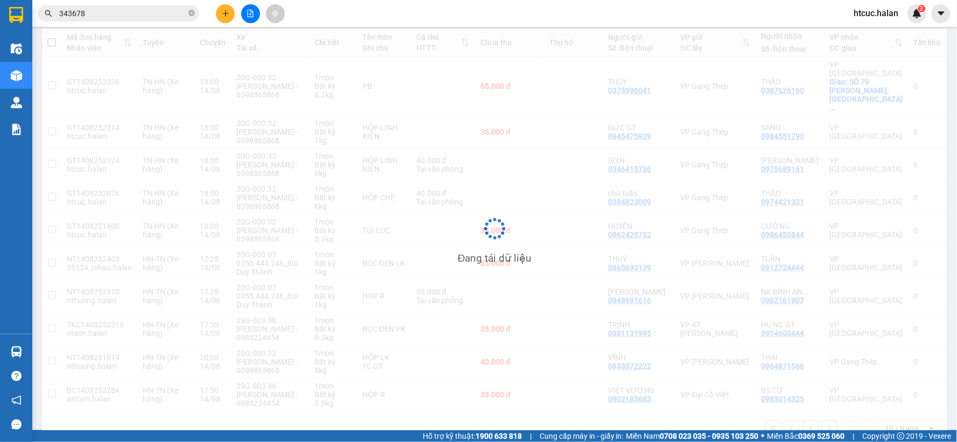
scroll to position [50, 0]
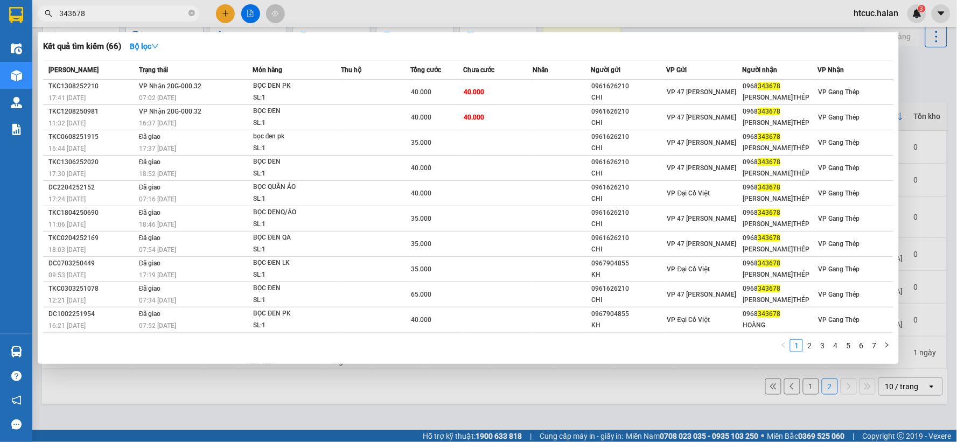
drag, startPoint x: 111, startPoint y: 10, endPoint x: 0, endPoint y: 29, distance: 113.1
click at [0, 29] on section "Kết quả tìm kiếm ( 66 ) Bộ lọc Mã ĐH Trạng thái Món hàng Thu hộ Tổng cước Chưa …" at bounding box center [478, 221] width 957 height 442
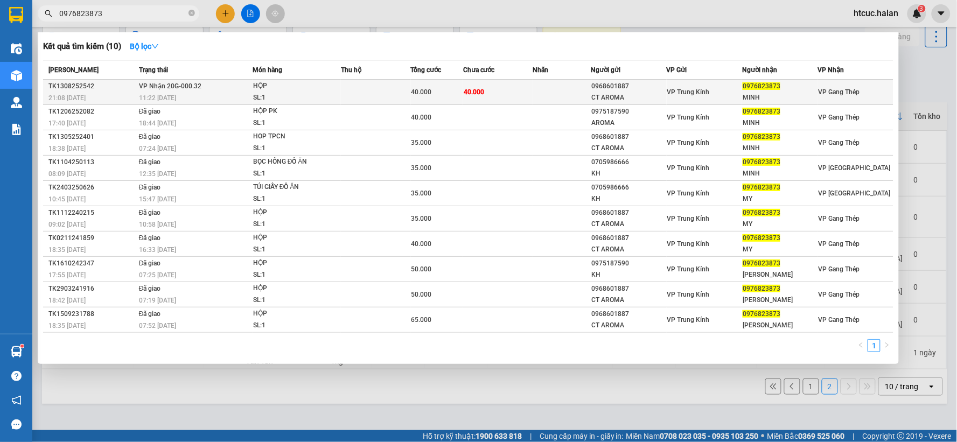
type input "0976823873"
click at [514, 96] on td "40.000" at bounding box center [498, 92] width 70 height 25
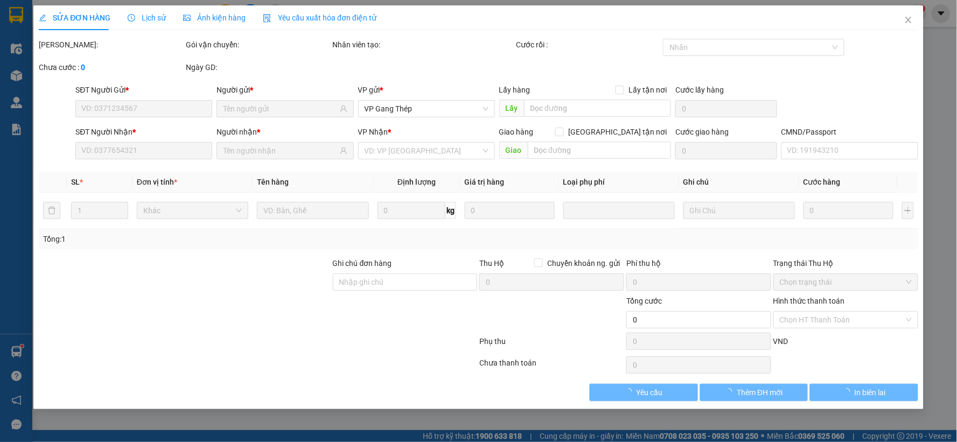
type input "0968601887"
type input "CT AROMA"
type input "0976823873"
type input "MINH"
type input "40.000"
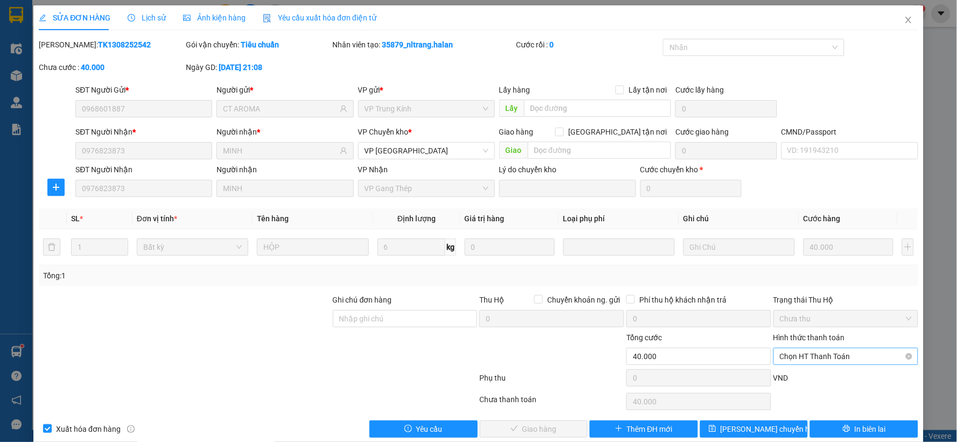
click at [816, 353] on span "Chọn HT Thanh Toán" at bounding box center [846, 356] width 132 height 16
click at [816, 264] on div "Tại văn phòng" at bounding box center [838, 266] width 130 height 12
type input "0"
click at [541, 427] on span "Giao hàng" at bounding box center [539, 429] width 34 height 12
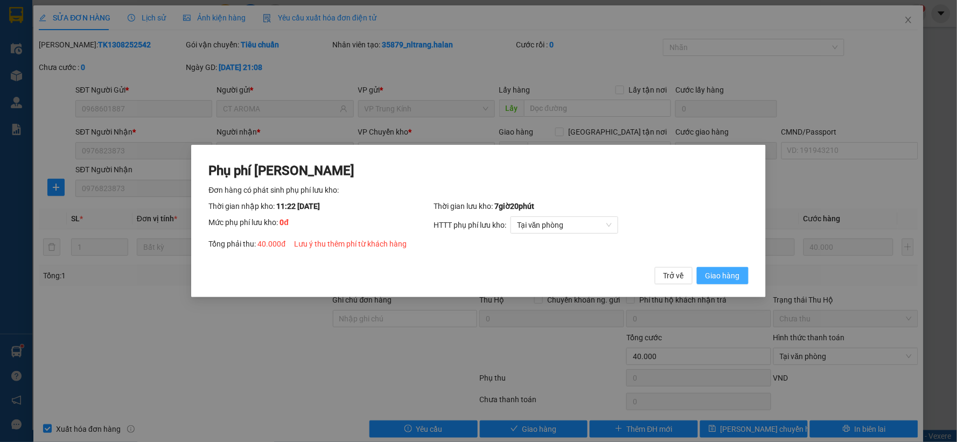
click at [717, 279] on span "Giao hàng" at bounding box center [722, 276] width 34 height 12
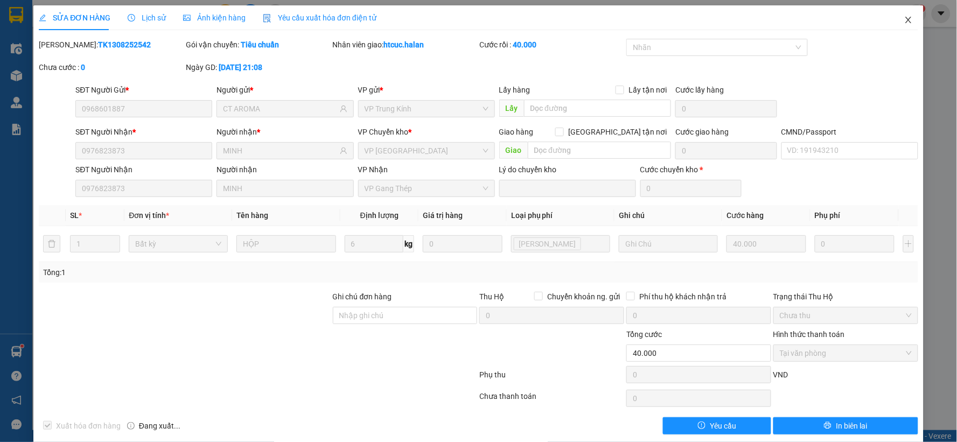
click at [904, 20] on icon "close" at bounding box center [908, 20] width 9 height 9
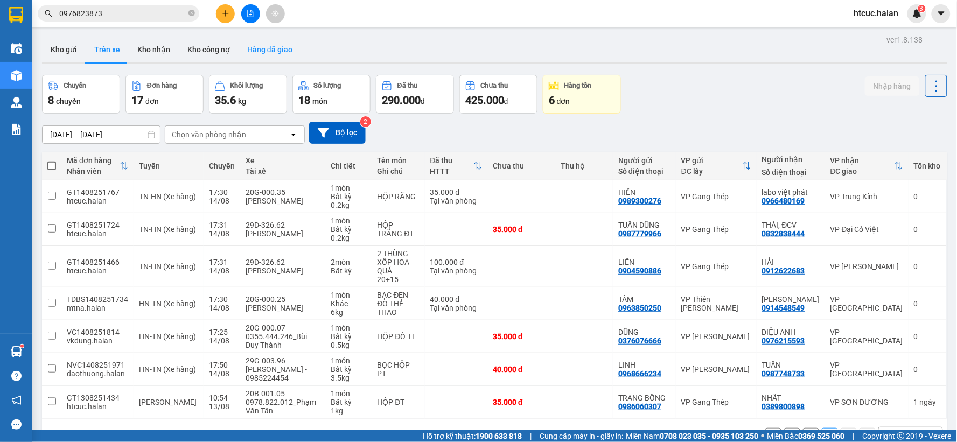
click at [253, 41] on button "Hàng đã giao" at bounding box center [270, 50] width 62 height 26
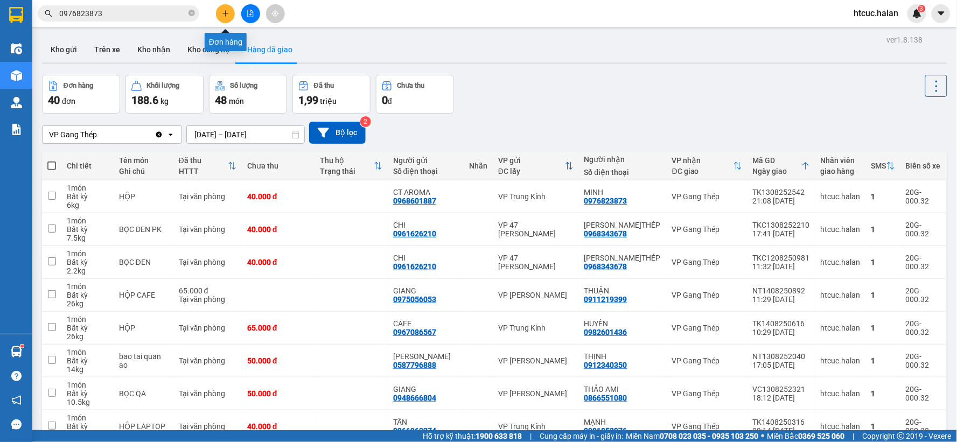
click at [223, 10] on icon "plus" at bounding box center [226, 14] width 8 height 8
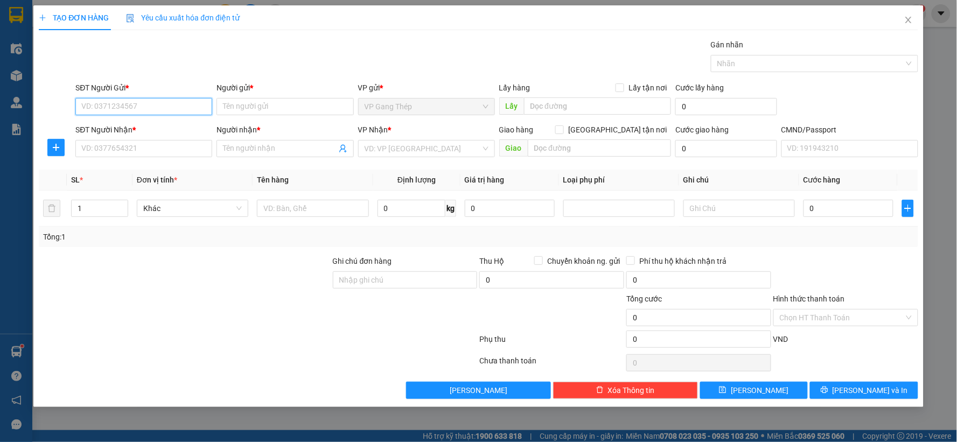
drag, startPoint x: 164, startPoint y: 109, endPoint x: 621, endPoint y: 25, distance: 465.4
click at [165, 109] on input "SĐT Người Gửi *" at bounding box center [143, 106] width 137 height 17
type input "0917561432"
click at [138, 128] on div "0917561432 - CÚC VP GT" at bounding box center [144, 128] width 124 height 12
type input "CÚC VP GT"
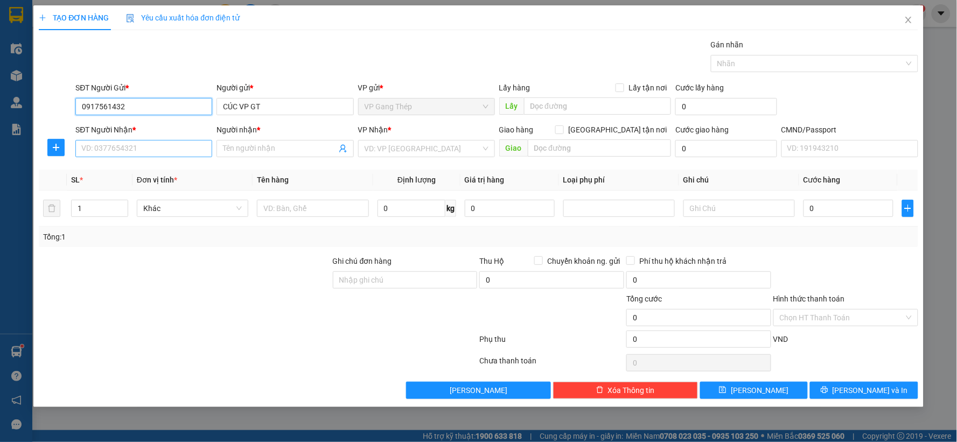
type input "0917561432"
click at [144, 147] on input "SĐT Người Nhận *" at bounding box center [143, 148] width 137 height 17
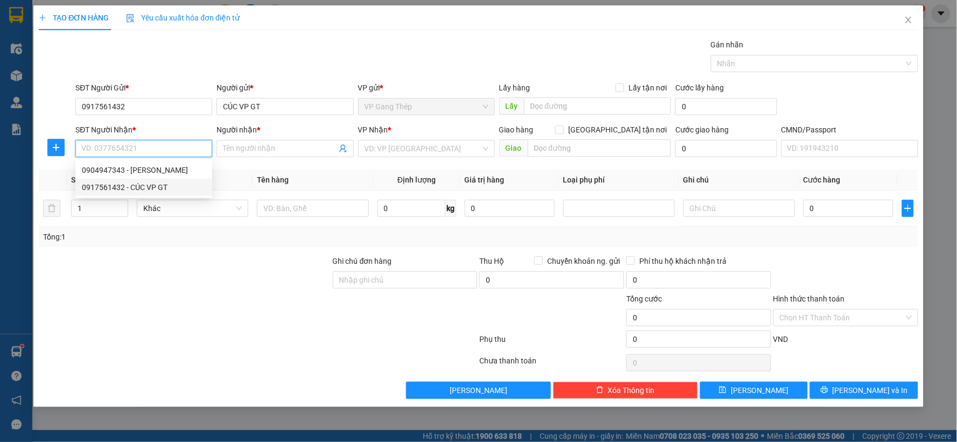
click at [150, 186] on div "0917561432 - CÚC VP GT" at bounding box center [144, 187] width 124 height 12
type input "0917561432"
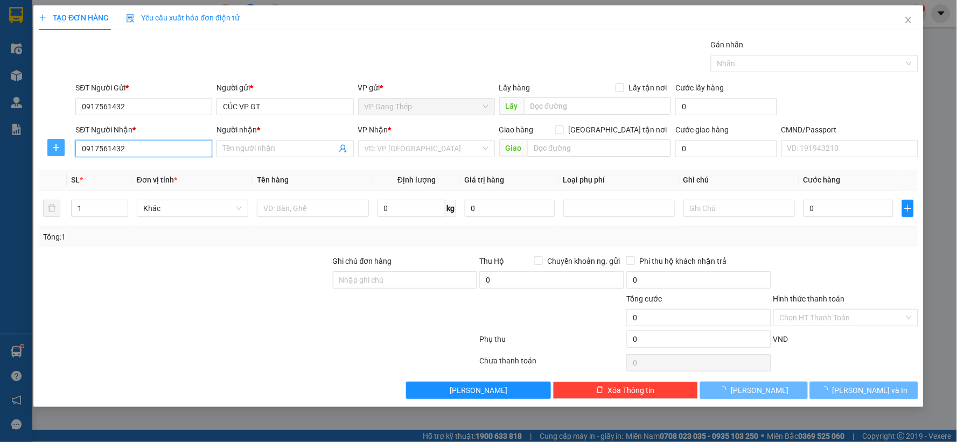
type input "CÚC VP GT"
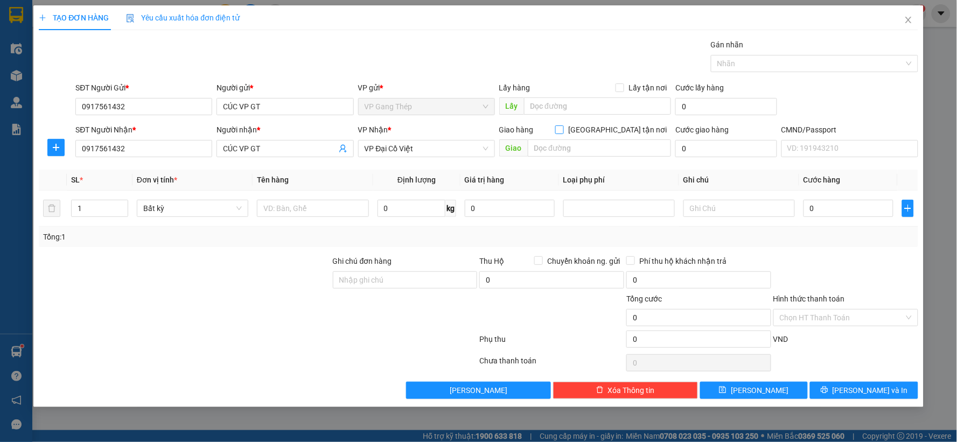
click at [564, 126] on span at bounding box center [559, 129] width 9 height 9
click at [563, 126] on input "[GEOGRAPHIC_DATA] tận nơi" at bounding box center [559, 129] width 8 height 8
checkbox input "true"
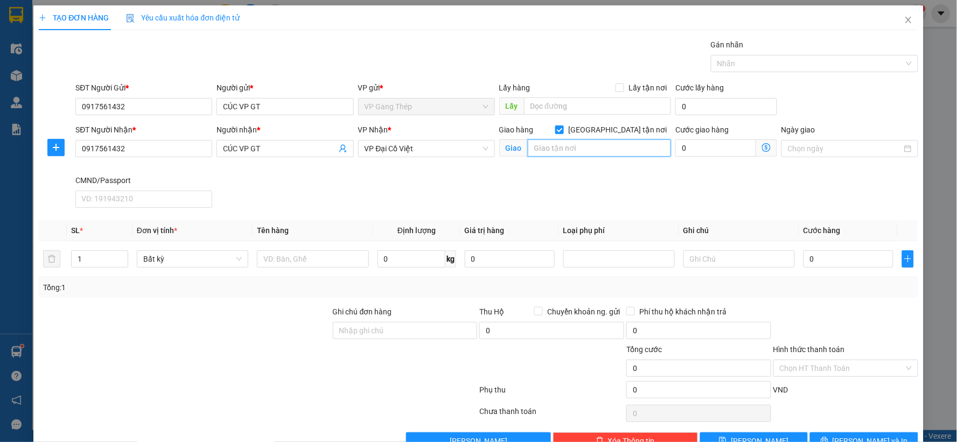
click at [582, 152] on input "text" at bounding box center [600, 147] width 144 height 17
click at [582, 152] on input "TÒA HH3A KHU ĐÔ THỊ LINH ĐÀM, [GEOGRAPHIC_DATA], [GEOGRAPHIC_DATA], [GEOGRAPHIC…" at bounding box center [600, 147] width 144 height 17
type input "TÒA HH3A KHU ĐÔ THỊ LINH ĐÀM, [GEOGRAPHIC_DATA], [GEOGRAPHIC_DATA], [GEOGRAPHIC…"
click at [572, 173] on div "Giao hàng [GEOGRAPHIC_DATA] tận nơi [GEOGRAPHIC_DATA], [GEOGRAPHIC_DATA], [GEOG…" at bounding box center [585, 149] width 177 height 51
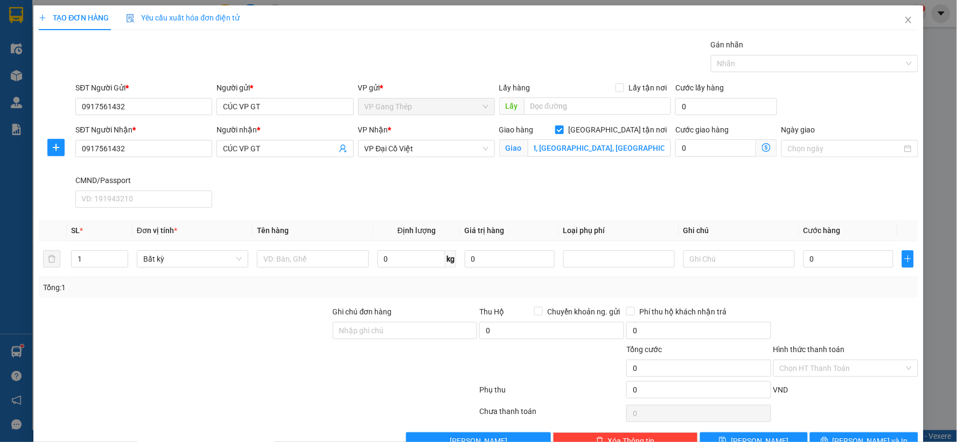
scroll to position [0, 0]
click at [577, 153] on input "TÒA HH3A KHU ĐÔ THỊ LINH ĐÀM, [GEOGRAPHIC_DATA], [GEOGRAPHIC_DATA], [GEOGRAPHIC…" at bounding box center [600, 147] width 144 height 17
click at [447, 152] on span "VP Đại Cồ Việt" at bounding box center [427, 149] width 124 height 16
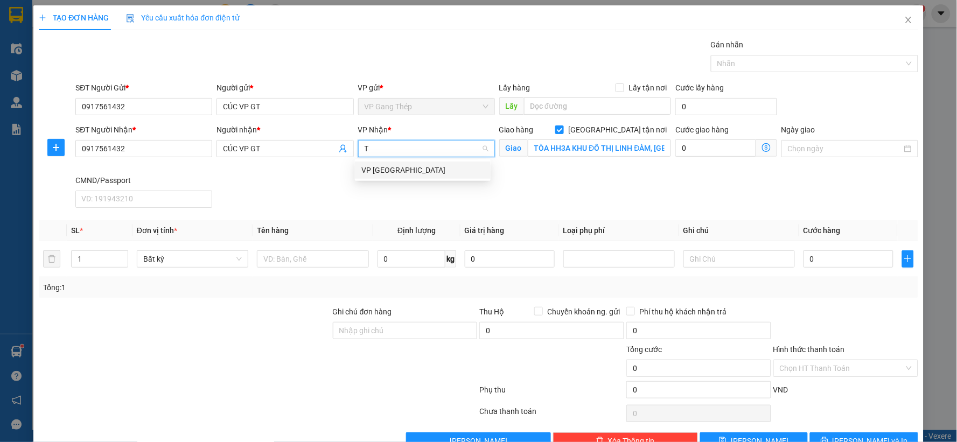
type input "TÂ"
click at [400, 170] on div "VP [GEOGRAPHIC_DATA]" at bounding box center [422, 170] width 123 height 12
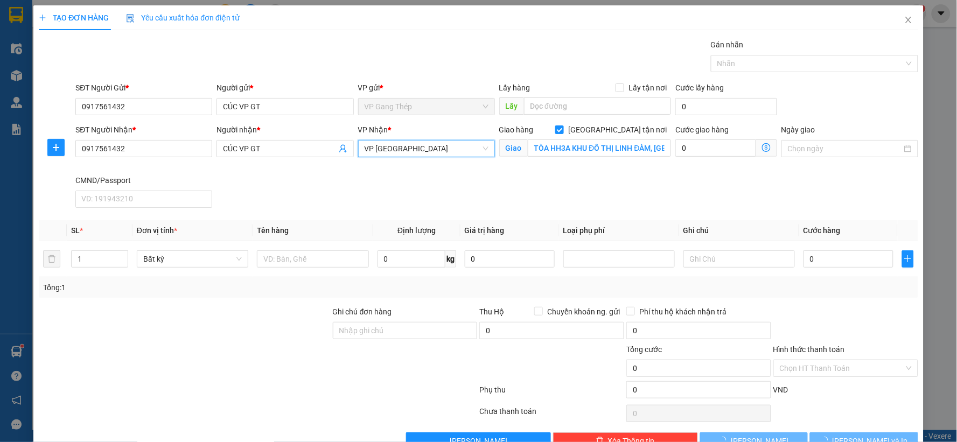
click at [762, 147] on icon "dollar-circle" at bounding box center [766, 147] width 9 height 9
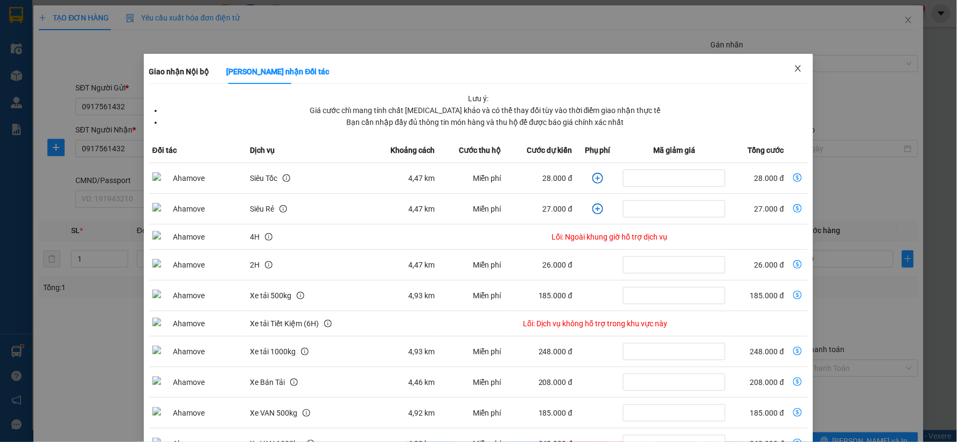
click at [794, 66] on icon "close" at bounding box center [798, 68] width 9 height 9
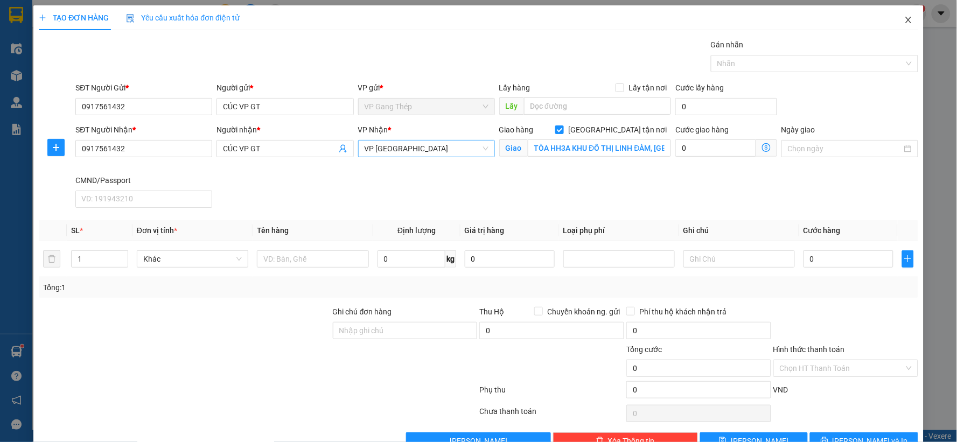
click at [904, 17] on icon "close" at bounding box center [908, 20] width 9 height 9
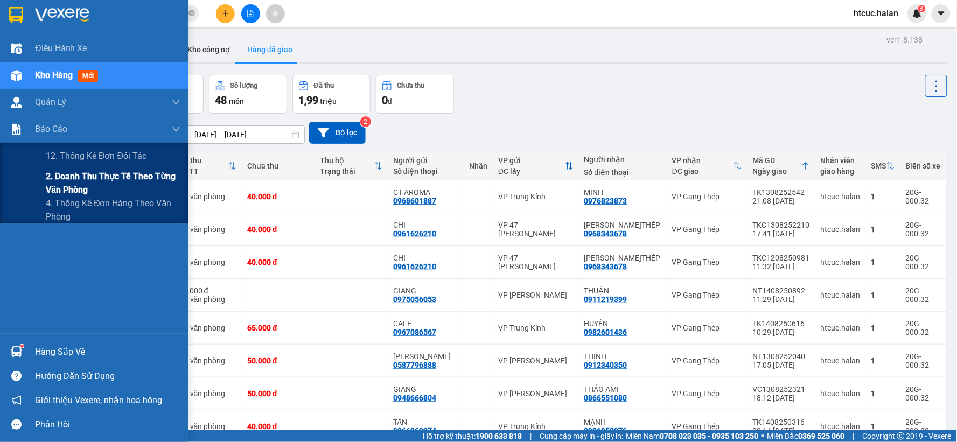
click at [81, 180] on span "2. Doanh thu thực tế theo từng văn phòng" at bounding box center [113, 183] width 135 height 27
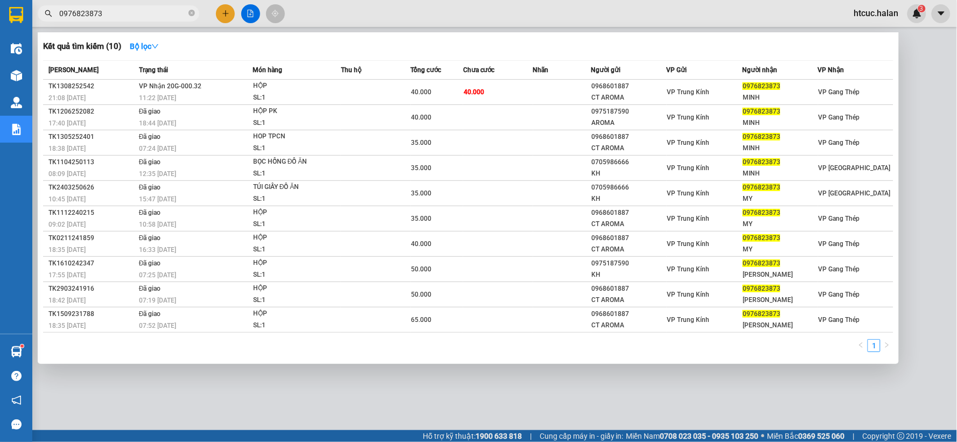
drag, startPoint x: 107, startPoint y: 13, endPoint x: 51, endPoint y: 38, distance: 61.5
click at [51, 23] on div "Kết quả tìm kiếm ( 10 ) Bộ lọc Mã ĐH Trạng thái Món hàng Thu hộ Tổng cước Chưa …" at bounding box center [105, 13] width 210 height 19
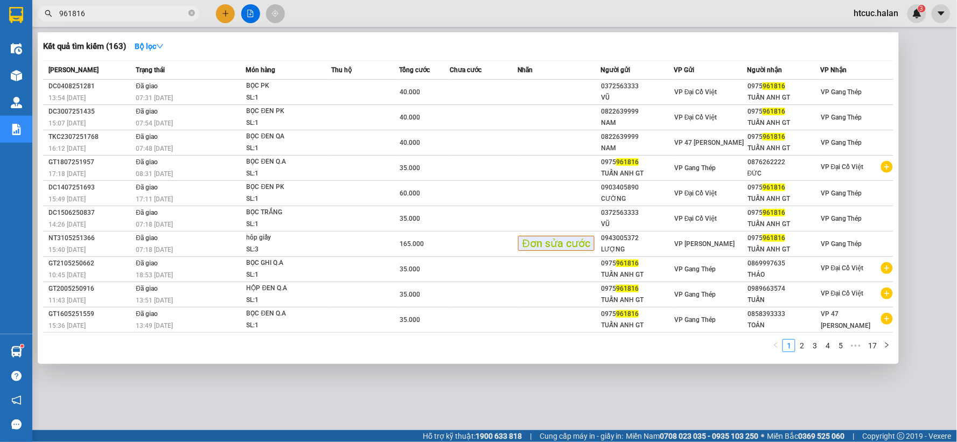
type input "961816"
click at [252, 389] on div at bounding box center [478, 221] width 957 height 442
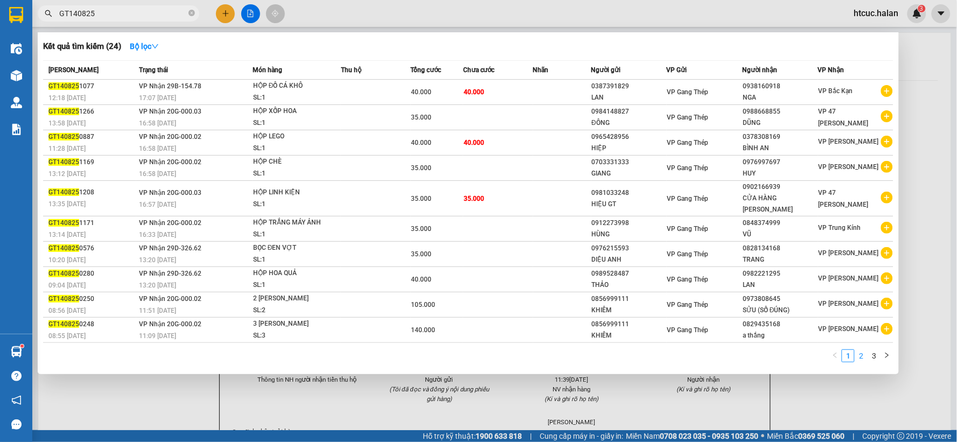
click at [858, 351] on link "2" at bounding box center [861, 356] width 12 height 12
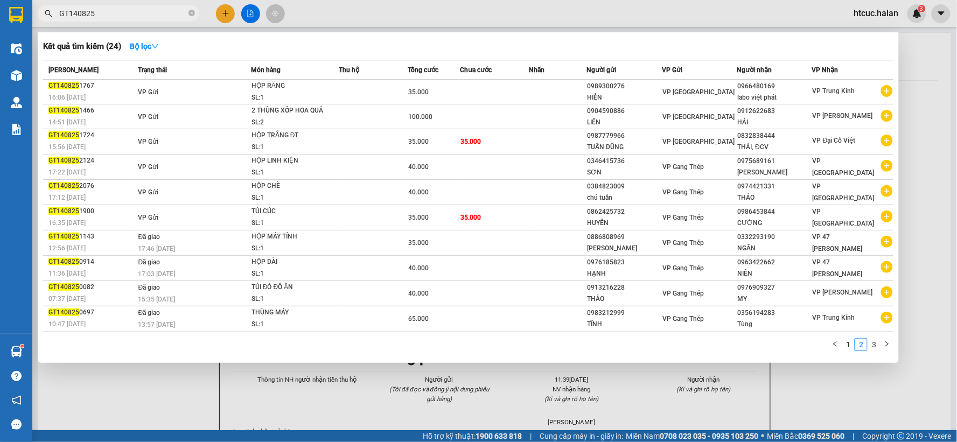
click at [128, 17] on input "GT140825" at bounding box center [122, 14] width 127 height 12
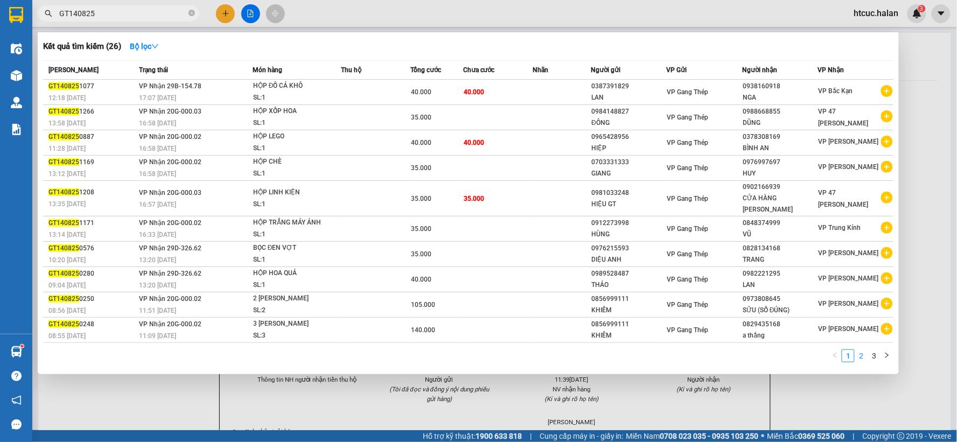
click at [864, 350] on link "2" at bounding box center [861, 356] width 12 height 12
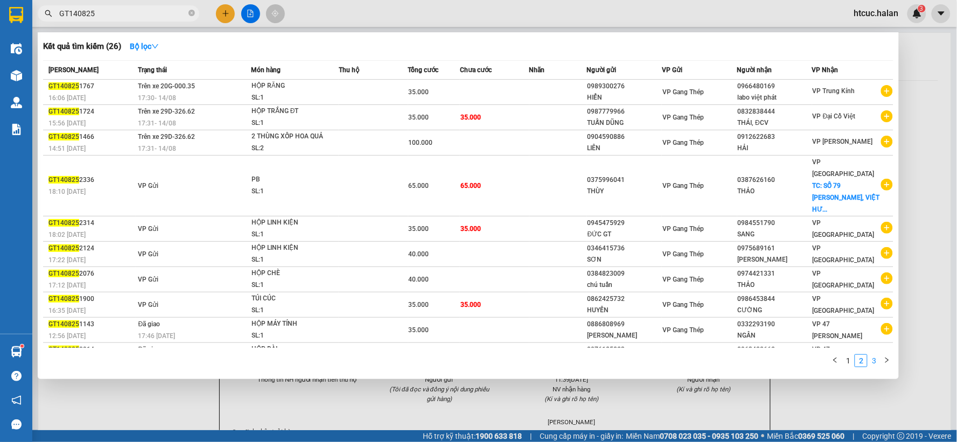
click at [877, 355] on link "3" at bounding box center [874, 361] width 12 height 12
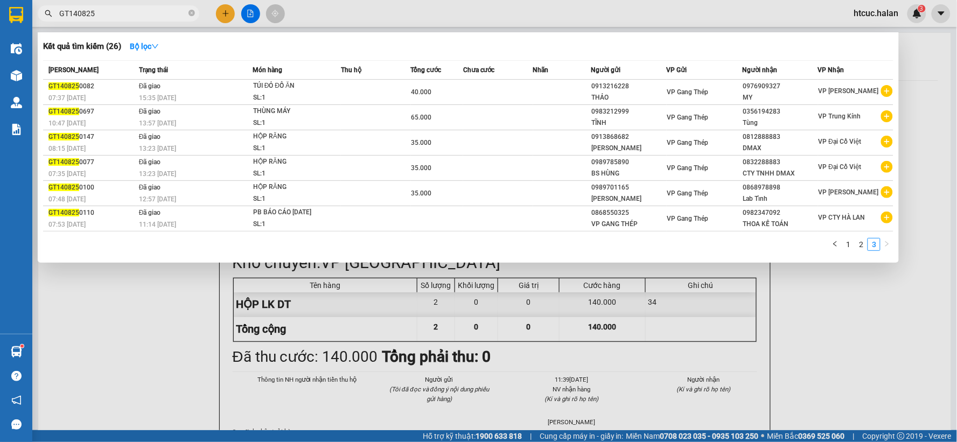
click at [198, 345] on div at bounding box center [478, 221] width 957 height 442
